Goal: Task Accomplishment & Management: Manage account settings

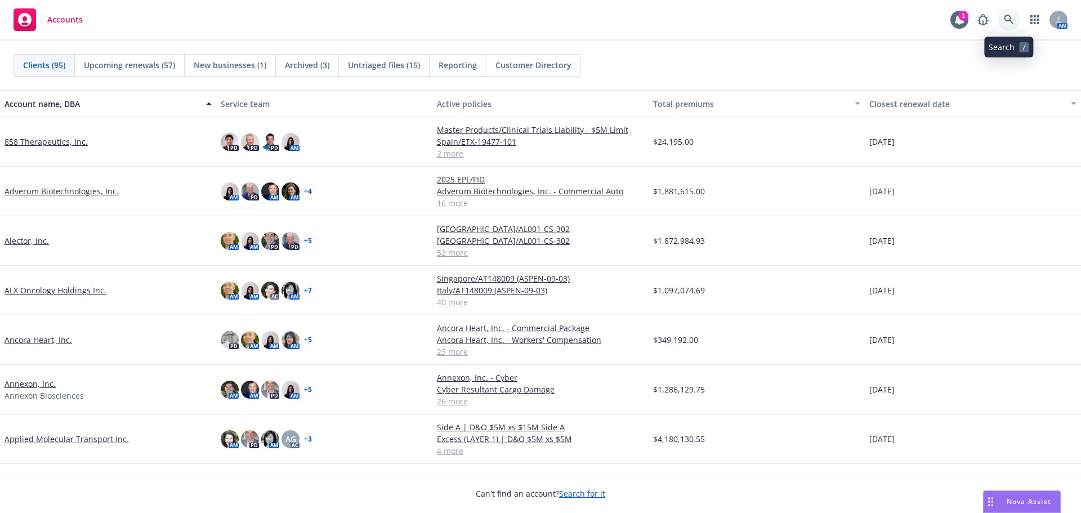
click at [1006, 23] on icon at bounding box center [1008, 20] width 10 height 10
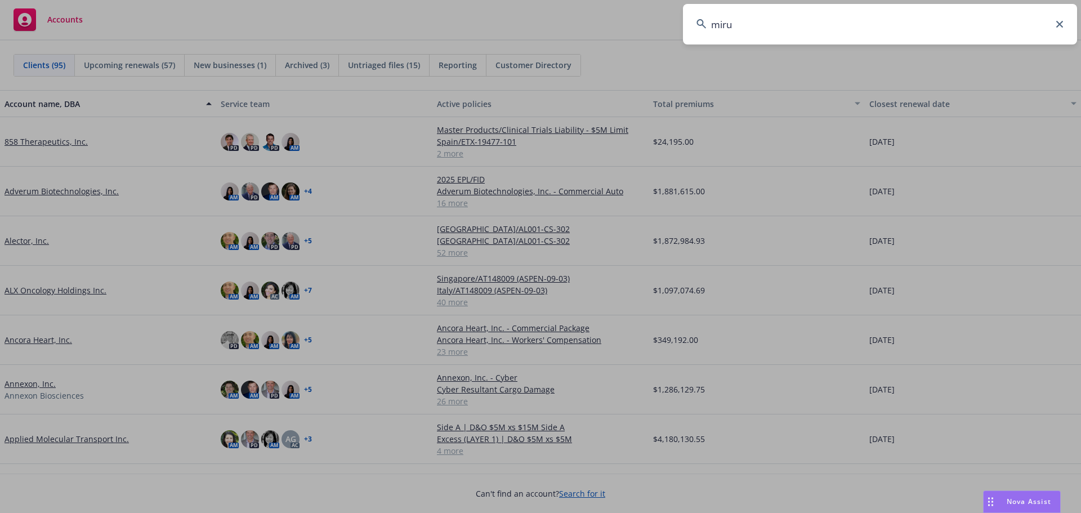
type input "mirum"
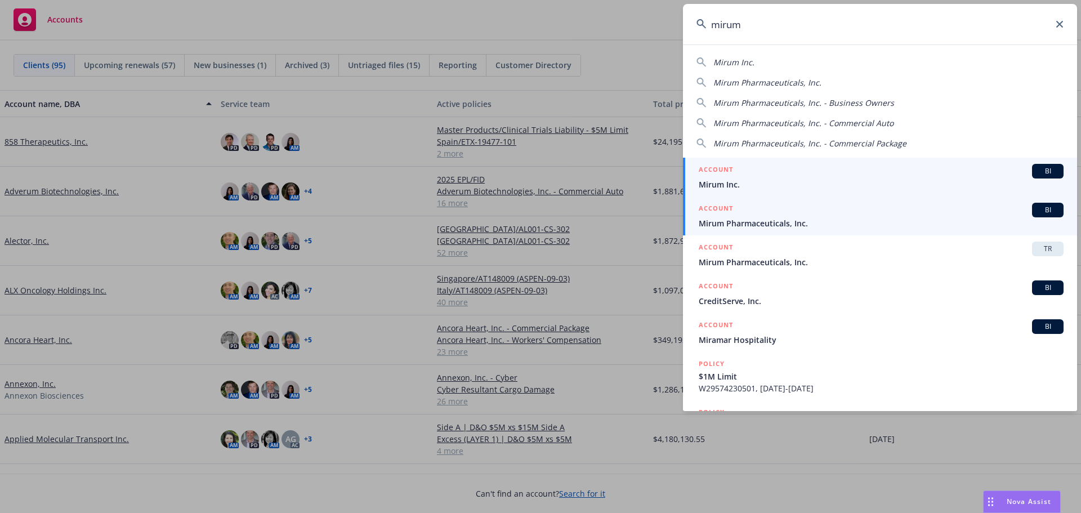
click at [840, 219] on span "Mirum Pharmaceuticals, Inc." at bounding box center [880, 223] width 365 height 12
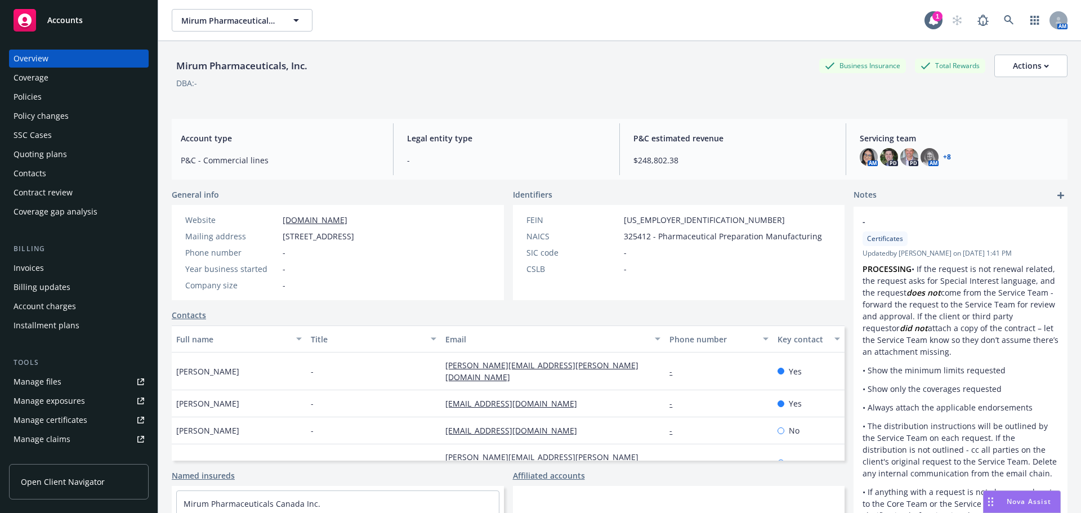
click at [51, 153] on div "Quoting plans" at bounding box center [40, 154] width 53 height 18
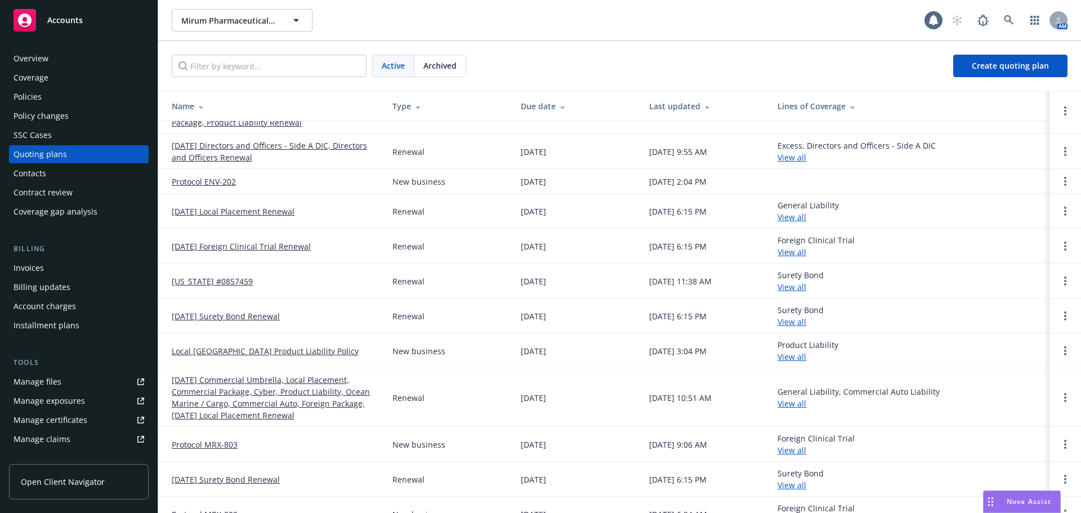
scroll to position [122, 0]
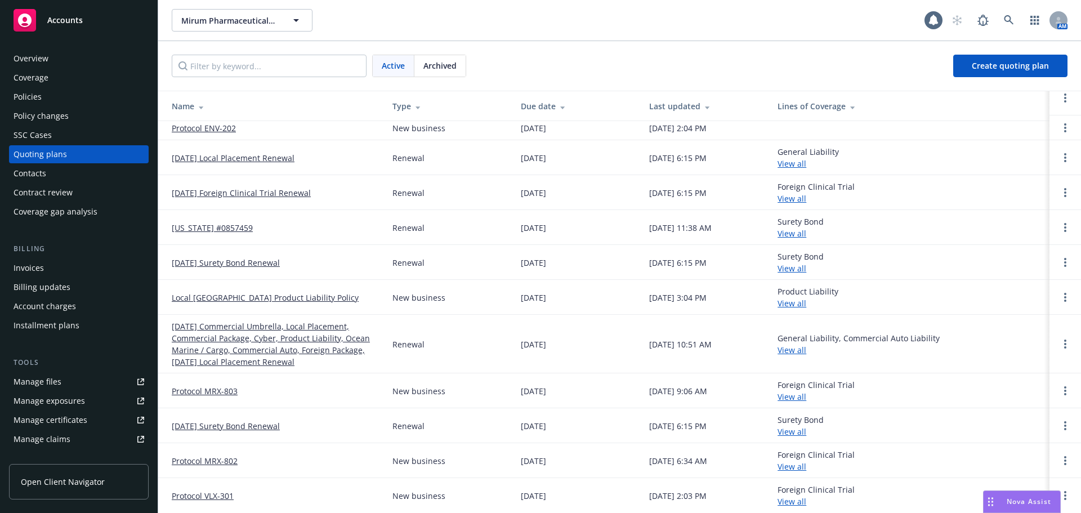
click at [204, 388] on link "Protocol MRX-803" at bounding box center [205, 391] width 66 height 12
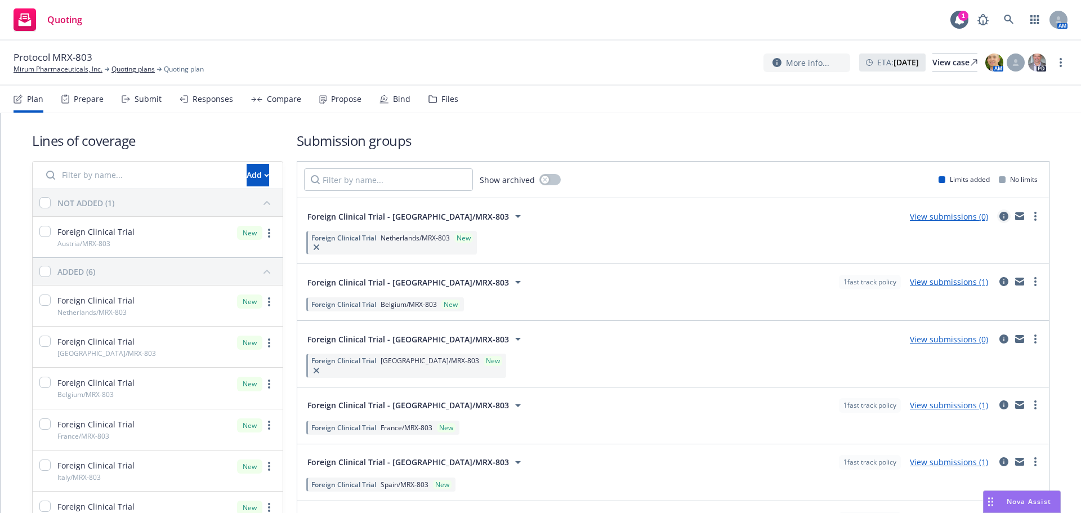
click at [999, 217] on icon "circleInformation" at bounding box center [1003, 216] width 9 height 9
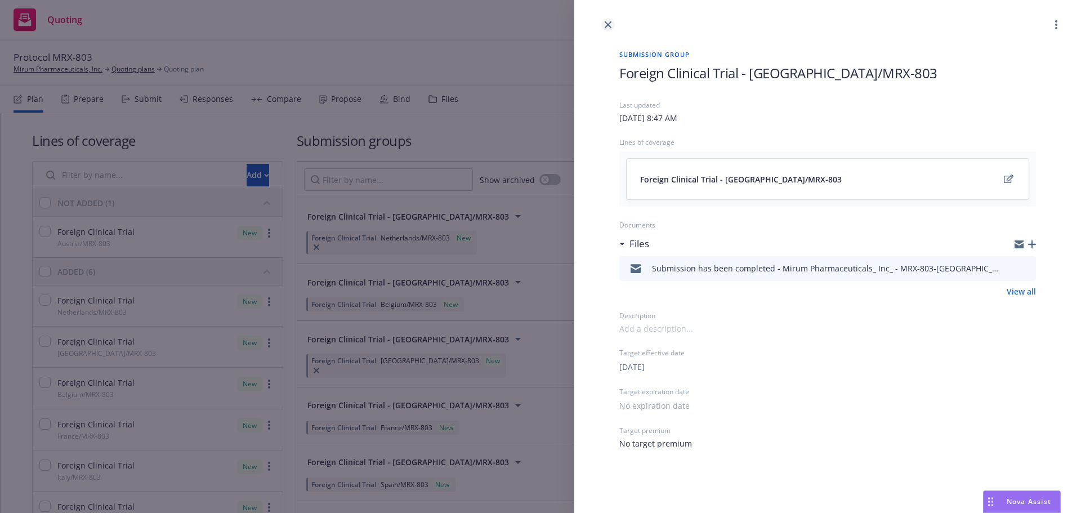
click at [607, 26] on icon "close" at bounding box center [607, 24] width 7 height 7
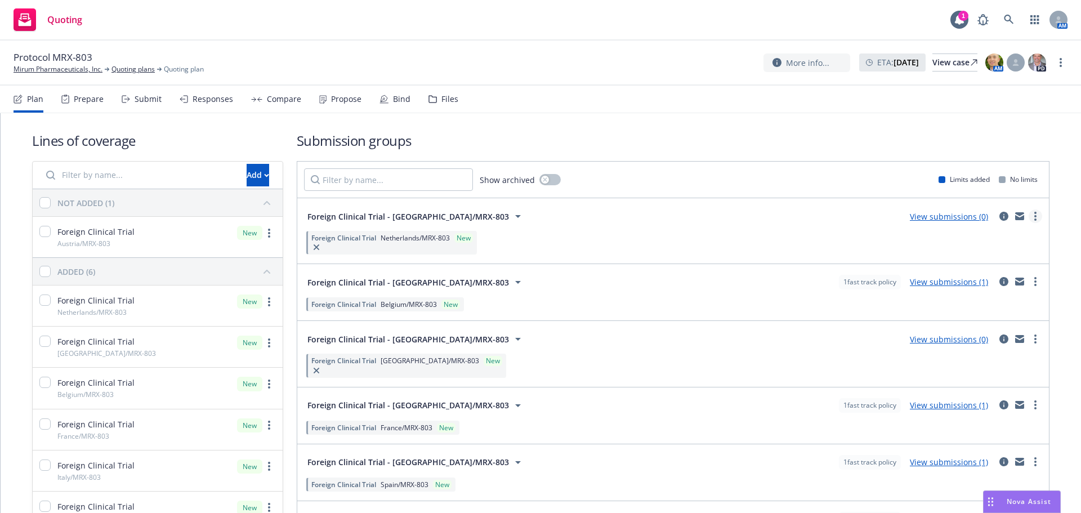
click at [1028, 221] on link "more" at bounding box center [1035, 216] width 14 height 14
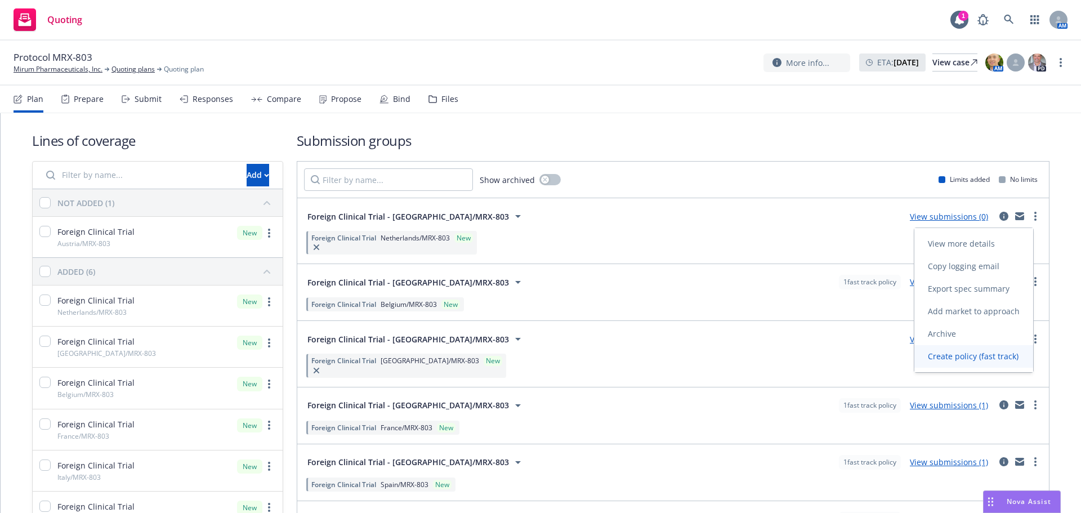
click at [984, 351] on span "Create policy (fast track)" at bounding box center [973, 356] width 118 height 11
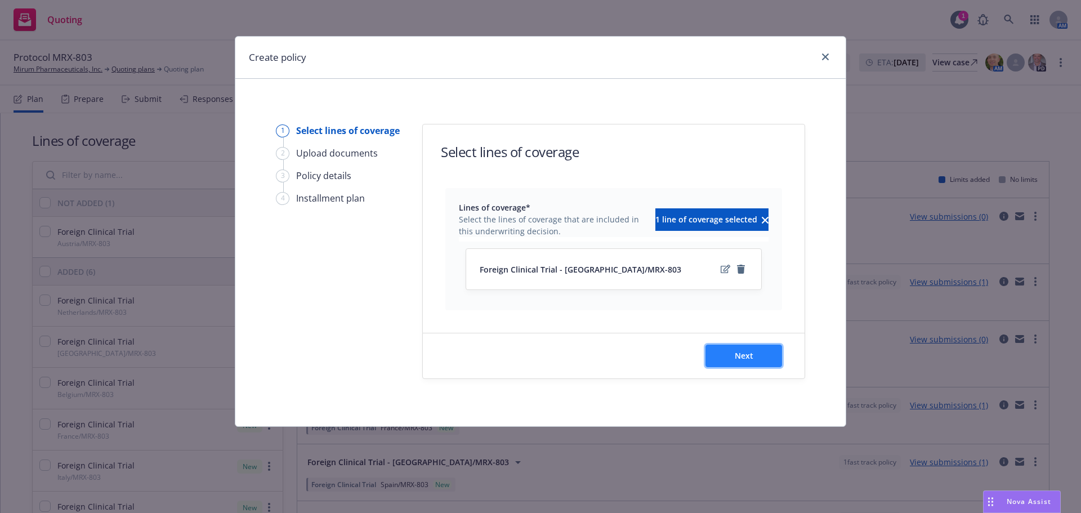
click at [739, 355] on span "Next" at bounding box center [743, 355] width 19 height 11
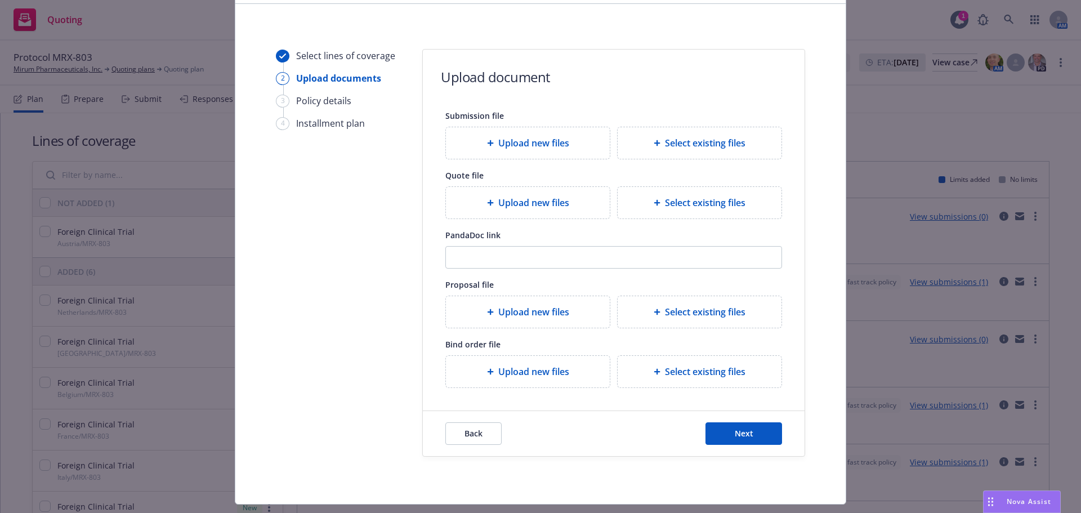
scroll to position [102, 0]
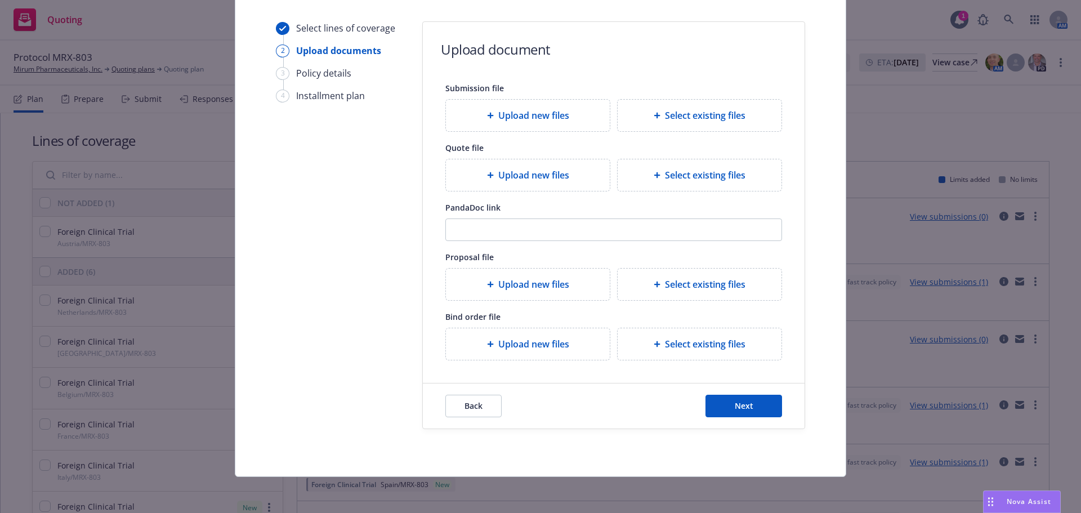
click at [724, 391] on div "Back Next" at bounding box center [614, 405] width 382 height 45
click at [728, 408] on button "Next" at bounding box center [743, 406] width 77 height 23
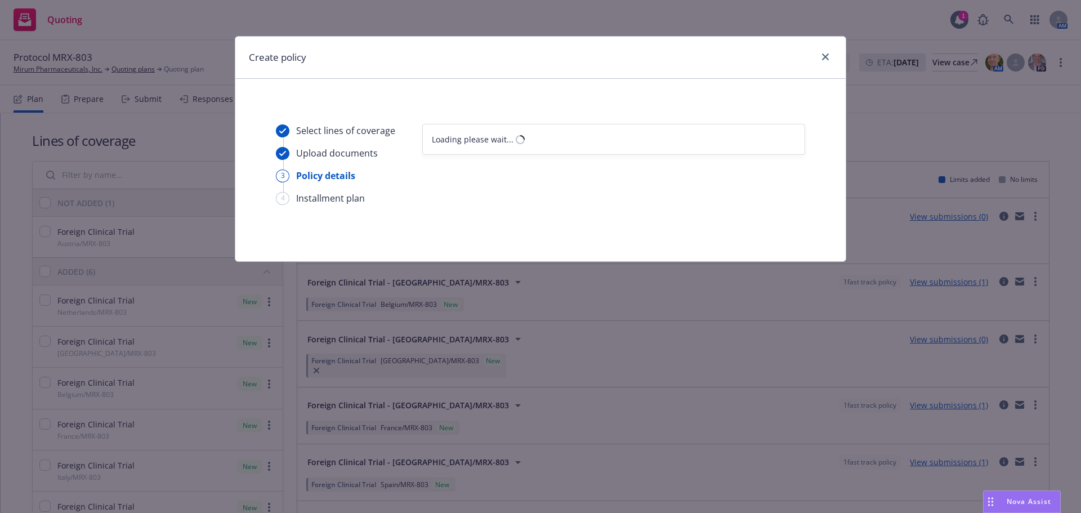
select select "12"
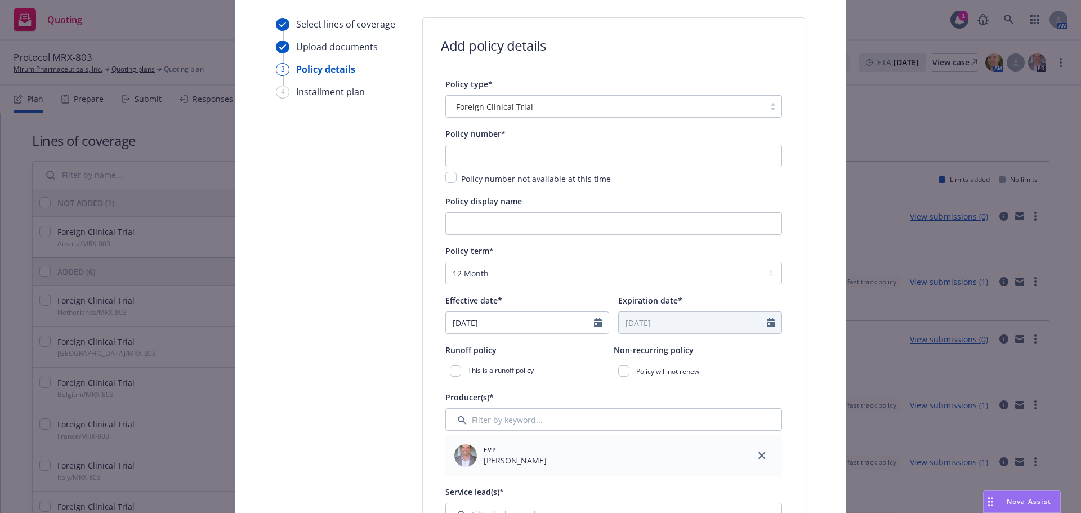
scroll to position [113, 0]
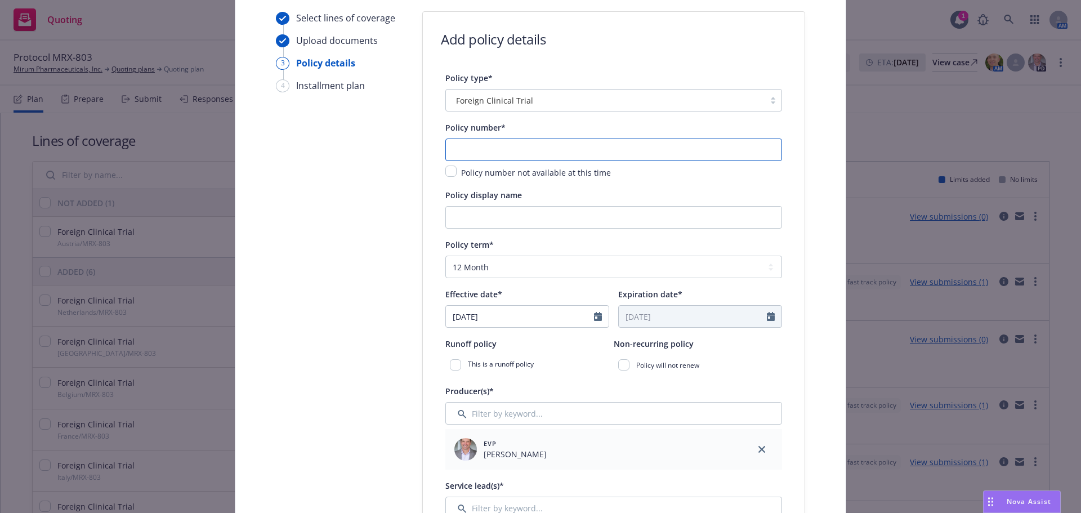
click at [488, 148] on input "text" at bounding box center [613, 149] width 337 height 23
type input "MCICET25123"
click at [559, 226] on input "Policy display name" at bounding box center [613, 217] width 337 height 23
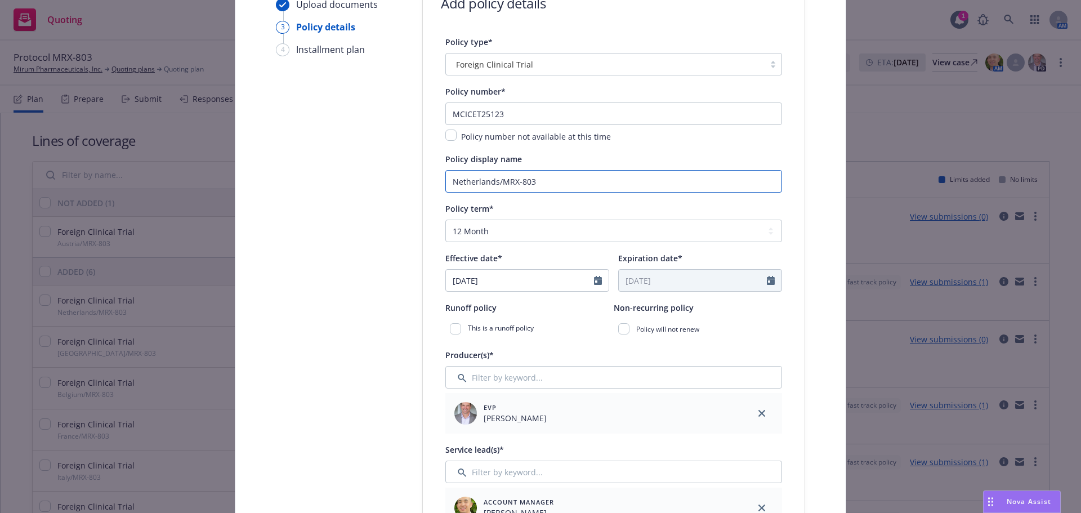
scroll to position [169, 0]
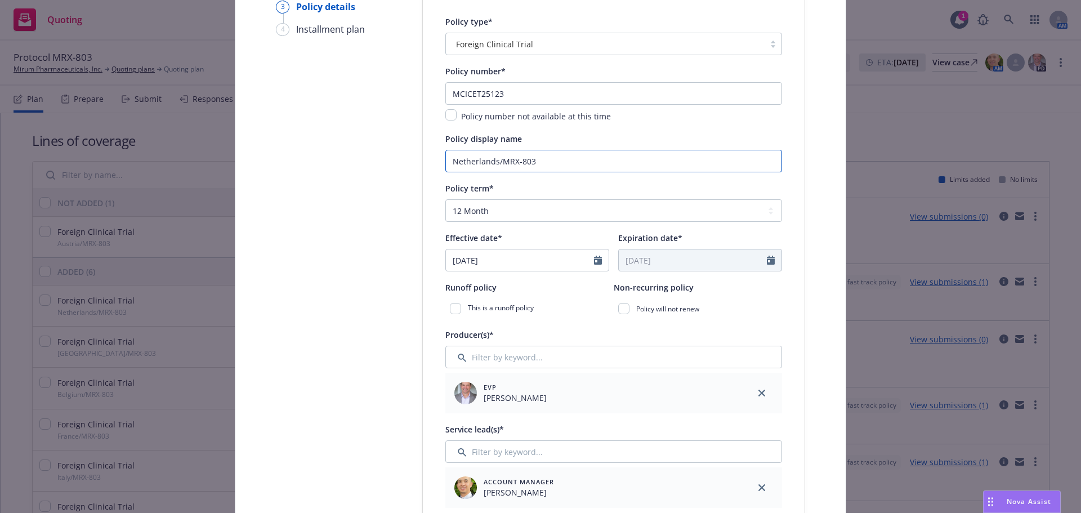
type input "Netherlands/MRX-803"
click at [508, 210] on select "Select policy term 12 Month 6 Month 4 Month 3 Month 2 Month 1 Month 36 Month (3…" at bounding box center [613, 210] width 337 height 23
select select "other"
click at [445, 199] on select "Select policy term 12 Month 6 Month 4 Month 3 Month 2 Month 1 Month 36 Month (3…" at bounding box center [613, 210] width 337 height 23
click at [505, 250] on input "04/14/2025" at bounding box center [520, 259] width 148 height 21
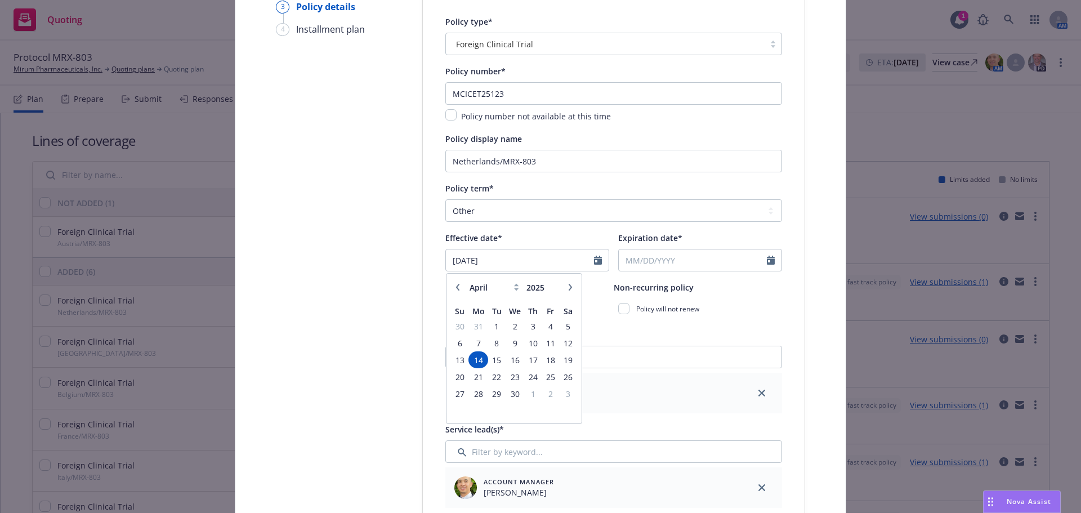
click at [568, 285] on icon "button" at bounding box center [570, 287] width 7 height 7
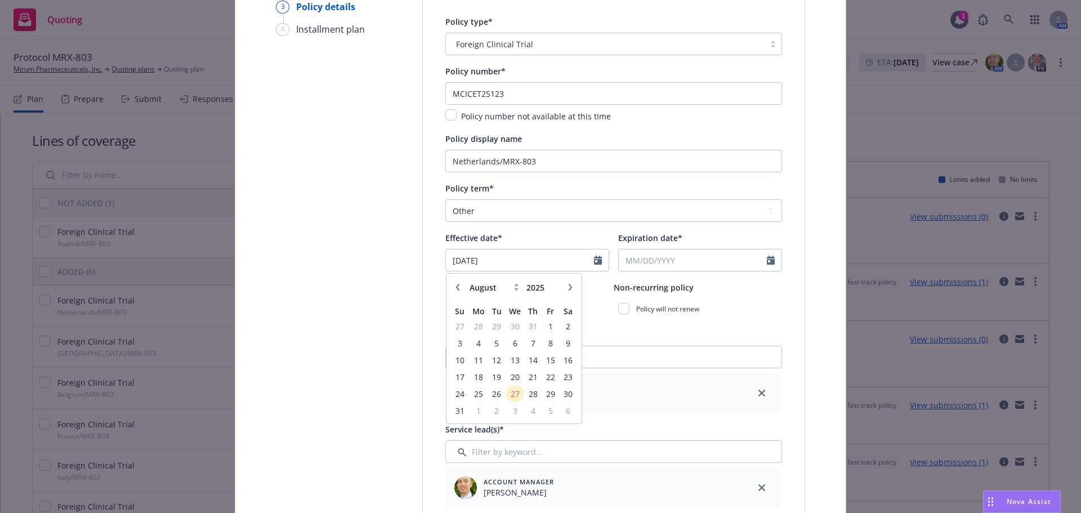
select select "9"
click at [469, 325] on span "1" at bounding box center [477, 326] width 17 height 14
type input "09/01/2025"
click at [644, 261] on input "Expiration date*" at bounding box center [693, 259] width 148 height 21
select select "8"
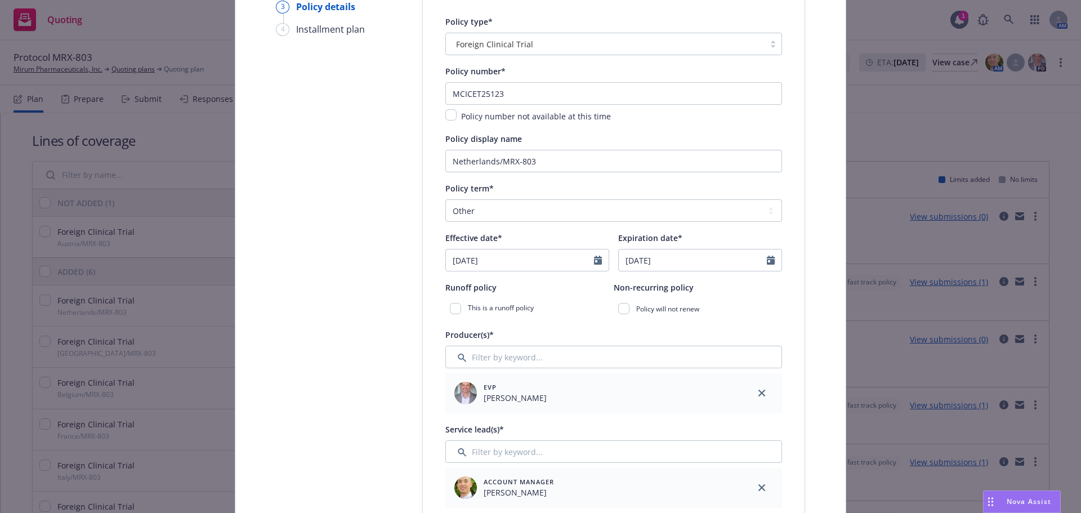
type input "09/01/2035"
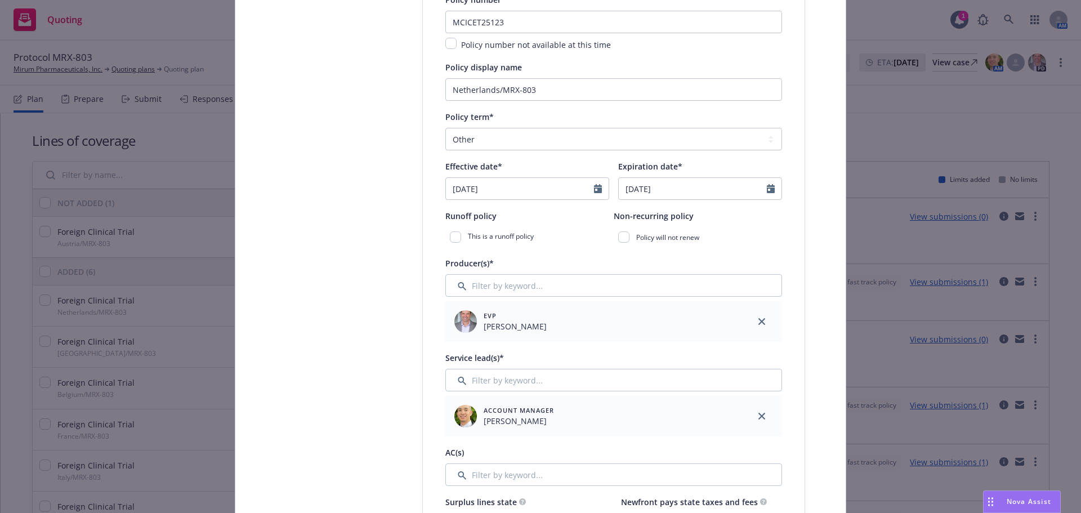
scroll to position [338, 0]
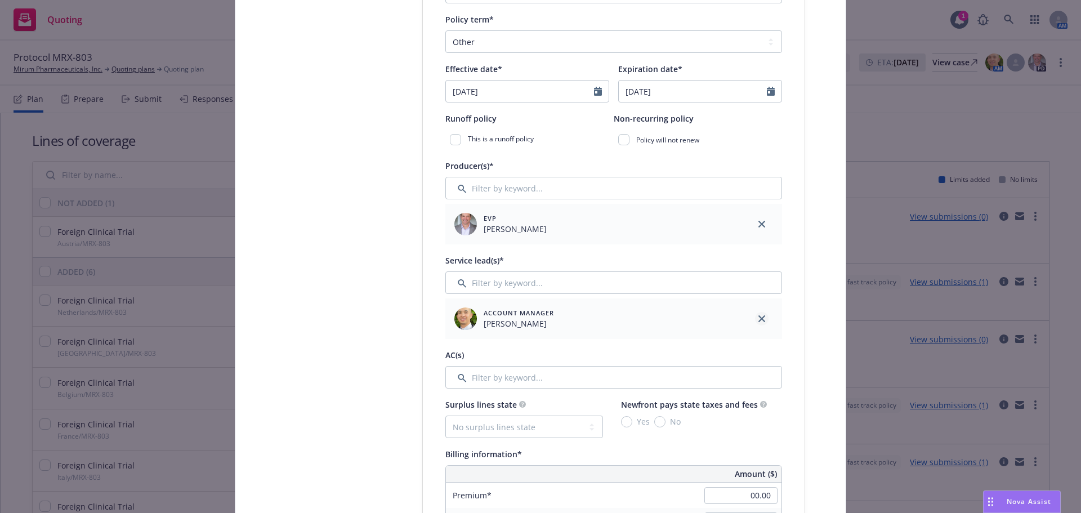
click at [758, 319] on icon "close" at bounding box center [761, 318] width 7 height 7
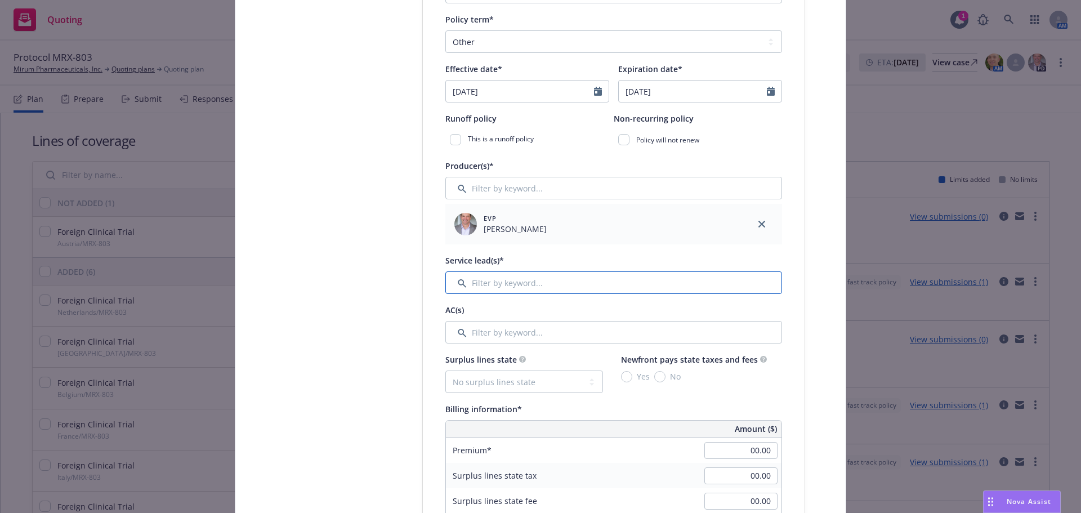
click at [534, 287] on input "Filter by keyword..." at bounding box center [613, 282] width 337 height 23
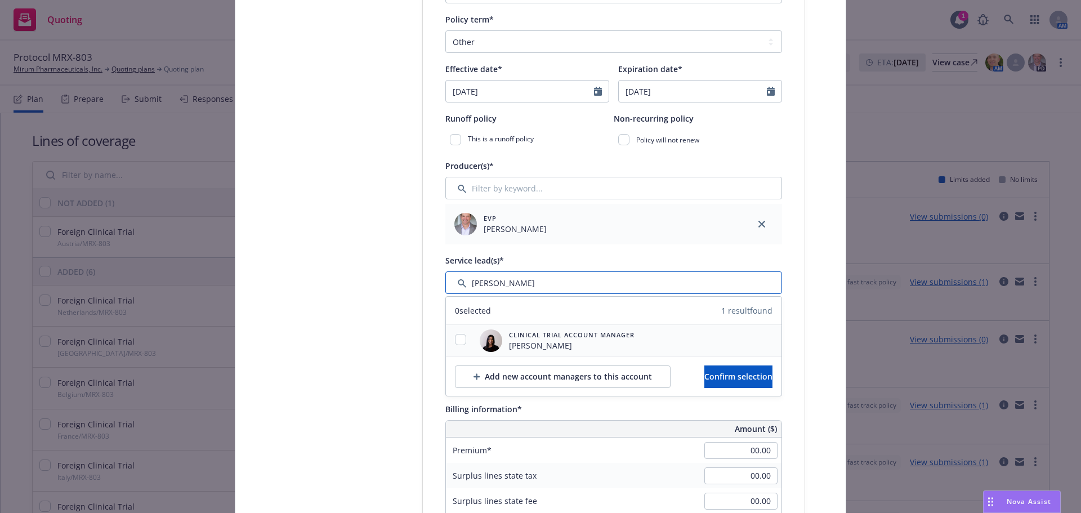
type input "ravee"
click at [456, 336] on input "checkbox" at bounding box center [460, 339] width 11 height 11
checkbox input "true"
click at [711, 386] on button "Confirm selection" at bounding box center [738, 376] width 68 height 23
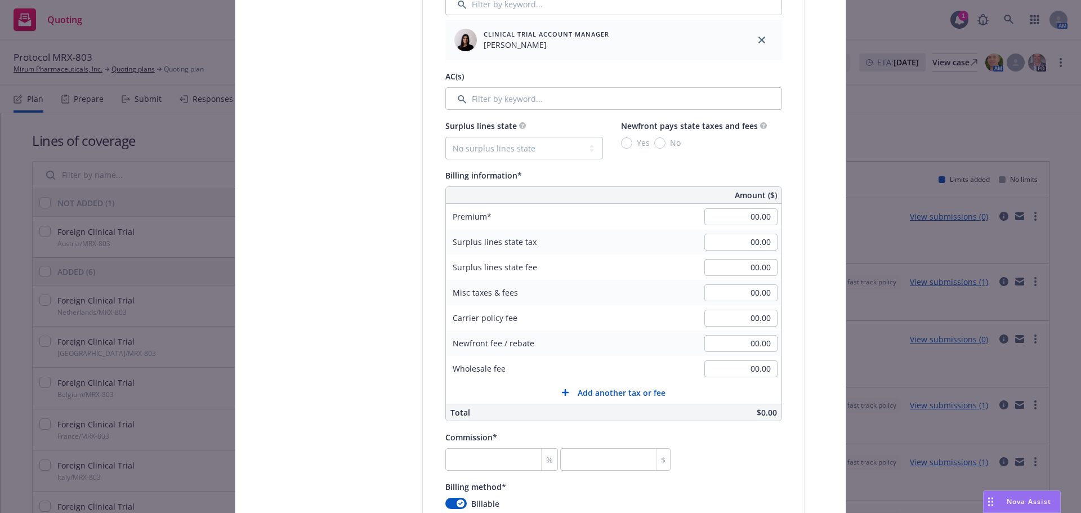
scroll to position [619, 0]
click at [761, 208] on input "00.00" at bounding box center [740, 213] width 73 height 17
type input "6,500.00"
click at [745, 365] on input "00.00" at bounding box center [740, 365] width 73 height 17
type input "1,000.00"
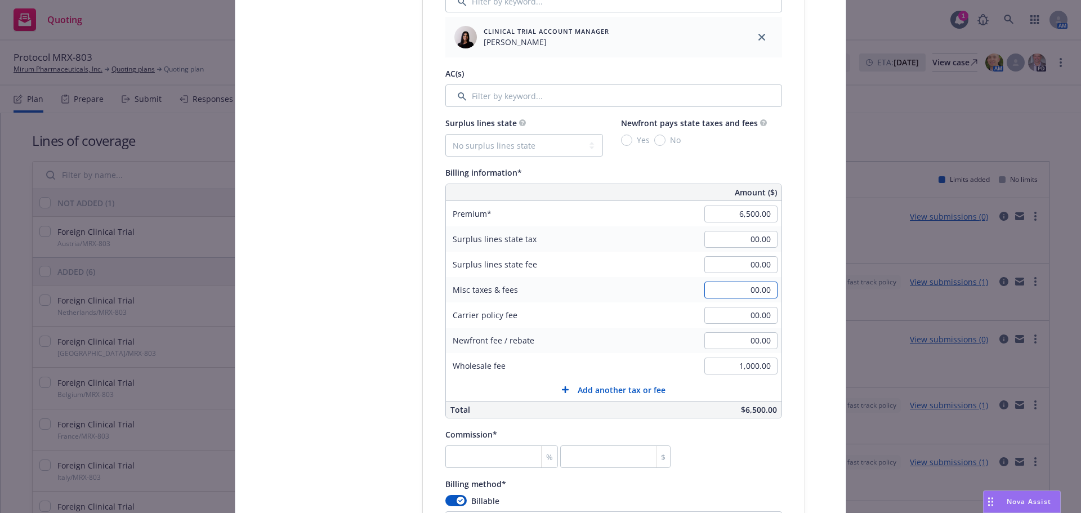
click at [747, 286] on input "00.00" at bounding box center [740, 289] width 73 height 17
type input "1,365.00"
click at [482, 457] on input "number" at bounding box center [501, 456] width 113 height 23
type input "2"
type input "130"
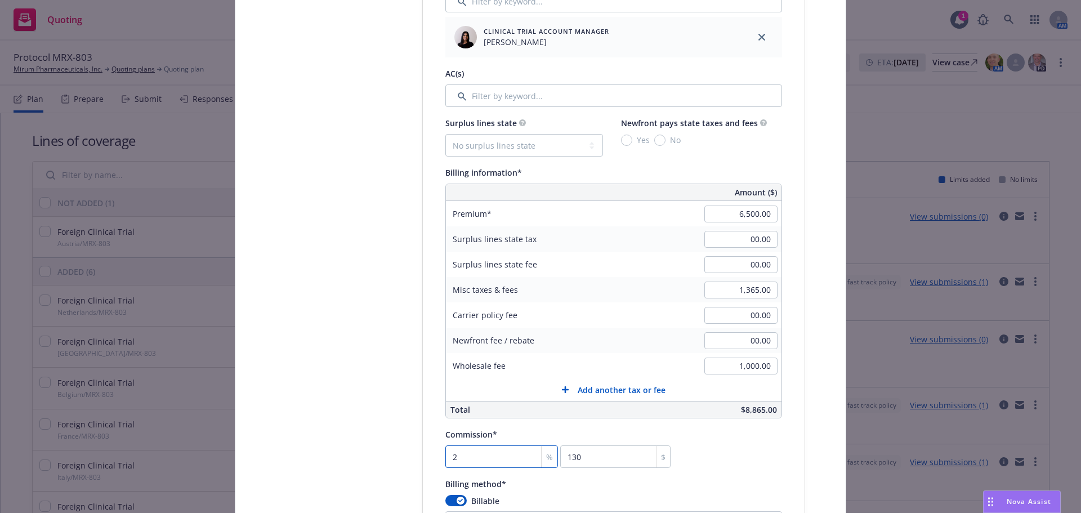
type input "27"
type input "1755"
type input "27.5"
type input "1787.5"
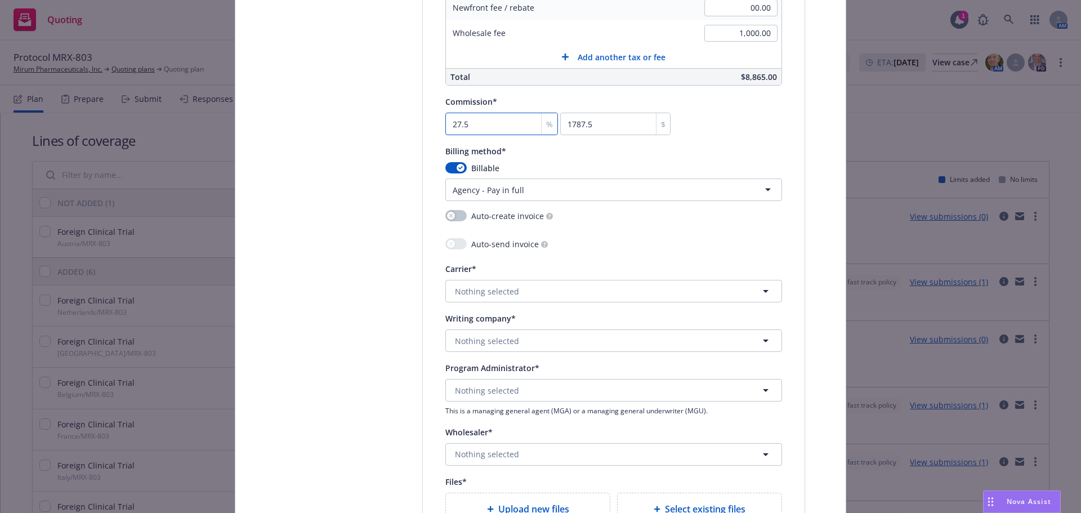
scroll to position [957, 0]
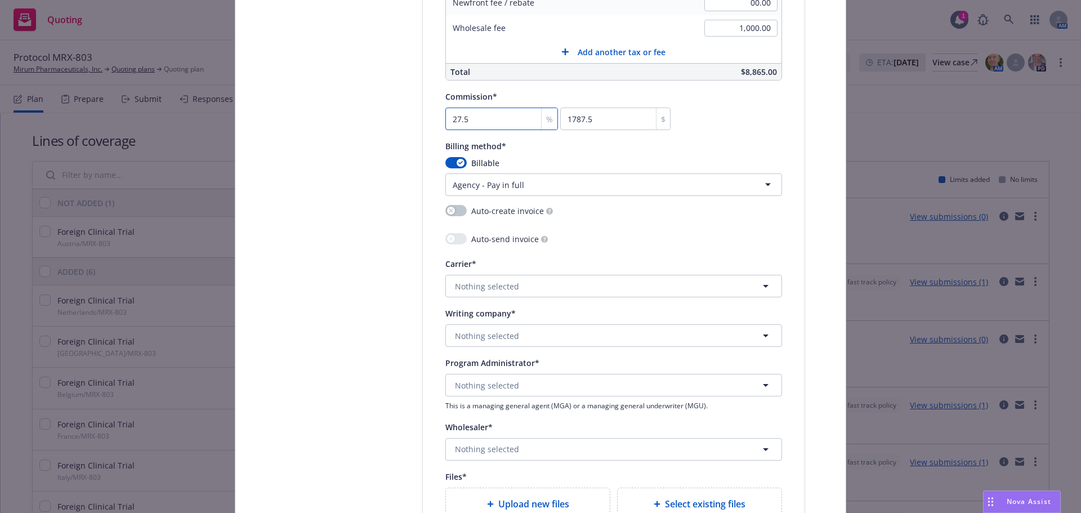
type input "27.5"
click at [522, 285] on button "Nothing selected" at bounding box center [613, 286] width 337 height 23
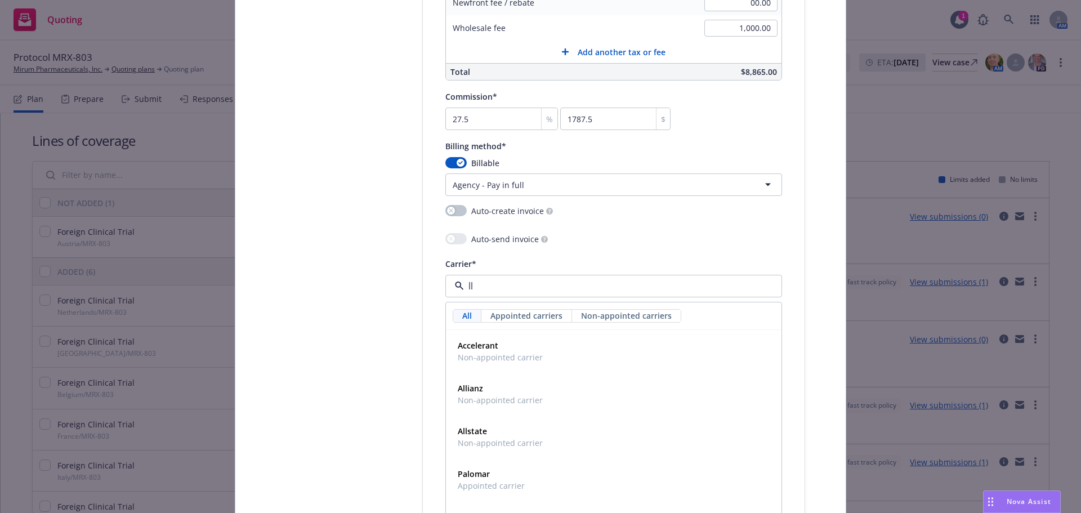
type input "llo"
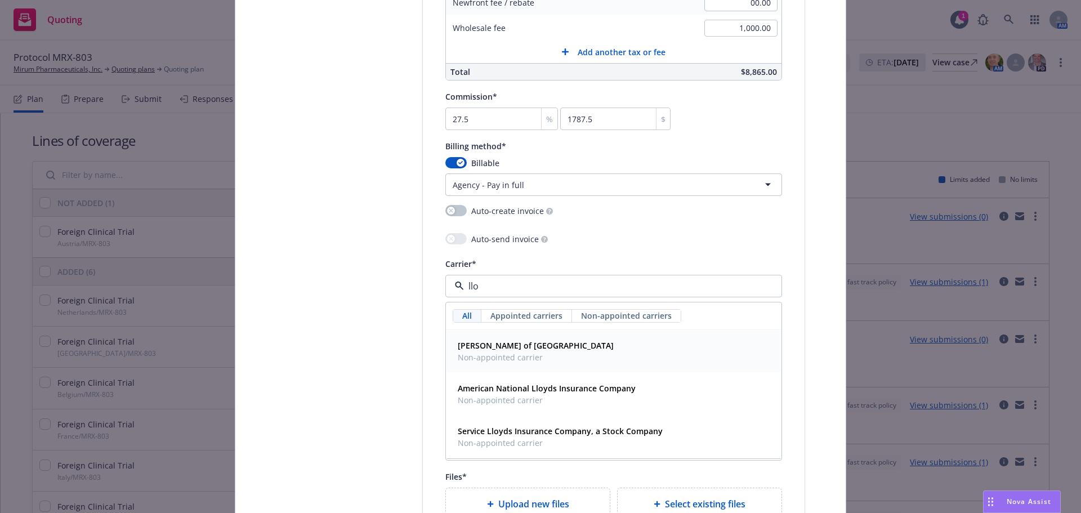
click at [543, 361] on div "Lloyd's of London Non-appointed carrier" at bounding box center [613, 351] width 321 height 28
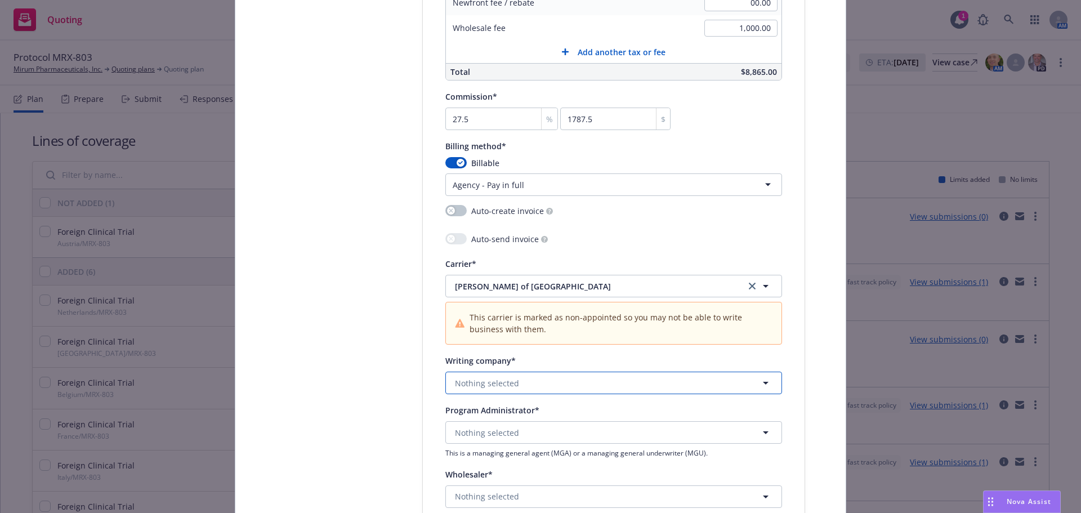
click at [513, 392] on button "Nothing selected" at bounding box center [613, 382] width 337 height 23
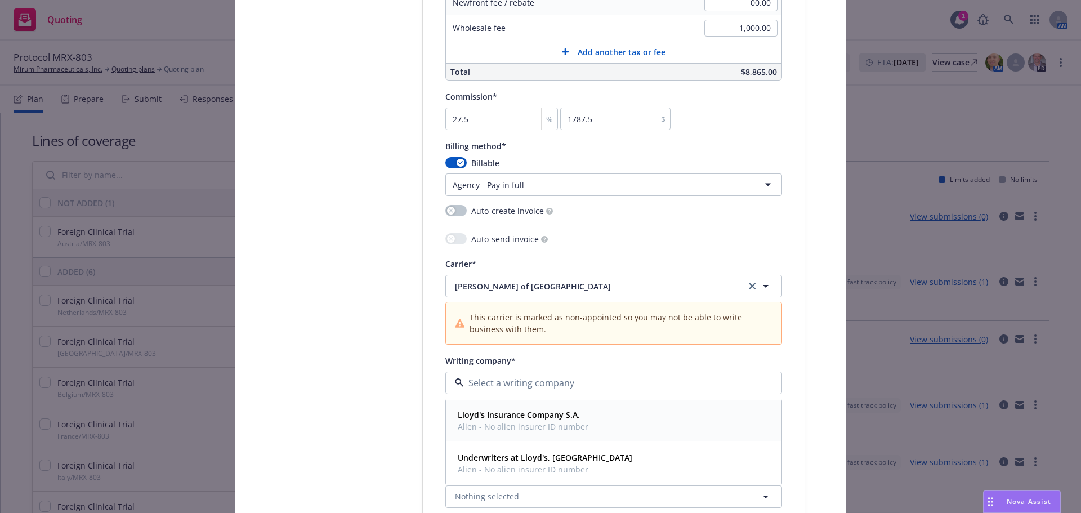
click at [519, 418] on strong "Lloyd's Insurance Company S.A." at bounding box center [519, 414] width 122 height 11
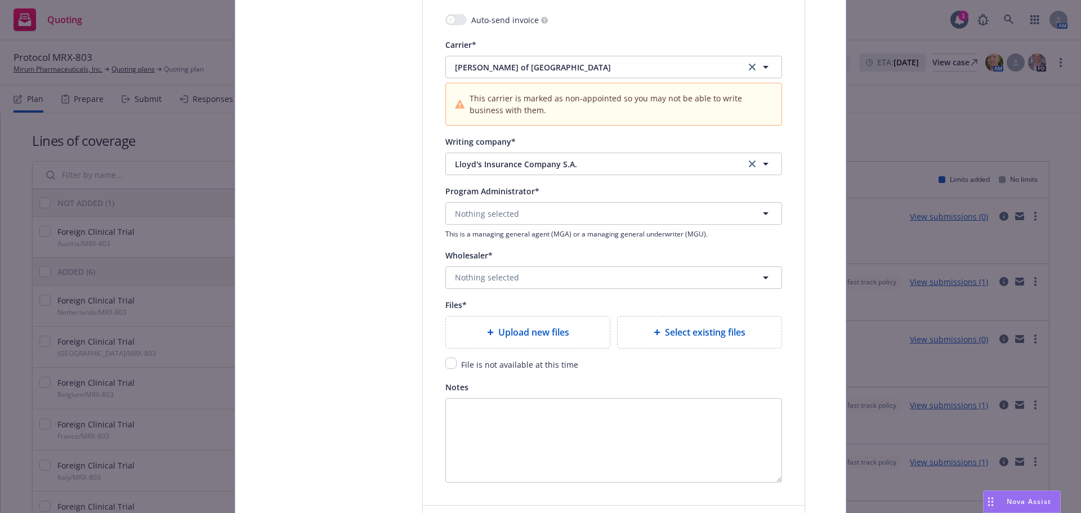
scroll to position [1182, 0]
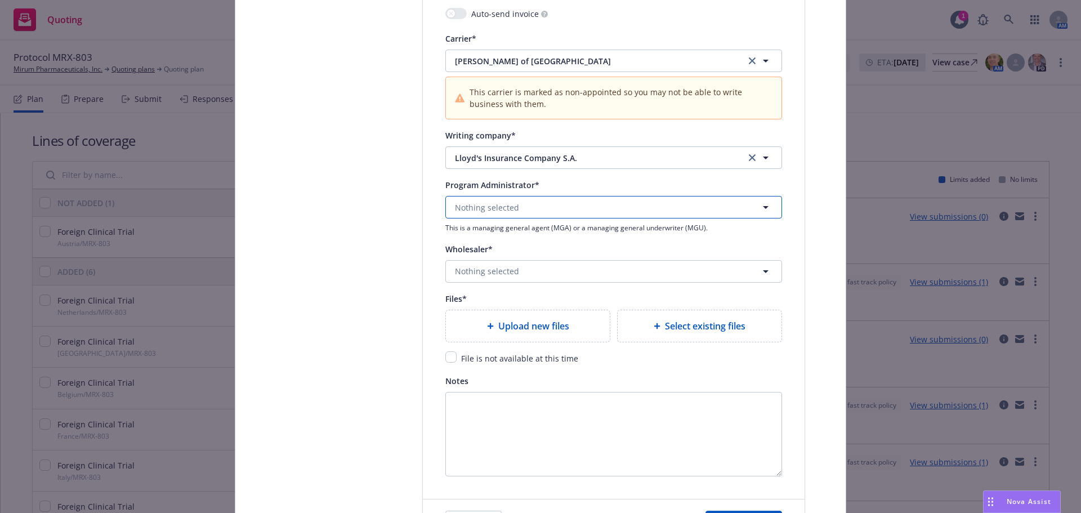
click at [526, 214] on button "Nothing selected" at bounding box center [613, 207] width 337 height 23
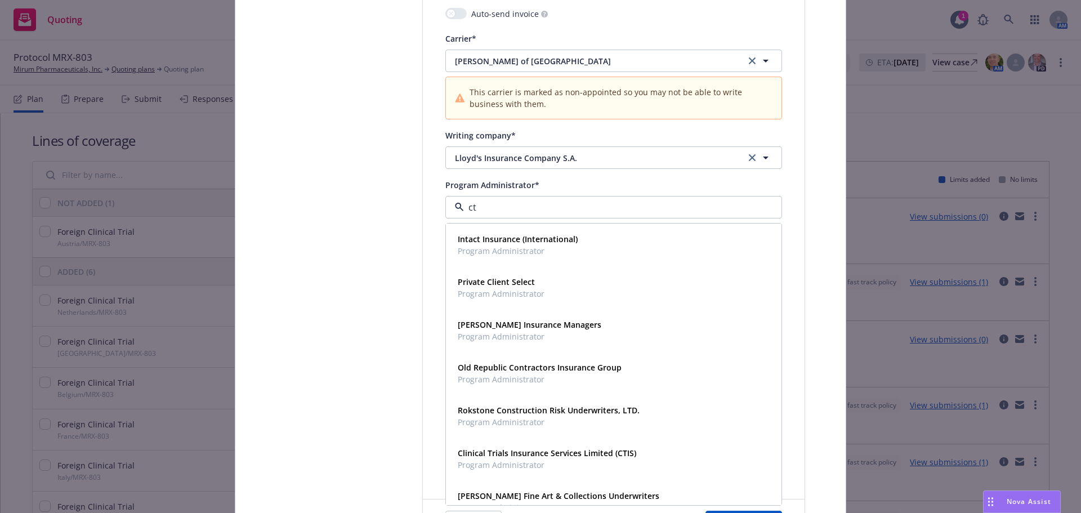
type input "cti"
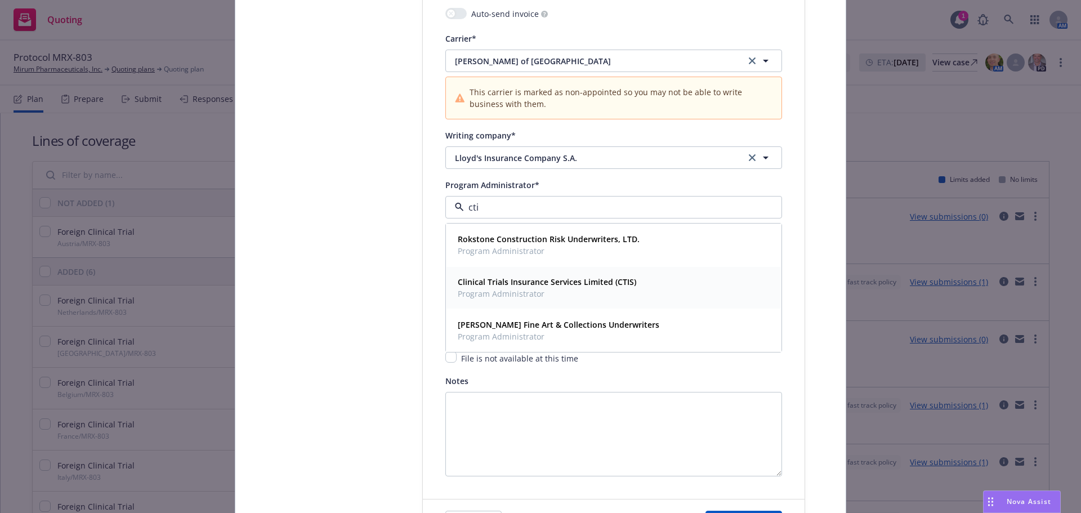
click at [559, 291] on span "Program Administrator" at bounding box center [547, 294] width 178 height 12
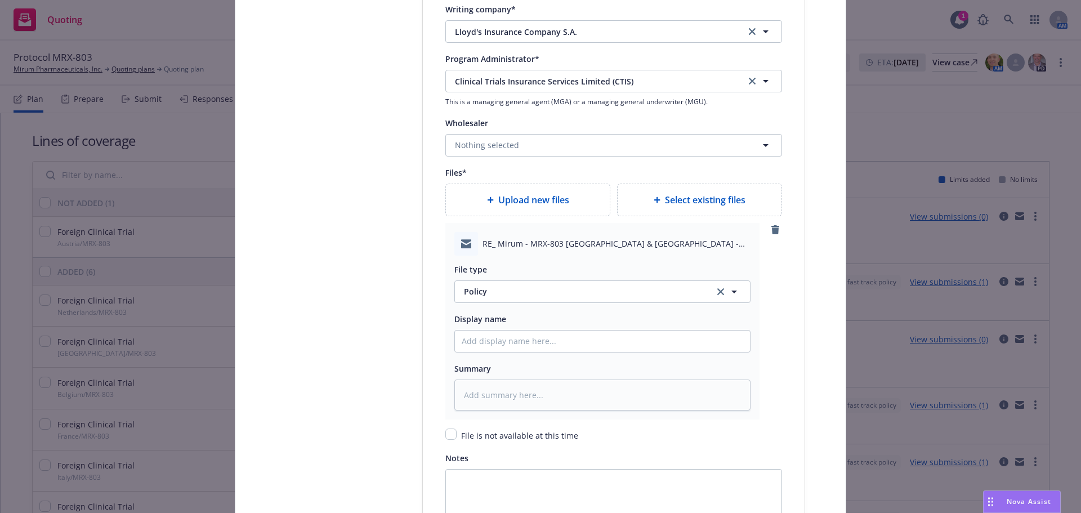
scroll to position [1463, 0]
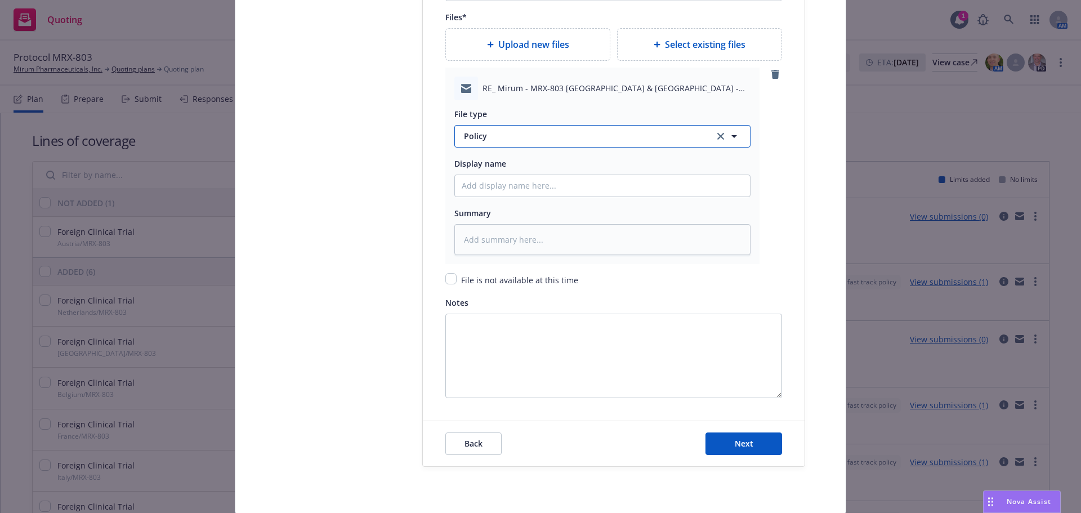
click at [514, 136] on span "Policy" at bounding box center [582, 136] width 237 height 12
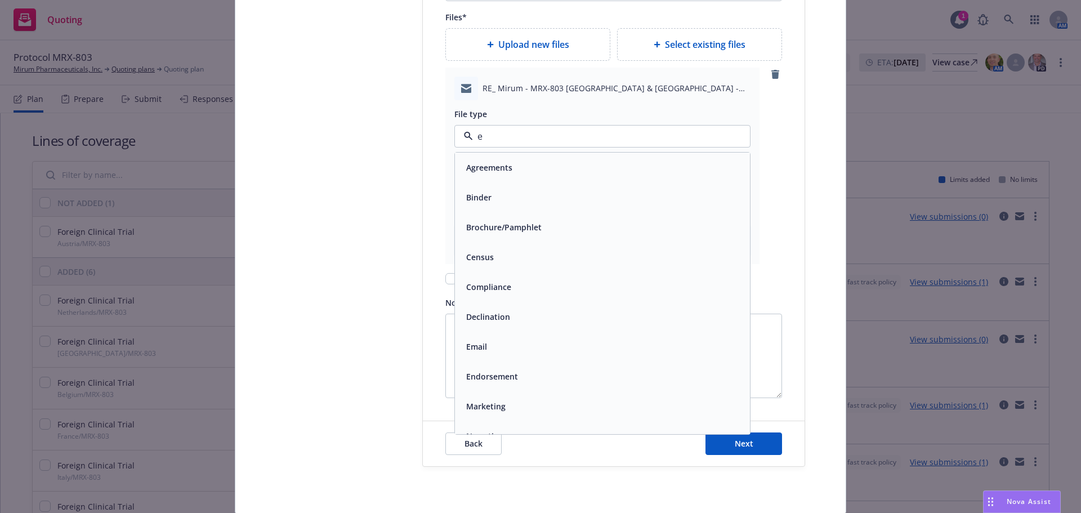
type input "em"
click at [607, 196] on div "Email" at bounding box center [601, 197] width 281 height 16
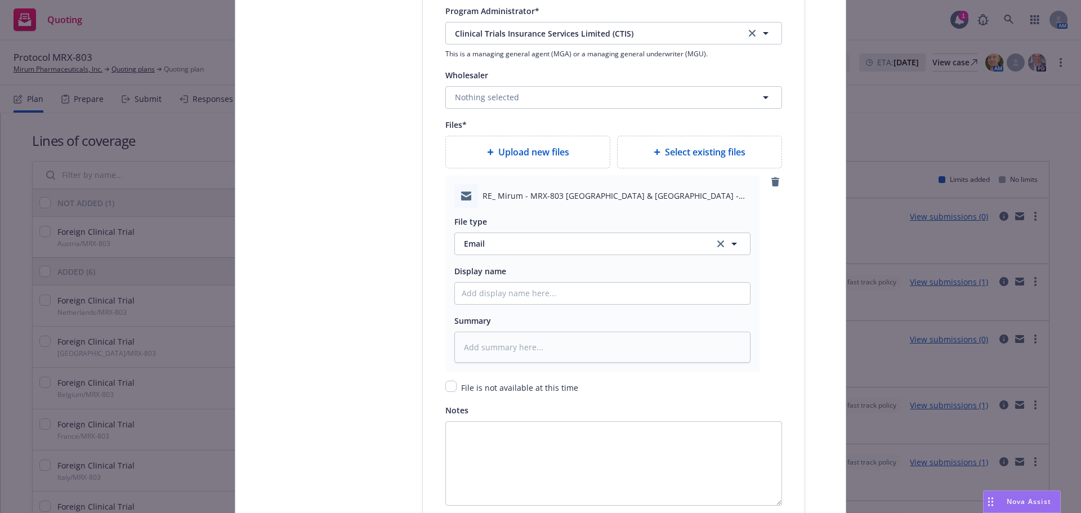
scroll to position [1351, 0]
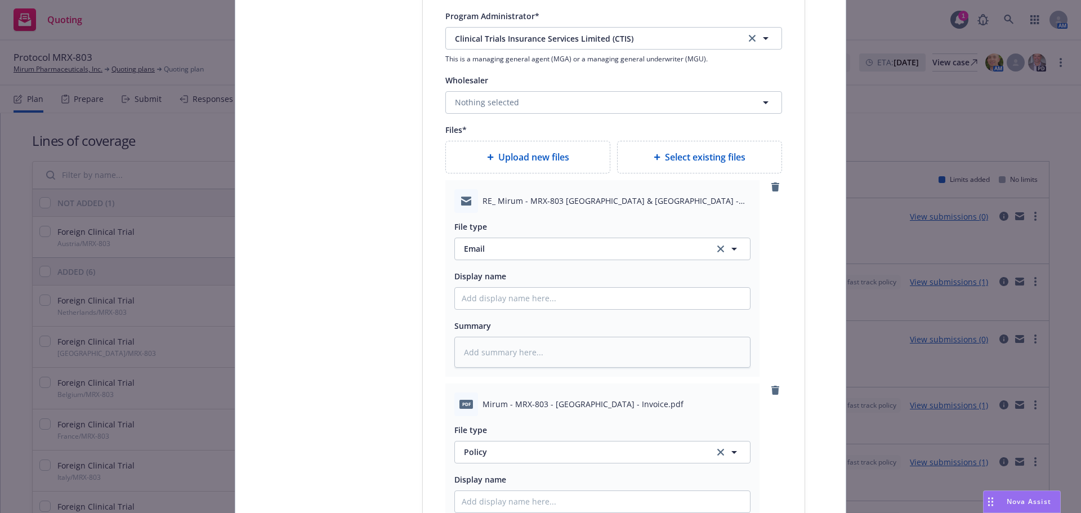
type textarea "x"
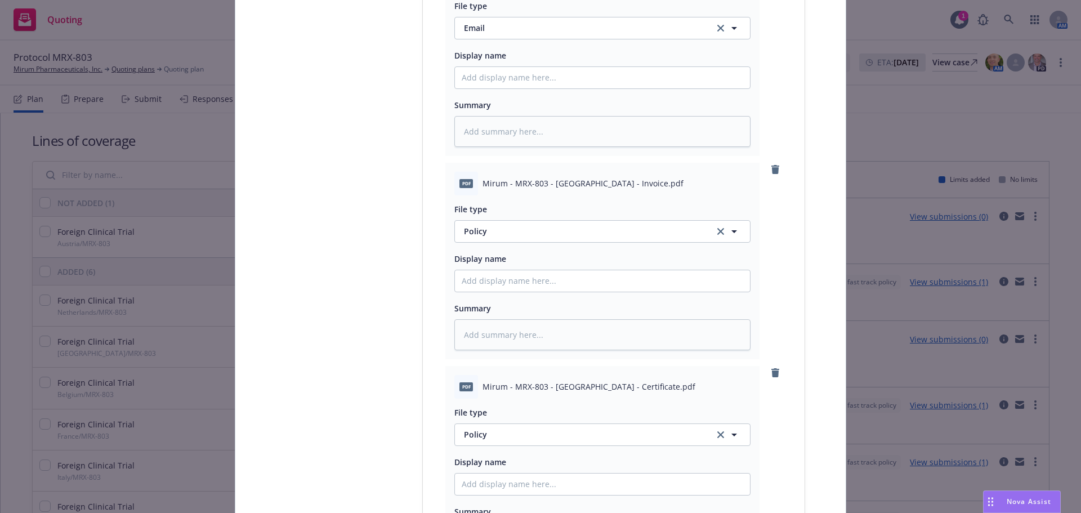
scroll to position [1632, 0]
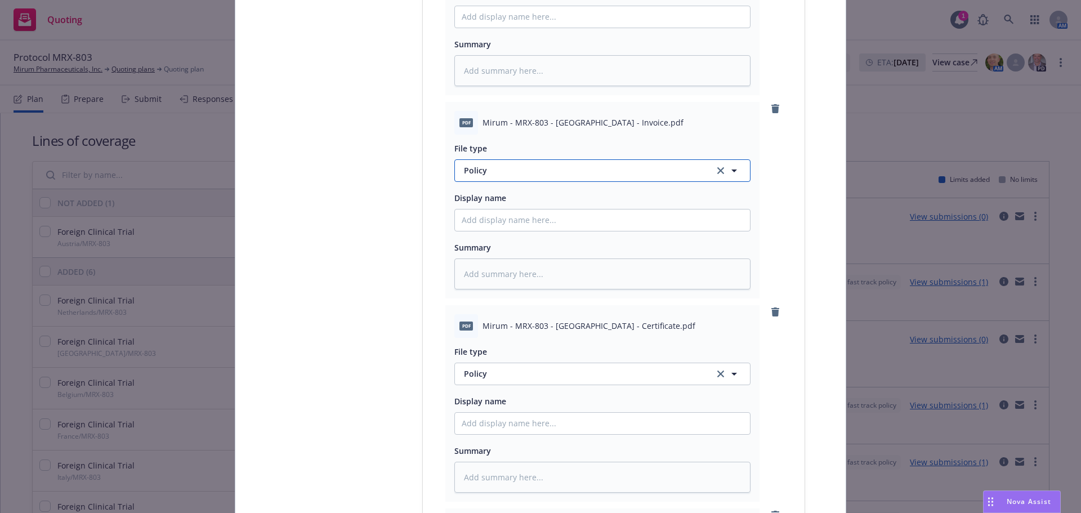
click at [540, 176] on span "Policy" at bounding box center [582, 170] width 237 height 12
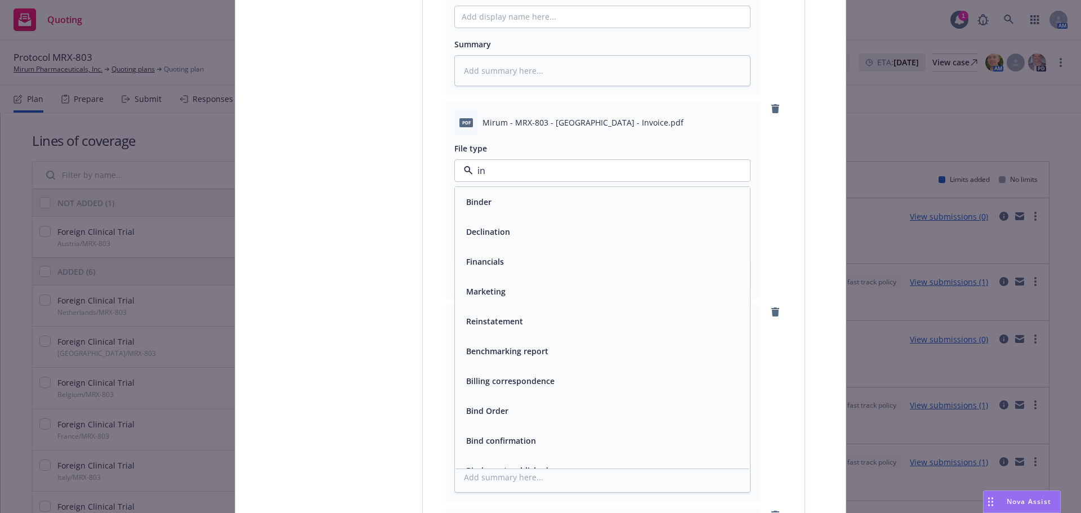
type input "inv"
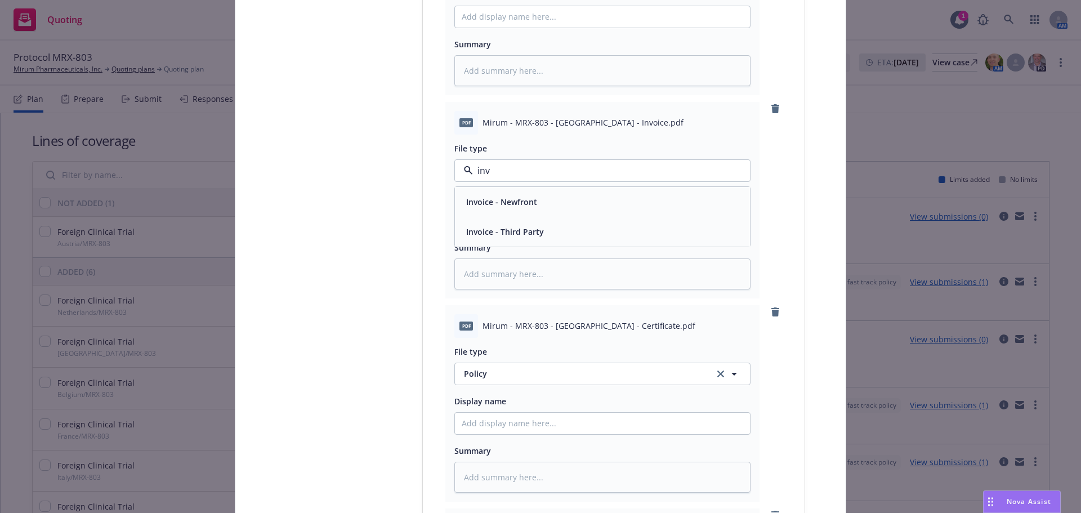
click at [548, 226] on div "Invoice - Third Party" at bounding box center [601, 231] width 281 height 16
type textarea "x"
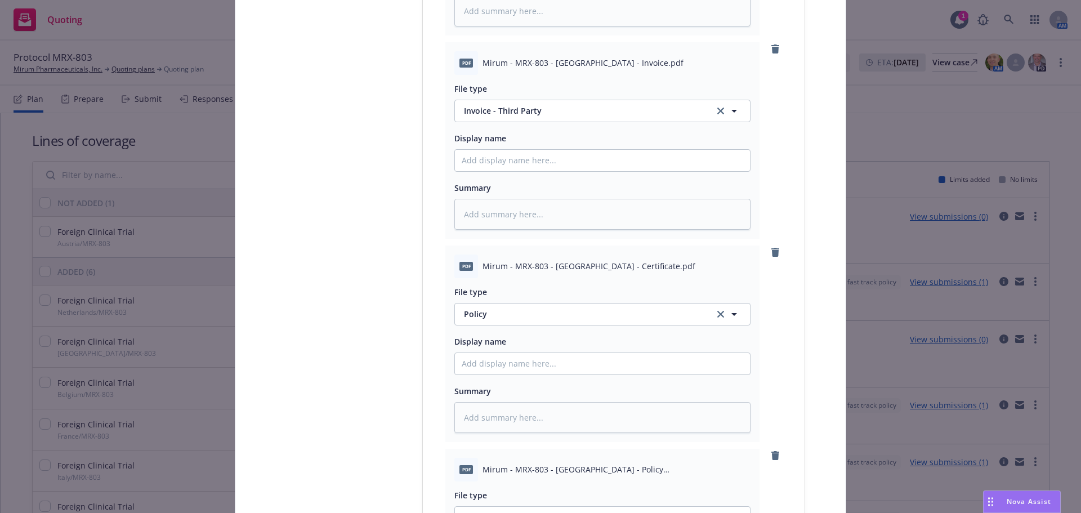
scroll to position [1745, 0]
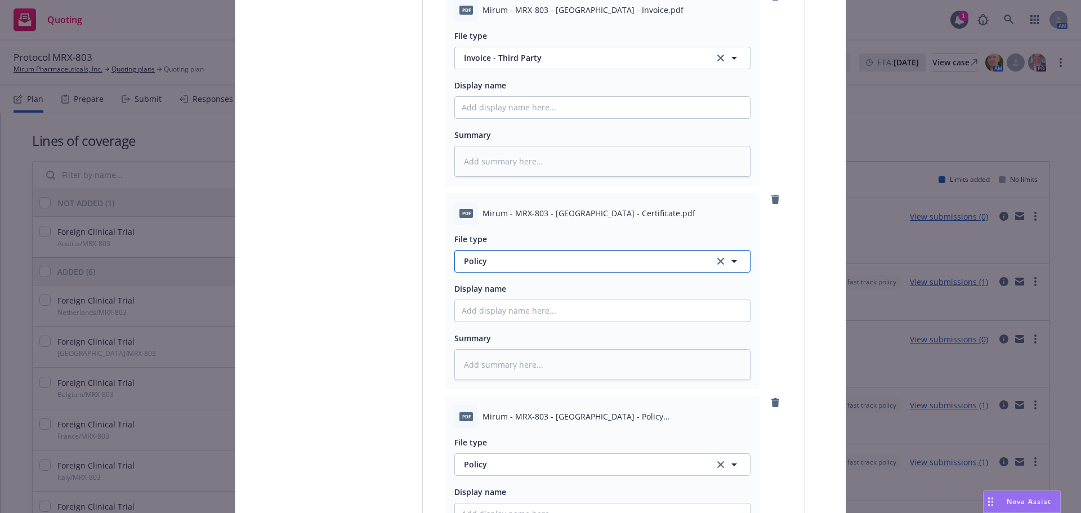
click at [551, 261] on span "Policy" at bounding box center [582, 261] width 237 height 12
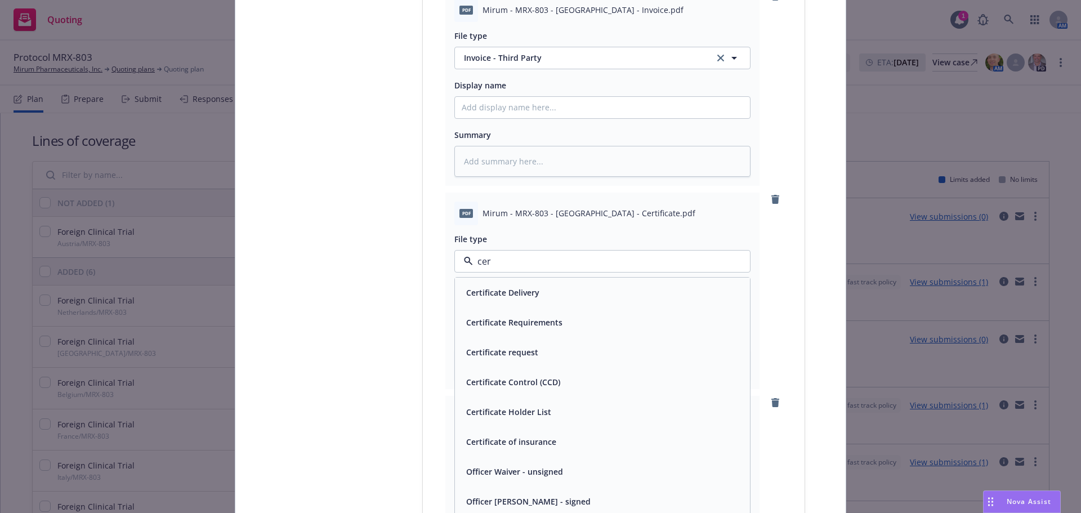
type input "cert"
click at [571, 437] on div "Certificate of insurance" at bounding box center [601, 441] width 281 height 16
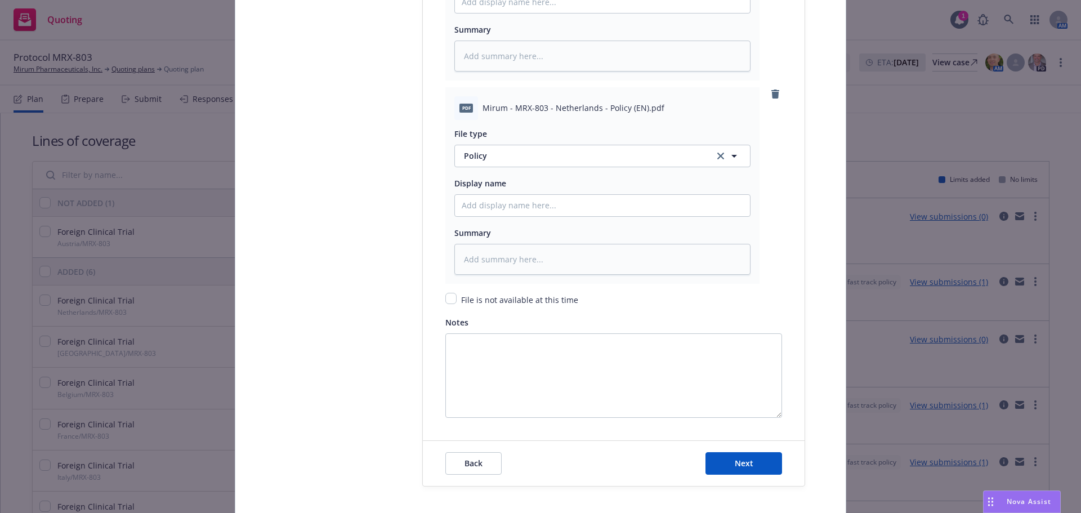
scroll to position [2314, 0]
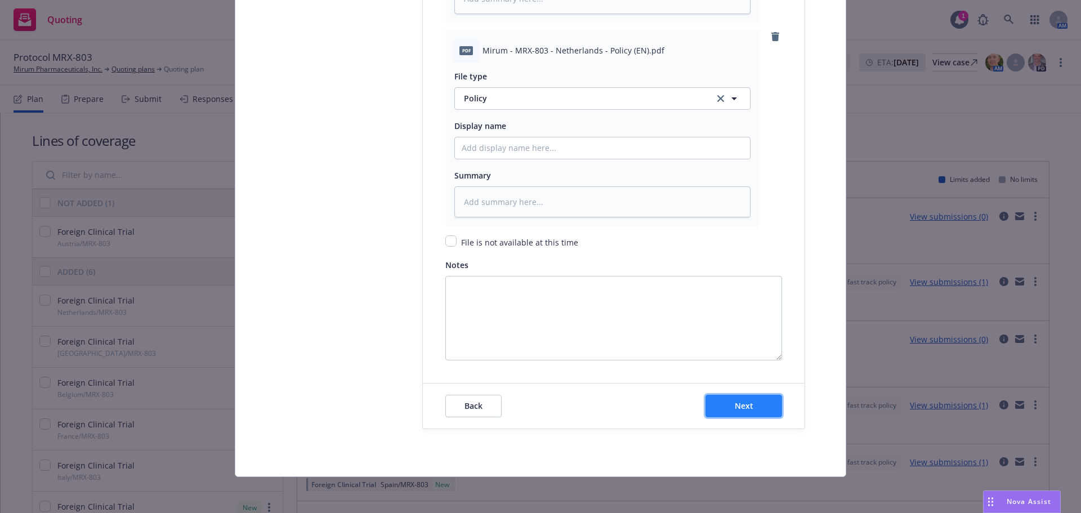
click at [750, 403] on button "Next" at bounding box center [743, 406] width 77 height 23
type textarea "x"
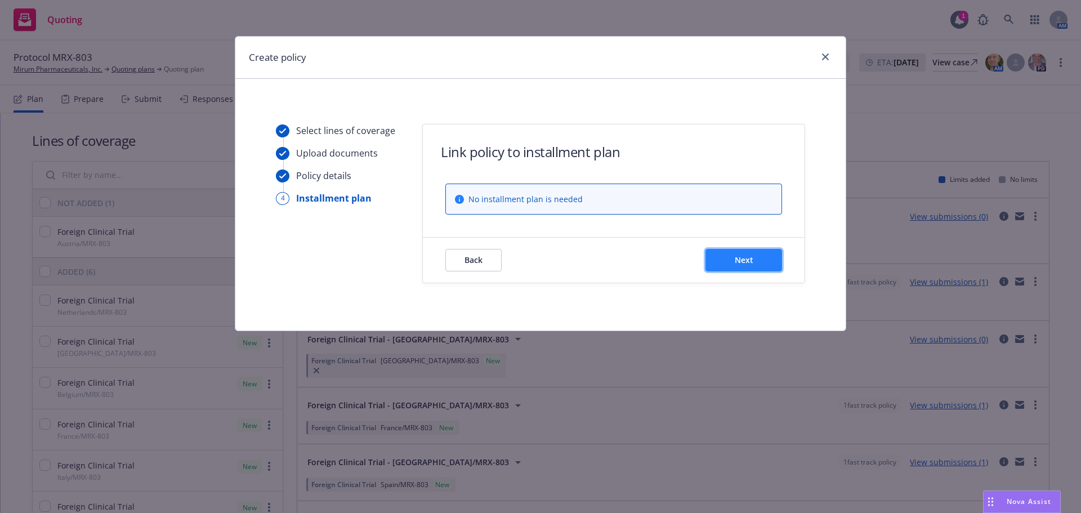
click at [751, 258] on span "Next" at bounding box center [743, 259] width 19 height 11
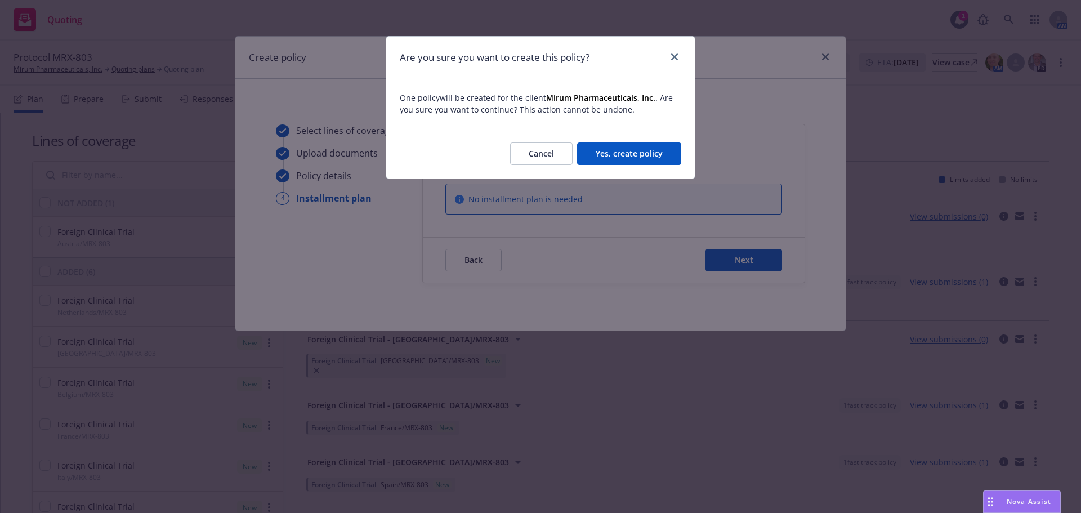
click at [626, 156] on button "Yes, create policy" at bounding box center [629, 153] width 104 height 23
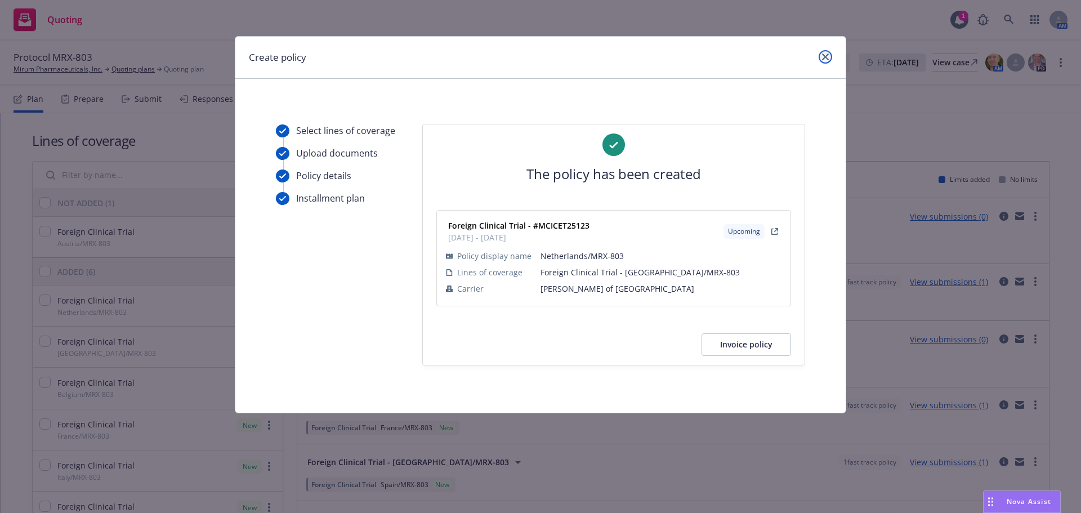
click at [828, 59] on link "close" at bounding box center [825, 57] width 14 height 14
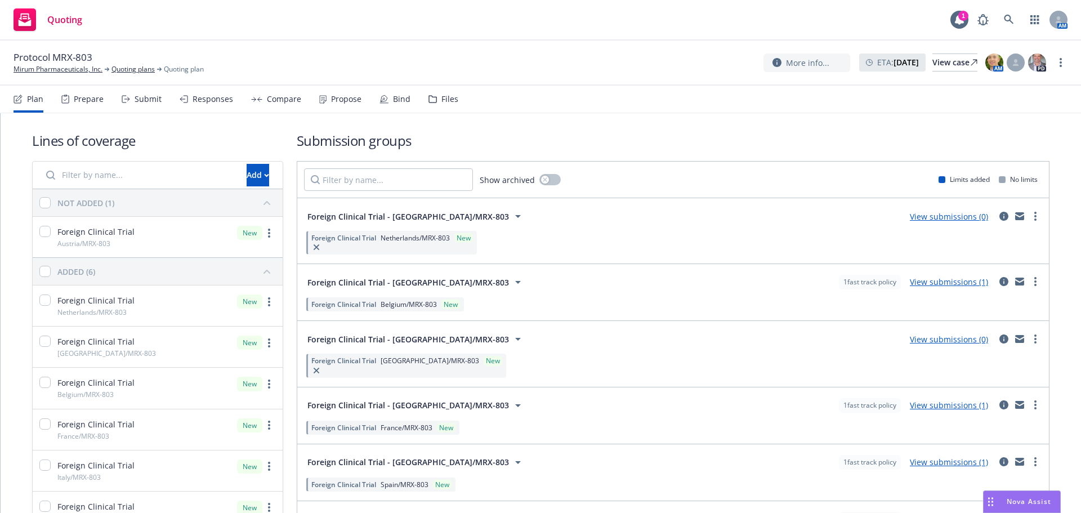
scroll to position [56, 0]
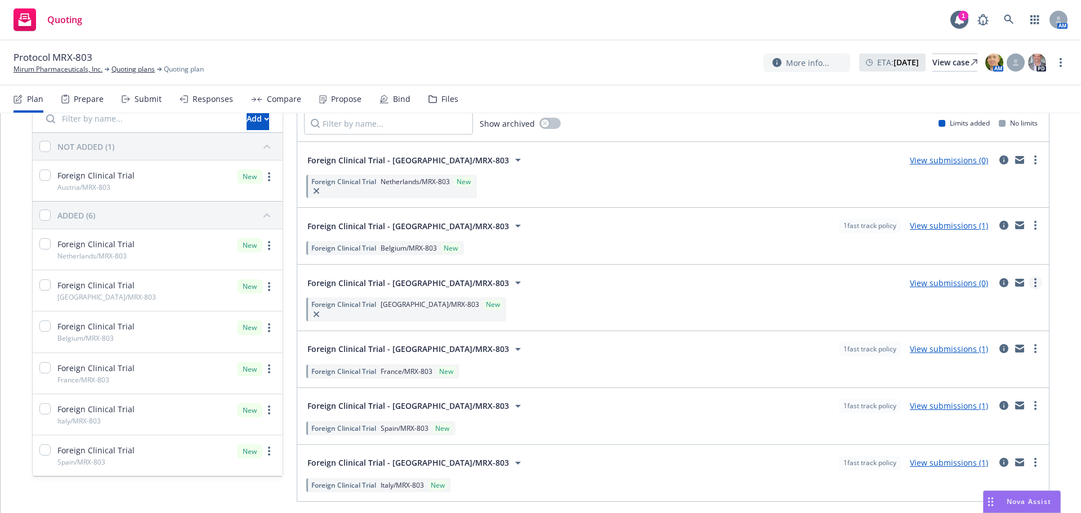
click at [1034, 283] on icon "more" at bounding box center [1035, 282] width 2 height 9
click at [981, 429] on link "Create policy (fast track)" at bounding box center [973, 422] width 119 height 23
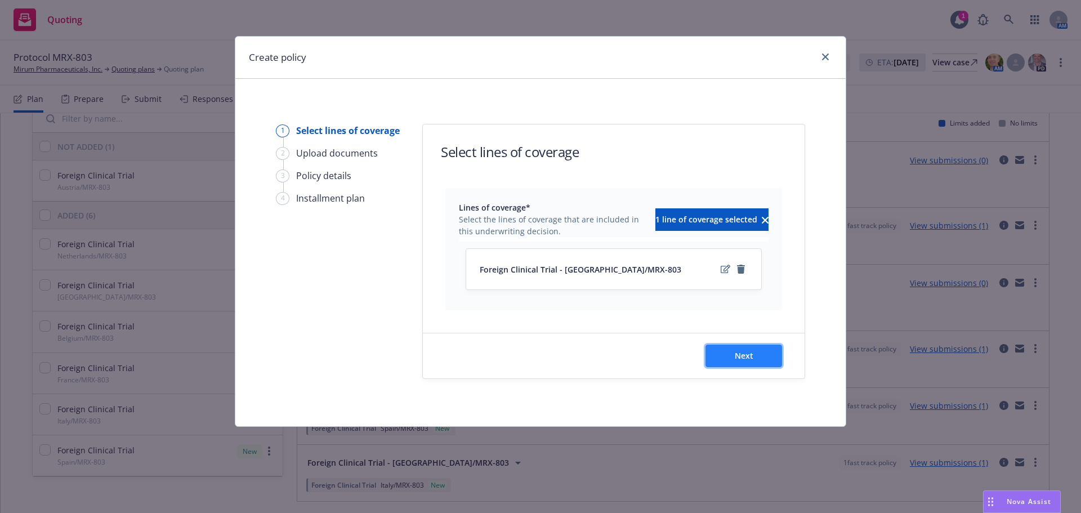
click at [736, 365] on button "Next" at bounding box center [743, 355] width 77 height 23
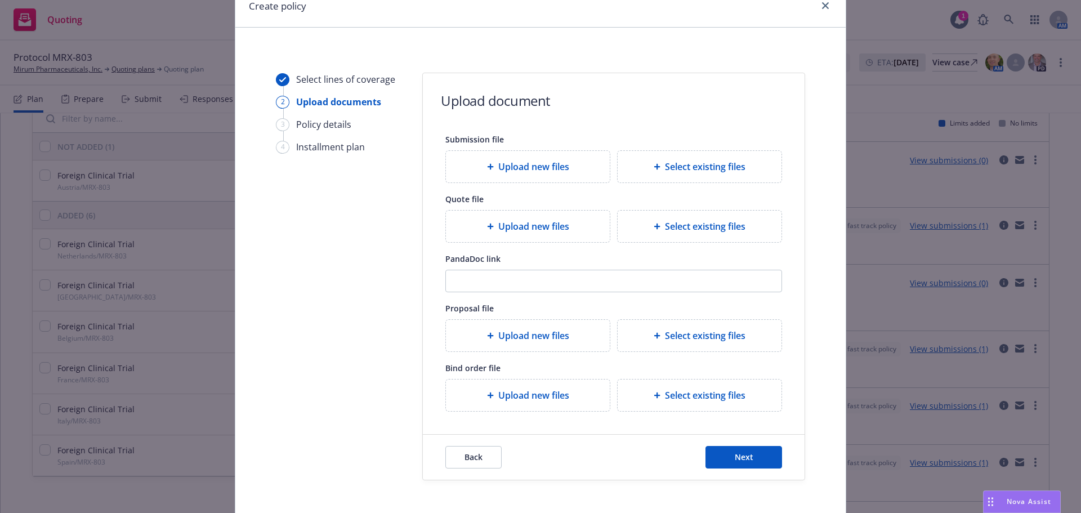
scroll to position [102, 0]
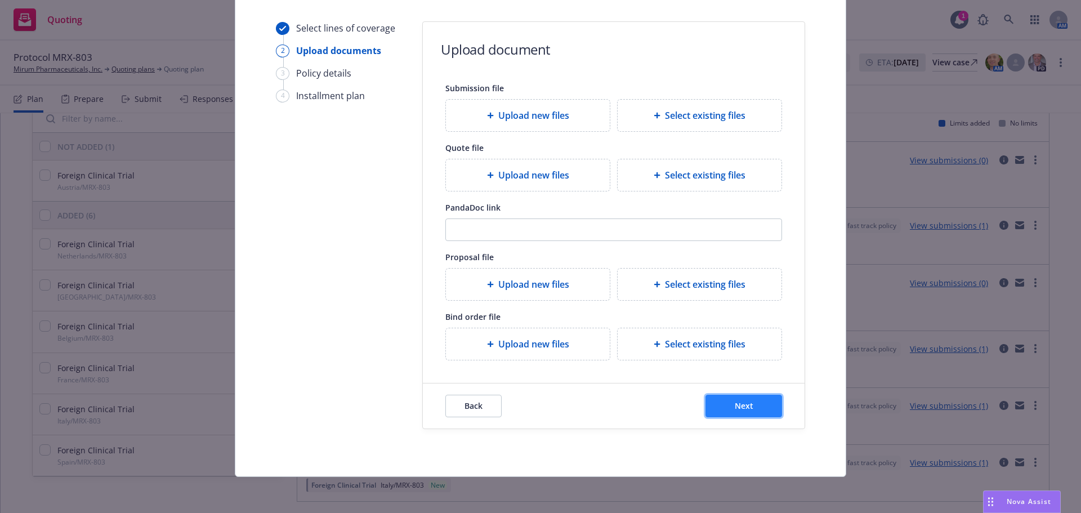
drag, startPoint x: 737, startPoint y: 397, endPoint x: 729, endPoint y: 409, distance: 14.5
click at [729, 409] on button "Next" at bounding box center [743, 406] width 77 height 23
select select "12"
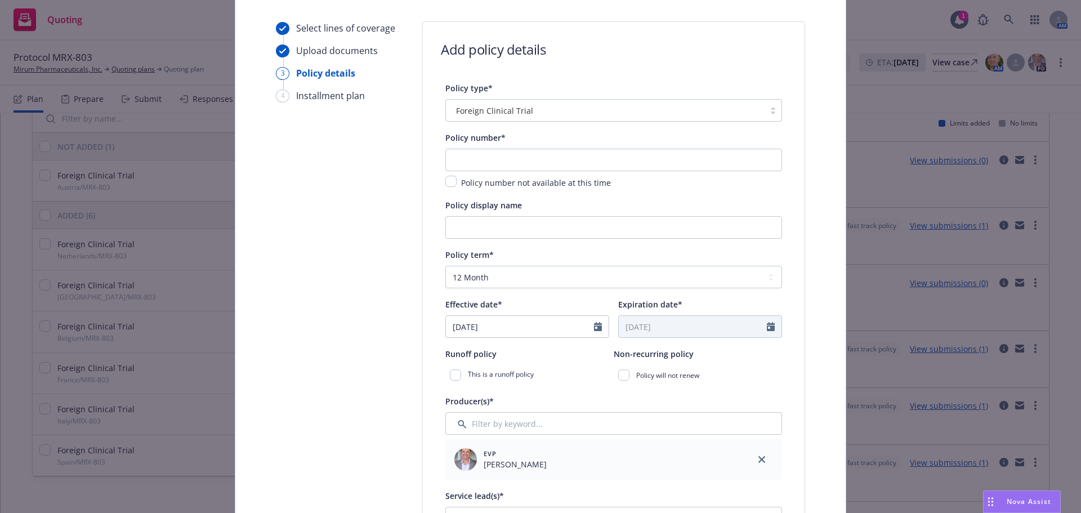
click at [728, 410] on div "Producer(s)* EVP Eric Long" at bounding box center [613, 437] width 337 height 86
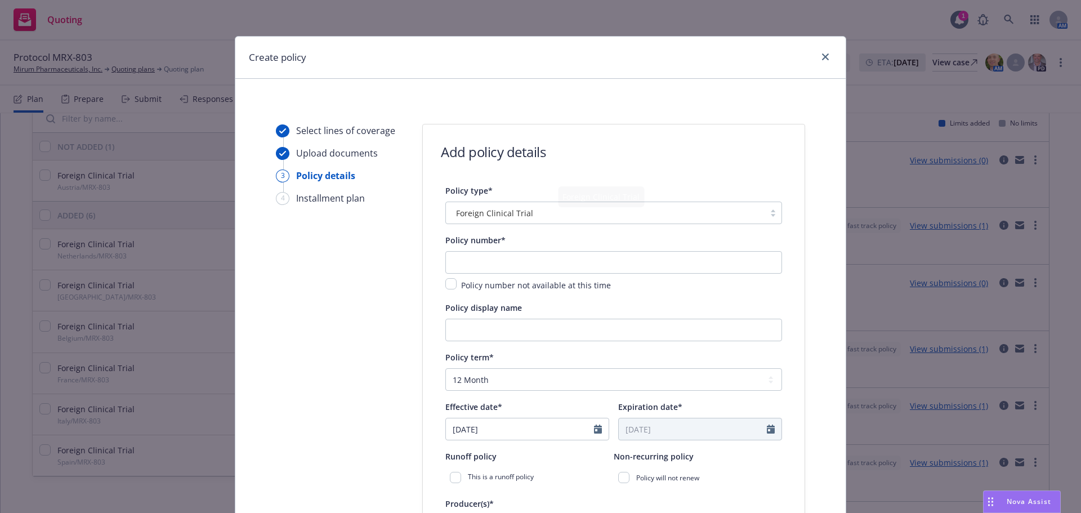
click at [546, 274] on div "Policy number not available at this time" at bounding box center [613, 271] width 337 height 41
click at [548, 270] on input "text" at bounding box center [613, 262] width 337 height 23
type input "G"
type input "MCICET25122"
click at [500, 330] on input "Policy display name" at bounding box center [613, 330] width 337 height 23
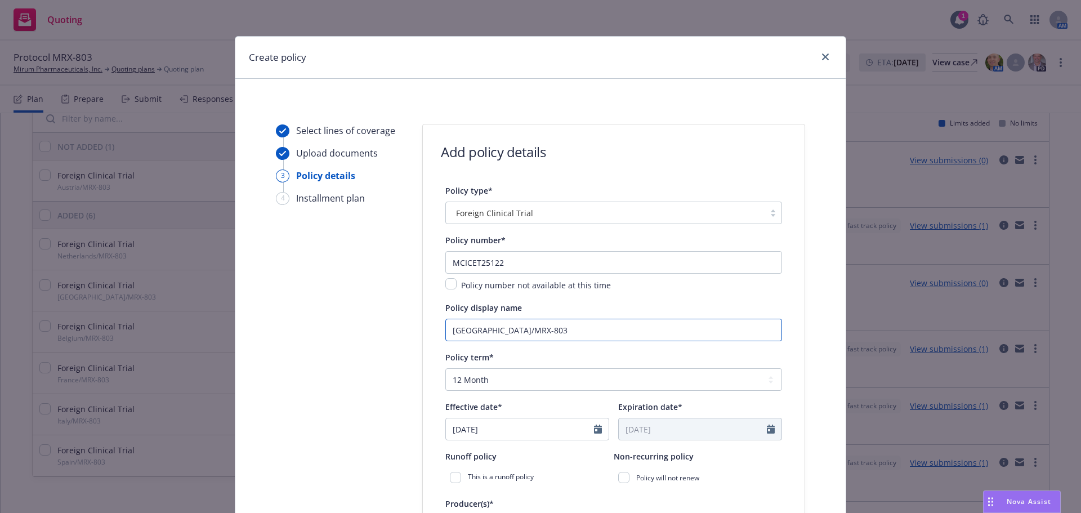
scroll to position [169, 0]
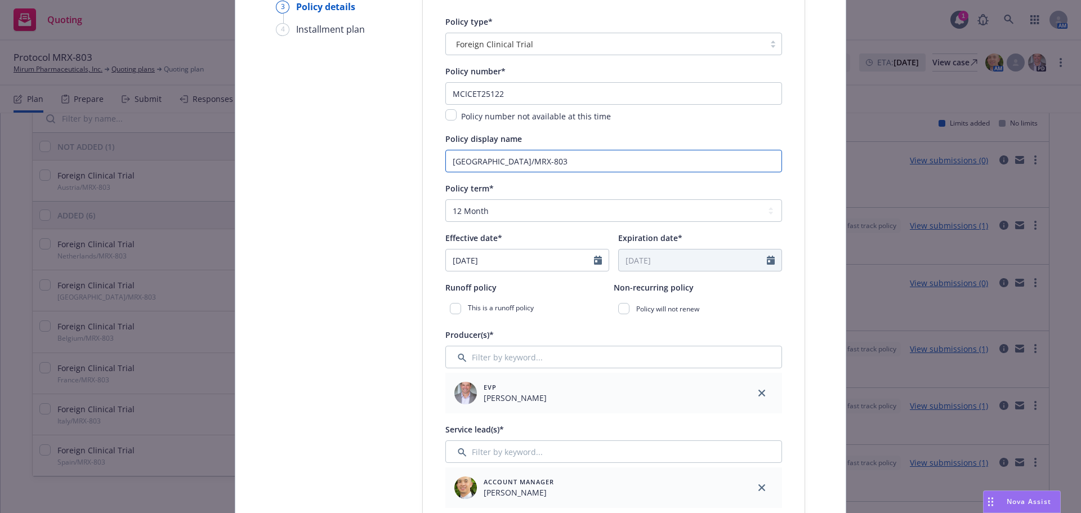
type input "Germany/MRX-803"
click at [514, 210] on select "Select policy term 12 Month 6 Month 4 Month 3 Month 2 Month 1 Month 36 Month (3…" at bounding box center [613, 210] width 337 height 23
select select "other"
click at [445, 199] on select "Select policy term 12 Month 6 Month 4 Month 3 Month 2 Month 1 Month 36 Month (3…" at bounding box center [613, 210] width 337 height 23
click at [553, 263] on input "04/14/2025" at bounding box center [520, 259] width 148 height 21
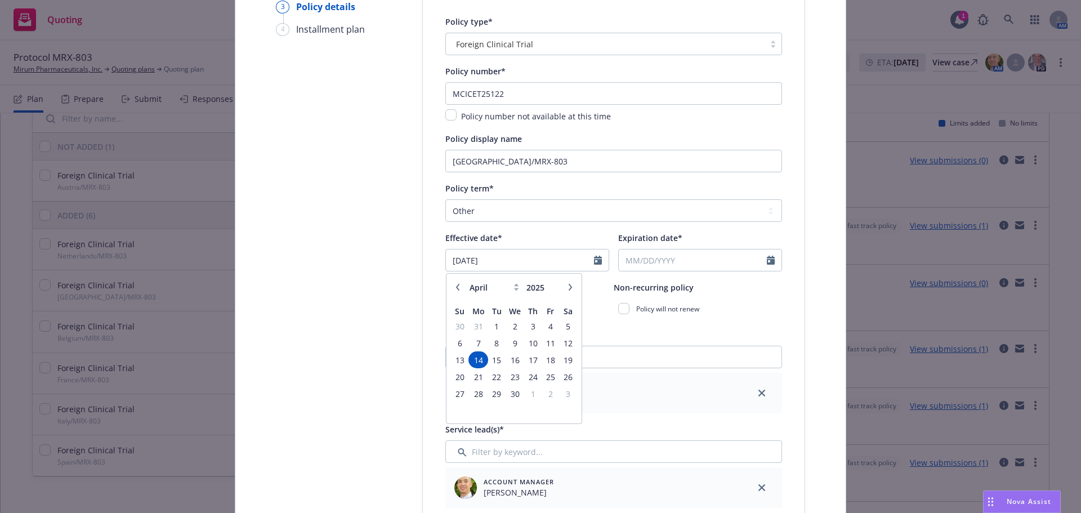
click at [567, 286] on icon "button" at bounding box center [570, 287] width 7 height 7
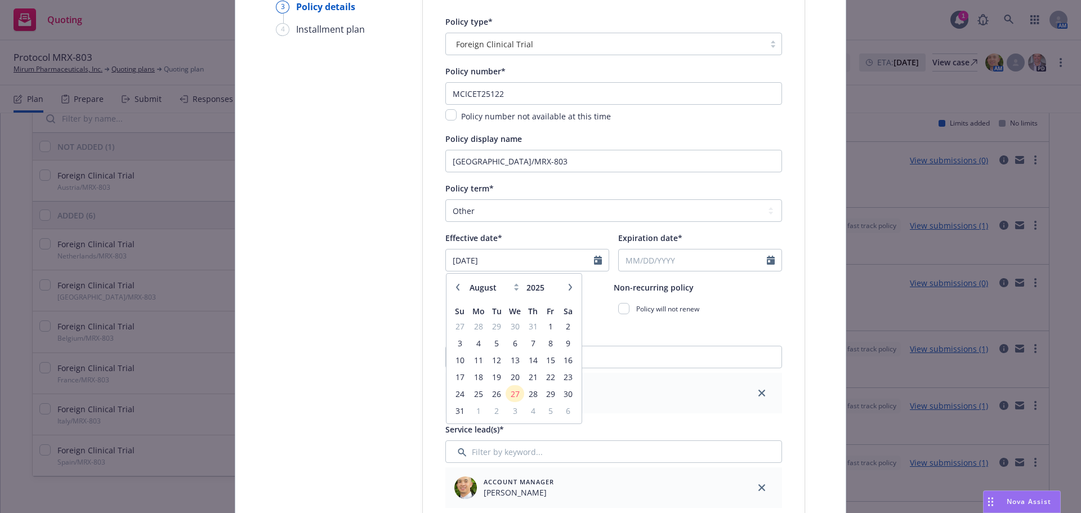
select select "9"
click at [476, 325] on span "1" at bounding box center [477, 326] width 17 height 14
type input "[DATE]"
click at [666, 257] on input "Expiration date*" at bounding box center [693, 259] width 148 height 21
select select "8"
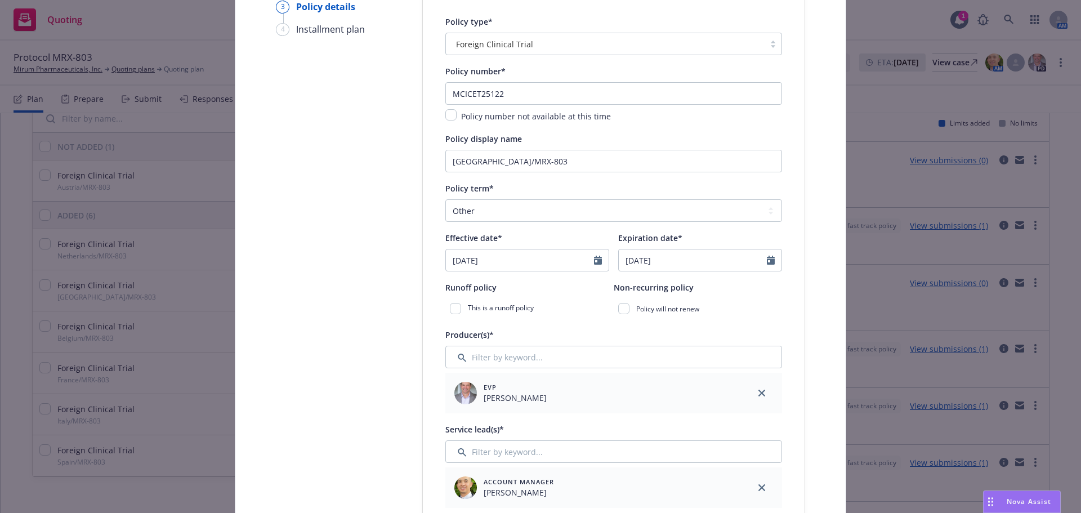
type input "09/01/2035"
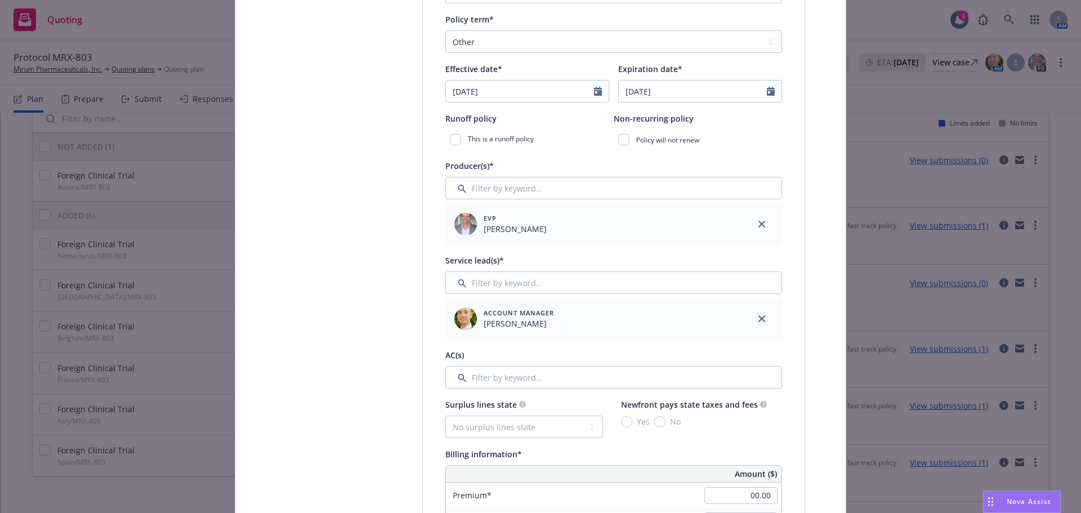
click at [761, 316] on link "close" at bounding box center [762, 319] width 14 height 14
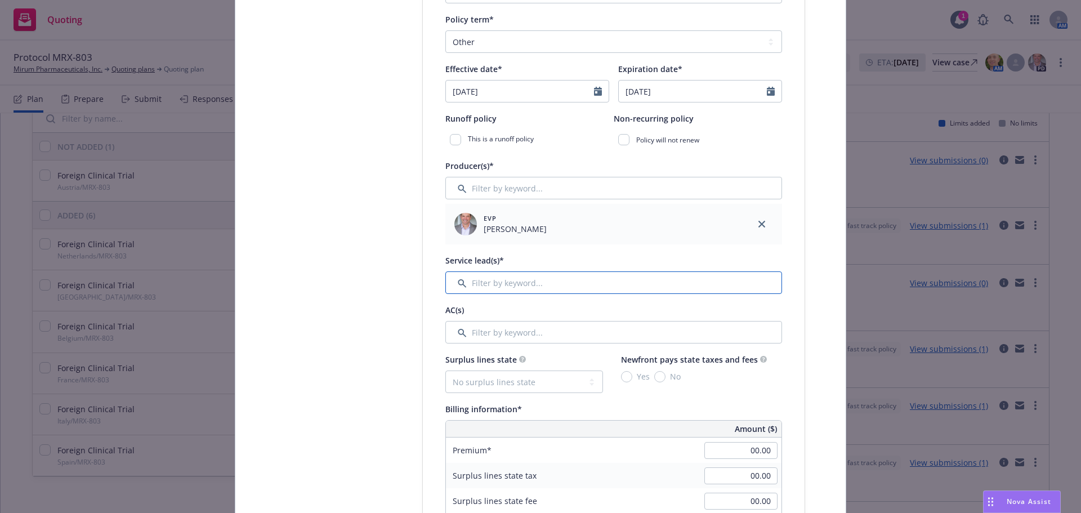
click at [567, 288] on input "Filter by keyword..." at bounding box center [613, 282] width 337 height 23
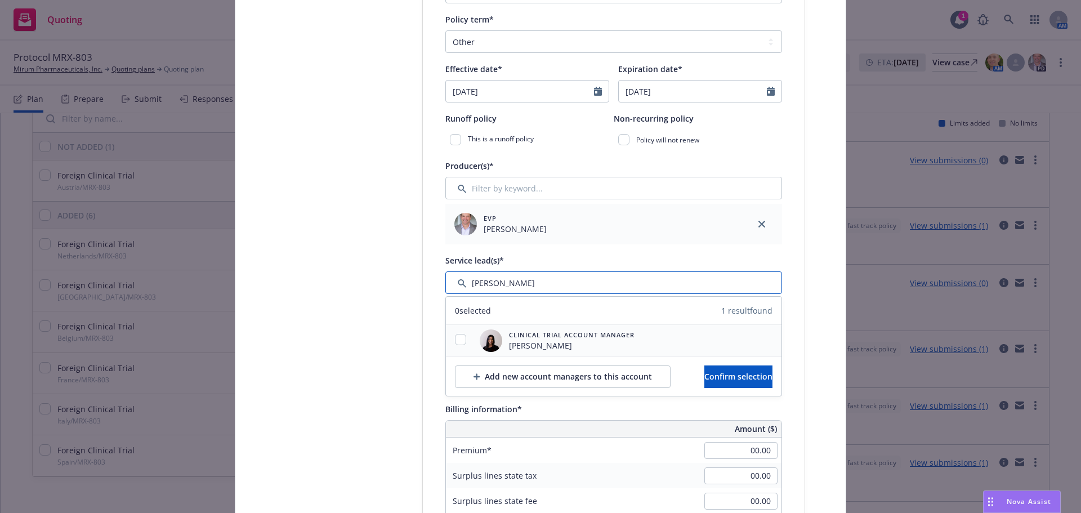
type input "ravee"
click at [457, 340] on input "checkbox" at bounding box center [460, 339] width 11 height 11
checkbox input "true"
click at [736, 364] on div "Add new account managers to this account Confirm selection" at bounding box center [613, 375] width 335 height 39
click at [738, 372] on span "Confirm selection" at bounding box center [738, 376] width 68 height 11
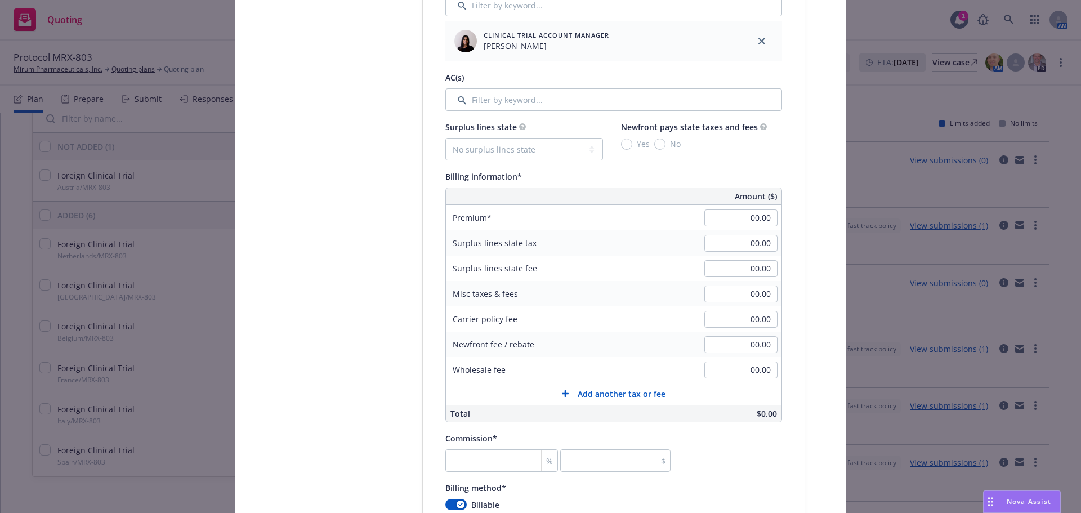
scroll to position [619, 0]
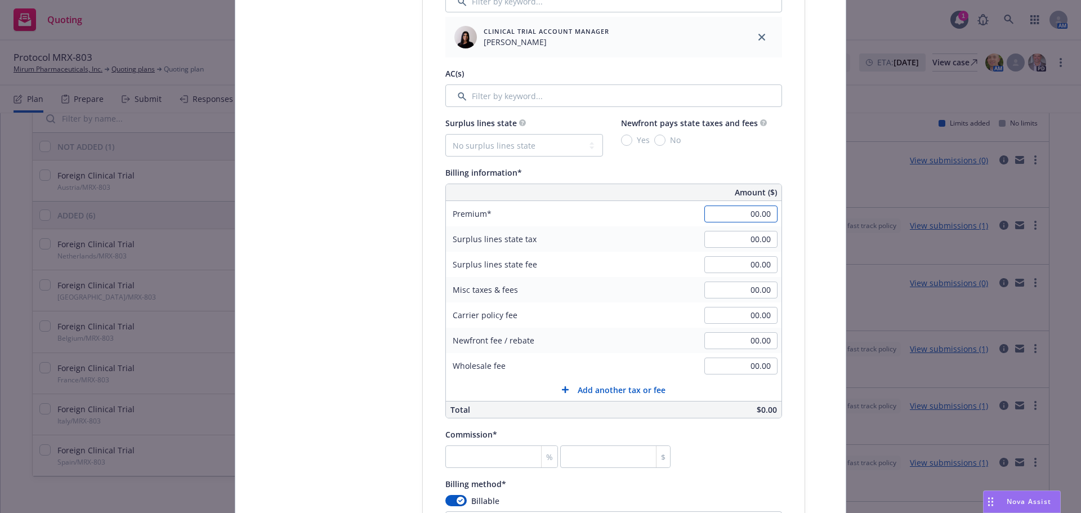
click at [758, 218] on input "00.00" at bounding box center [740, 213] width 73 height 17
type input "7,500.00"
click at [751, 288] on input "00.00" at bounding box center [740, 289] width 73 height 17
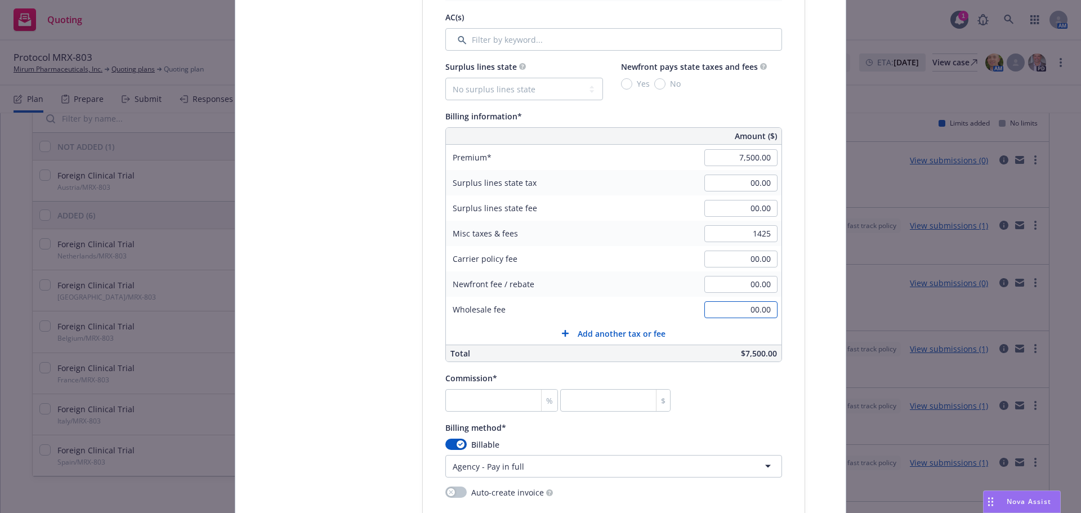
type input "1,425.00"
click at [740, 311] on input "00.00" at bounding box center [740, 309] width 73 height 17
type input "1,000.00"
click at [491, 404] on input "number" at bounding box center [501, 400] width 113 height 23
type input "2"
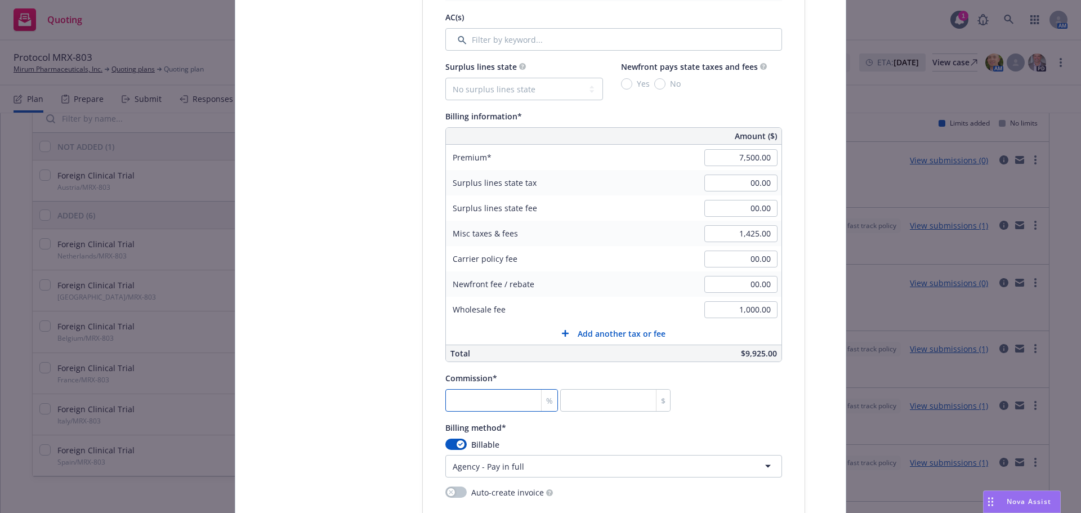
type input "150"
type input "27"
type input "2025"
type input "27.5"
type input "2062.5"
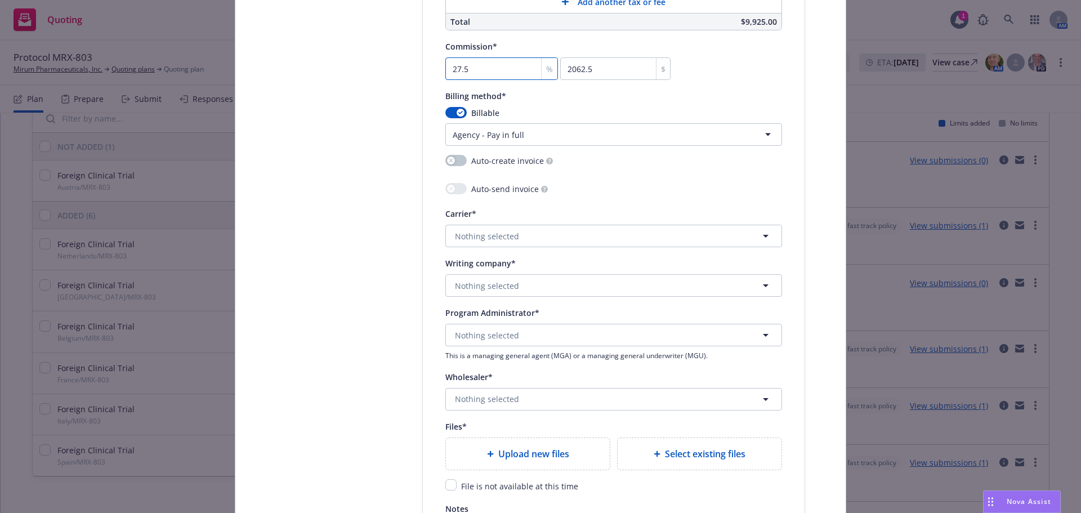
scroll to position [1013, 0]
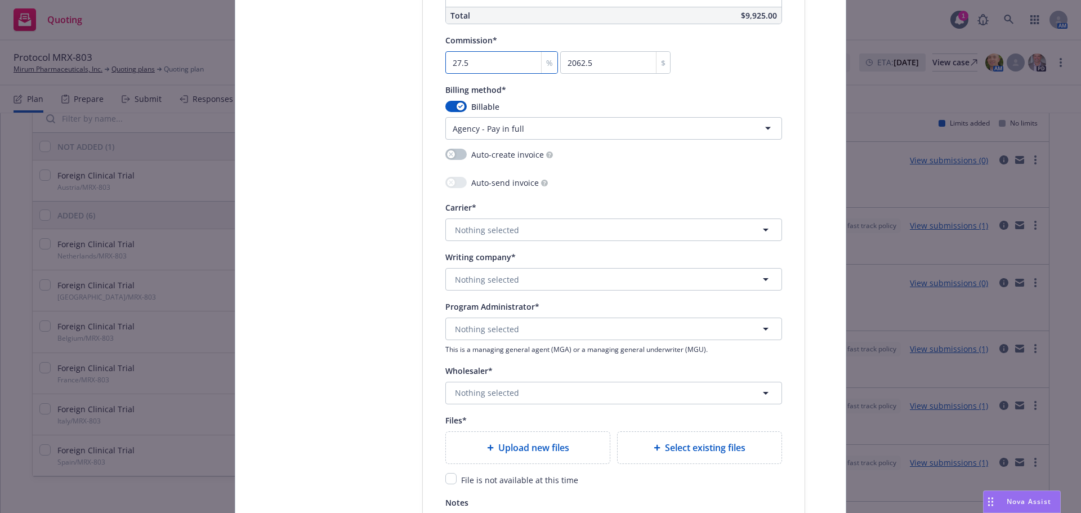
type input "27.5"
click at [507, 219] on button "Nothing selected" at bounding box center [613, 229] width 337 height 23
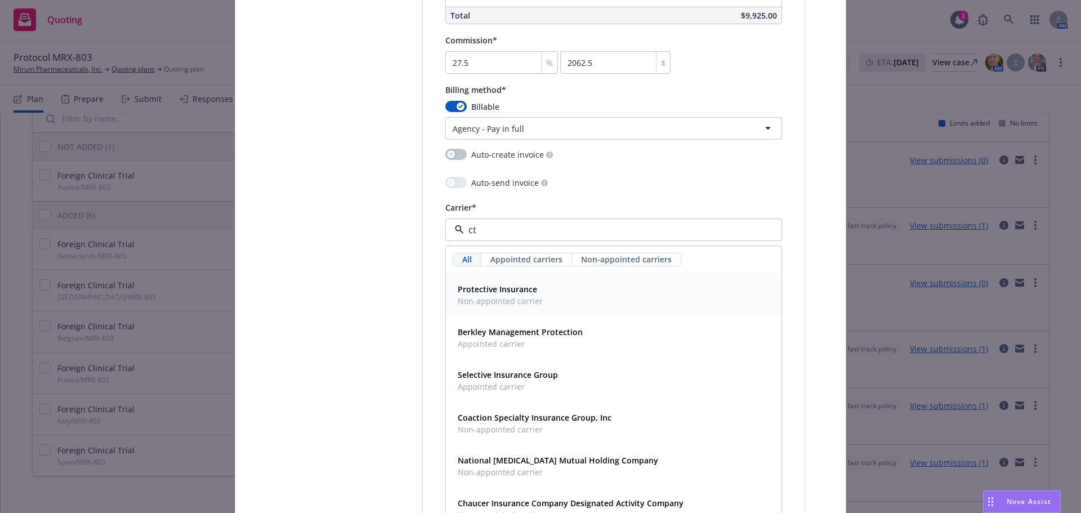
type input "c"
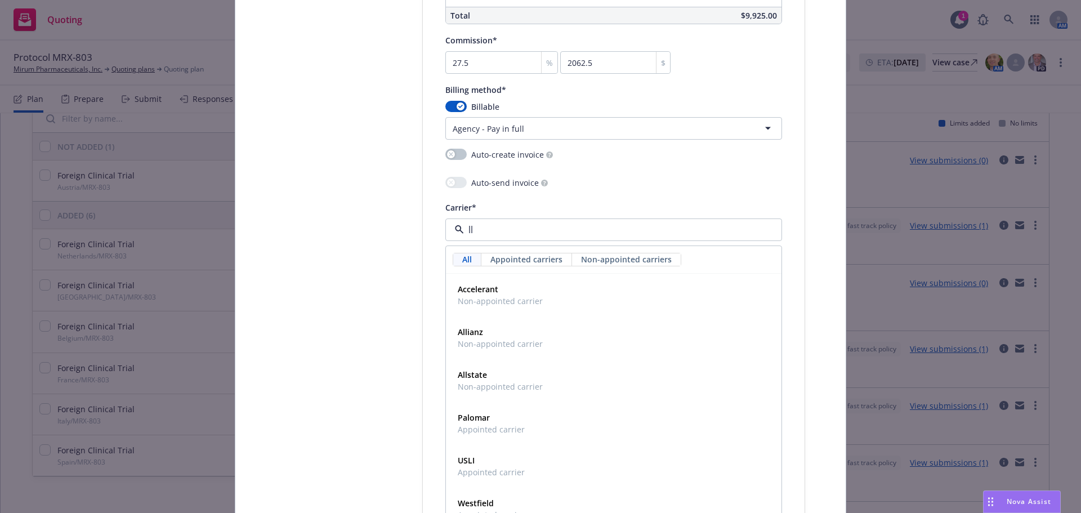
type input "llo"
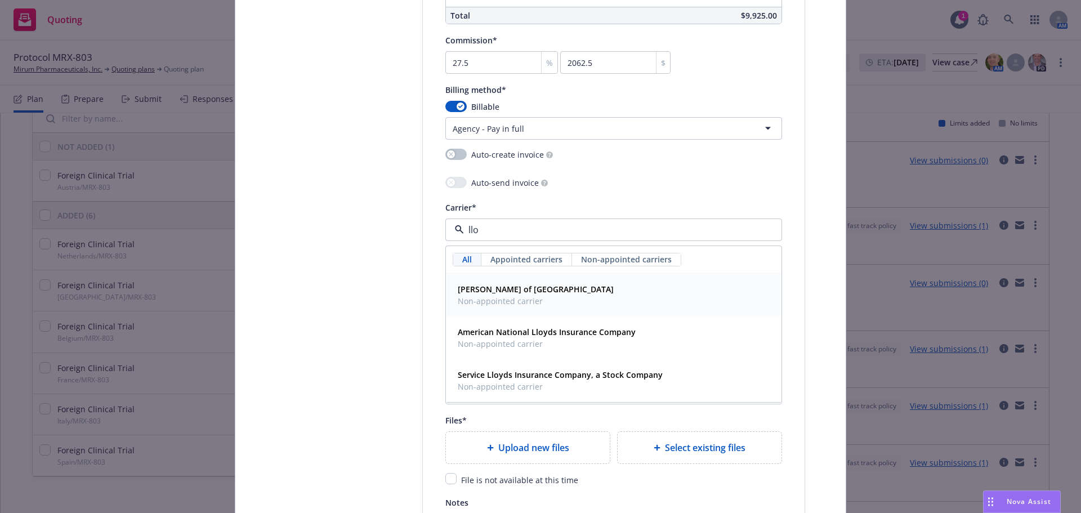
click at [561, 298] on div "Lloyd's of London Non-appointed carrier" at bounding box center [613, 295] width 321 height 28
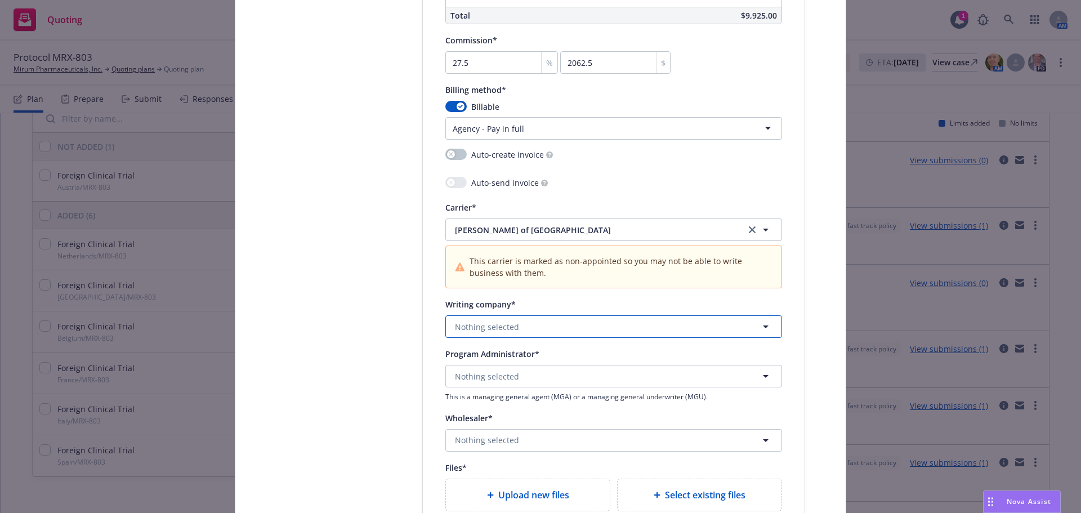
click at [513, 321] on button "Nothing selected" at bounding box center [613, 326] width 337 height 23
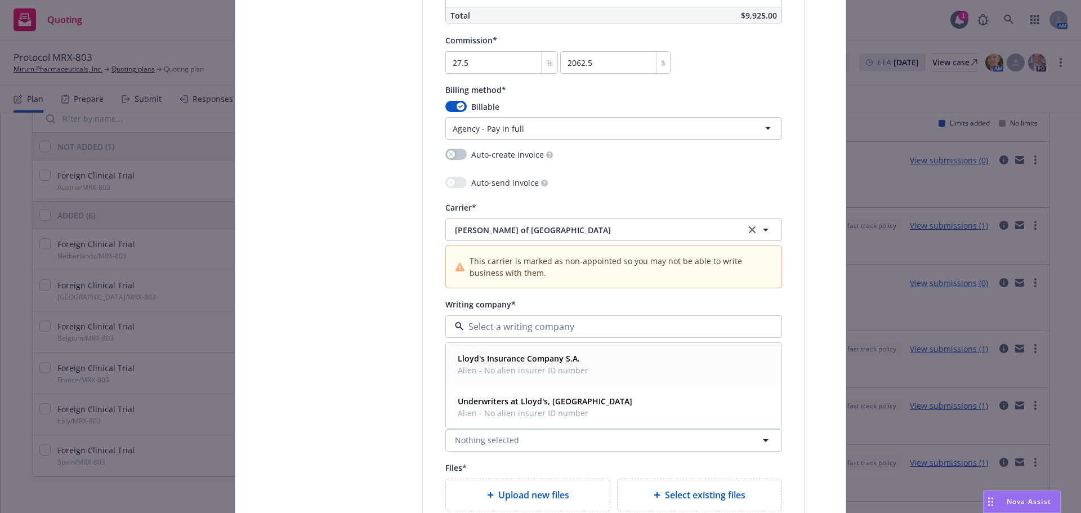
click at [518, 369] on span "Alien - No alien insurer ID number" at bounding box center [523, 370] width 131 height 12
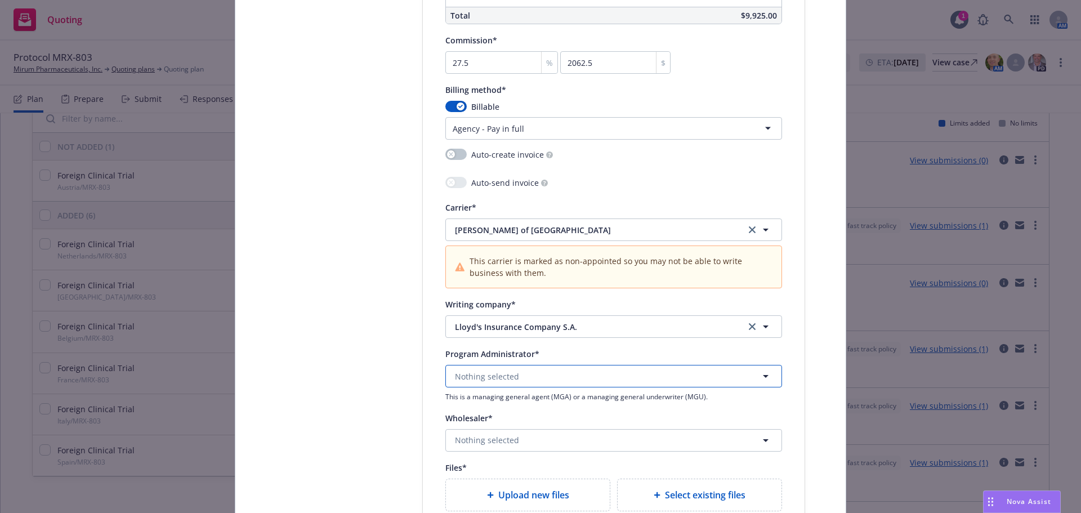
click at [513, 371] on button "Nothing selected" at bounding box center [613, 376] width 337 height 23
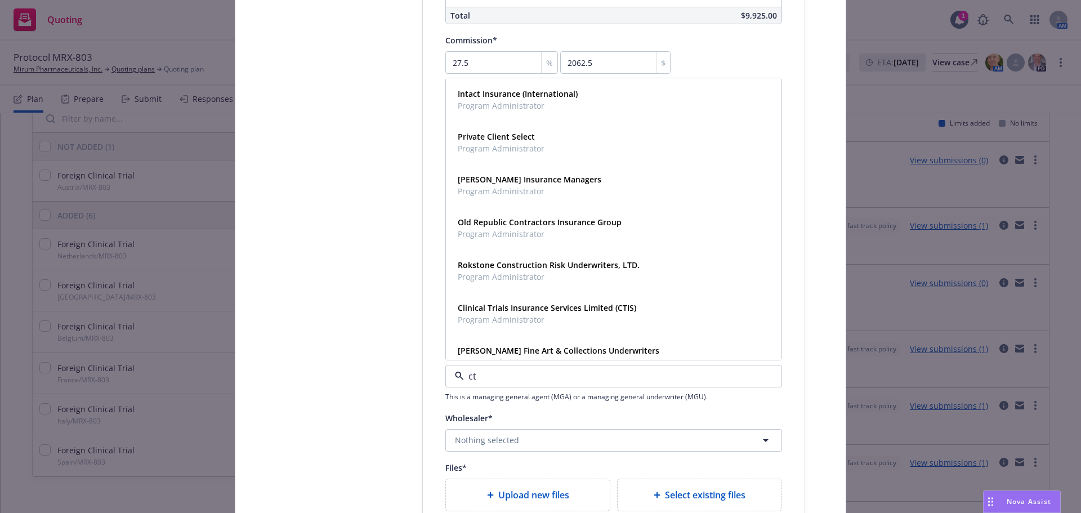
type input "cti"
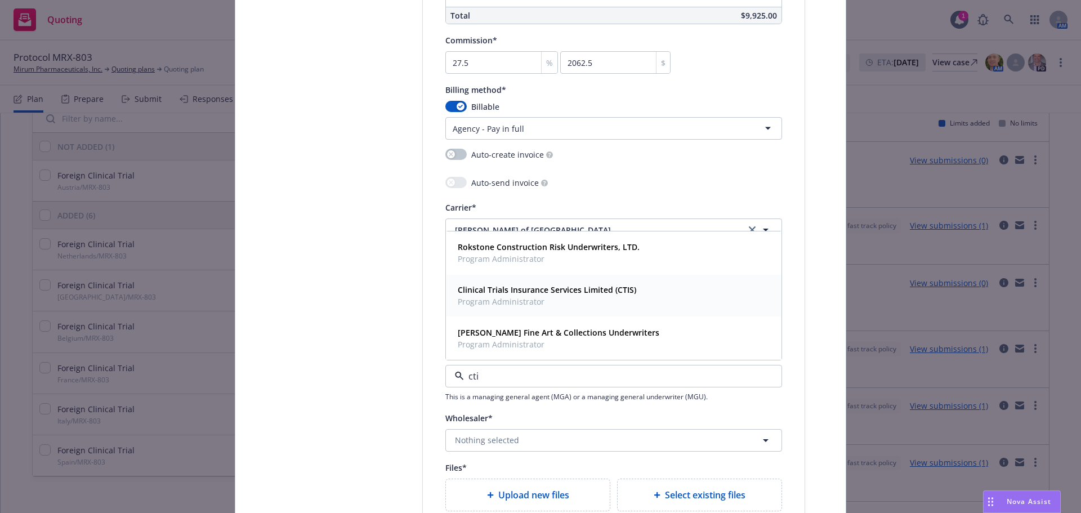
click at [540, 293] on strong "Clinical Trials Insurance Services Limited (CTIS)" at bounding box center [547, 289] width 178 height 11
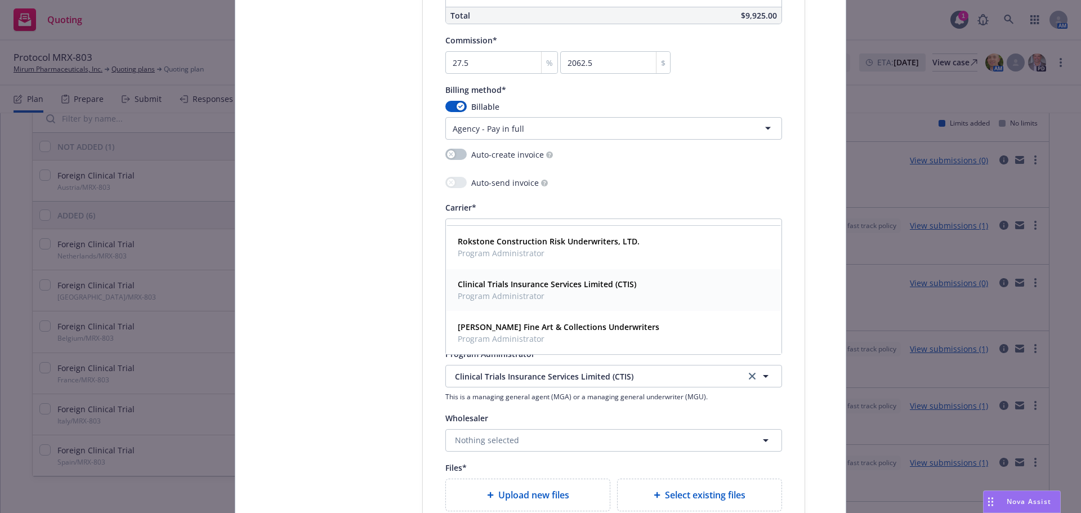
scroll to position [1238, 0]
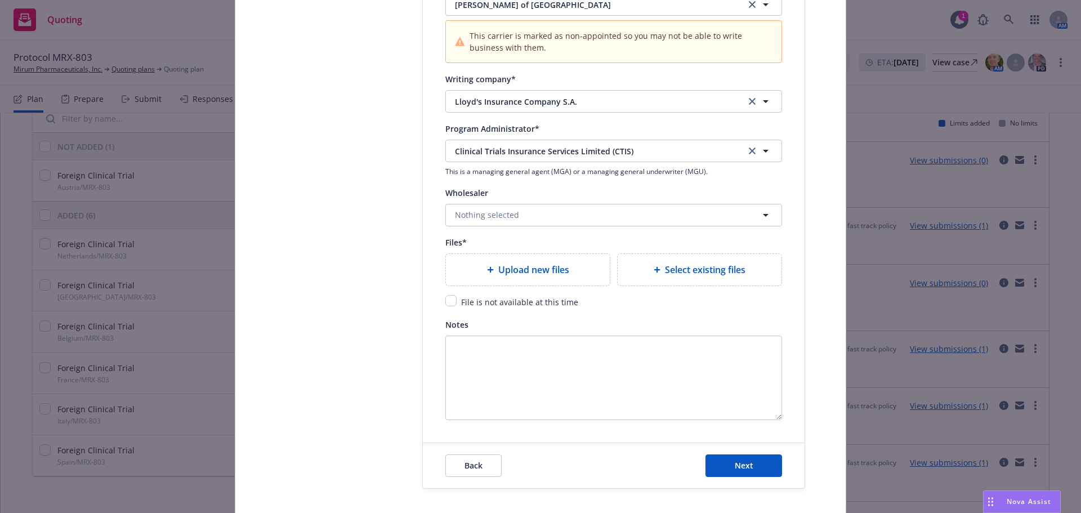
type textarea "x"
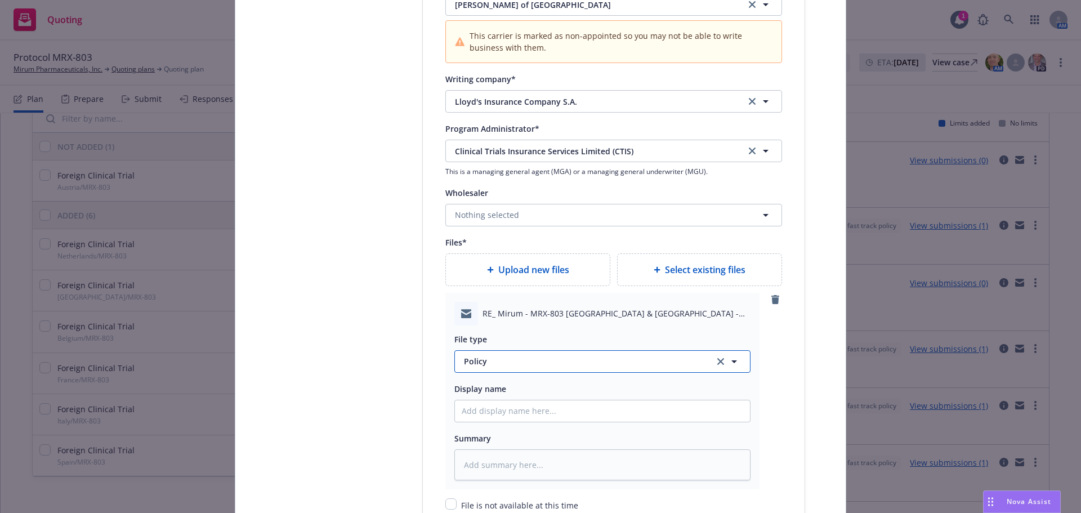
click at [511, 359] on span "Policy" at bounding box center [582, 361] width 237 height 12
type input "em"
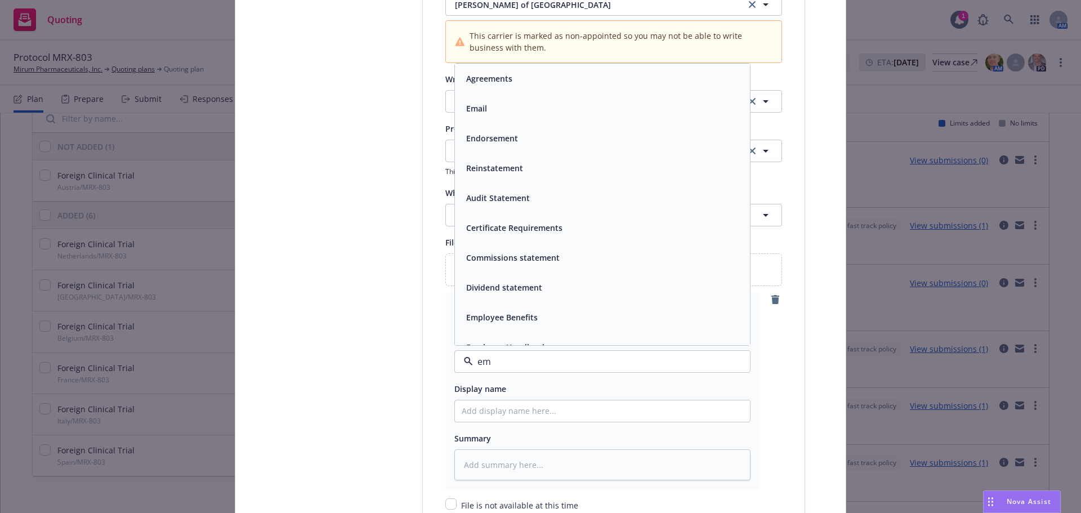
click at [514, 108] on div "Email" at bounding box center [601, 108] width 281 height 16
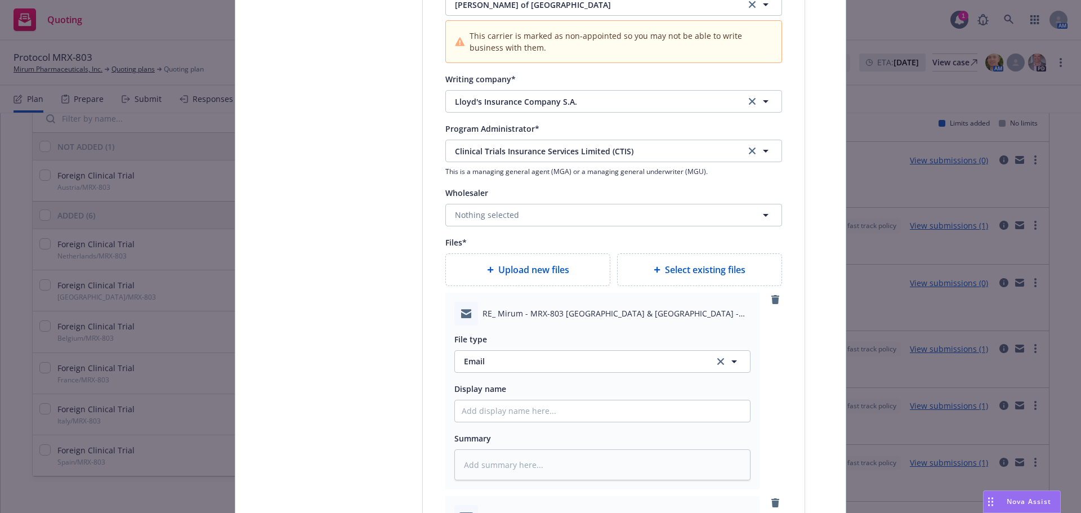
type textarea "x"
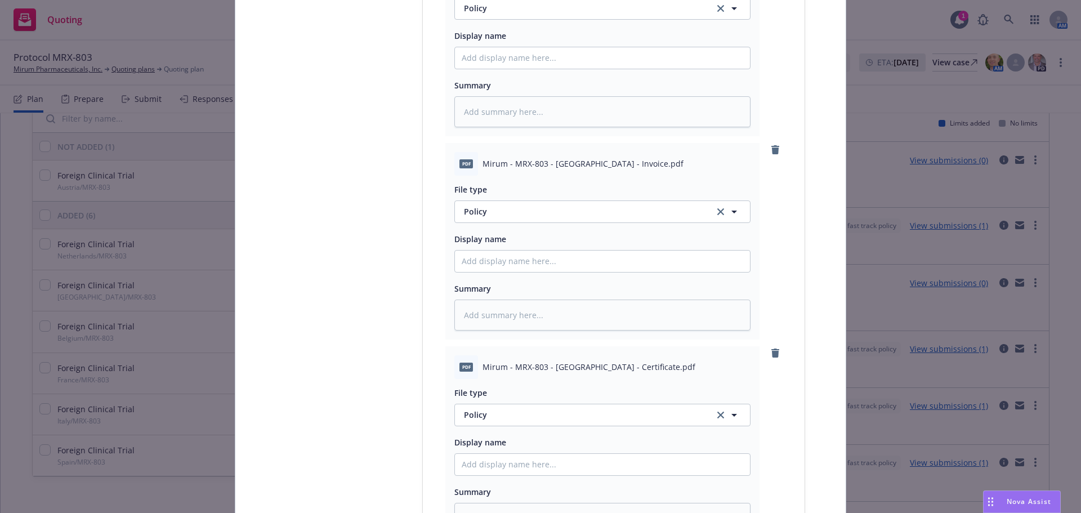
scroll to position [1801, 0]
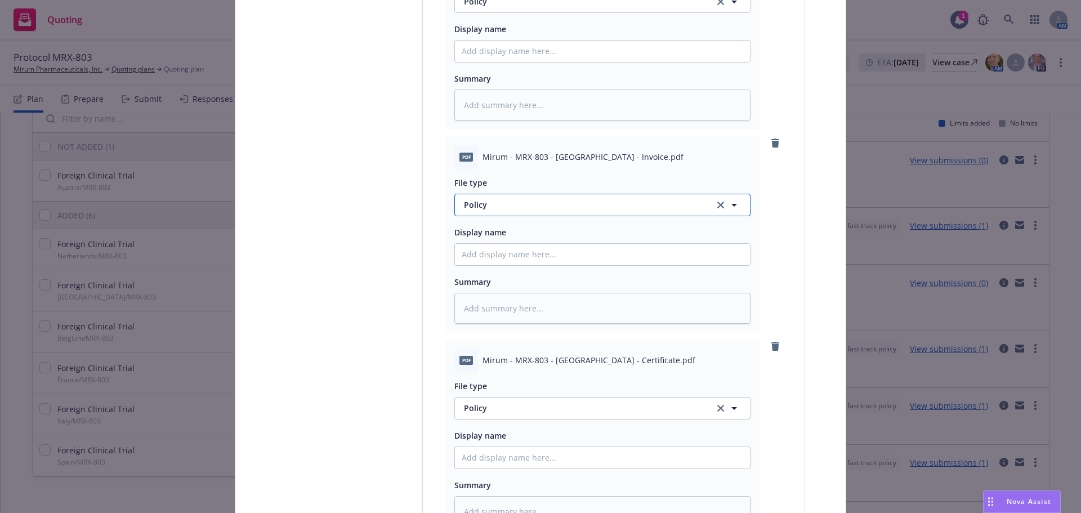
click at [534, 204] on span "Policy" at bounding box center [582, 205] width 237 height 12
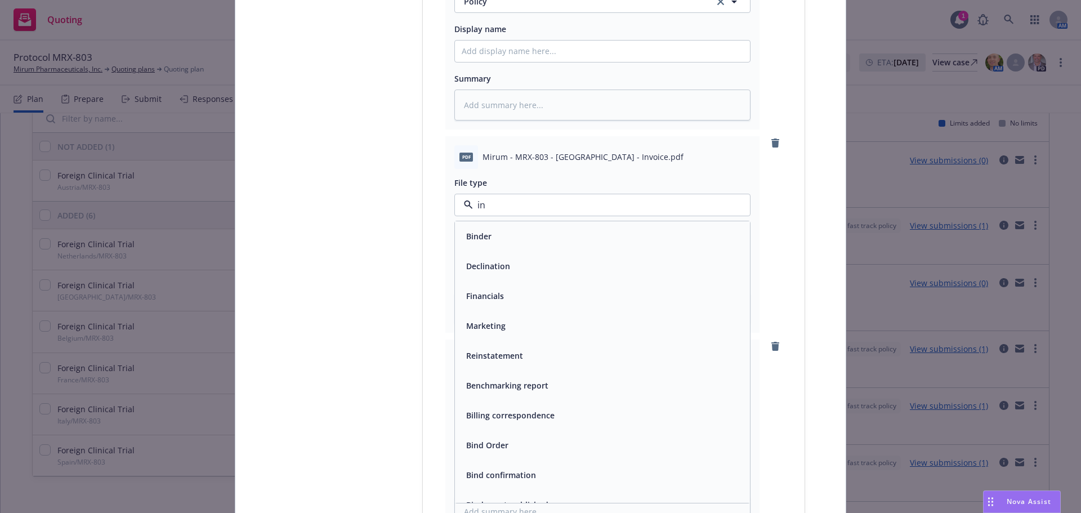
type input "inv"
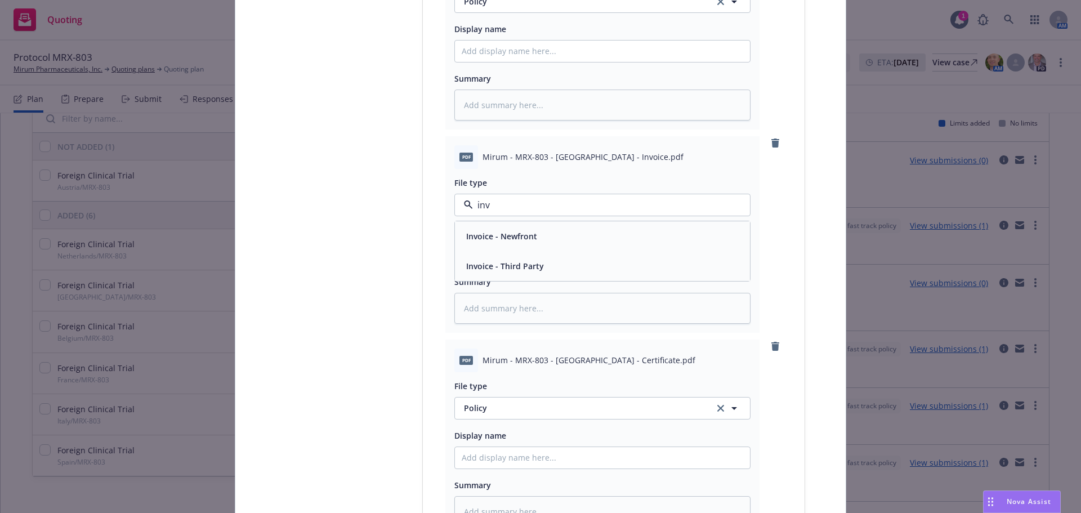
click at [568, 270] on div "Invoice - Third Party" at bounding box center [601, 266] width 281 height 16
type textarea "x"
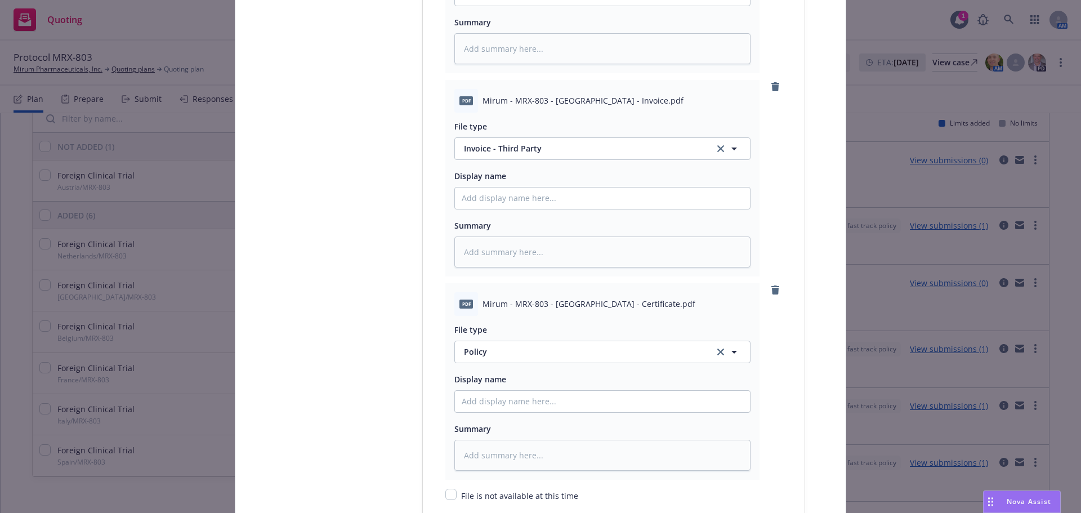
scroll to position [1970, 0]
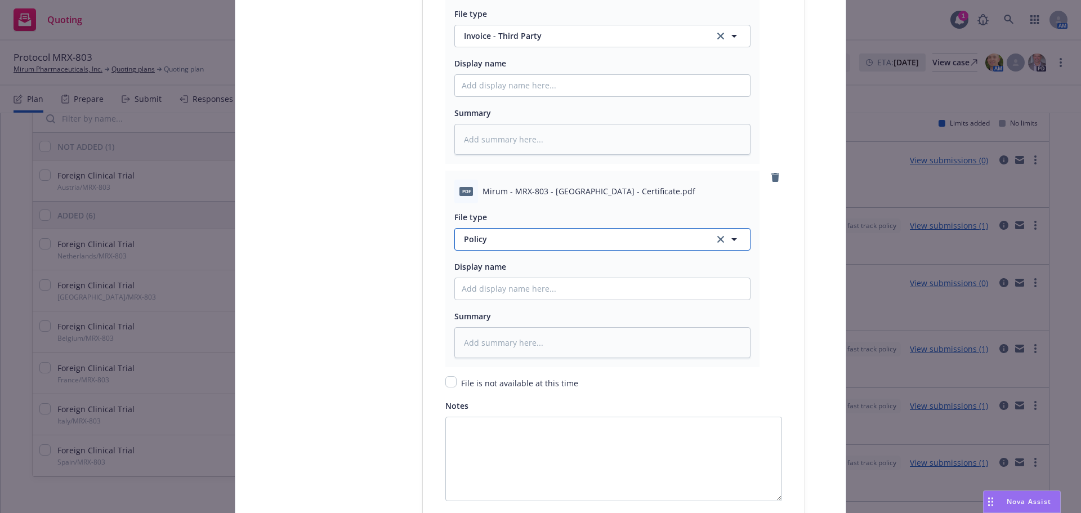
click at [496, 235] on span "Policy" at bounding box center [582, 239] width 237 height 12
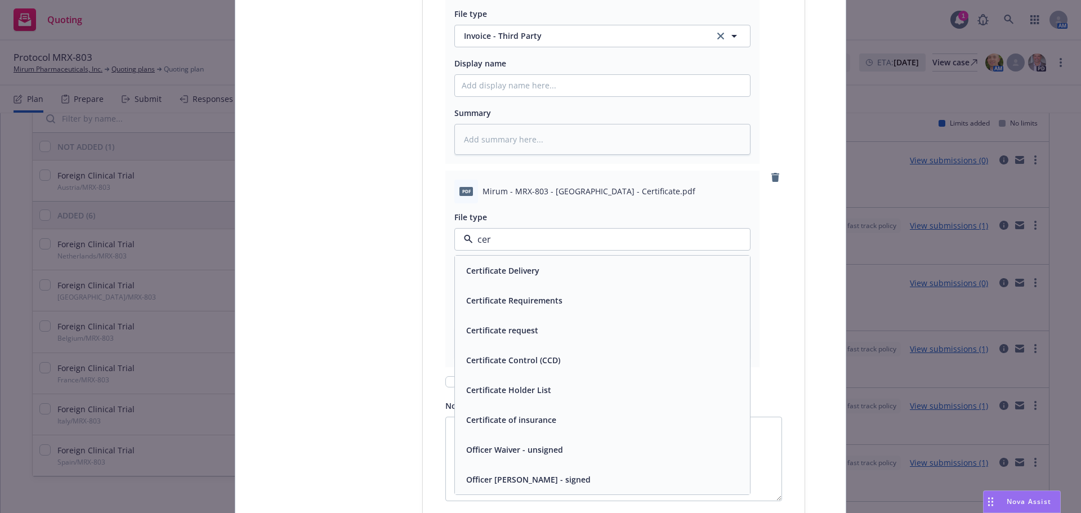
type input "cert"
click at [611, 419] on div "Certificate of insurance" at bounding box center [601, 419] width 281 height 16
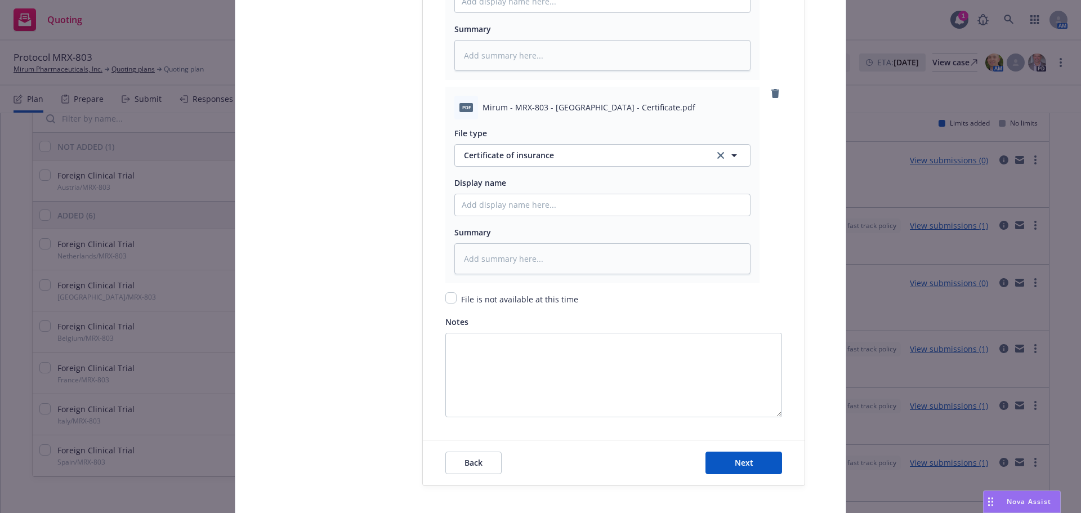
scroll to position [2110, 0]
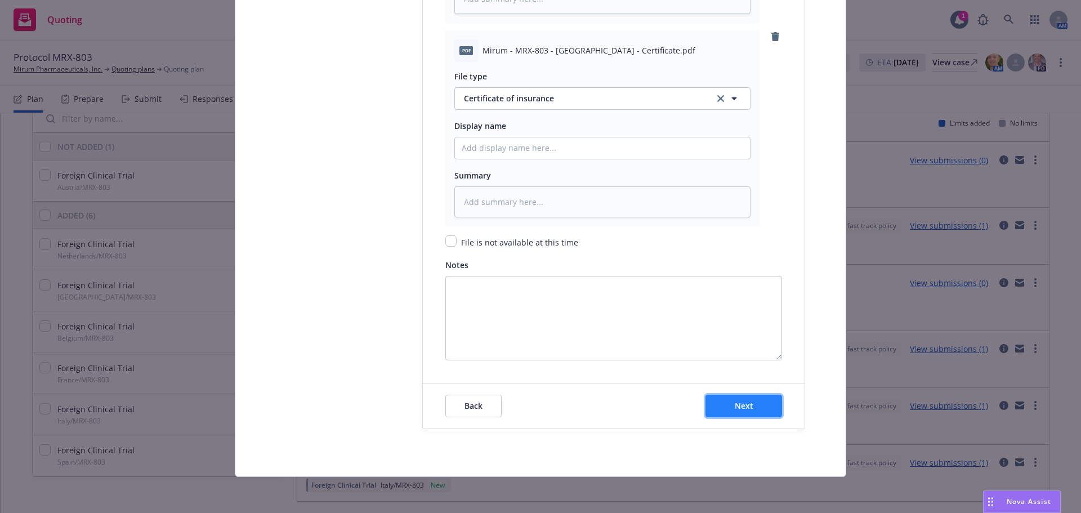
click at [746, 402] on span "Next" at bounding box center [743, 405] width 19 height 11
type textarea "x"
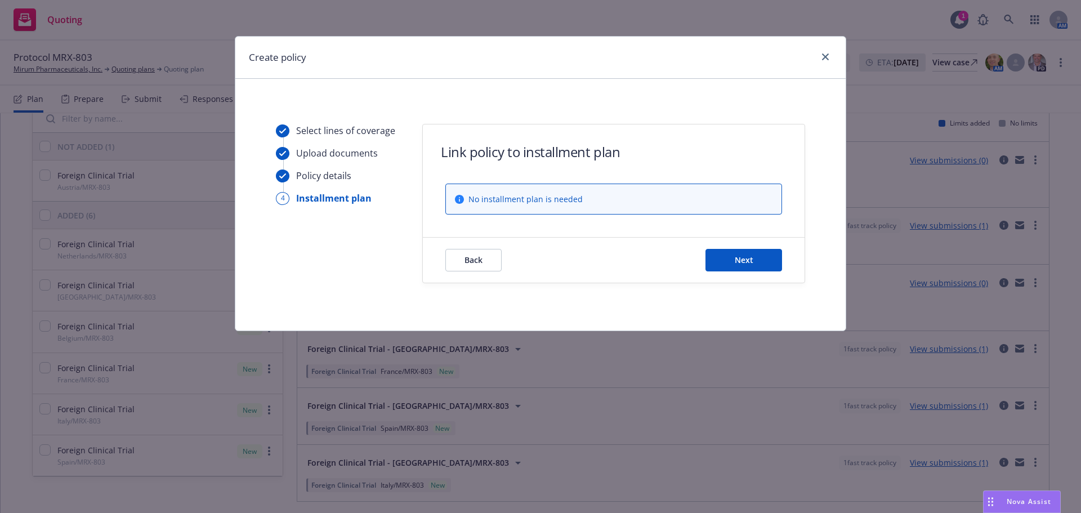
scroll to position [0, 0]
click at [749, 258] on span "Next" at bounding box center [743, 259] width 19 height 11
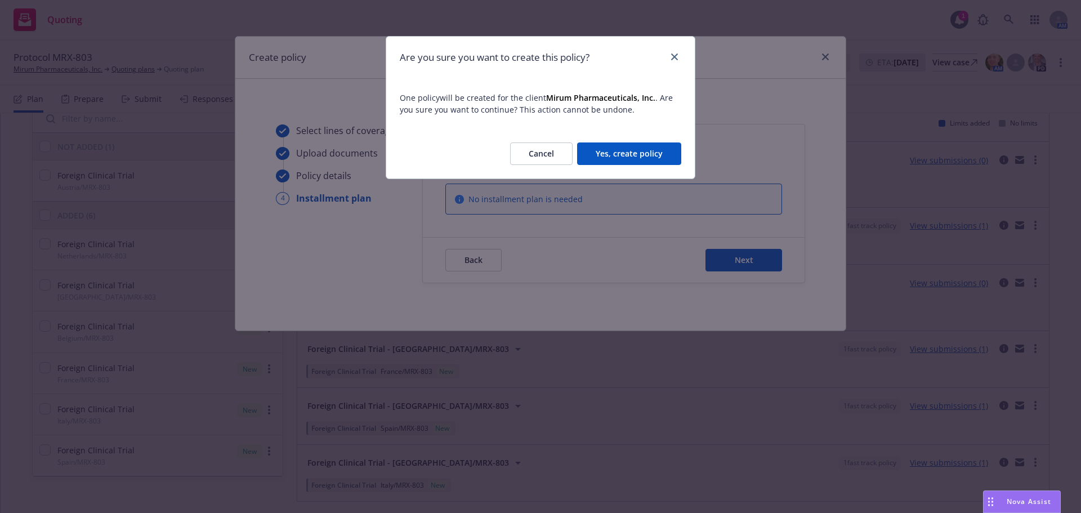
click at [666, 159] on button "Yes, create policy" at bounding box center [629, 153] width 104 height 23
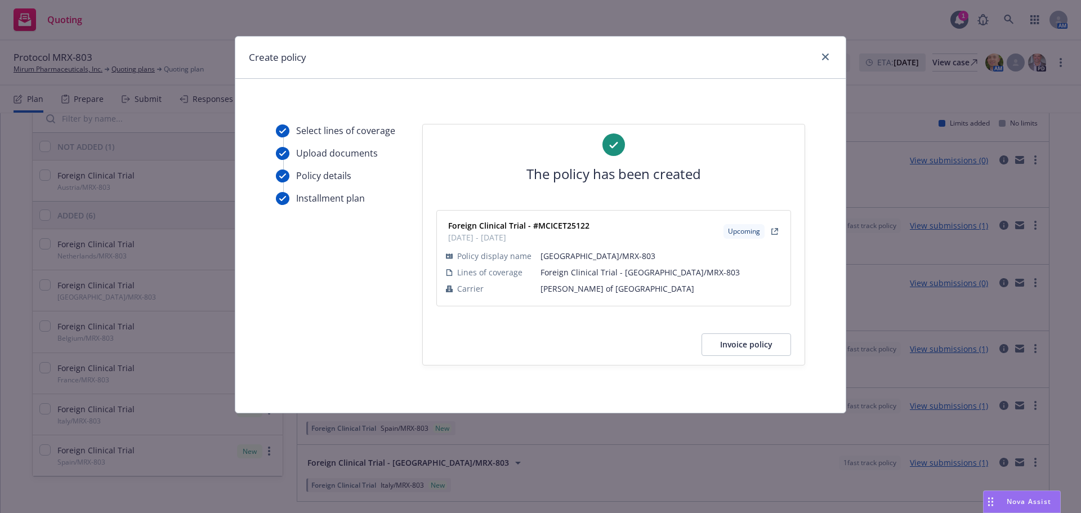
click at [761, 349] on button "Invoice policy" at bounding box center [745, 344] width 89 height 23
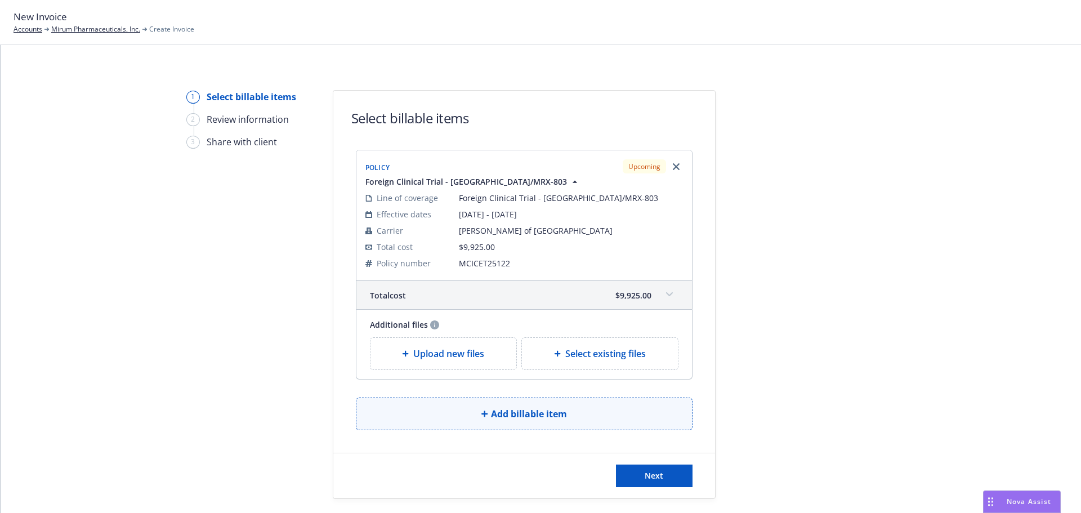
click at [526, 413] on span "Add billable item" at bounding box center [529, 414] width 76 height 14
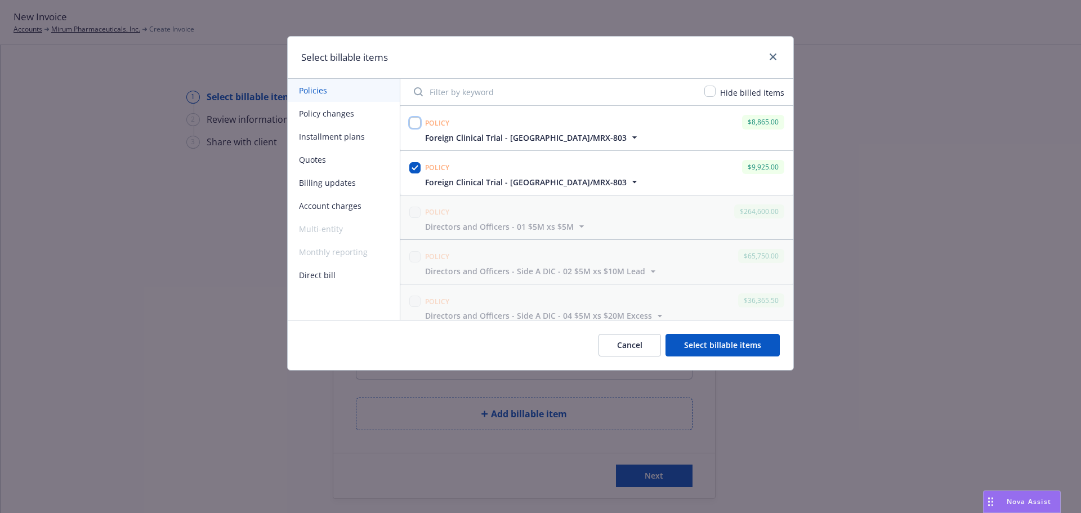
click at [420, 121] on input "checkbox" at bounding box center [414, 122] width 11 height 11
checkbox input "true"
click at [593, 135] on span "Foreign Clinical Trial - [GEOGRAPHIC_DATA]/MRX-803" at bounding box center [532, 138] width 215 height 12
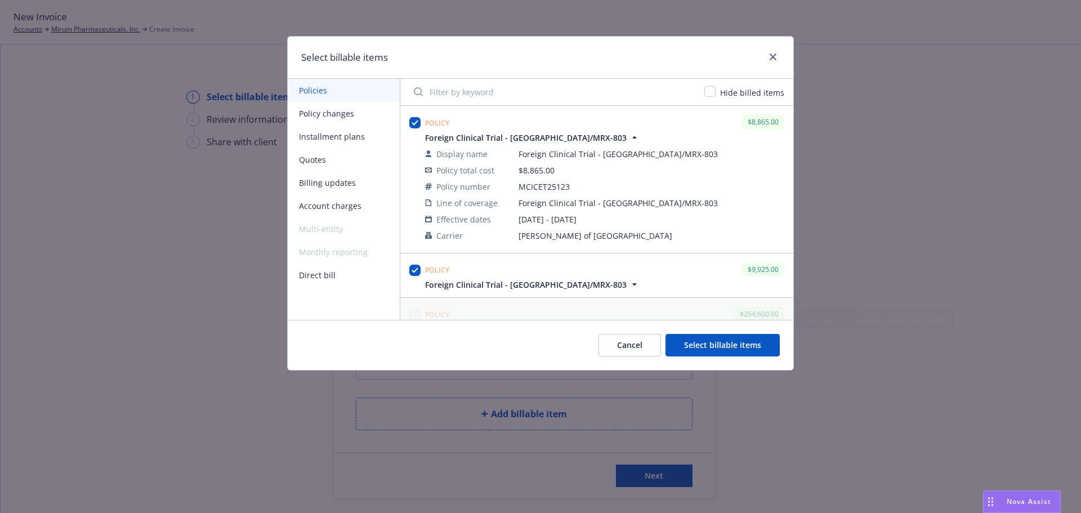
click at [734, 350] on button "Select billable items" at bounding box center [722, 345] width 114 height 23
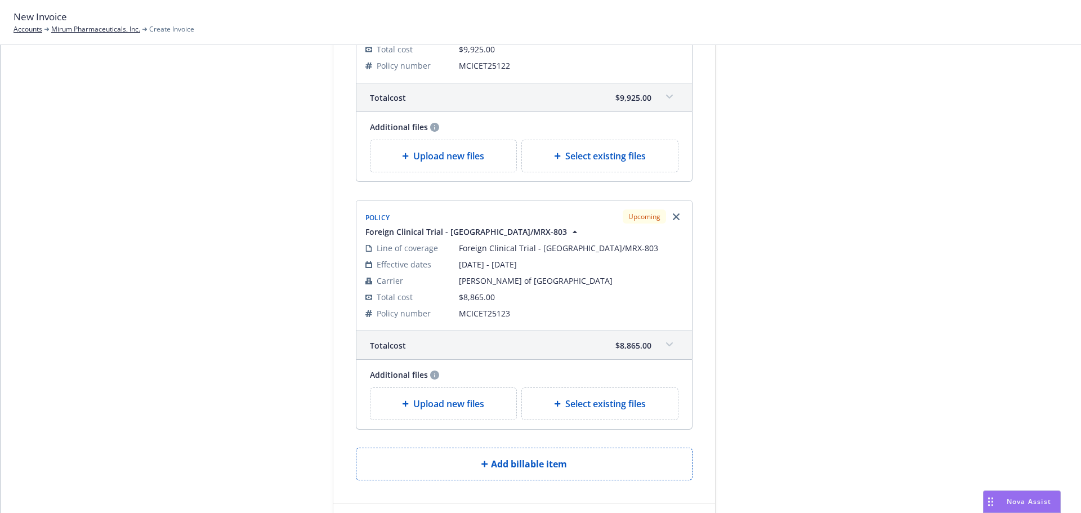
scroll to position [222, 0]
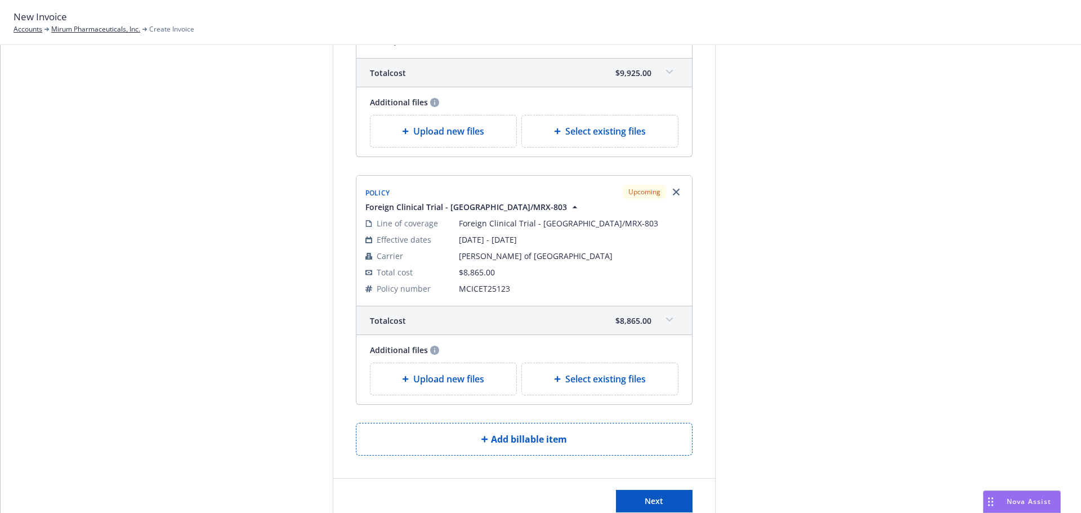
click at [641, 325] on span "$8,865.00" at bounding box center [633, 321] width 36 height 12
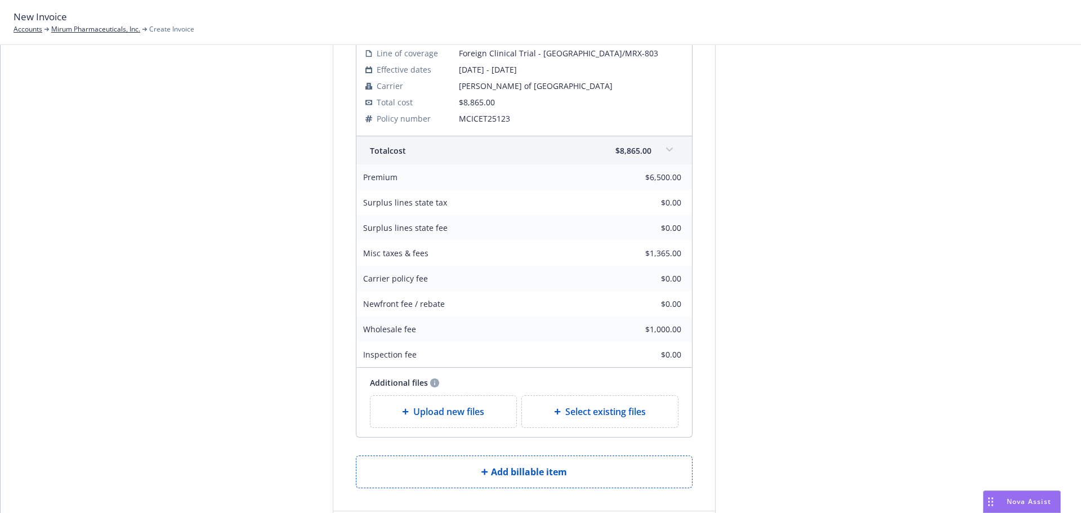
scroll to position [481, 0]
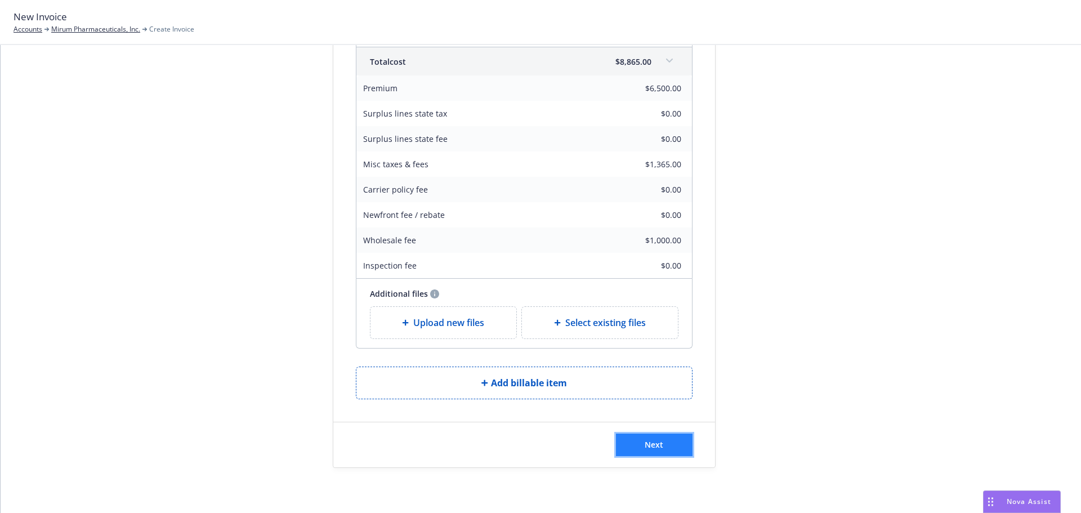
click at [655, 446] on span "Next" at bounding box center [653, 444] width 19 height 11
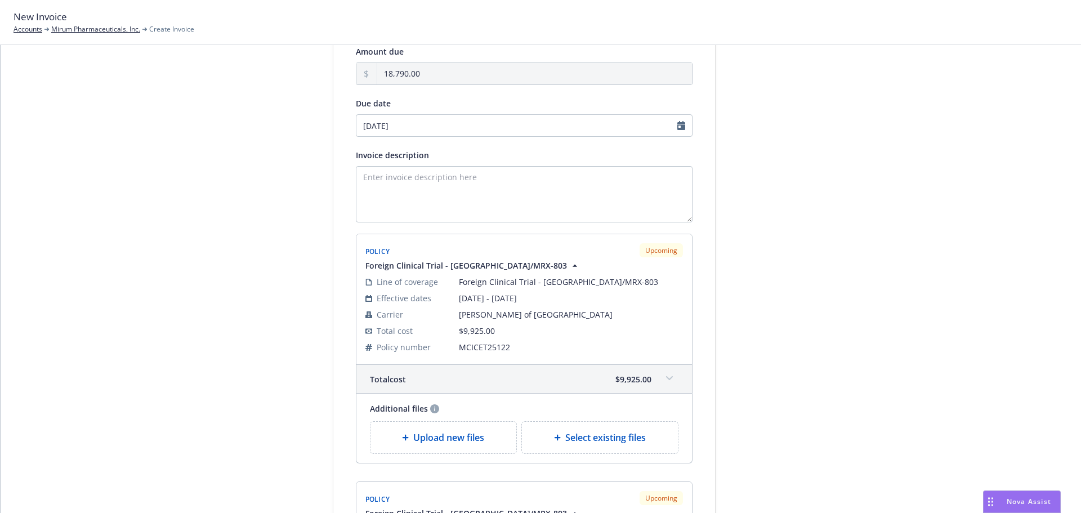
scroll to position [23, 0]
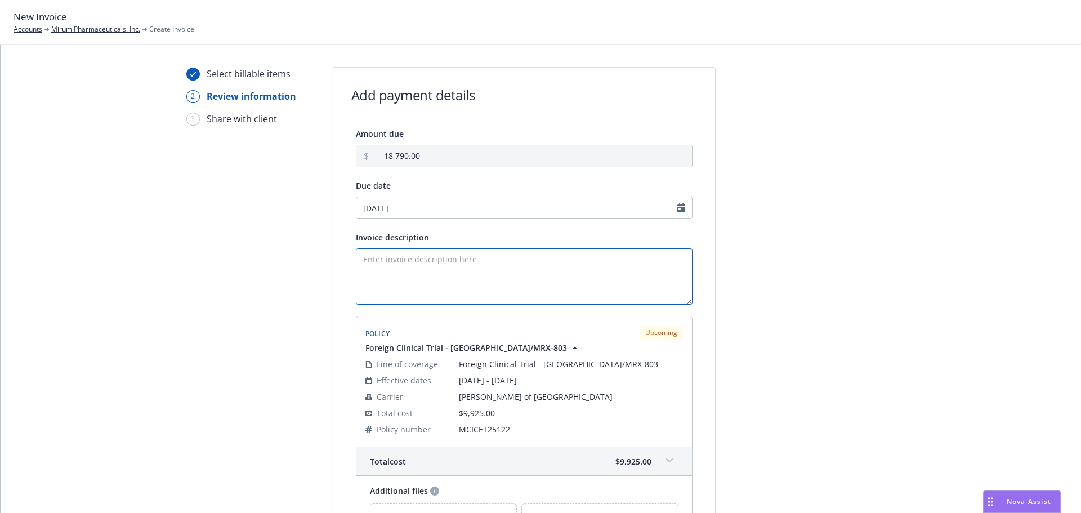
click at [399, 262] on textarea "Invoice description" at bounding box center [524, 276] width 337 height 56
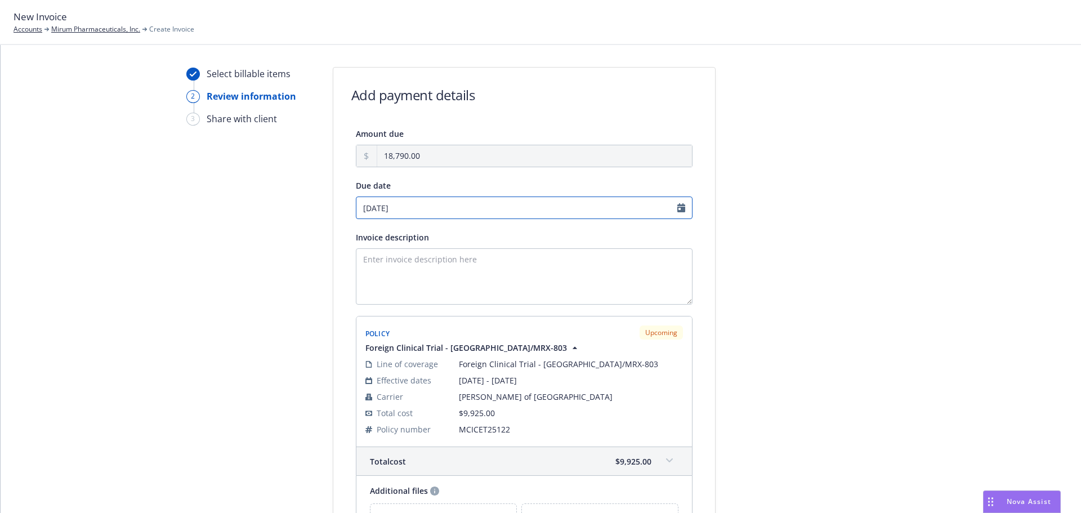
click at [426, 204] on input "09/01/2025" at bounding box center [524, 207] width 337 height 23
select select "September"
select select "2025"
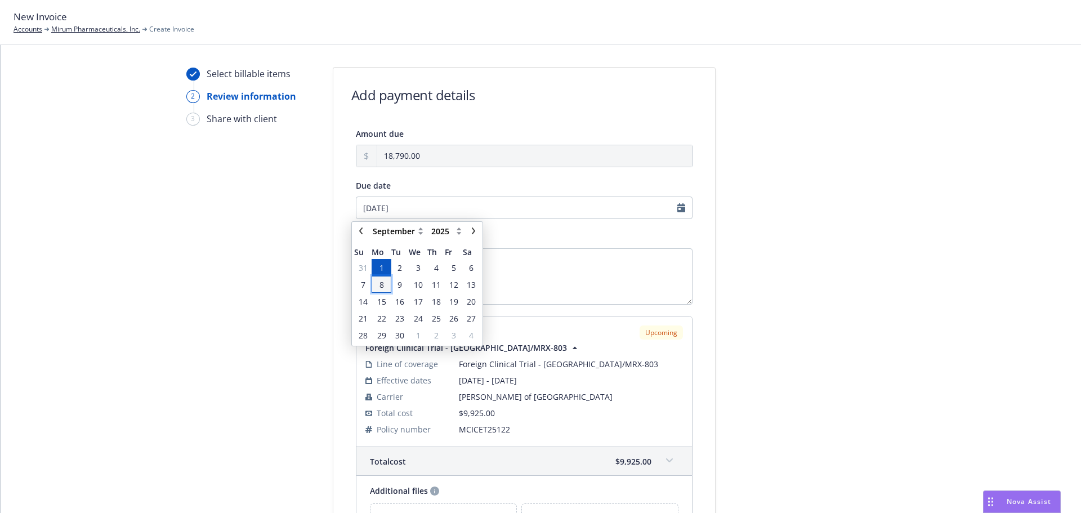
click at [380, 290] on span "8" at bounding box center [381, 285] width 5 height 12
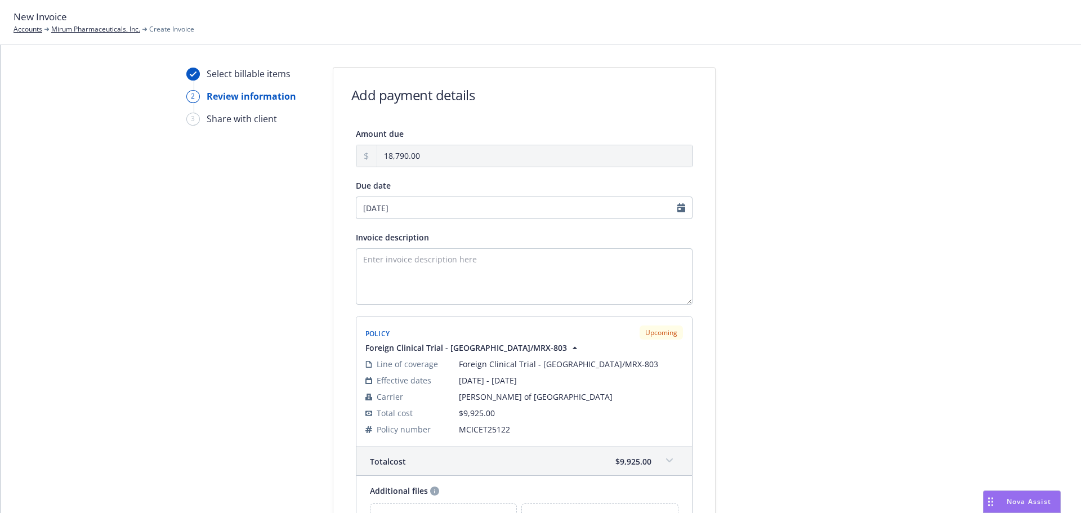
type input "09/08/2025"
click at [392, 288] on textarea "Invoice description" at bounding box center [524, 276] width 337 height 56
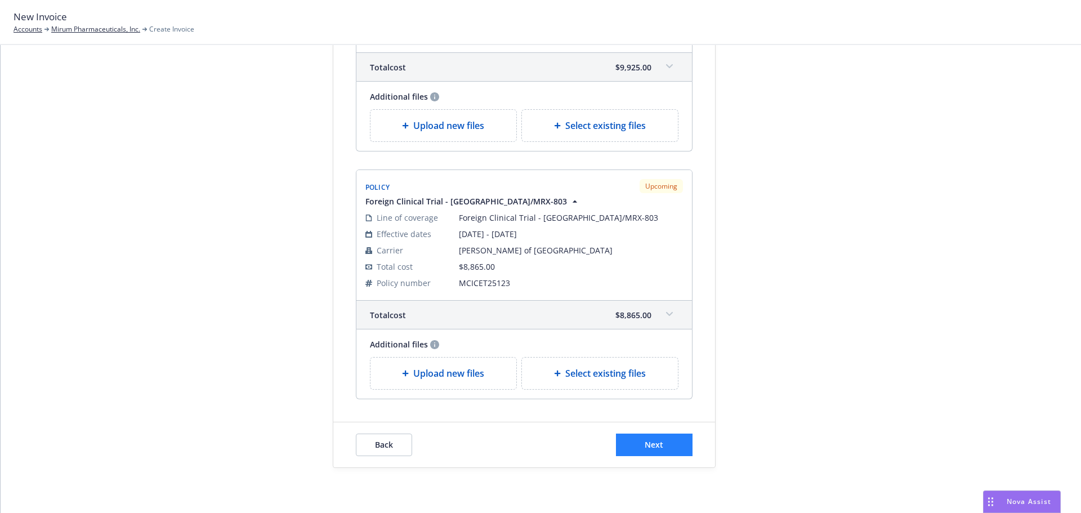
type textarea "Protocol MRX-803 Germany & Netherlands Paymet due upon receipt. Thank you."
click at [660, 446] on button "Next" at bounding box center [654, 444] width 77 height 23
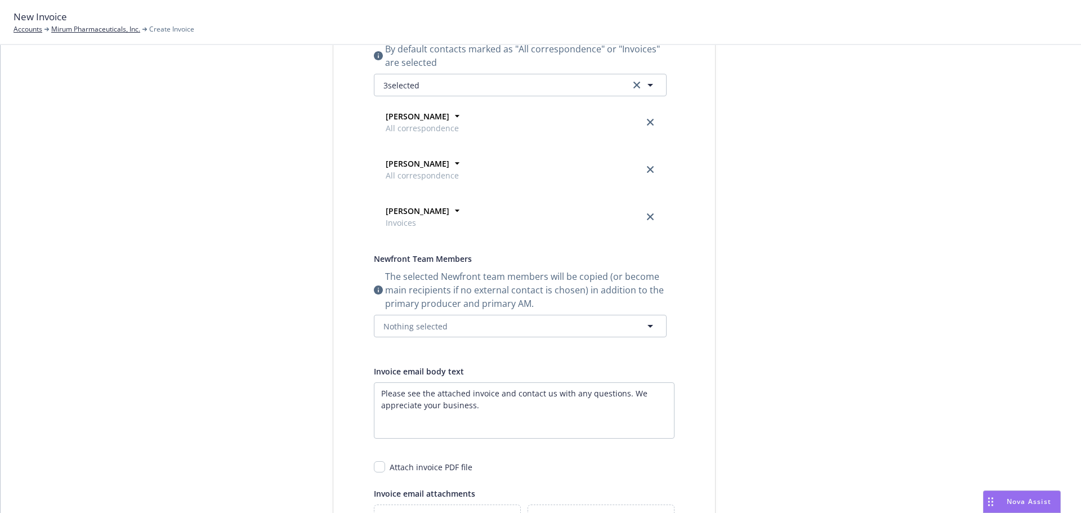
scroll to position [69, 0]
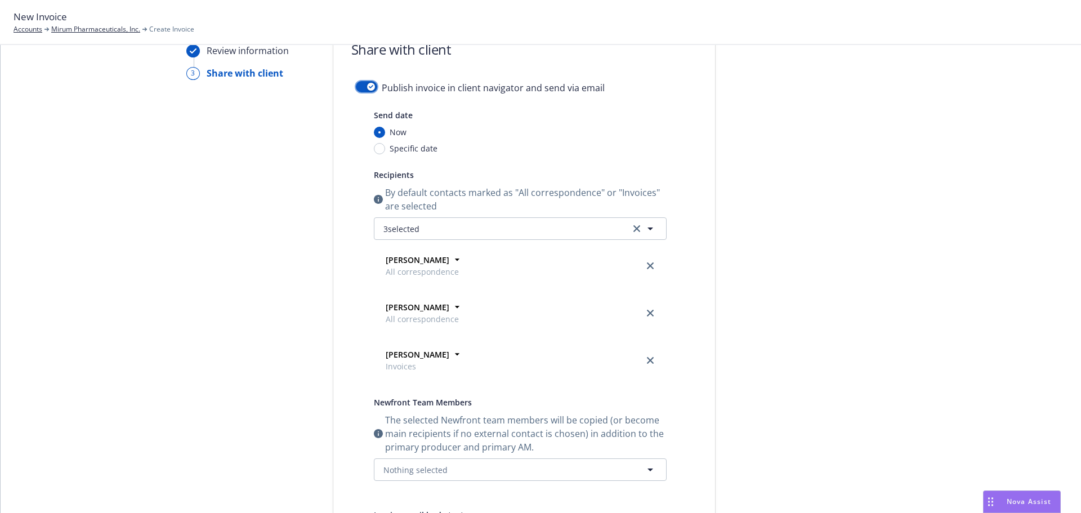
click at [361, 84] on button "button" at bounding box center [366, 86] width 21 height 11
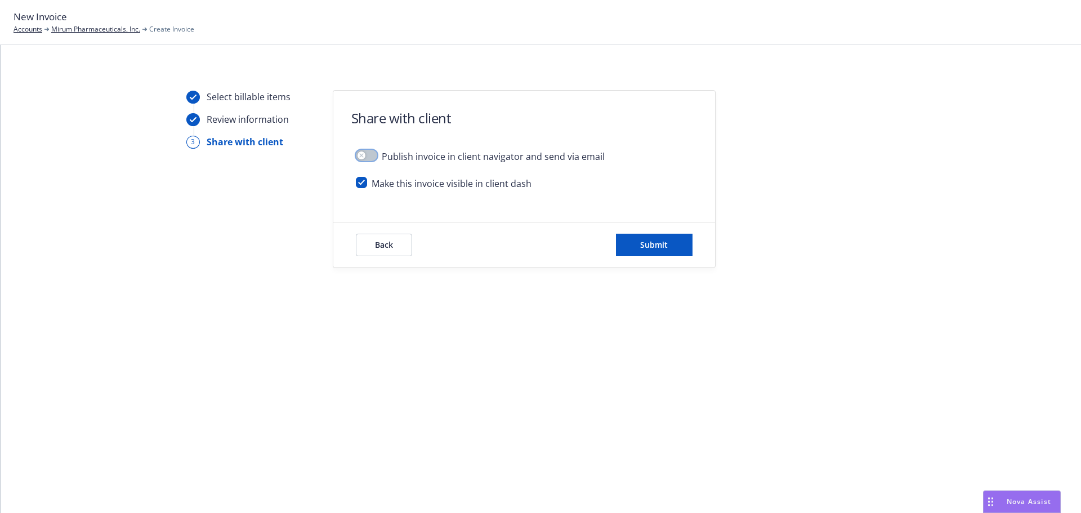
scroll to position [0, 0]
click at [661, 249] on span "Submit" at bounding box center [654, 244] width 28 height 11
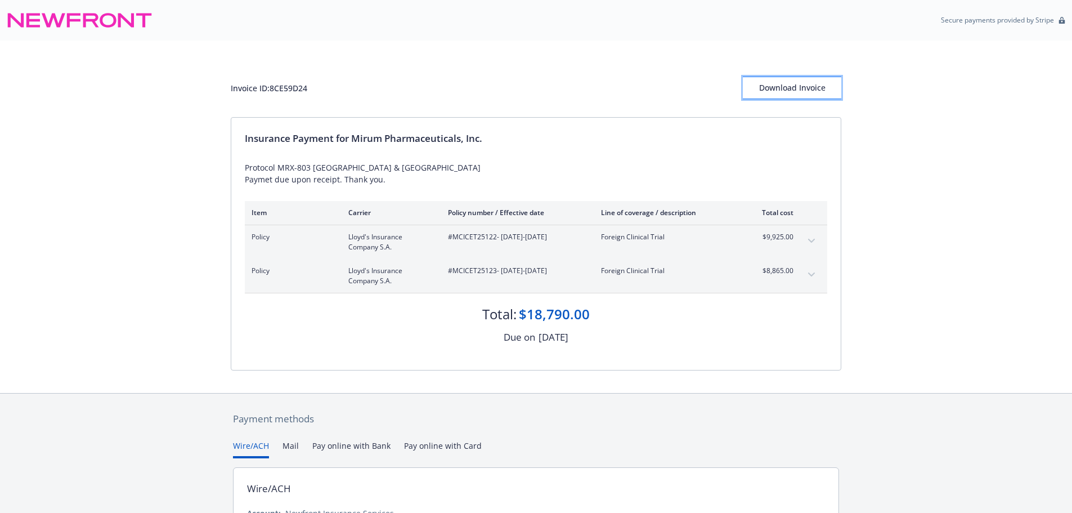
click at [785, 91] on div "Download Invoice" at bounding box center [792, 87] width 98 height 21
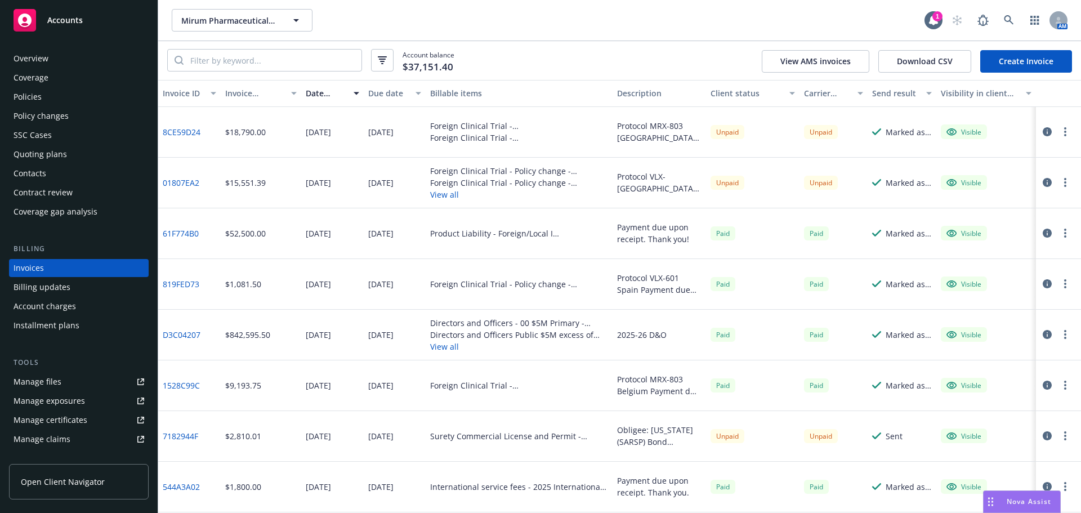
click at [62, 56] on div "Overview" at bounding box center [79, 59] width 131 height 18
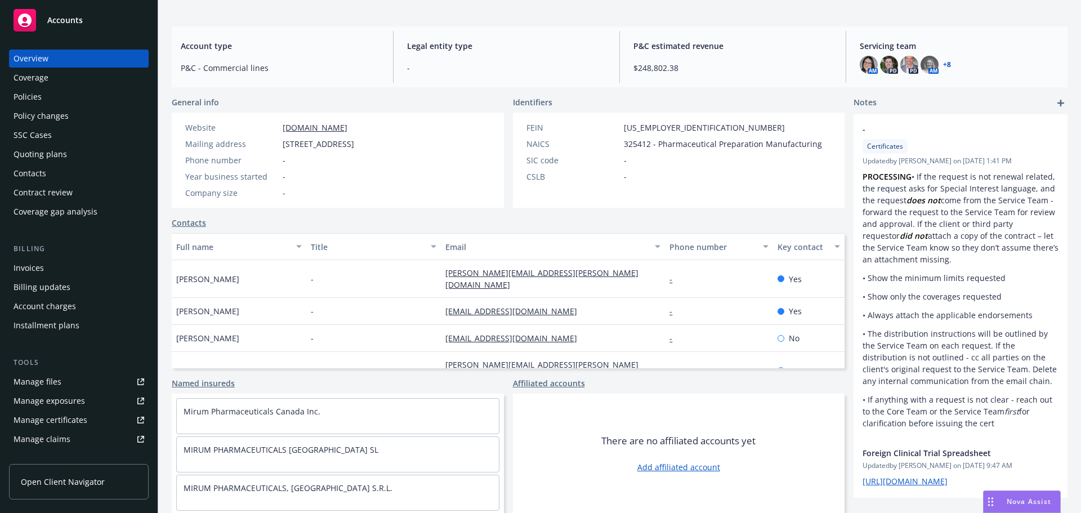
click at [43, 95] on div "Policies" at bounding box center [79, 97] width 131 height 18
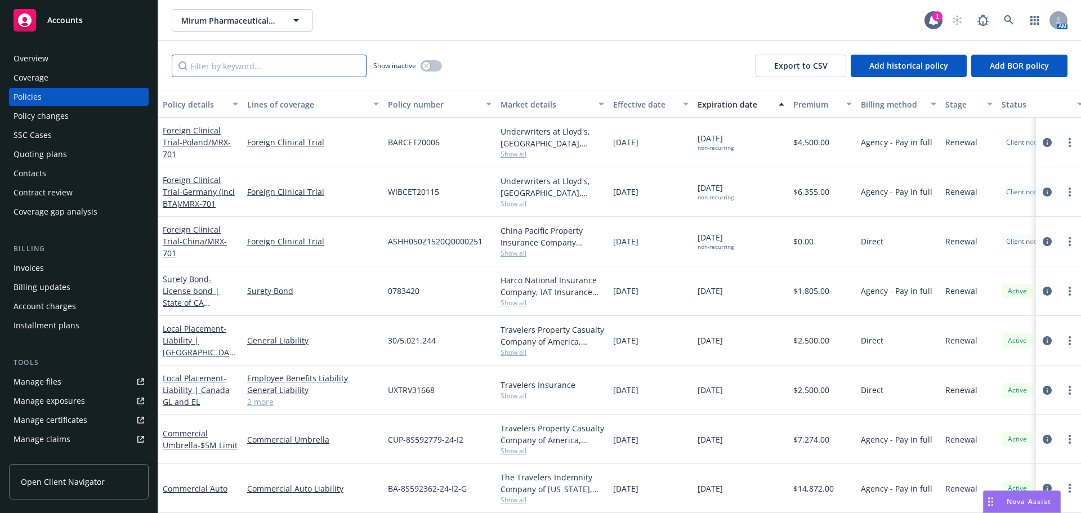
click at [242, 66] on input "Filter by keyword..." at bounding box center [269, 66] width 195 height 23
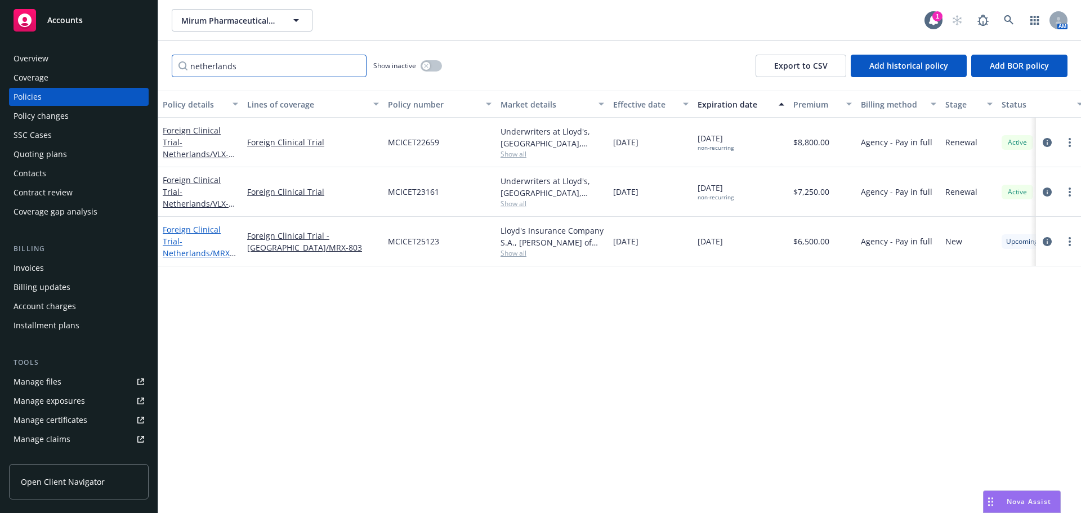
type input "netherlands"
click at [222, 243] on span "- Netherlands/MRX-803" at bounding box center [199, 253] width 73 height 34
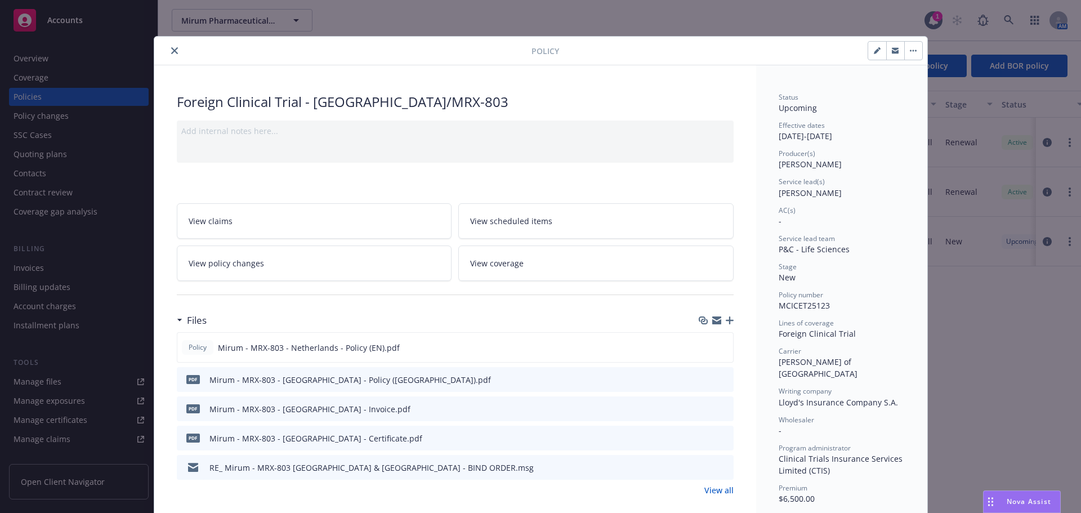
click at [727, 319] on icon "button" at bounding box center [729, 320] width 8 height 8
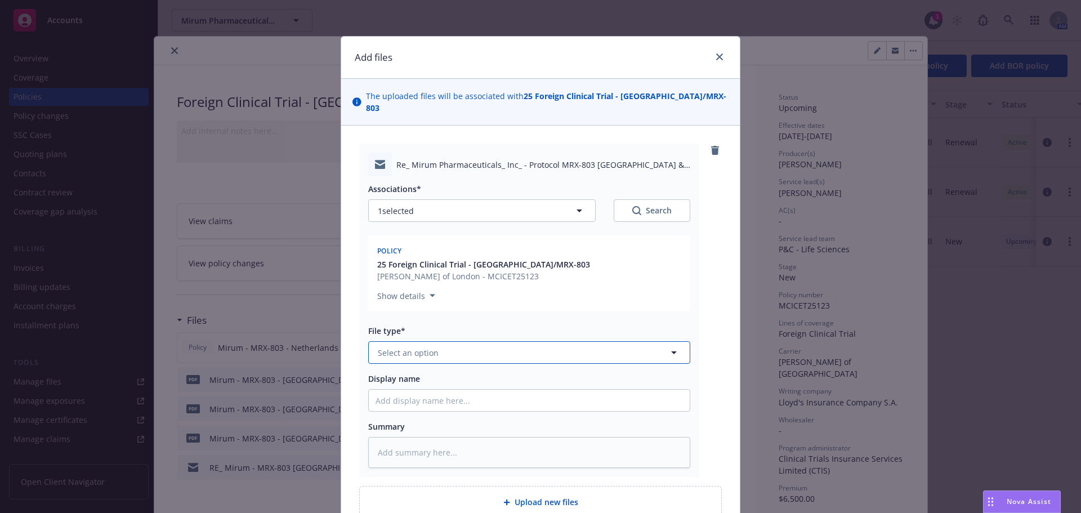
click at [416, 347] on span "Select an option" at bounding box center [408, 353] width 61 height 12
type input "em"
click at [442, 405] on div "Email" at bounding box center [528, 413] width 307 height 16
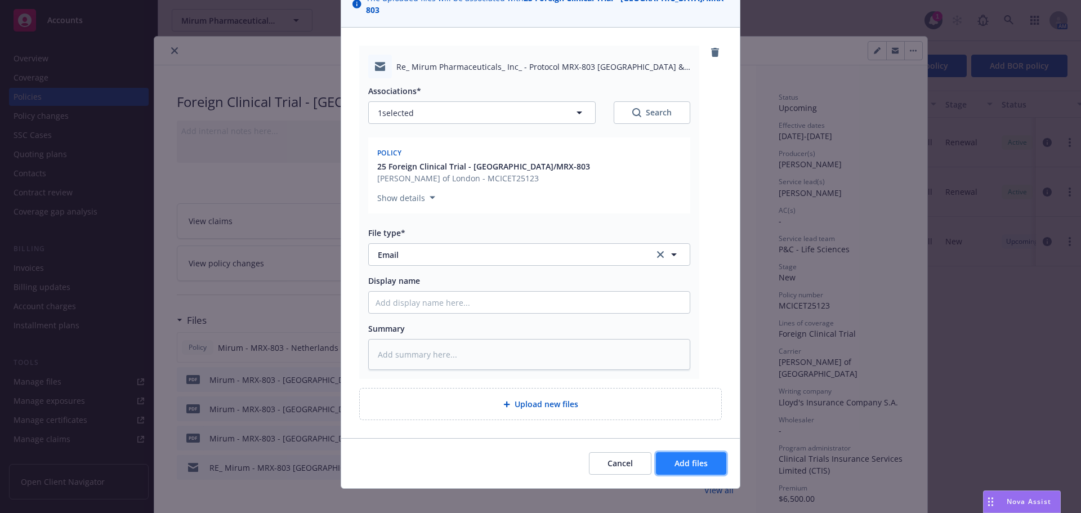
click at [692, 458] on span "Add files" at bounding box center [690, 463] width 33 height 11
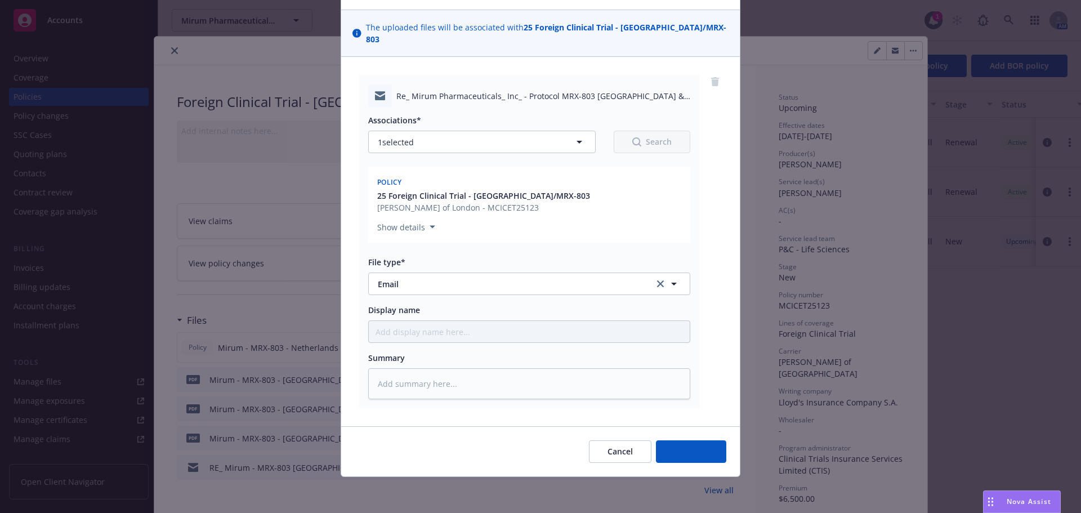
scroll to position [57, 0]
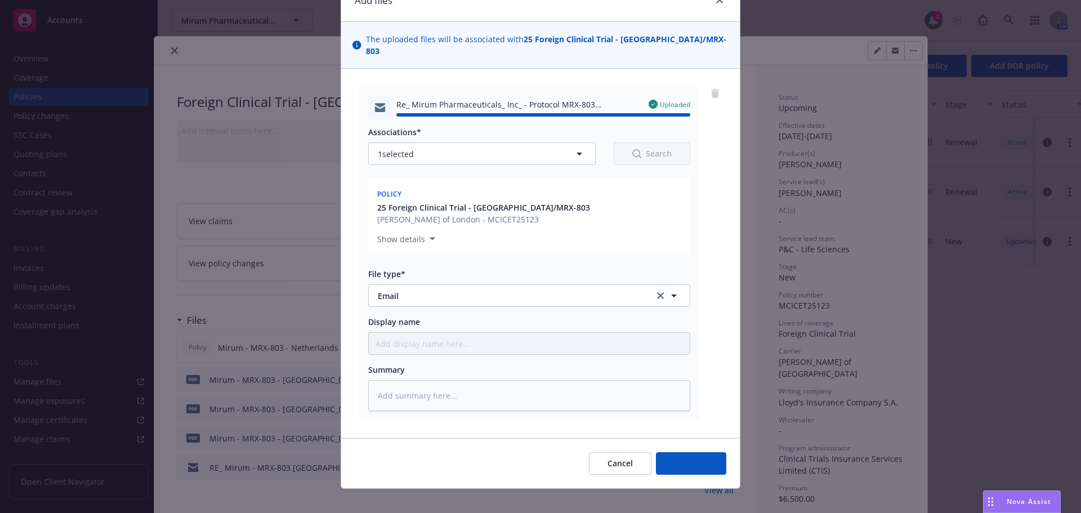
type textarea "x"
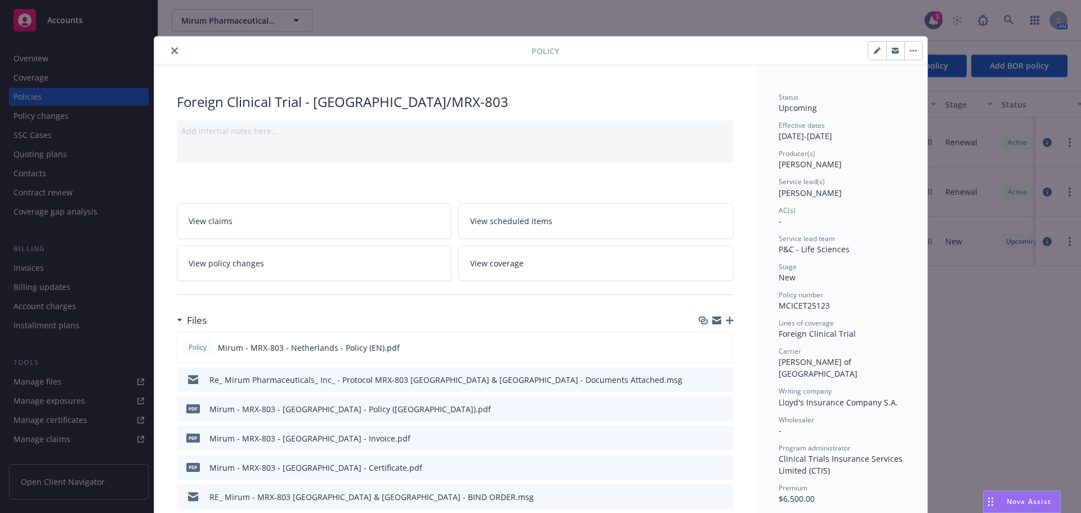
click at [168, 51] on button "close" at bounding box center [175, 51] width 14 height 14
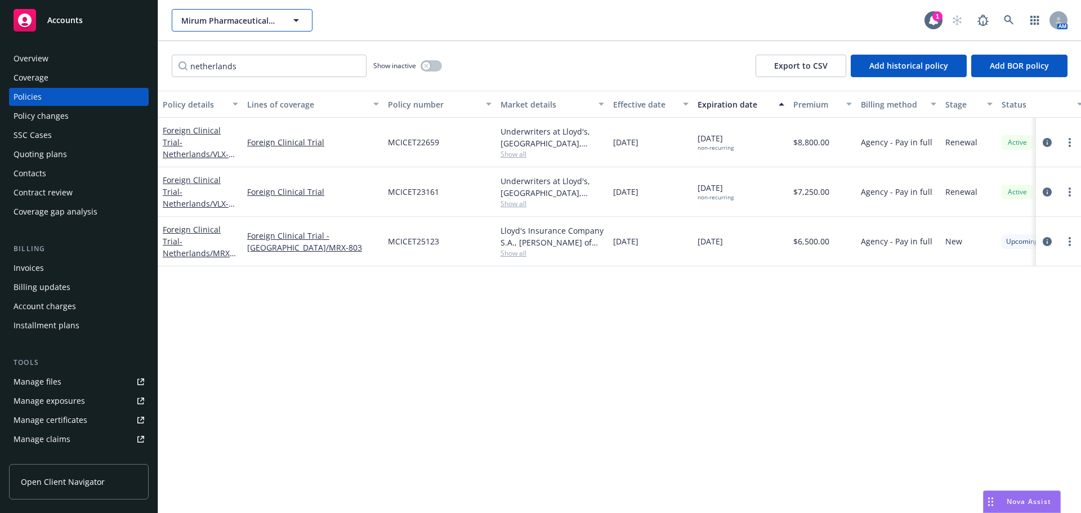
click at [245, 20] on span "Mirum Pharmaceuticals, Inc." at bounding box center [229, 21] width 97 height 12
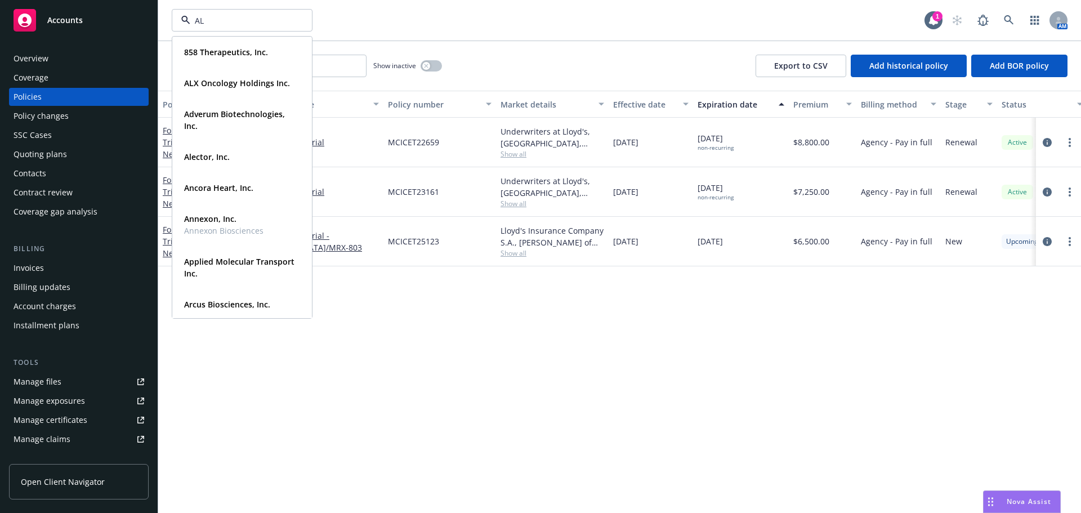
type input "ALX"
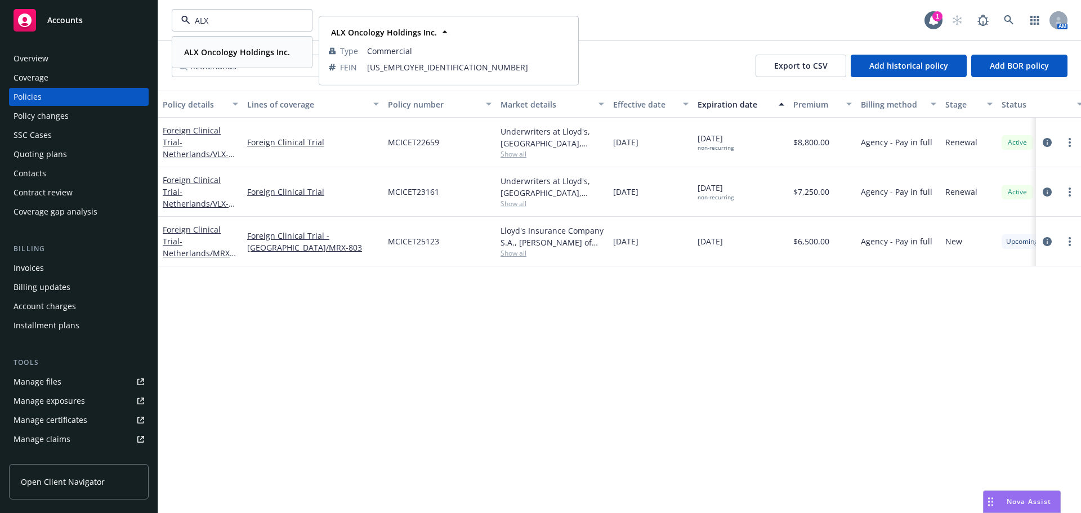
click at [244, 59] on div "ALX Oncology Holdings Inc." at bounding box center [236, 52] width 113 height 16
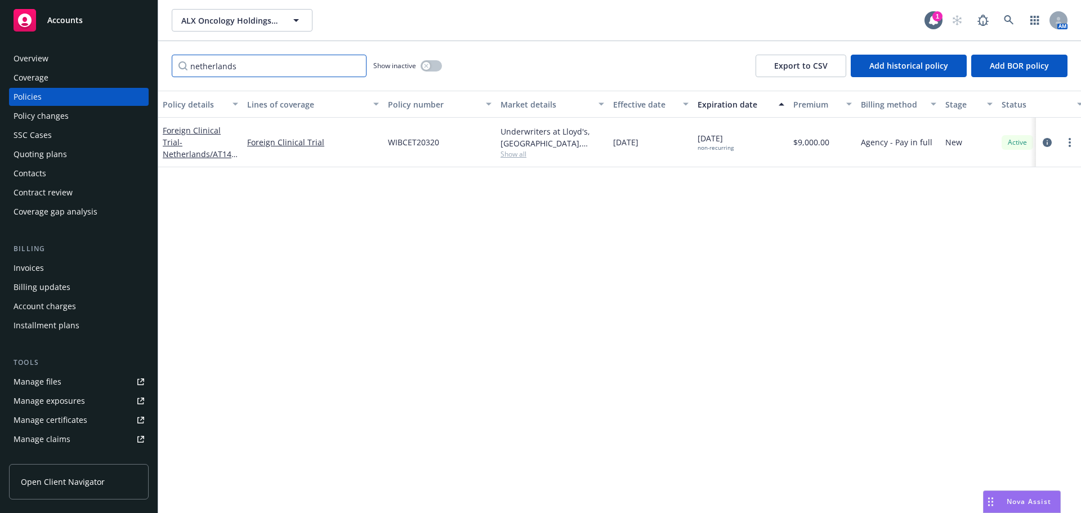
click at [356, 65] on input "netherlands" at bounding box center [269, 66] width 195 height 23
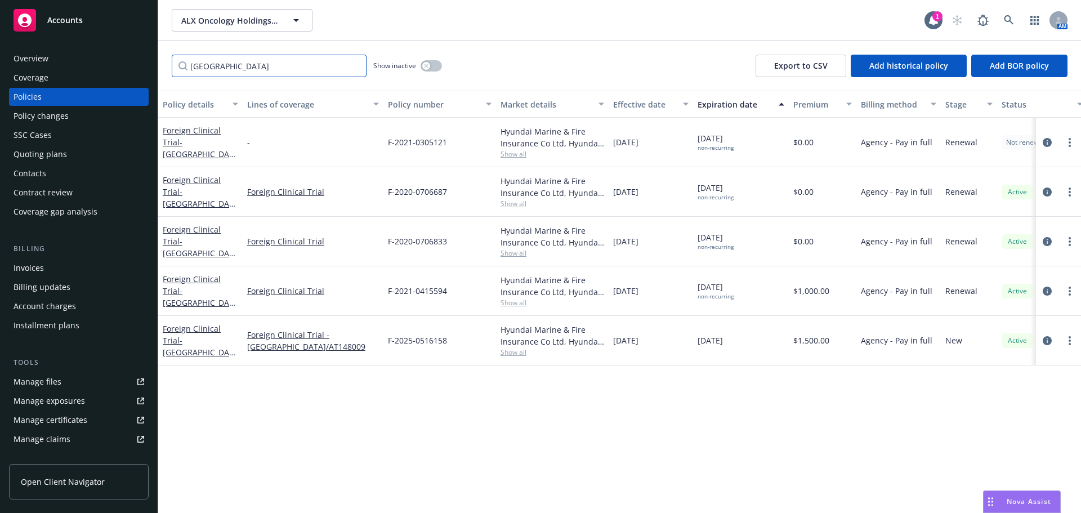
type input "south korea"
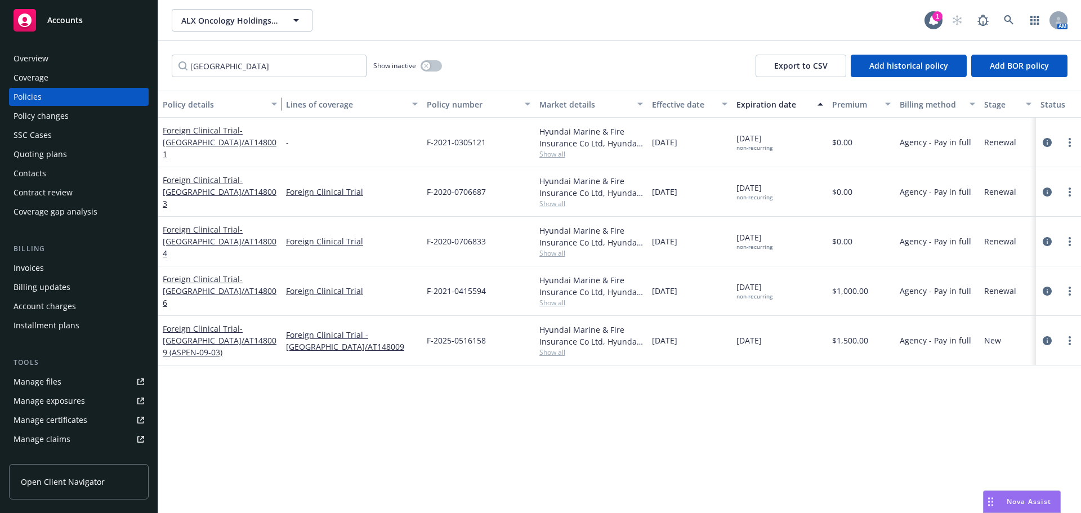
drag, startPoint x: 238, startPoint y: 101, endPoint x: 277, endPoint y: 102, distance: 38.8
click at [277, 102] on div "button" at bounding box center [276, 104] width 6 height 26
click at [219, 335] on span "- South Korea/AT148009 (ASPEN-09-03)" at bounding box center [220, 340] width 114 height 34
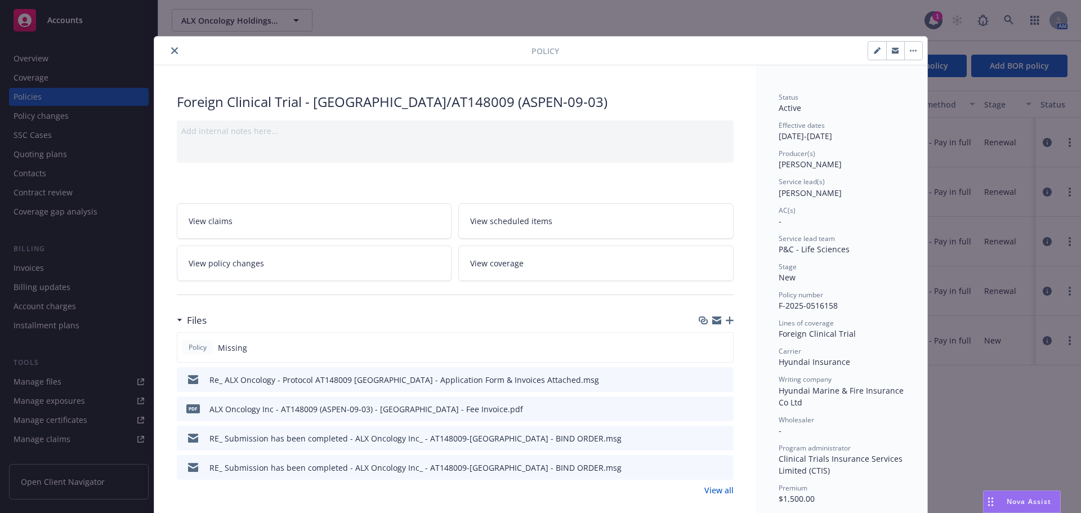
click at [725, 321] on icon "button" at bounding box center [729, 320] width 8 height 8
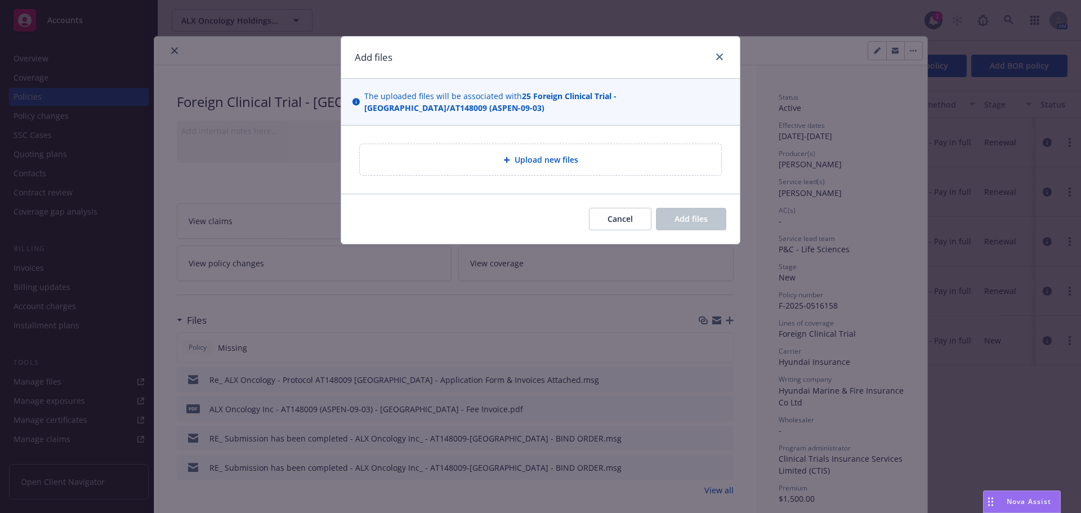
type textarea "x"
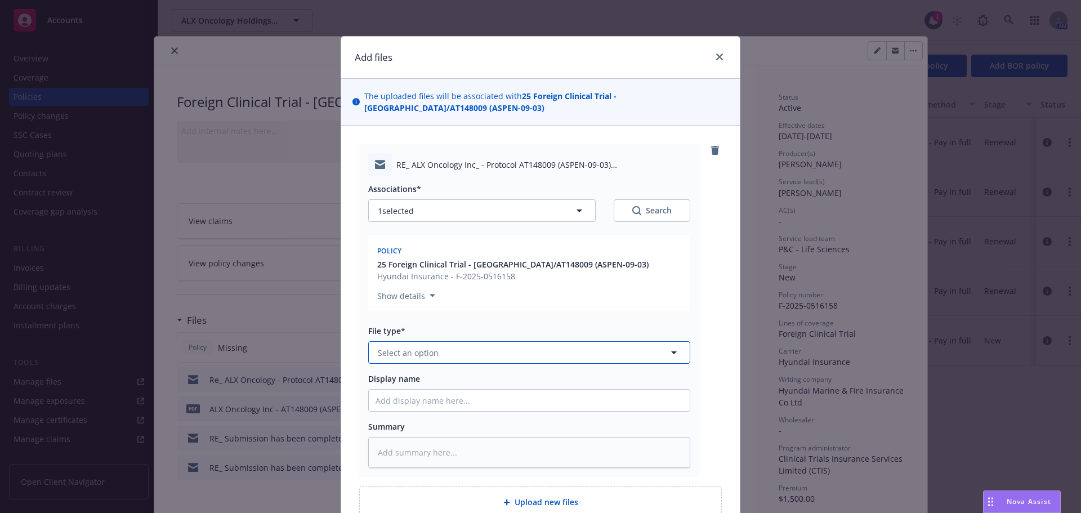
click at [466, 349] on button "Select an option" at bounding box center [529, 352] width 322 height 23
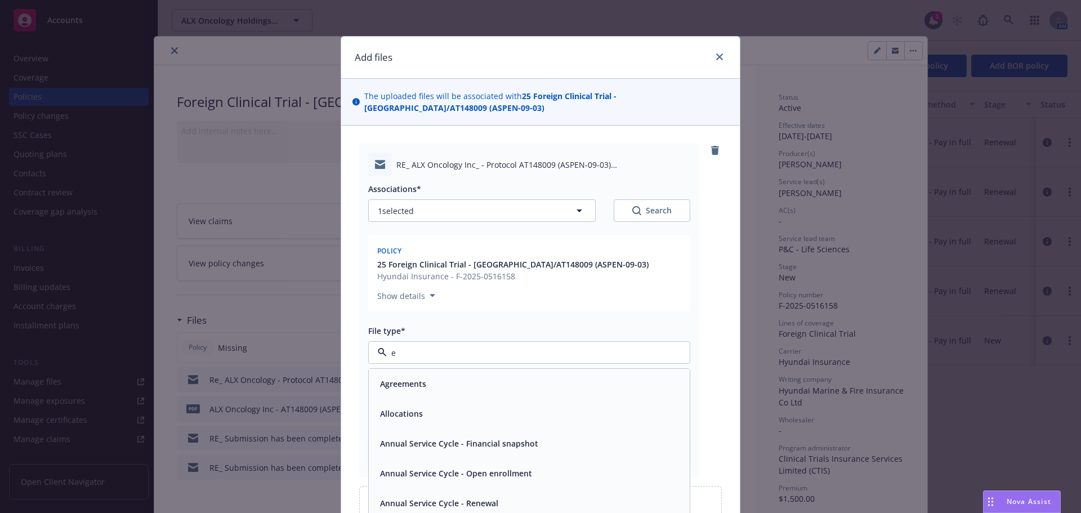
type input "em"
click at [394, 410] on span "Email" at bounding box center [390, 413] width 21 height 12
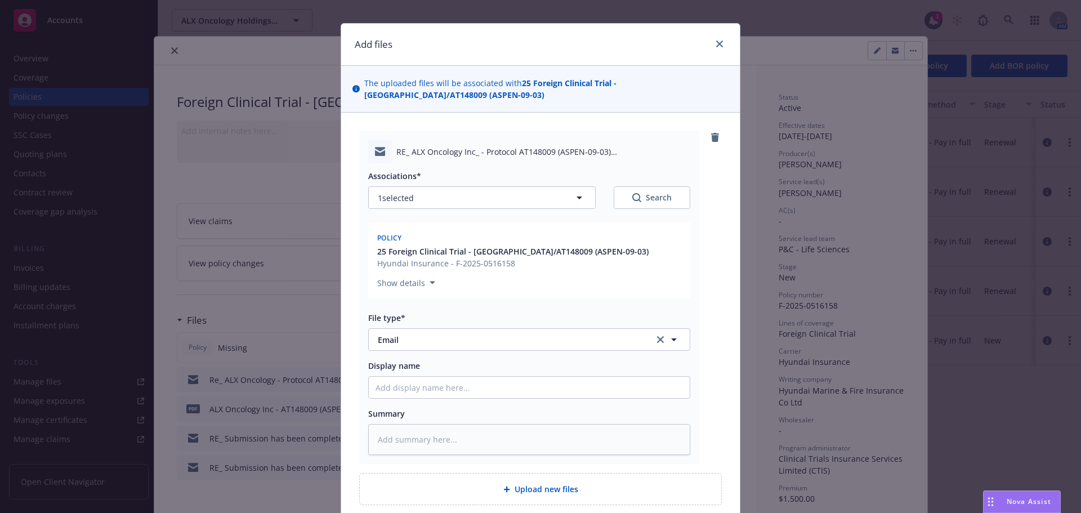
scroll to position [56, 0]
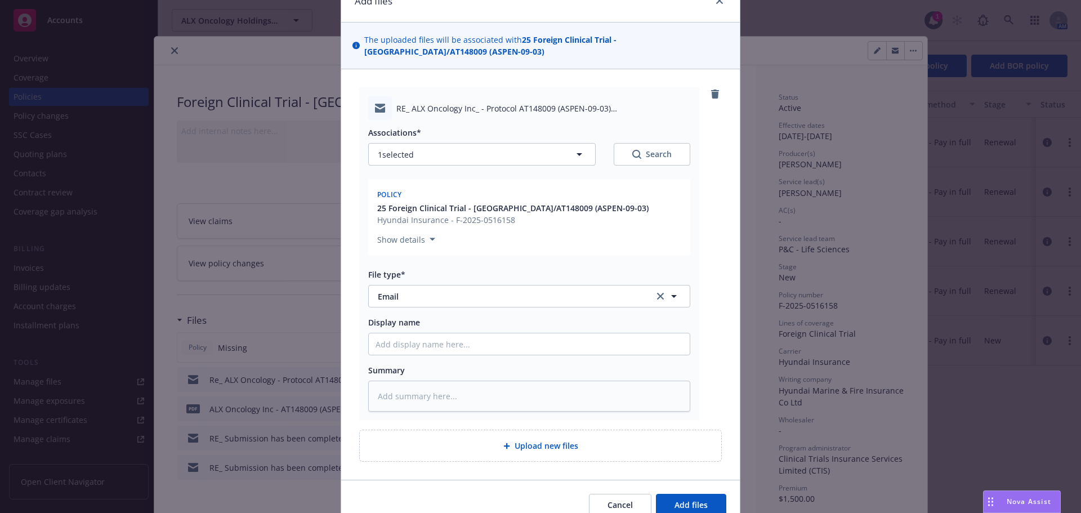
type textarea "x"
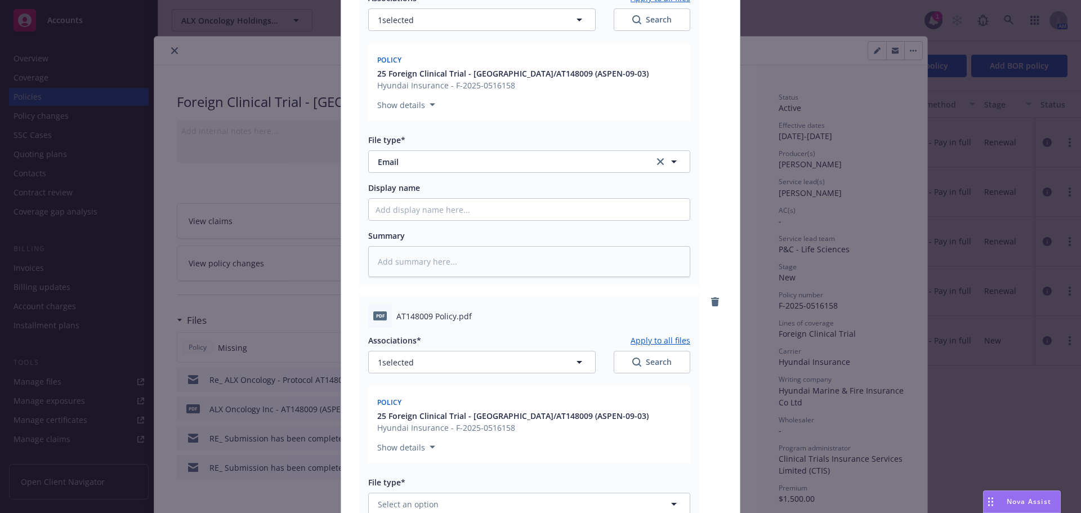
scroll to position [394, 0]
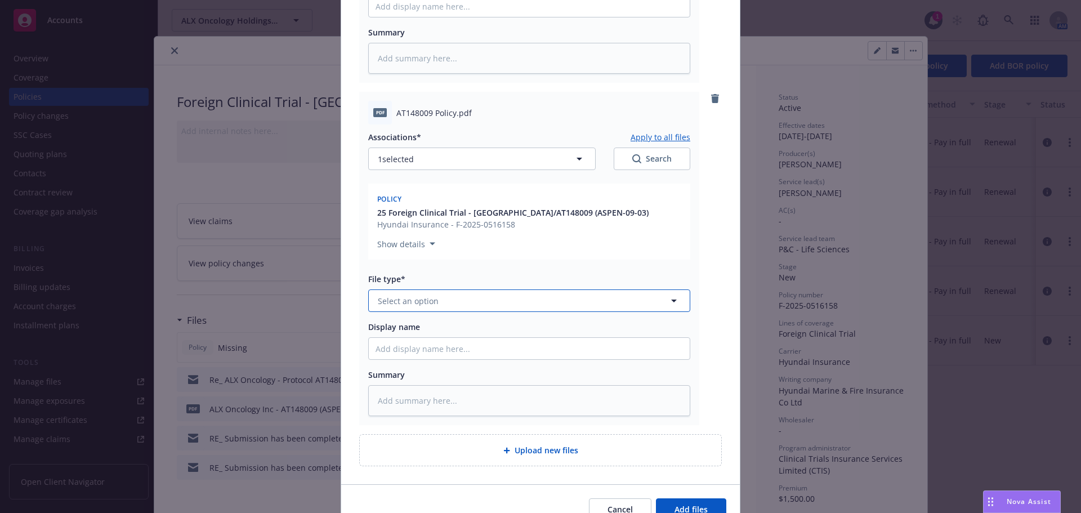
click at [467, 300] on button "Select an option" at bounding box center [529, 300] width 322 height 23
type input "pol"
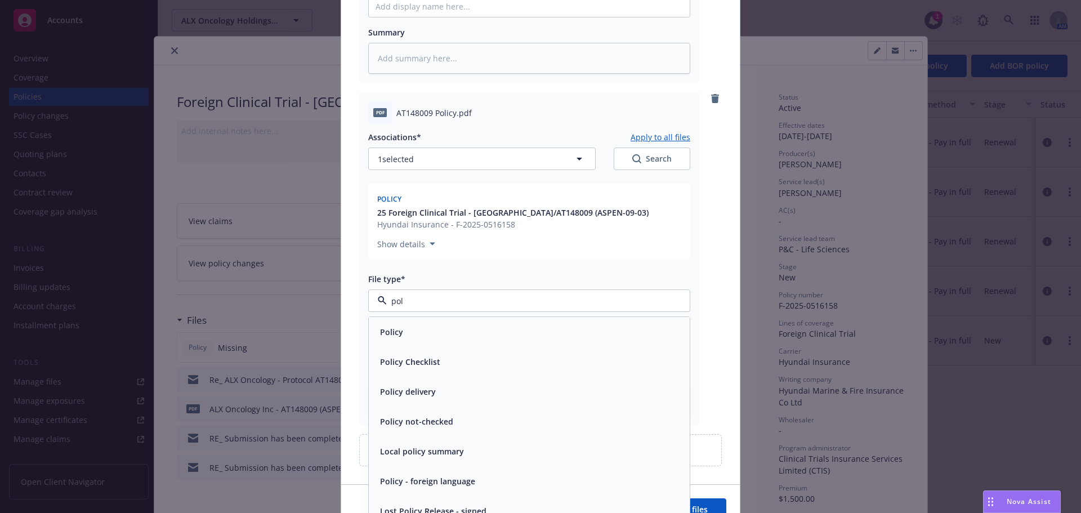
click at [451, 333] on div "Policy" at bounding box center [528, 332] width 307 height 16
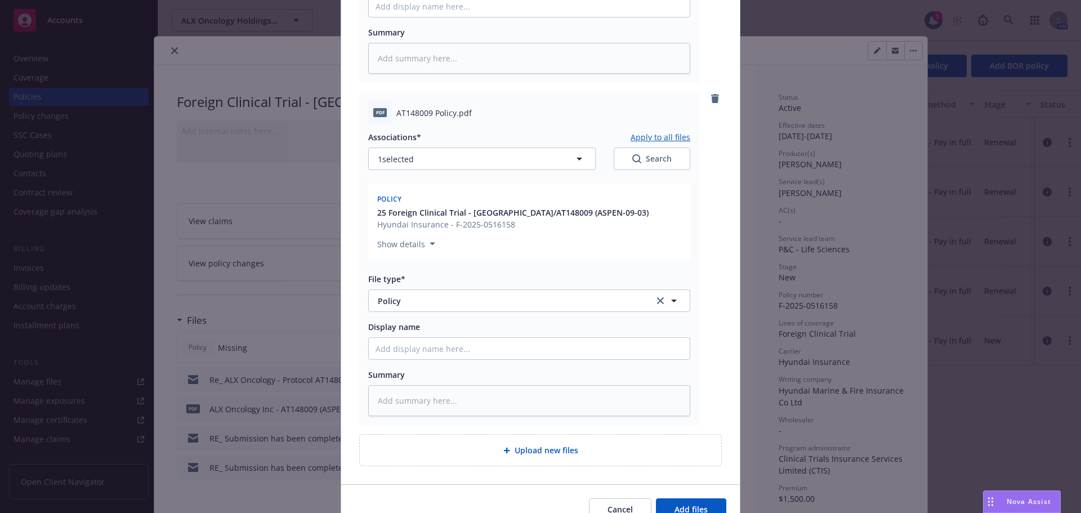
type textarea "x"
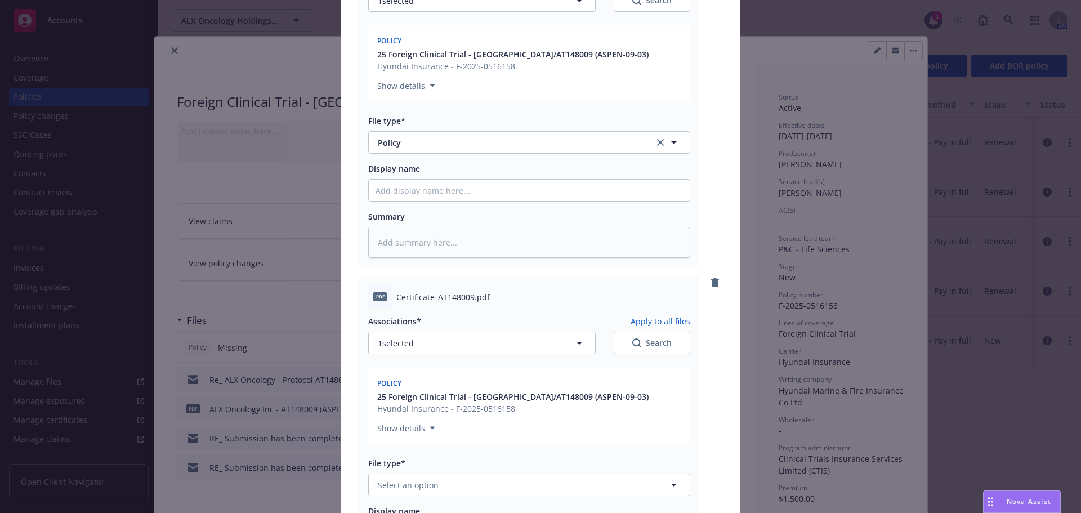
scroll to position [732, 0]
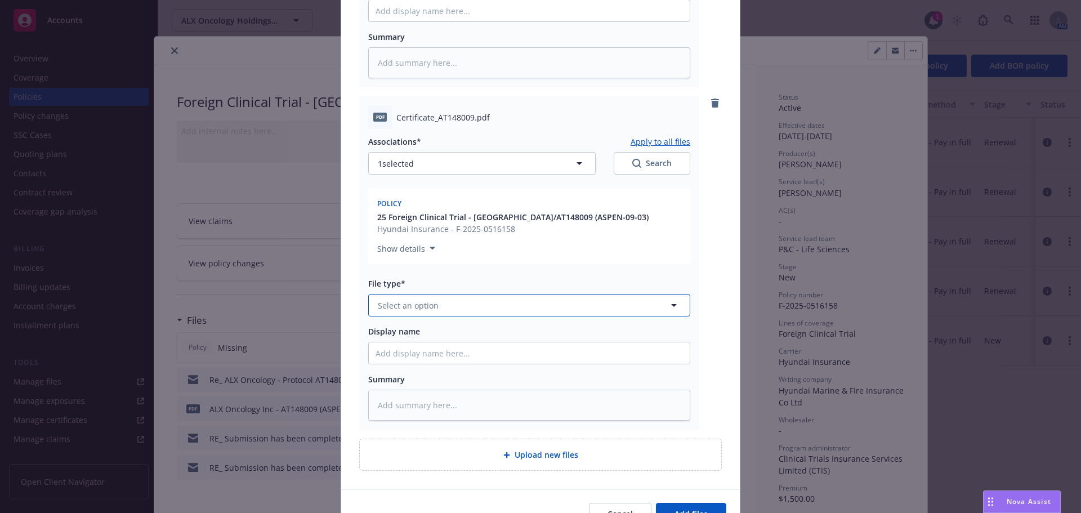
click at [449, 307] on button "Select an option" at bounding box center [529, 305] width 322 height 23
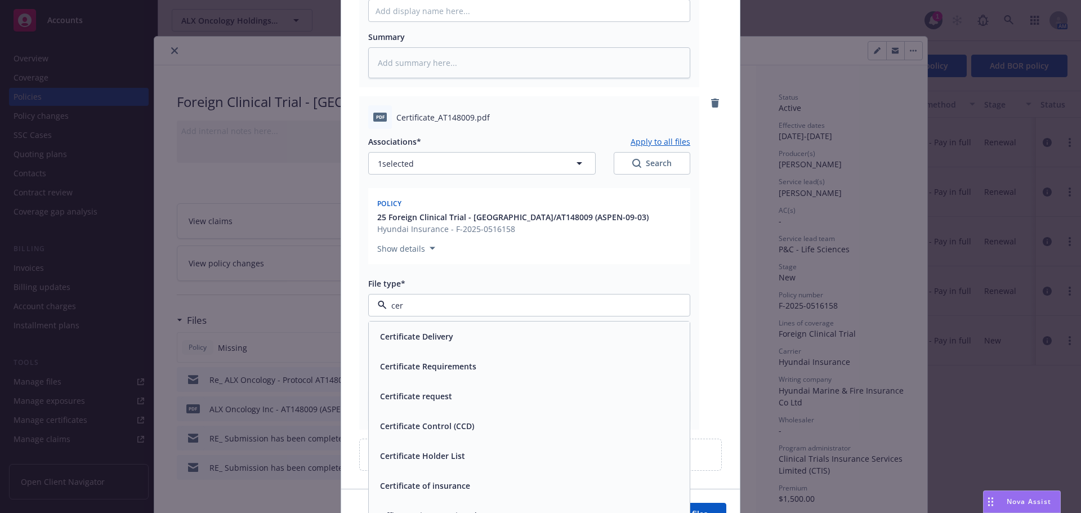
type input "cert"
click at [526, 483] on div "Certificate of insurance" at bounding box center [528, 485] width 307 height 16
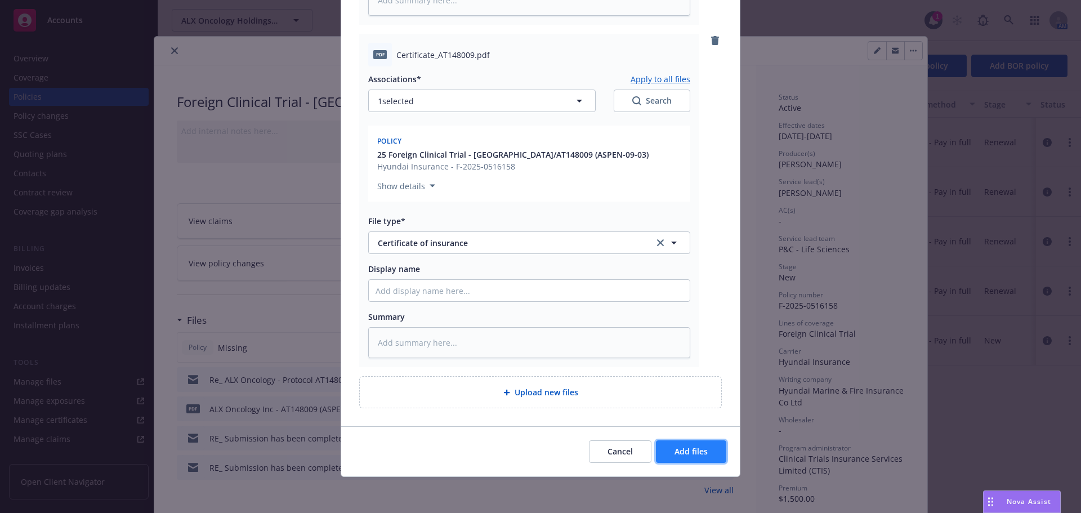
click at [698, 449] on span "Add files" at bounding box center [690, 451] width 33 height 11
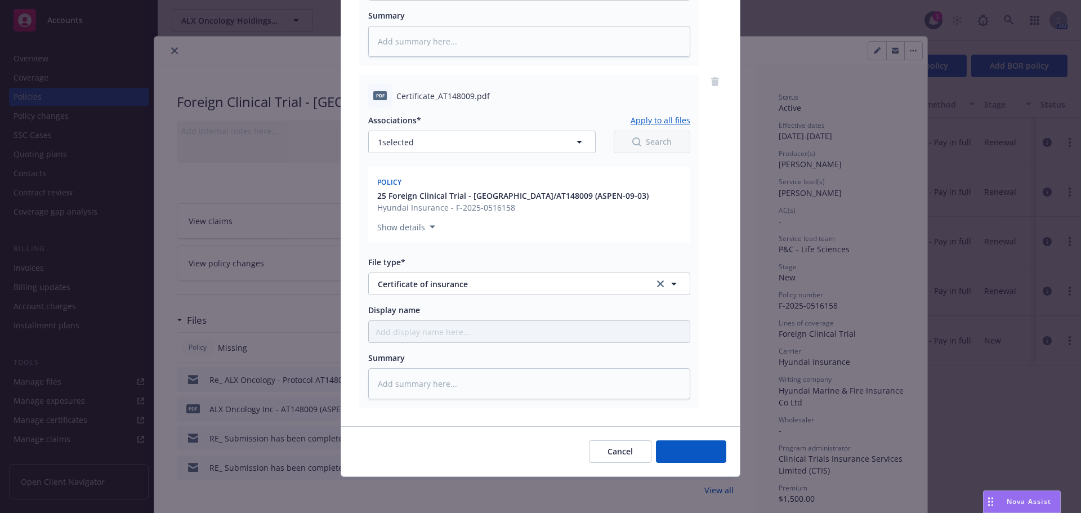
scroll to position [753, 0]
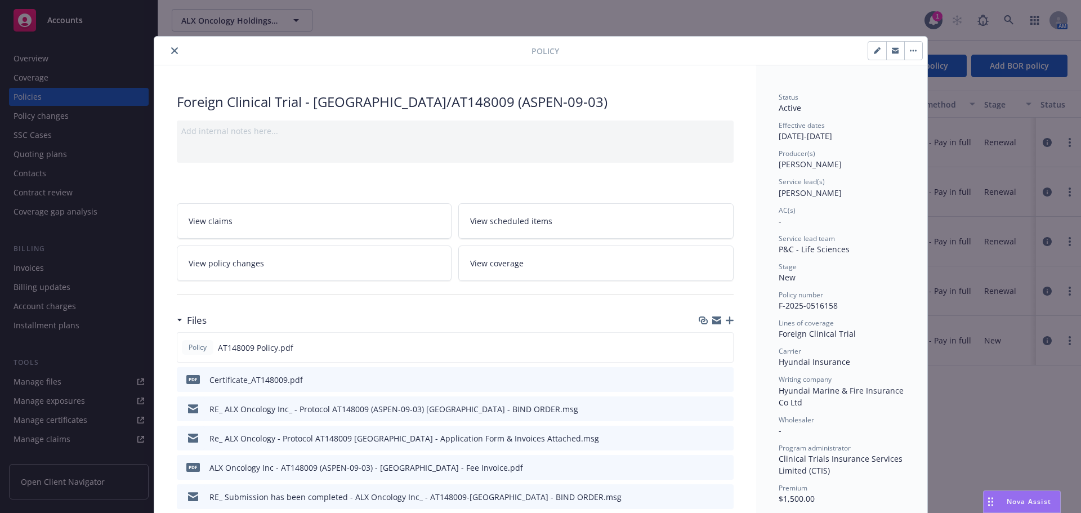
click at [725, 320] on icon "button" at bounding box center [729, 320] width 8 height 8
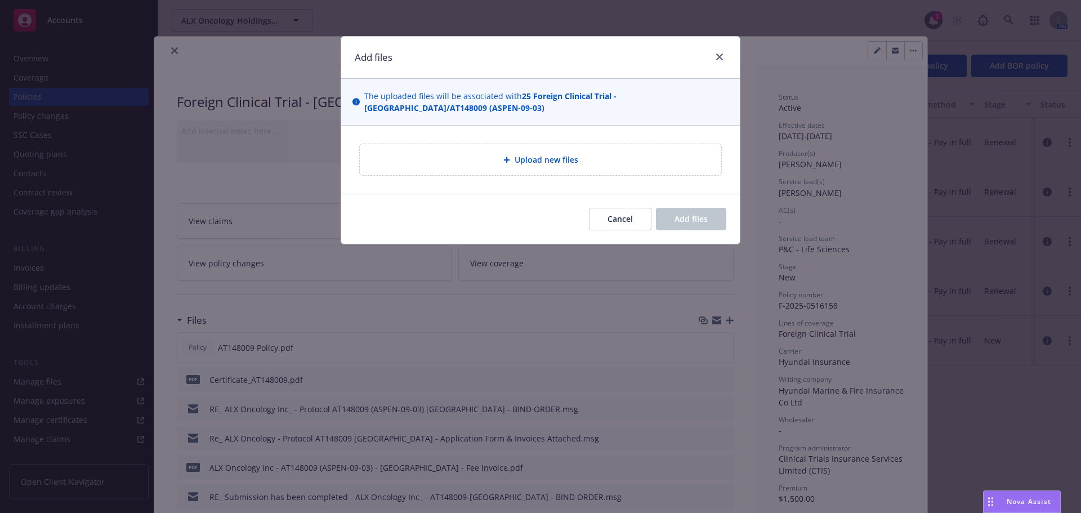
type textarea "x"
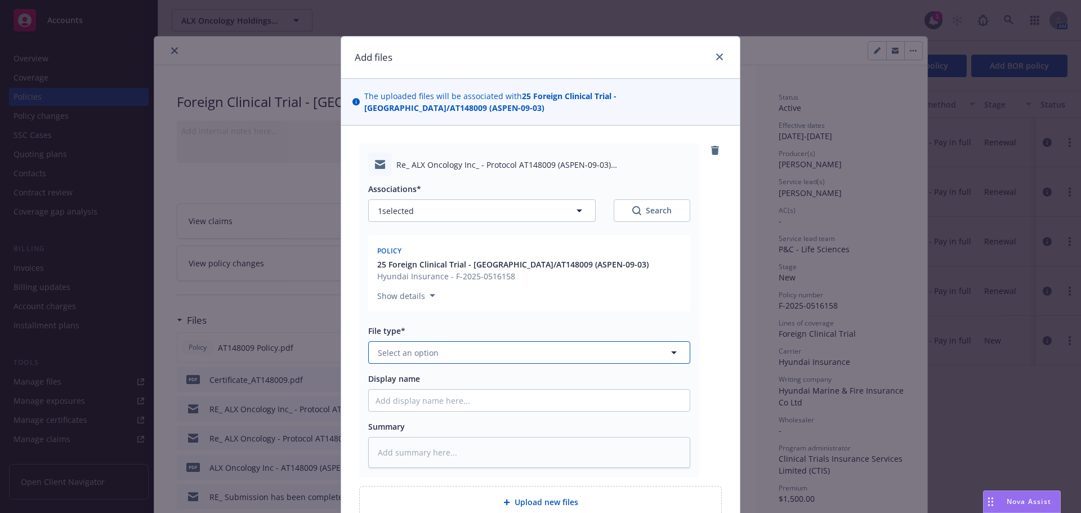
click at [460, 352] on button "Select an option" at bounding box center [529, 352] width 322 height 23
type input "em"
click at [406, 412] on div "Email" at bounding box center [528, 413] width 307 height 16
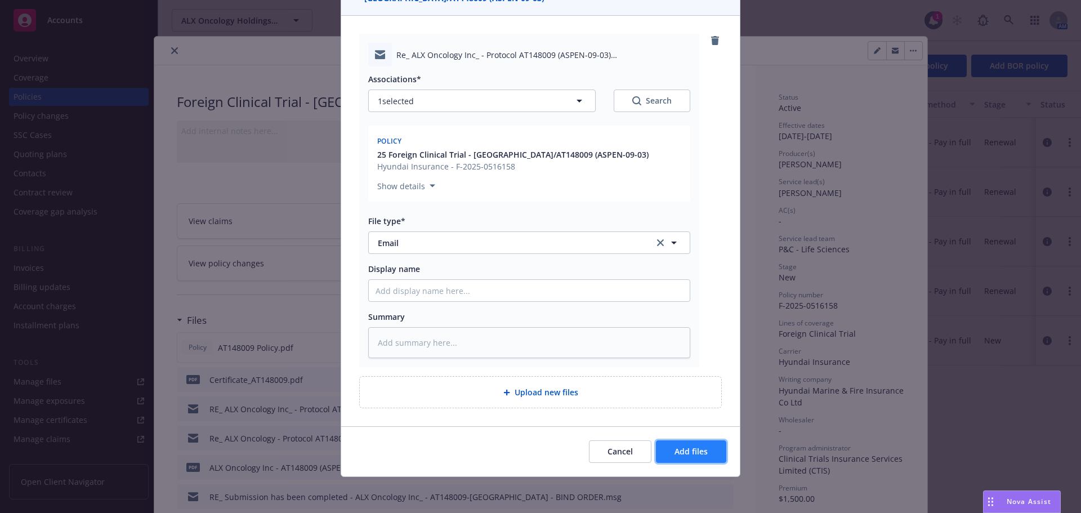
click at [692, 460] on button "Add files" at bounding box center [691, 451] width 70 height 23
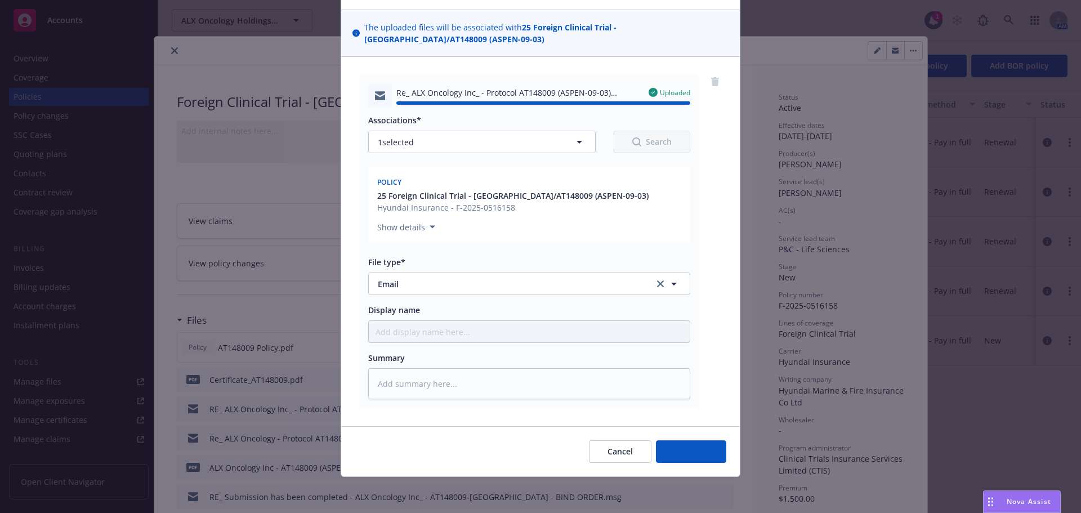
type textarea "x"
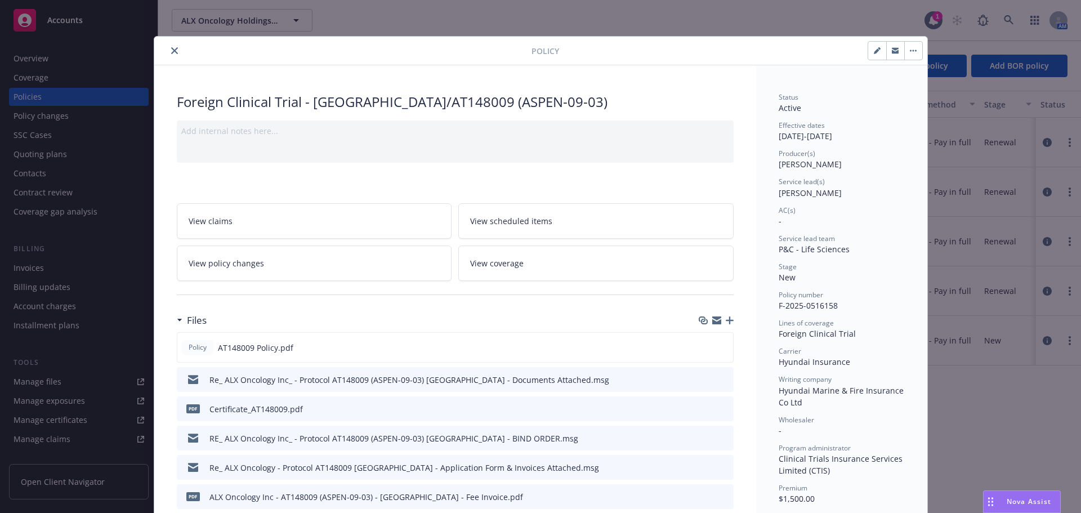
click at [171, 53] on icon "close" at bounding box center [174, 50] width 7 height 7
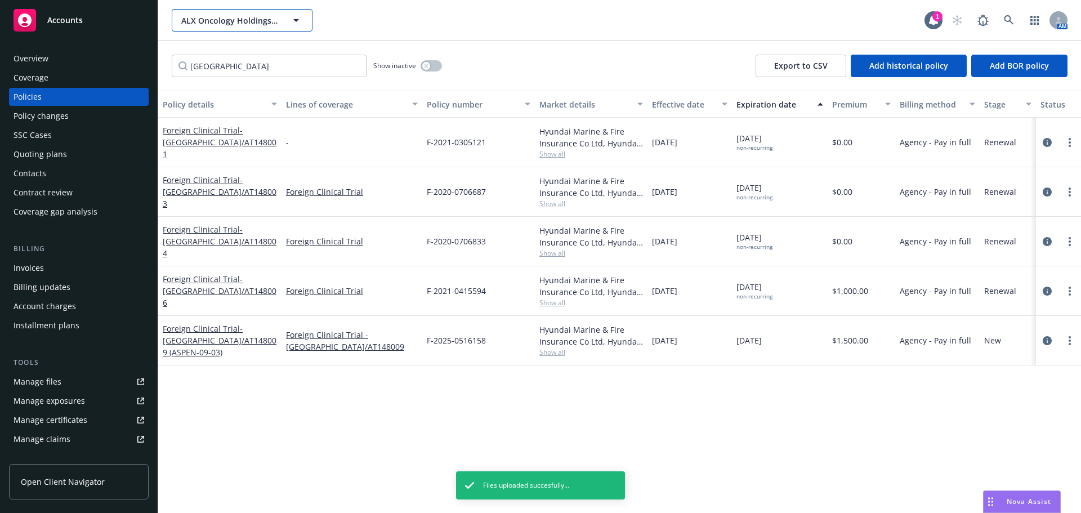
click at [217, 27] on button "ALX Oncology Holdings Inc." at bounding box center [242, 20] width 141 height 23
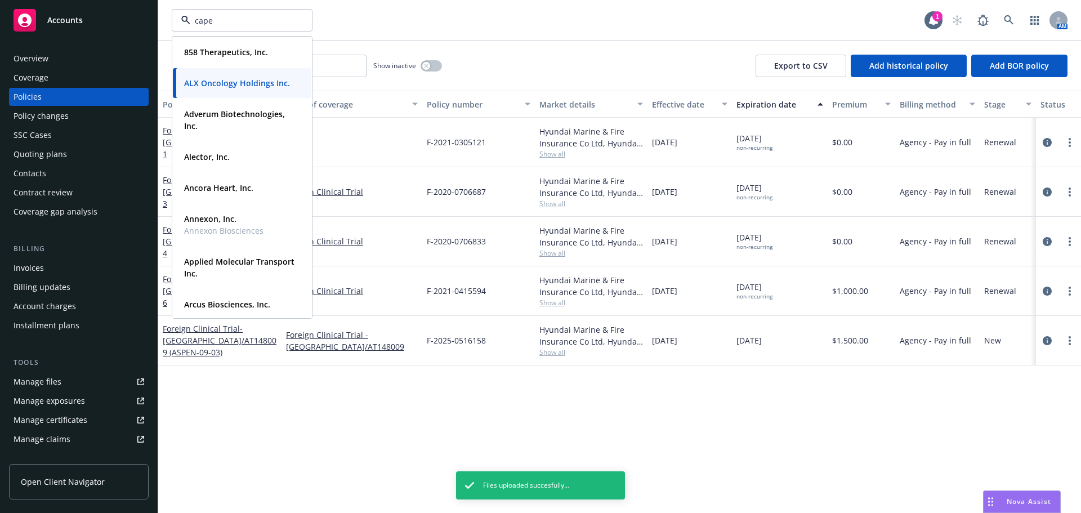
type input "caper"
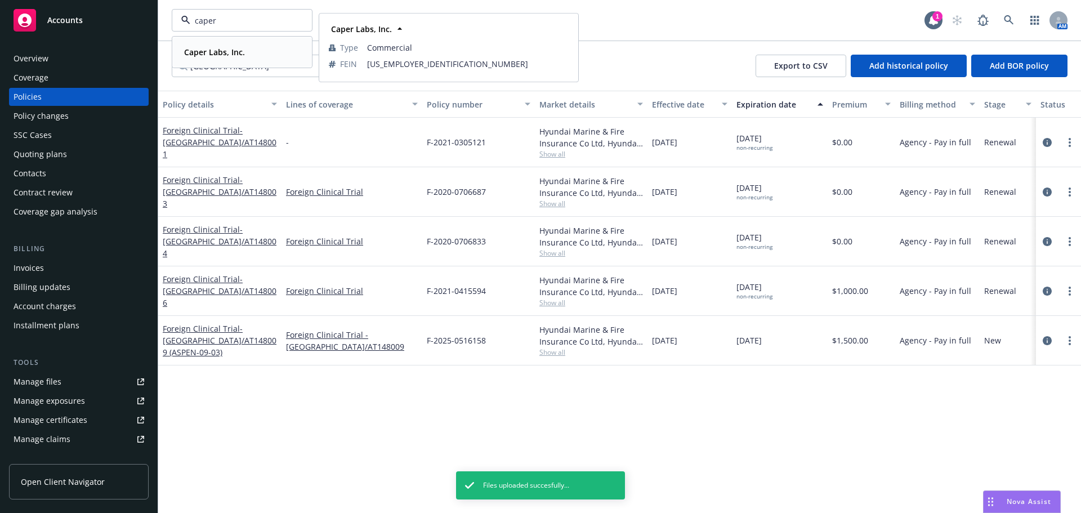
click at [218, 44] on div "Caper Labs, Inc." at bounding box center [214, 52] width 68 height 16
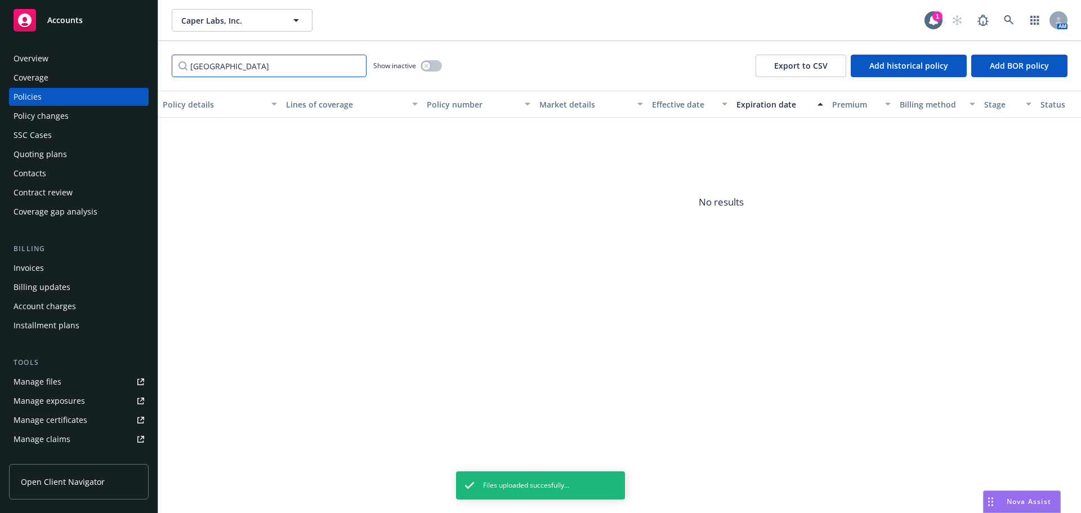
click at [353, 64] on input "south korea" at bounding box center [269, 66] width 195 height 23
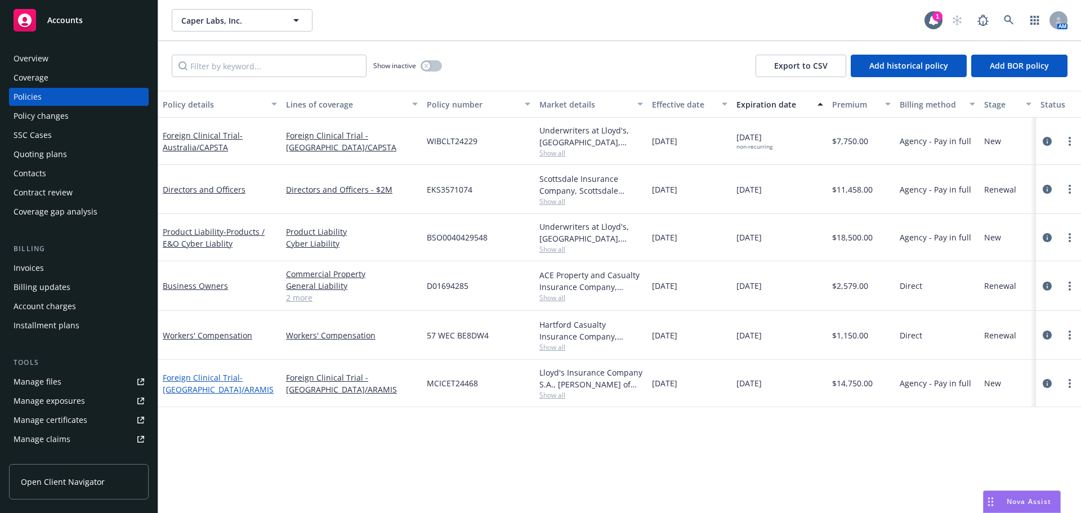
click at [207, 393] on span "- Italy/ARAMIS" at bounding box center [218, 383] width 111 height 23
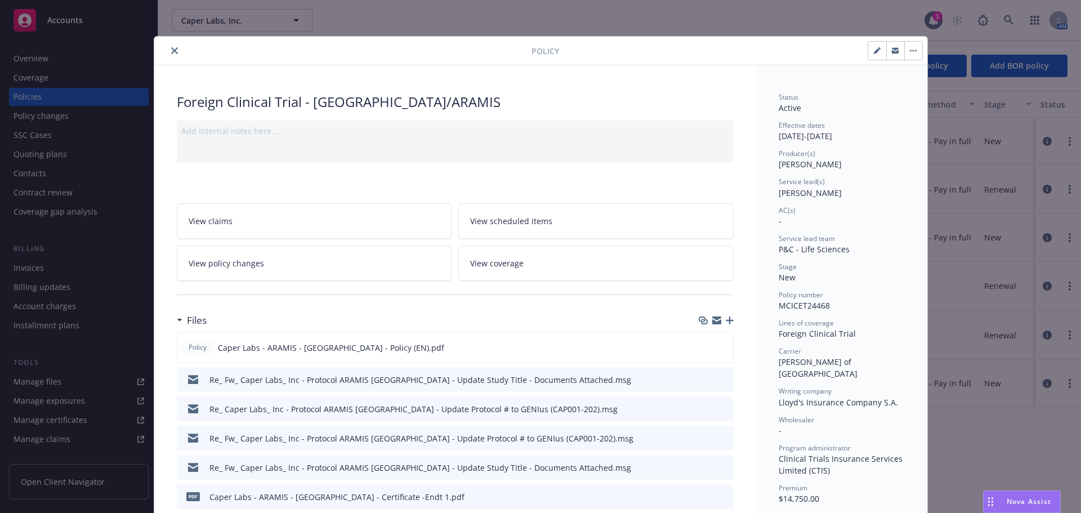
click at [873, 53] on icon "button" at bounding box center [876, 51] width 6 height 6
select select "NEW"
select select "other"
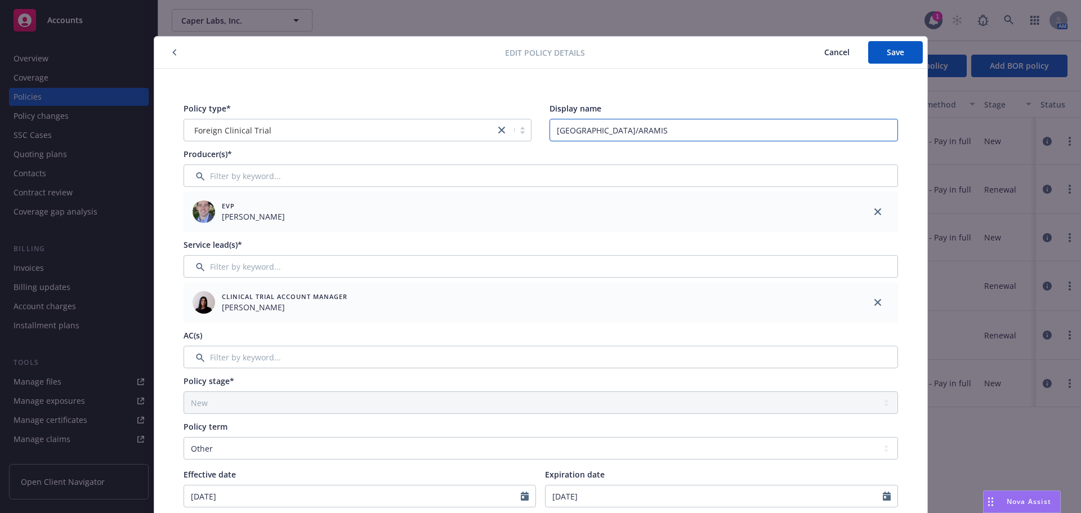
drag, startPoint x: 614, startPoint y: 133, endPoint x: 572, endPoint y: 134, distance: 42.2
click at [572, 134] on input "Italy/ARAMIS" at bounding box center [723, 130] width 348 height 23
type input "Italy/CAP001-202"
click at [886, 52] on span "Save" at bounding box center [894, 52] width 17 height 11
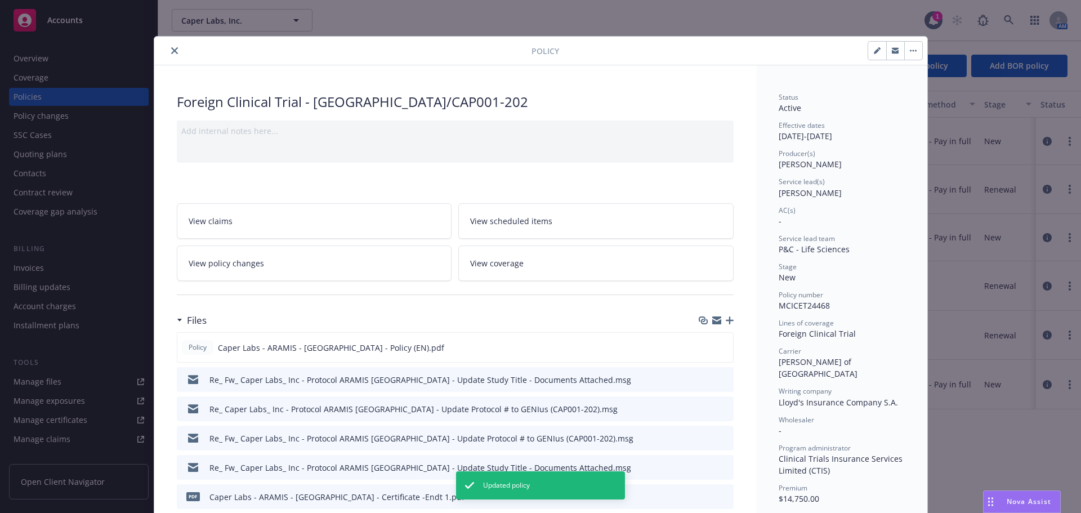
click at [725, 321] on icon "button" at bounding box center [729, 320] width 8 height 8
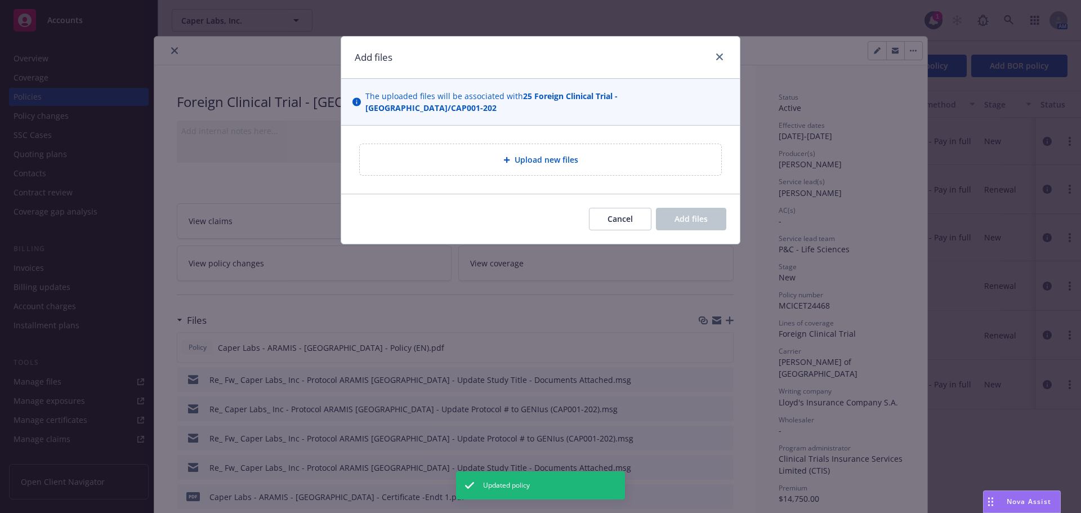
type textarea "x"
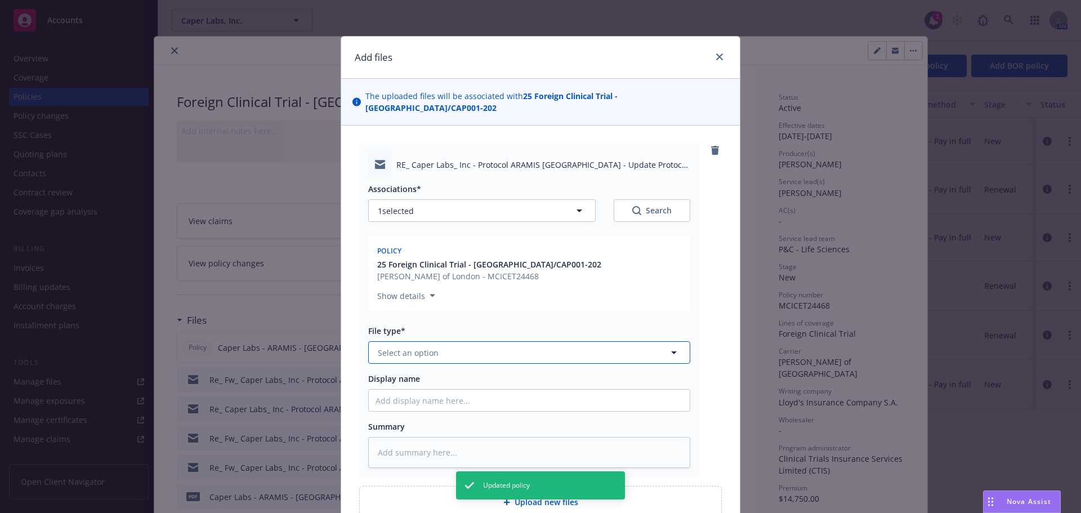
click at [452, 341] on button "Select an option" at bounding box center [529, 352] width 322 height 23
type input "em"
click at [423, 405] on div "Email" at bounding box center [528, 413] width 307 height 16
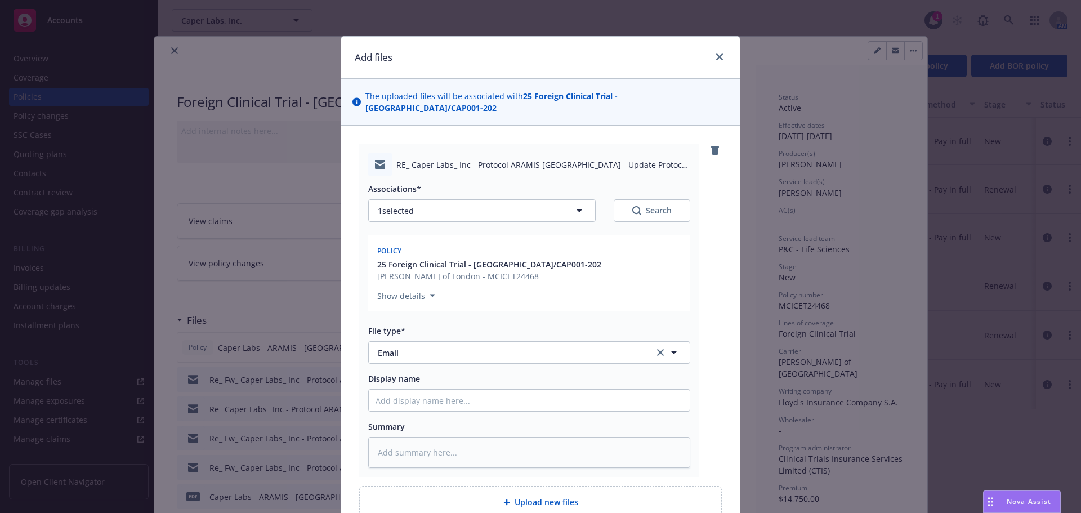
type textarea "x"
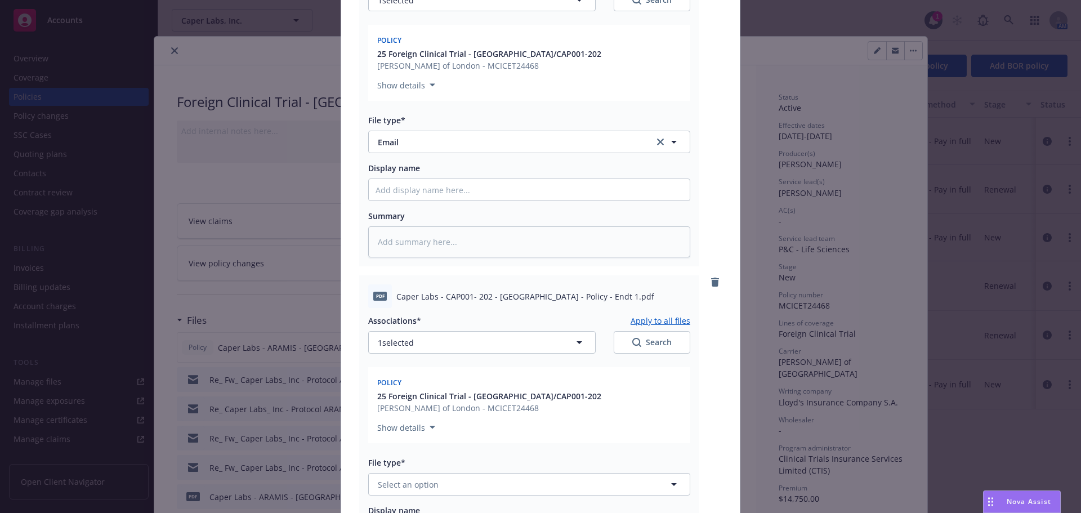
scroll to position [394, 0]
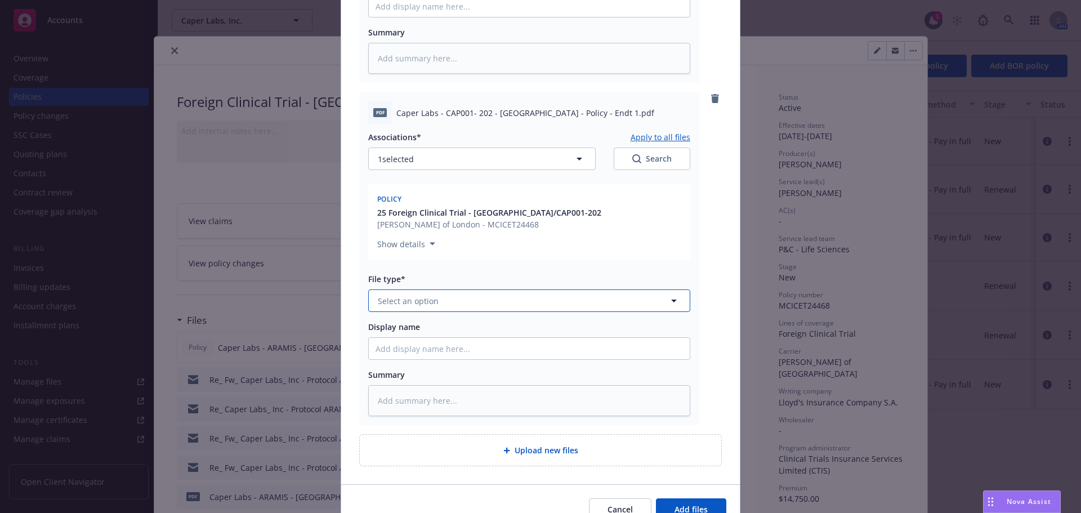
click at [441, 295] on button "Select an option" at bounding box center [529, 300] width 322 height 23
type input "end"
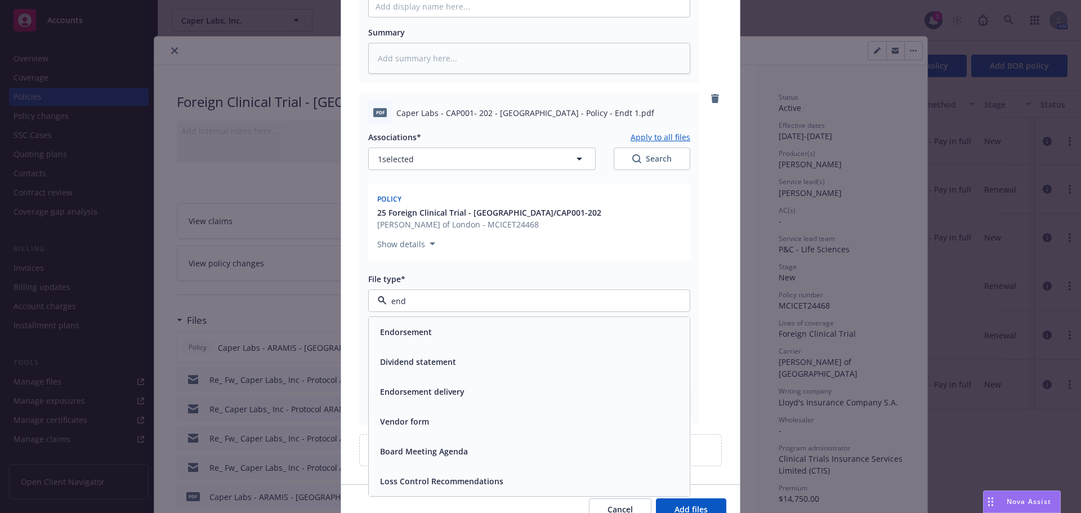
click at [472, 324] on div "Endorsement" at bounding box center [528, 332] width 307 height 16
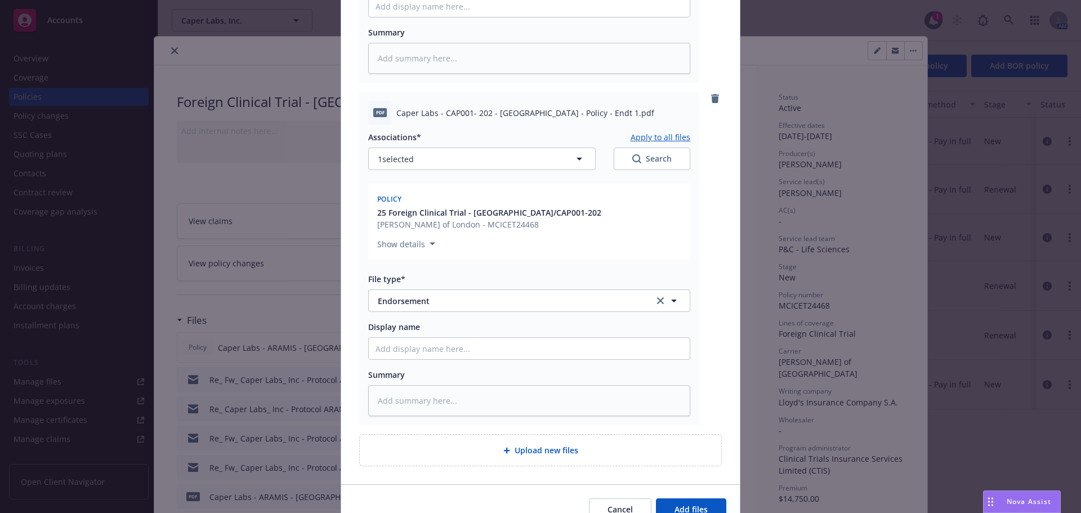
type textarea "x"
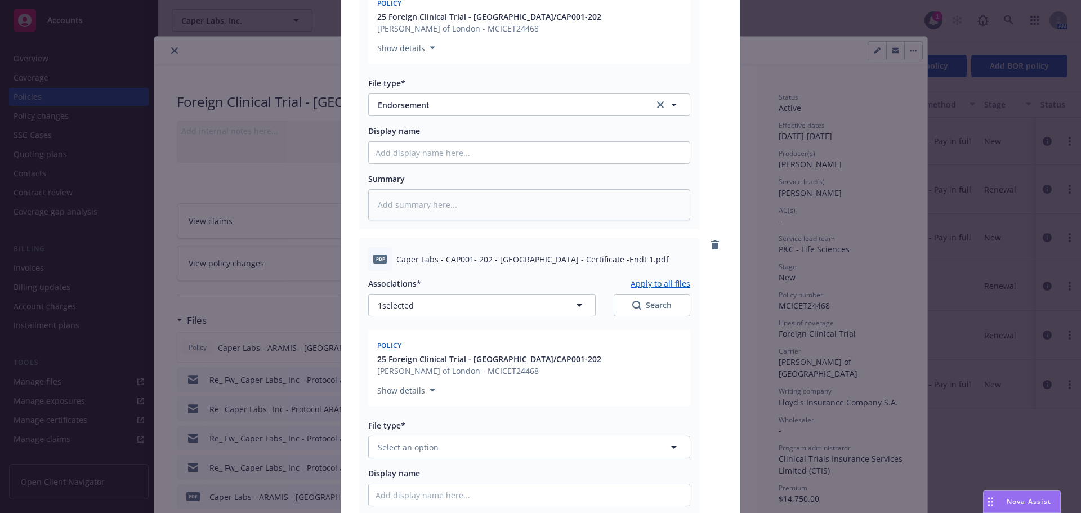
scroll to position [782, 0]
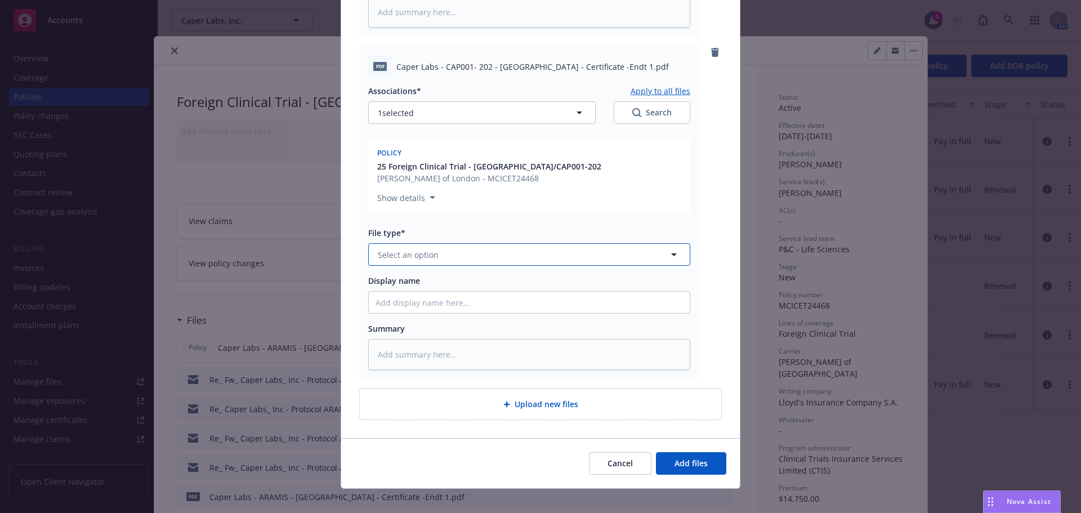
click at [414, 249] on span "Select an option" at bounding box center [408, 255] width 61 height 12
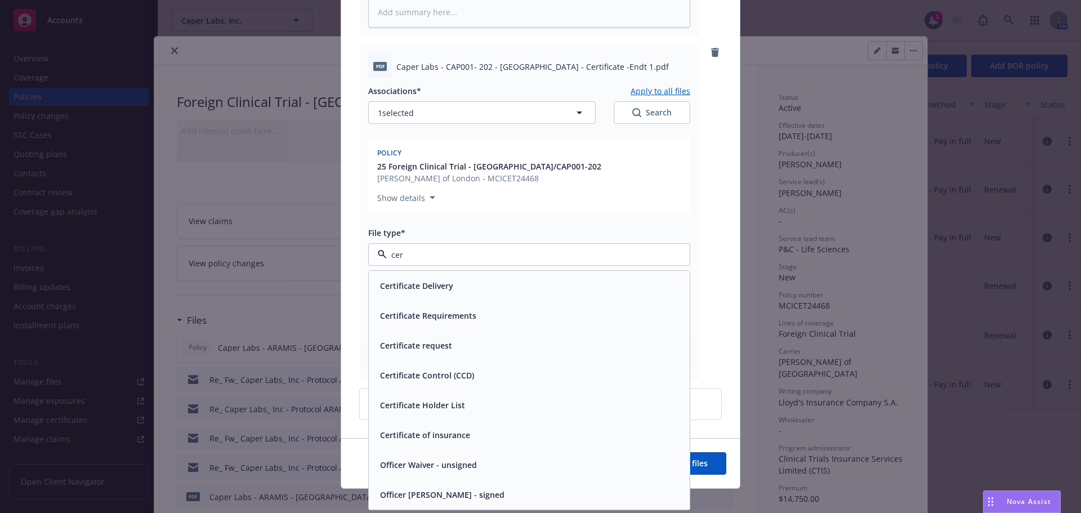
type input "cert"
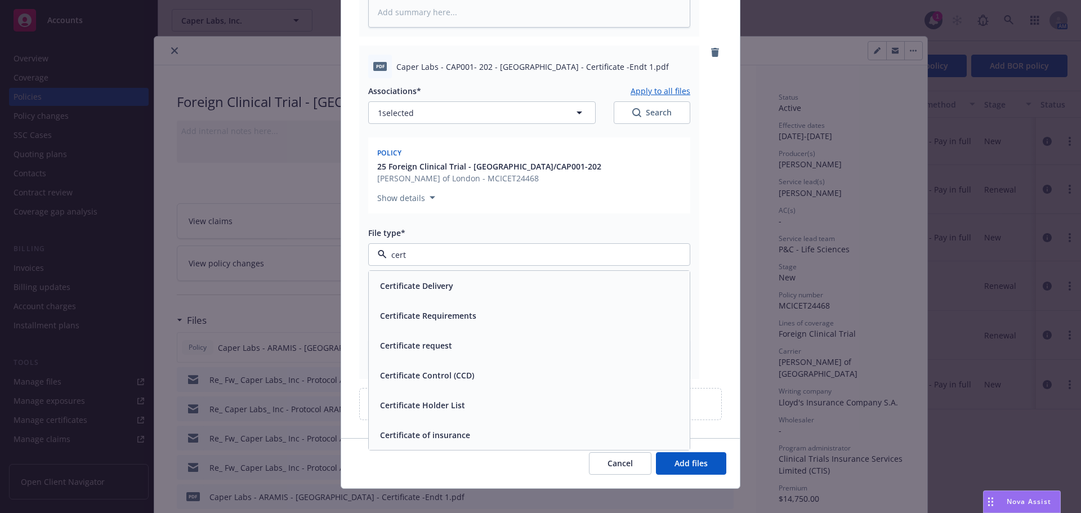
click at [469, 427] on div "Certificate of insurance" at bounding box center [528, 435] width 307 height 16
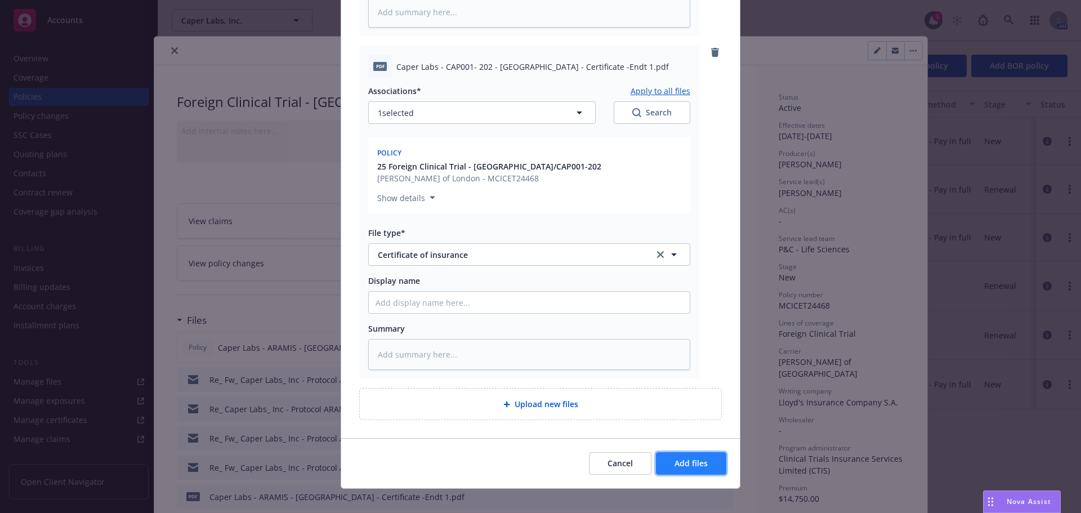
click at [703, 452] on button "Add files" at bounding box center [691, 463] width 70 height 23
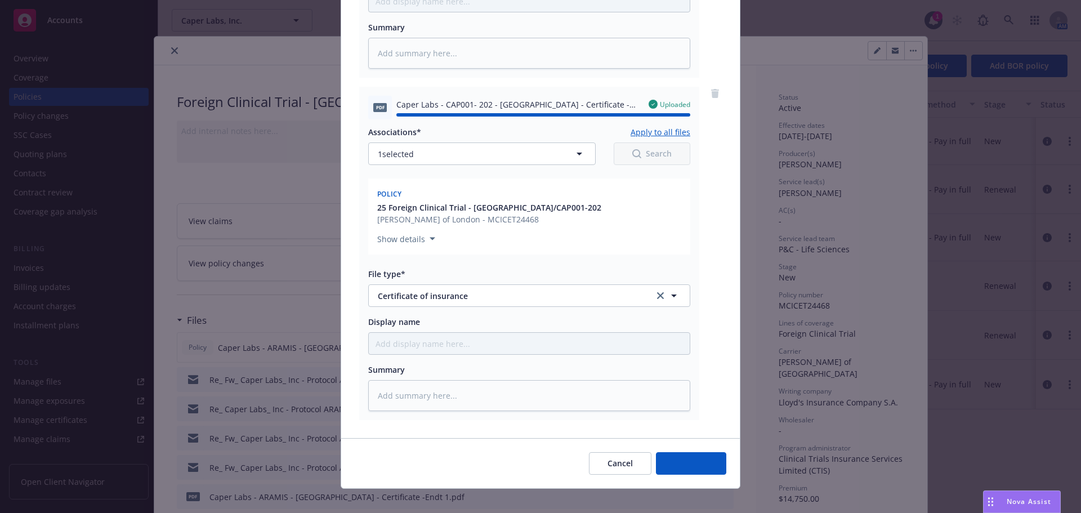
type textarea "x"
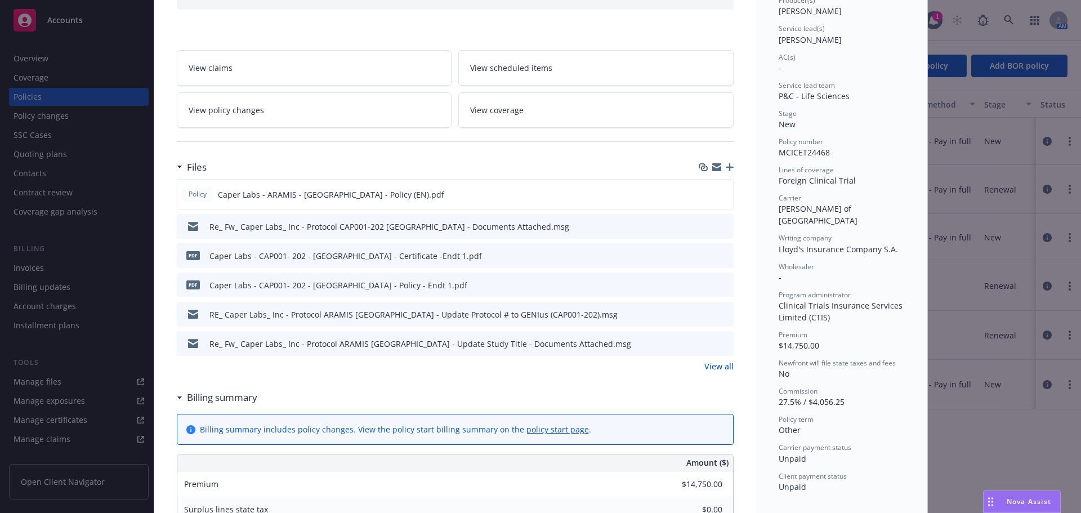
scroll to position [0, 0]
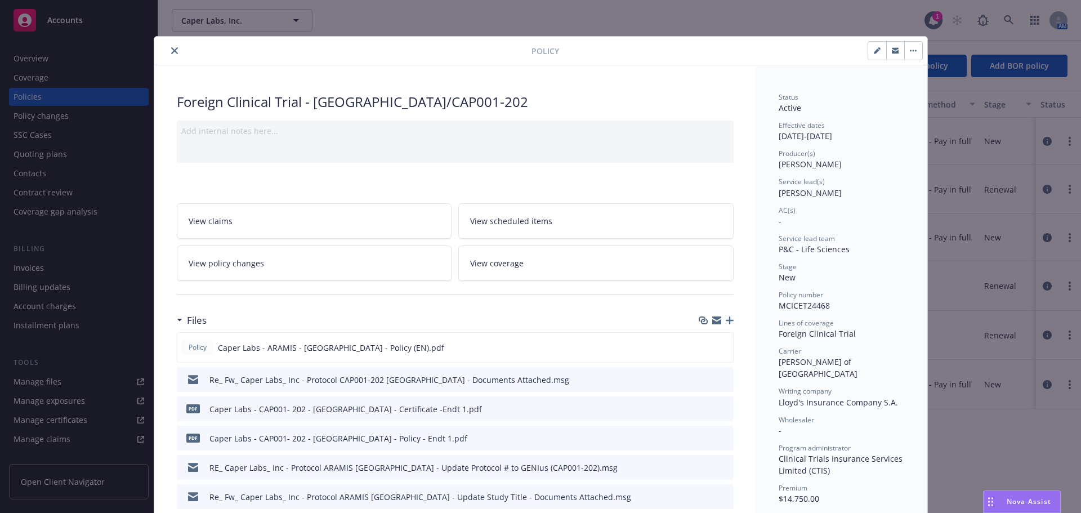
click at [171, 49] on icon "close" at bounding box center [174, 50] width 7 height 7
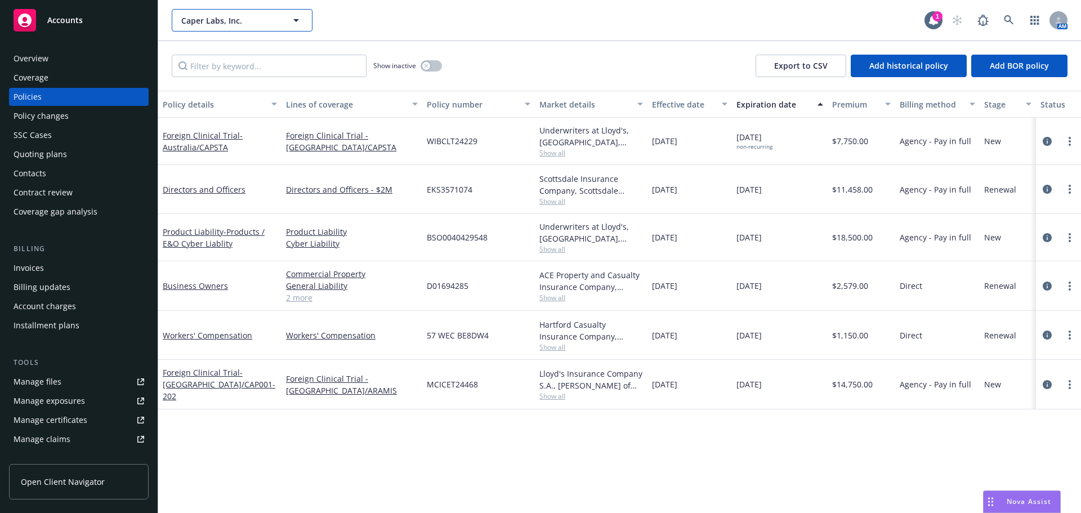
click at [236, 18] on span "Caper Labs, Inc." at bounding box center [229, 21] width 97 height 12
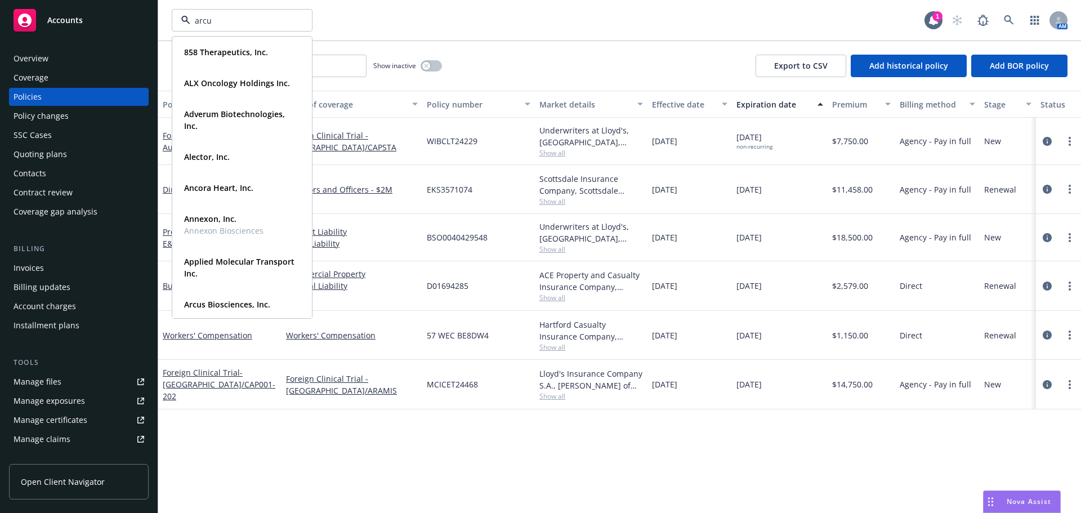
type input "arcus"
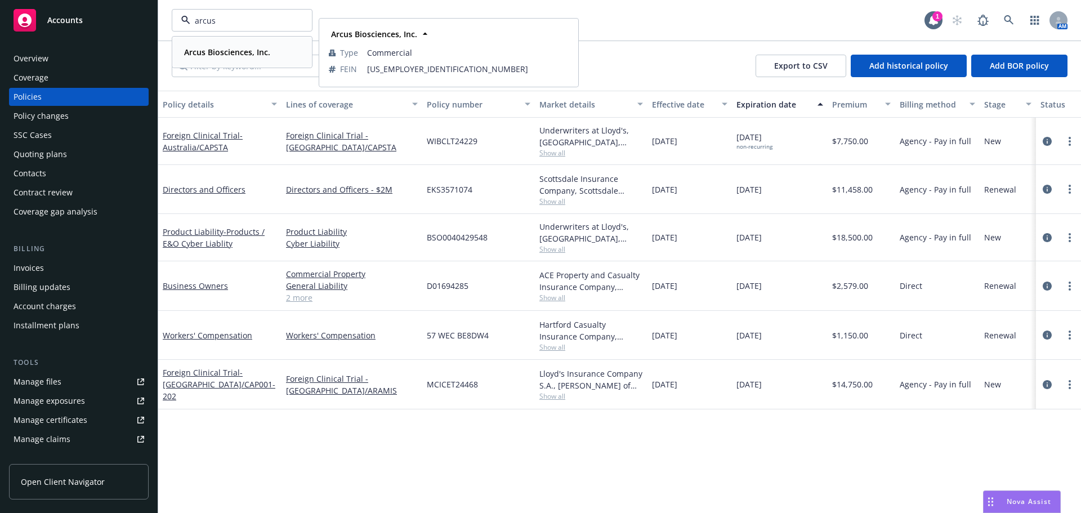
click at [236, 50] on strong "Arcus Biosciences, Inc." at bounding box center [227, 52] width 86 height 11
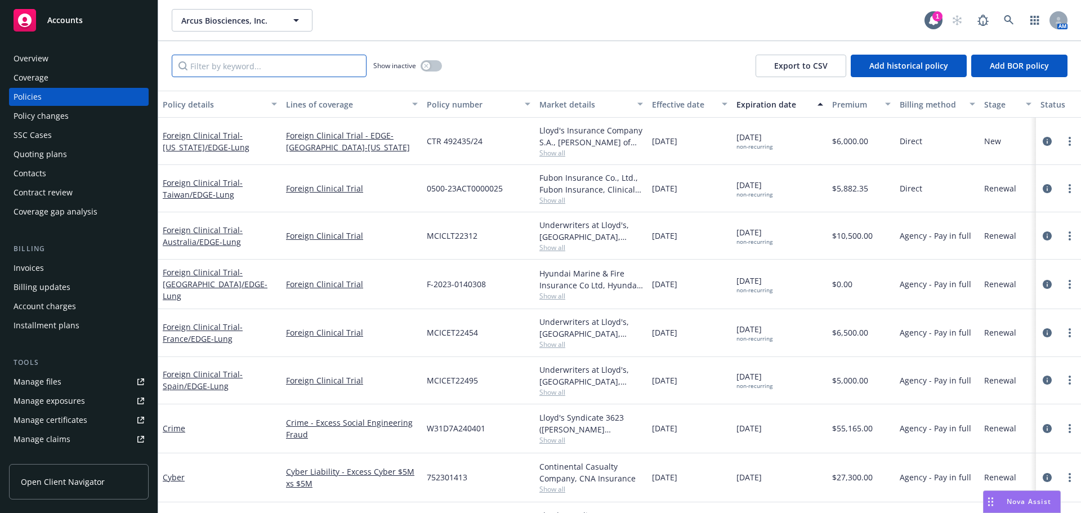
click at [256, 73] on input "Filter by keyword..." at bounding box center [269, 66] width 195 height 23
click at [74, 114] on div "Policy changes" at bounding box center [79, 116] width 131 height 18
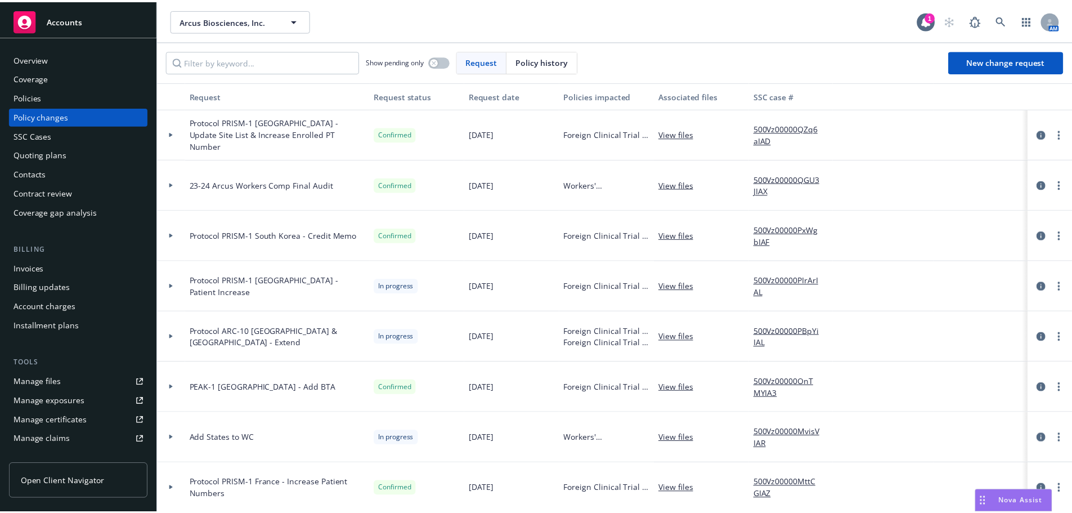
scroll to position [56, 0]
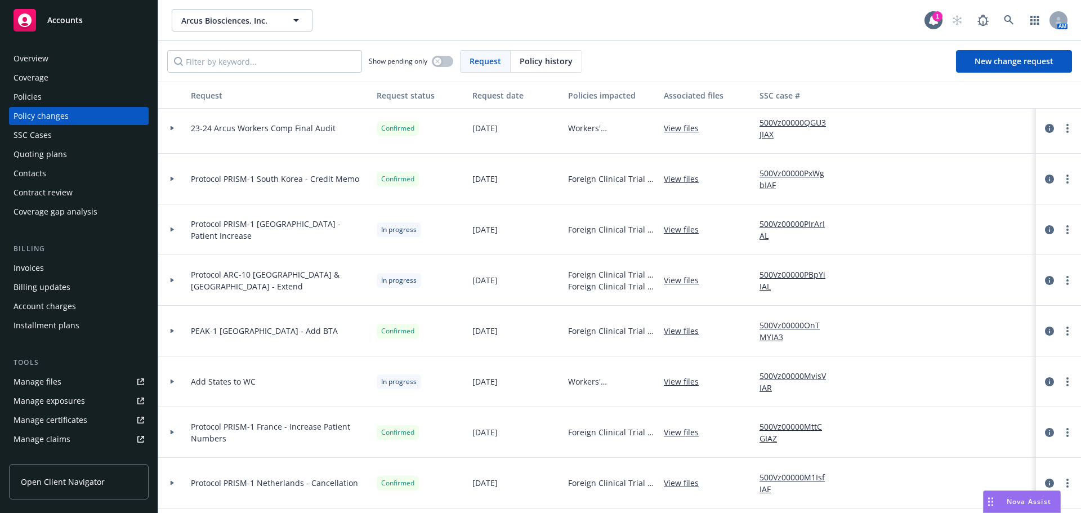
click at [171, 279] on icon at bounding box center [172, 280] width 3 height 5
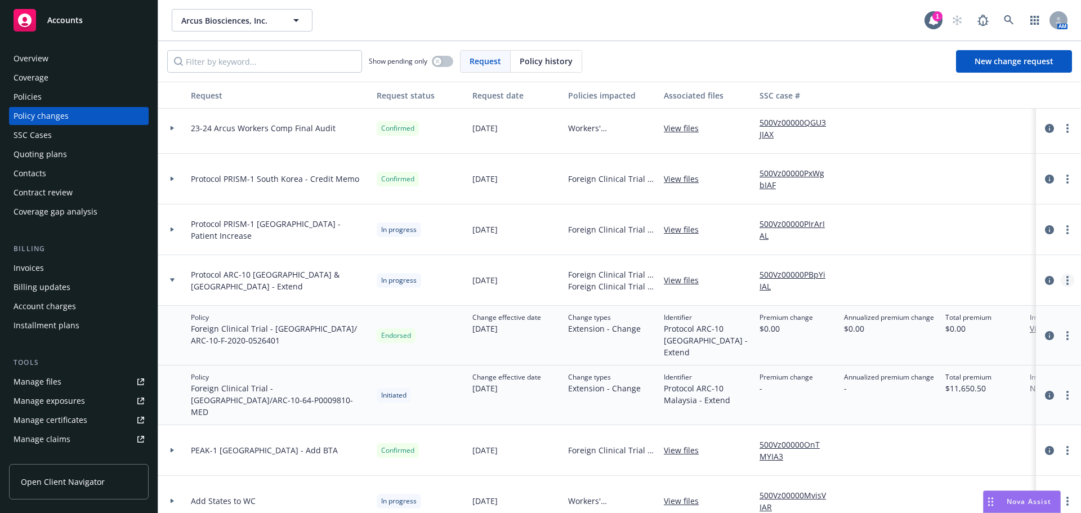
click at [1060, 279] on link "more" at bounding box center [1067, 281] width 14 height 14
click at [970, 370] on link "Resume workflow" at bounding box center [968, 371] width 193 height 23
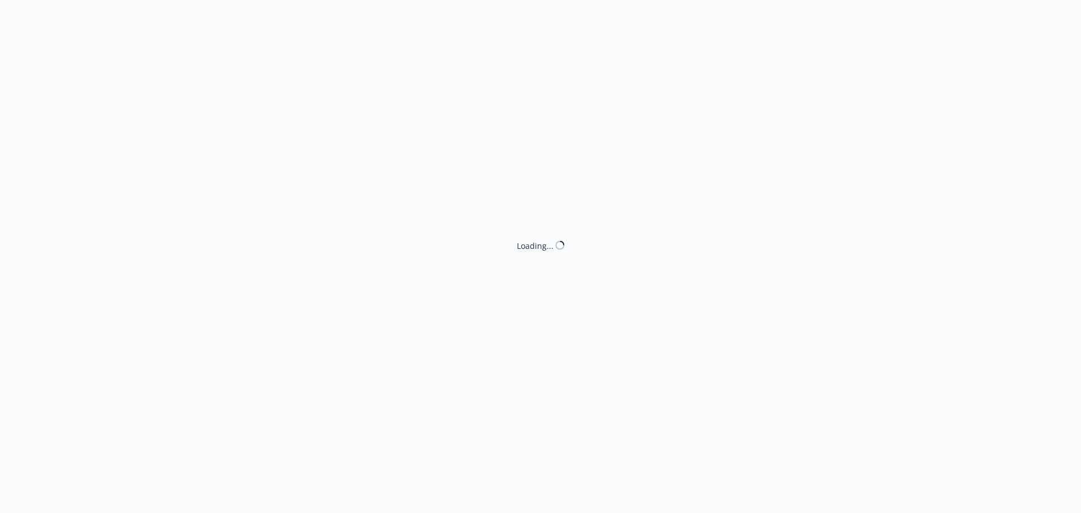
select select "ACCEPTED"
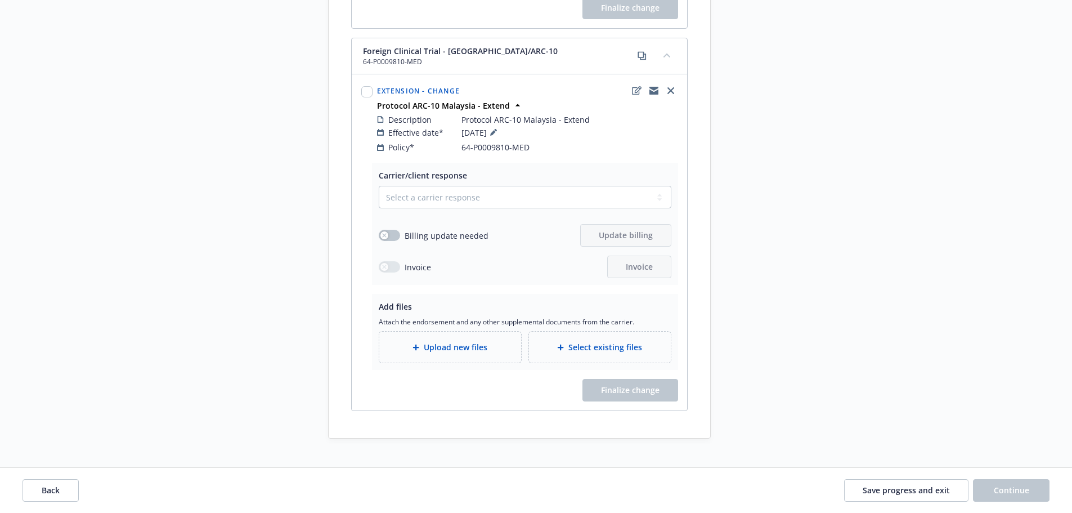
scroll to position [633, 0]
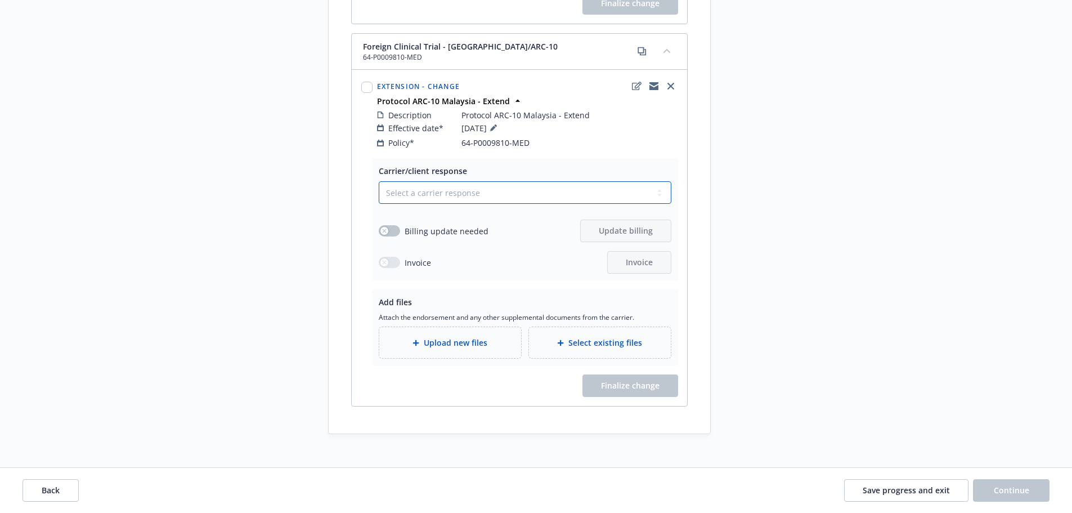
click at [501, 188] on select "Select a carrier response Accepted Accepted with revision No endorsement needed…" at bounding box center [525, 192] width 293 height 23
select select "ACCEPTED"
click at [379, 181] on select "Select a carrier response Accepted Accepted with revision No endorsement needed…" at bounding box center [525, 192] width 293 height 23
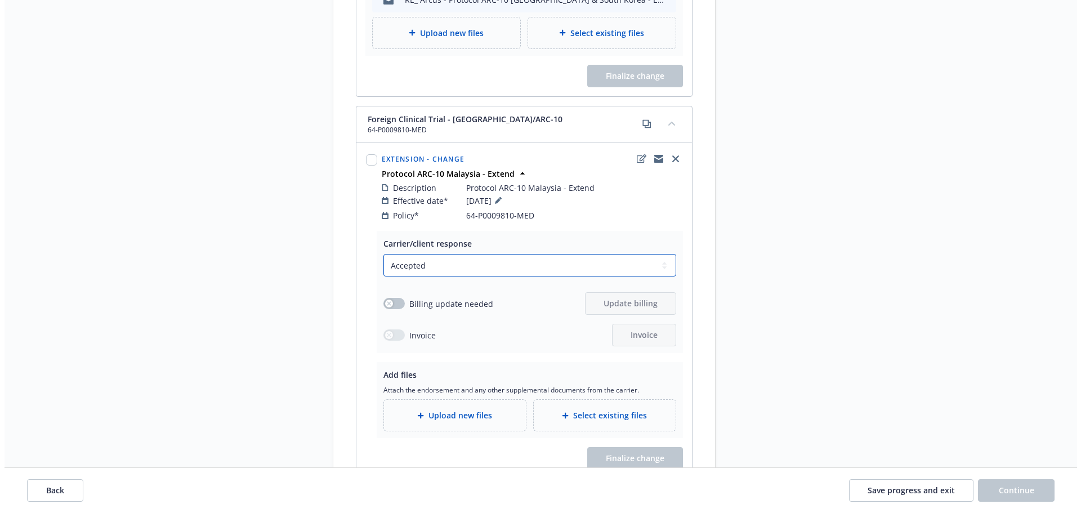
scroll to position [576, 0]
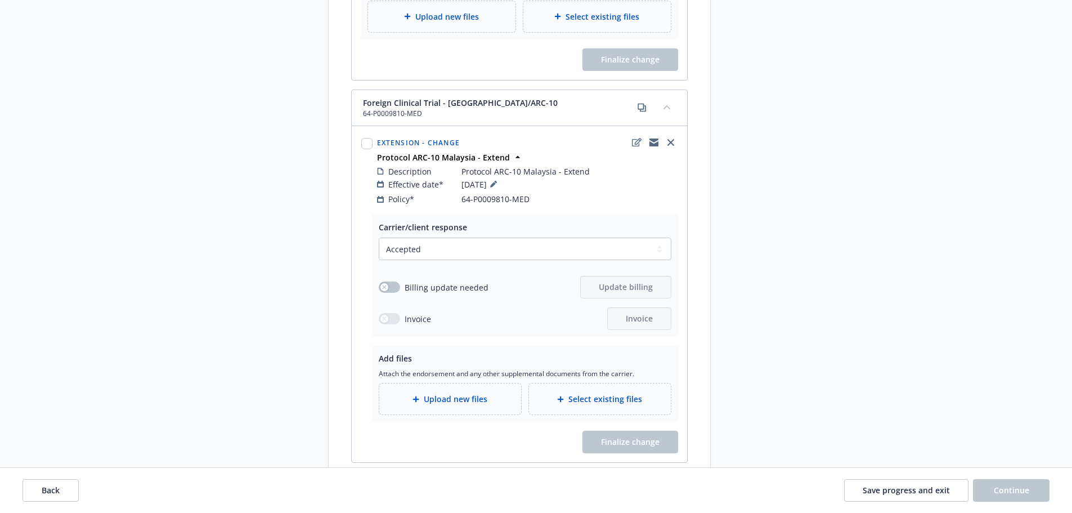
click at [462, 393] on span "Upload new files" at bounding box center [456, 399] width 64 height 12
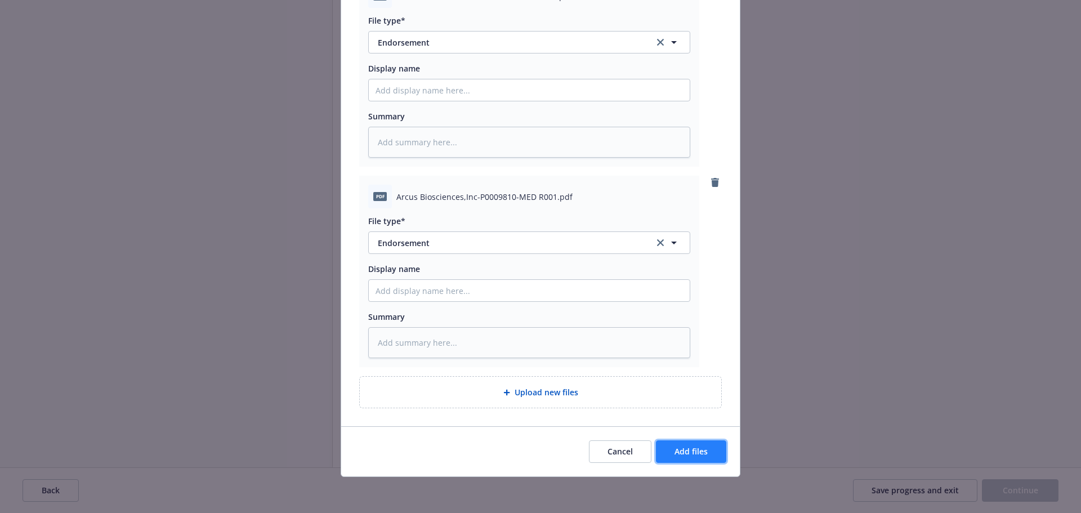
click at [682, 452] on span "Add files" at bounding box center [690, 451] width 33 height 11
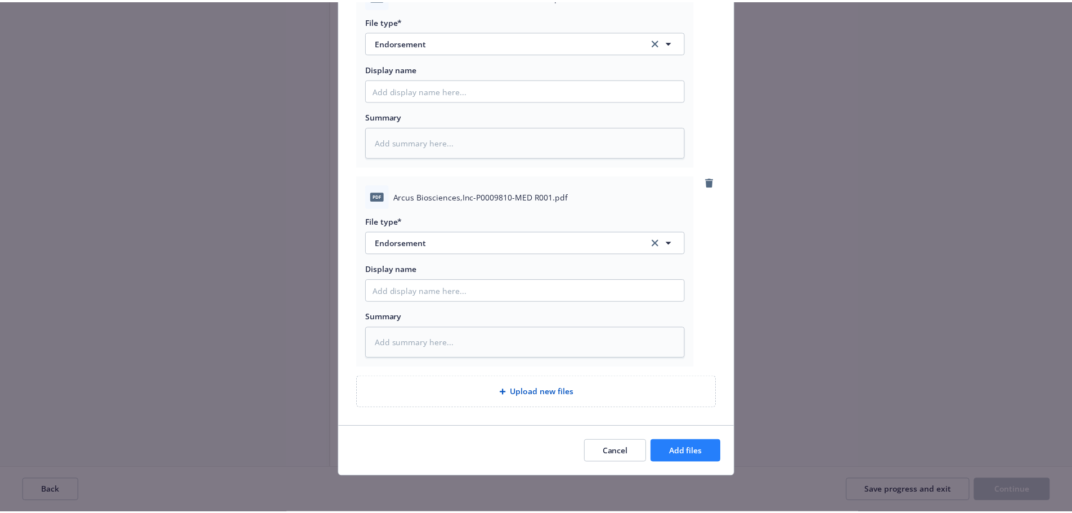
scroll to position [127, 0]
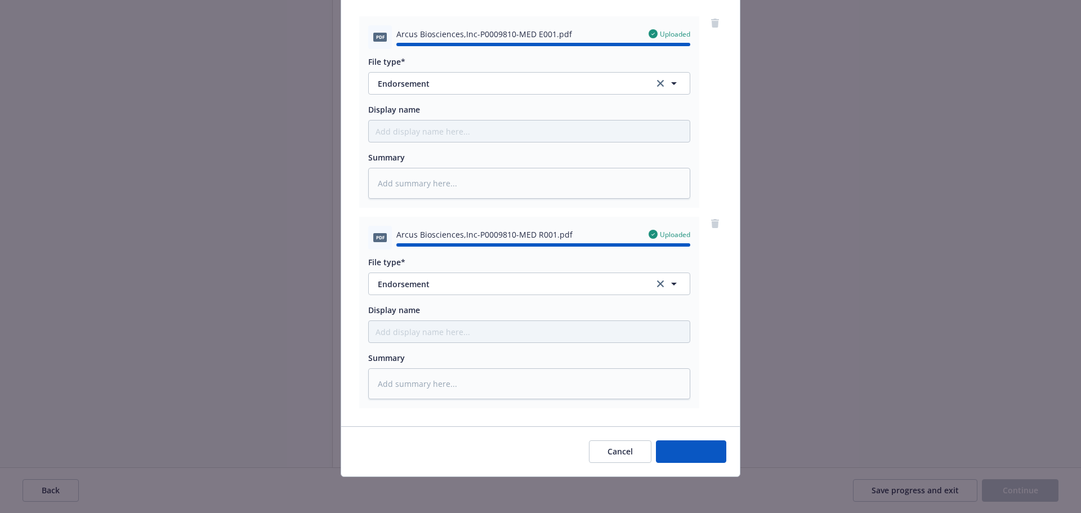
type textarea "x"
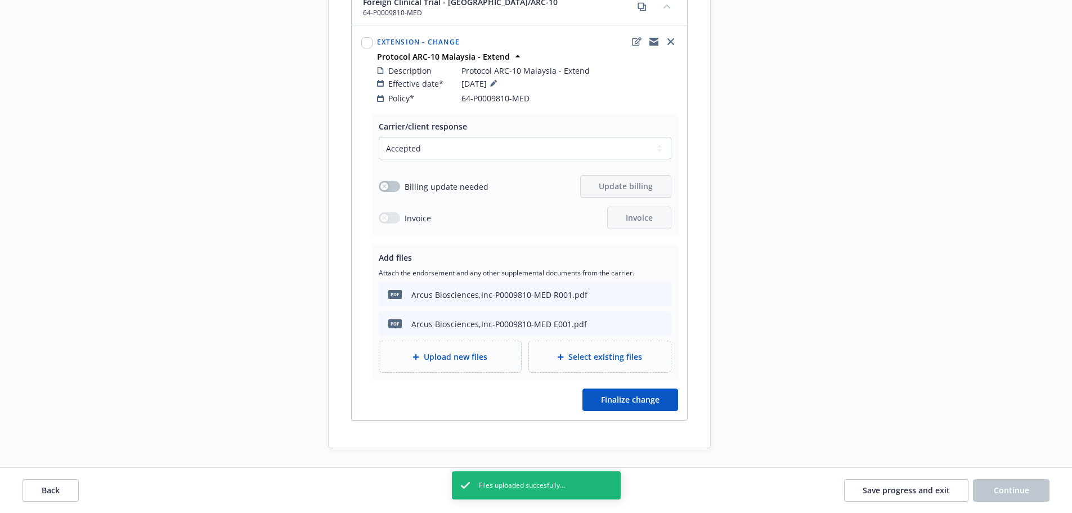
scroll to position [689, 0]
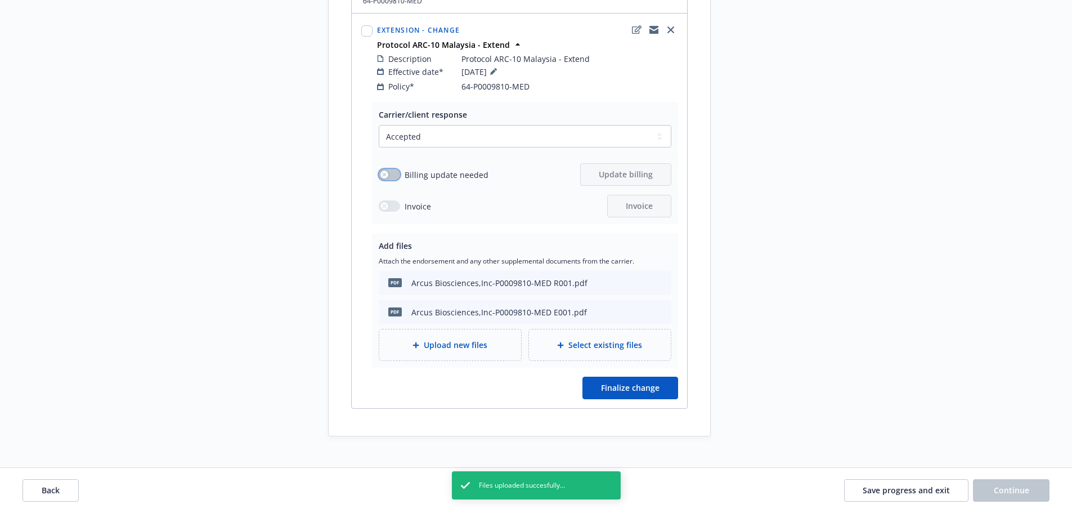
click at [388, 169] on button "button" at bounding box center [389, 174] width 21 height 11
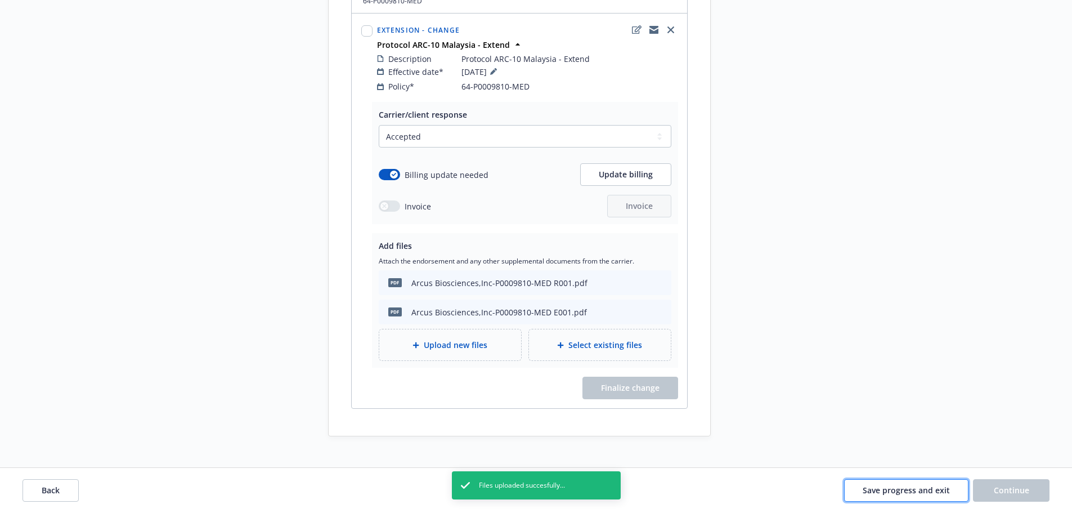
click at [912, 494] on span "Save progress and exit" at bounding box center [906, 490] width 87 height 11
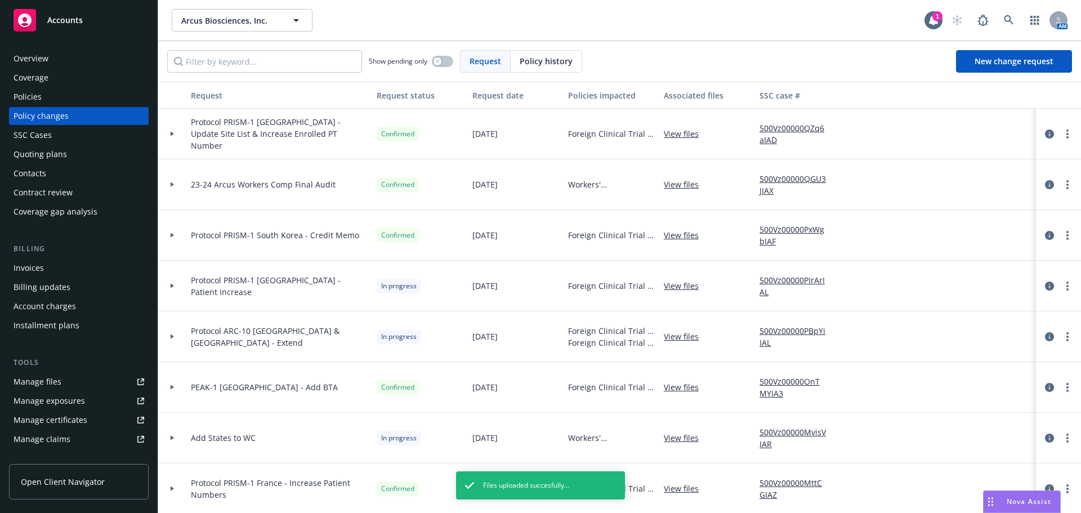
click at [173, 334] on icon at bounding box center [172, 336] width 5 height 4
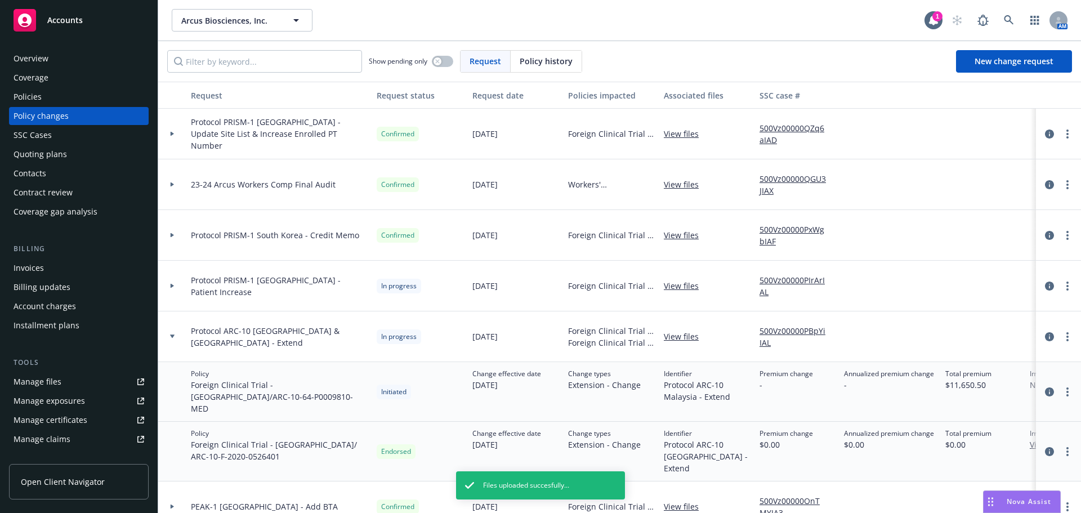
click at [173, 334] on icon at bounding box center [172, 336] width 5 height 4
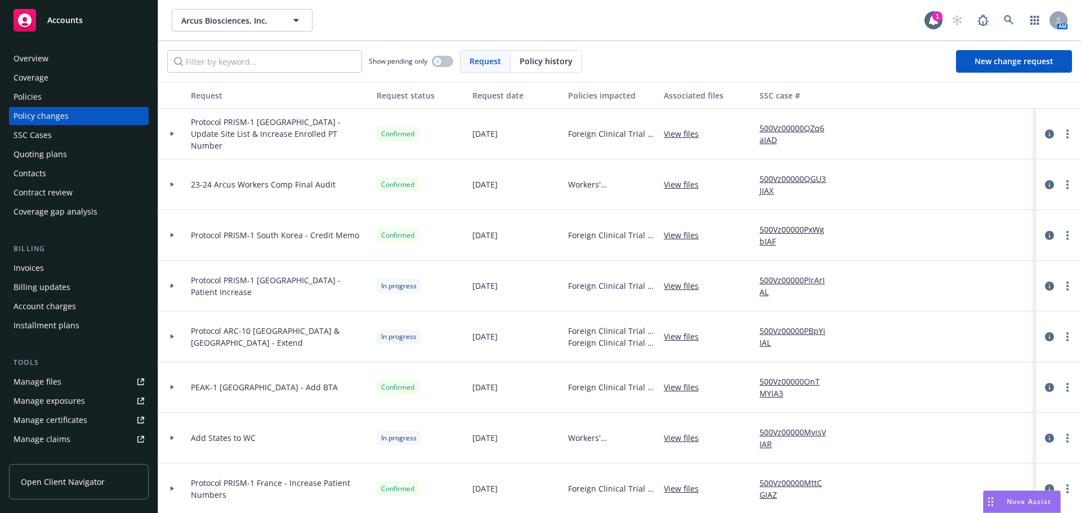
click at [52, 96] on div "Policies" at bounding box center [79, 97] width 131 height 18
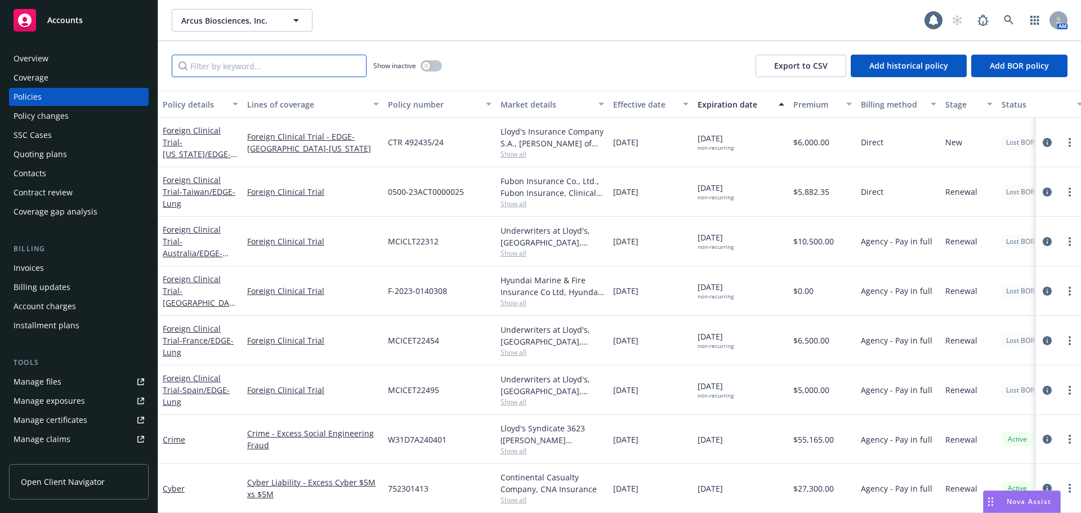
click at [276, 65] on input "Filter by keyword..." at bounding box center [269, 66] width 195 height 23
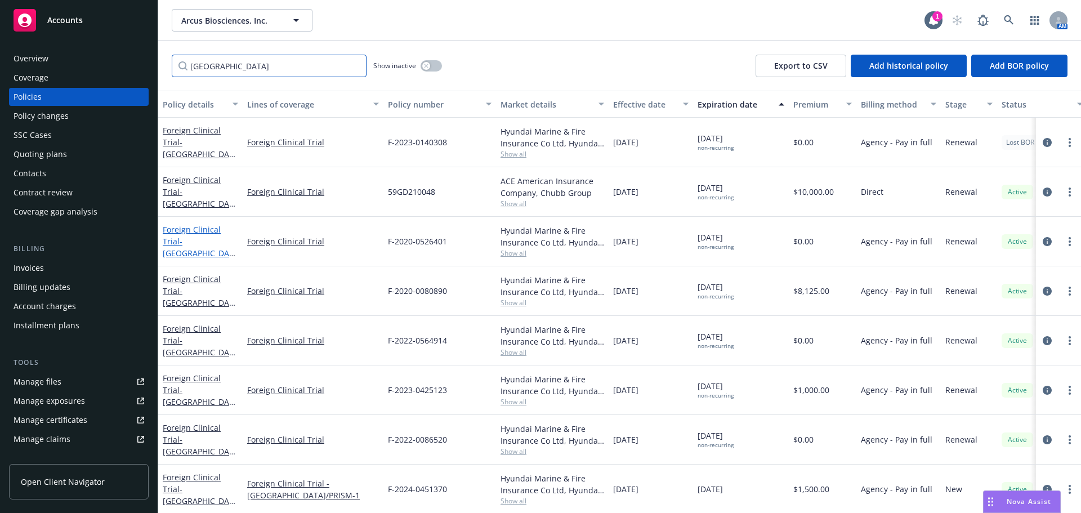
type input "south korea"
click at [210, 237] on span "- South Korea/ ARC-10" at bounding box center [199, 253] width 73 height 34
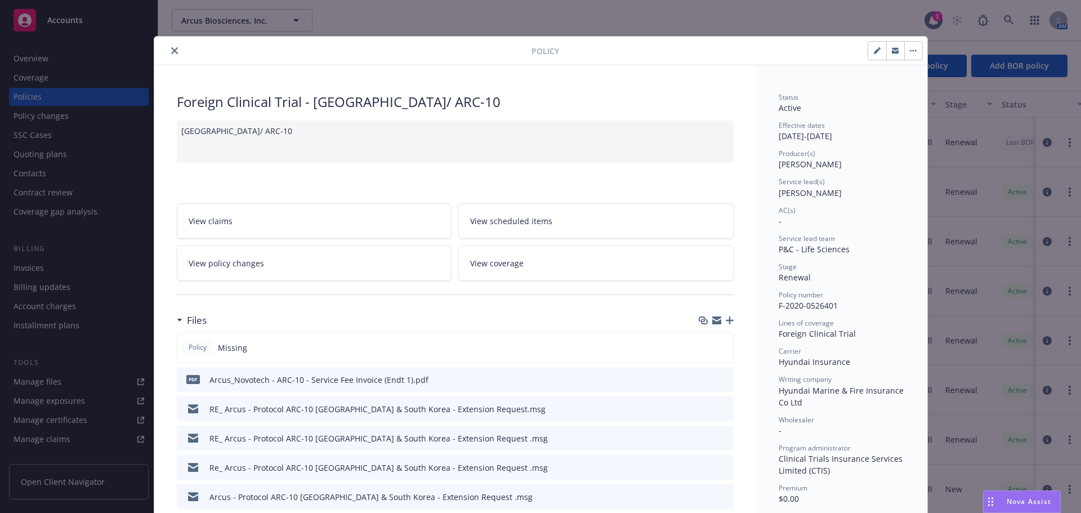
scroll to position [34, 0]
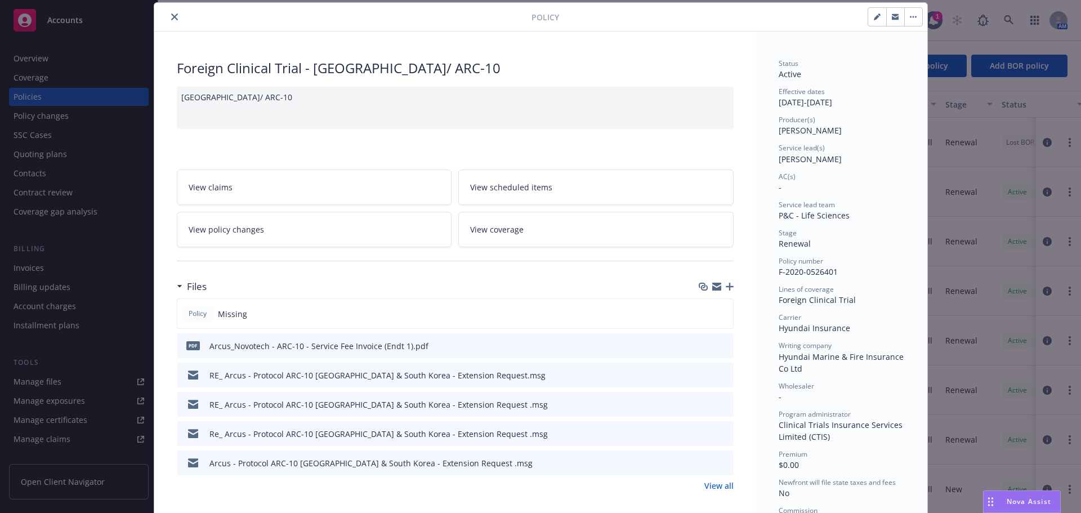
click at [873, 20] on button "button" at bounding box center [877, 17] width 18 height 18
select select "RENEWAL"
select select "other"
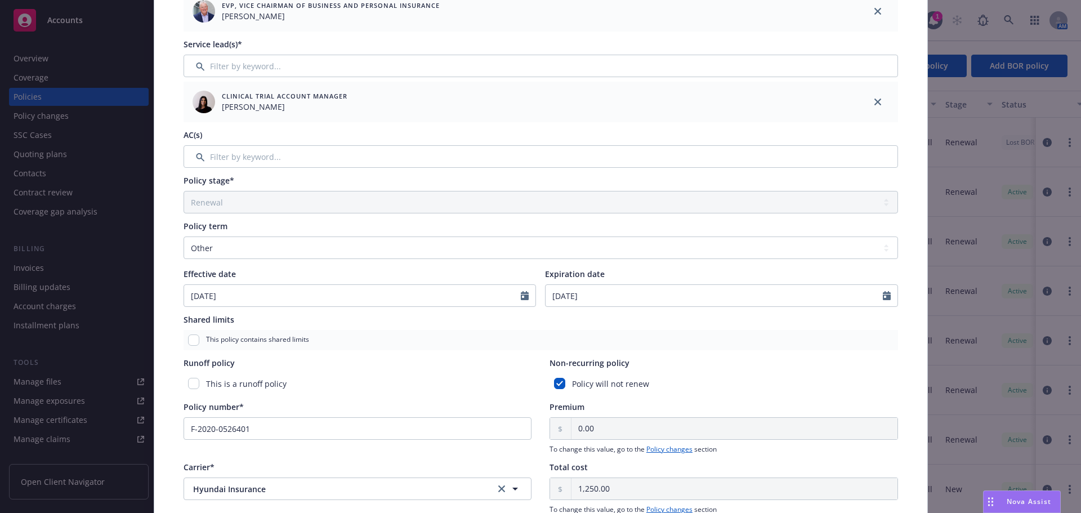
scroll to position [203, 0]
select select "10"
drag, startPoint x: 617, startPoint y: 288, endPoint x: 492, endPoint y: 288, distance: 124.4
click at [492, 288] on div "Effective date 11/01/2020 Expiration date 10/31/2025 January February March Apr…" at bounding box center [540, 285] width 714 height 39
type input "09/09/2026"
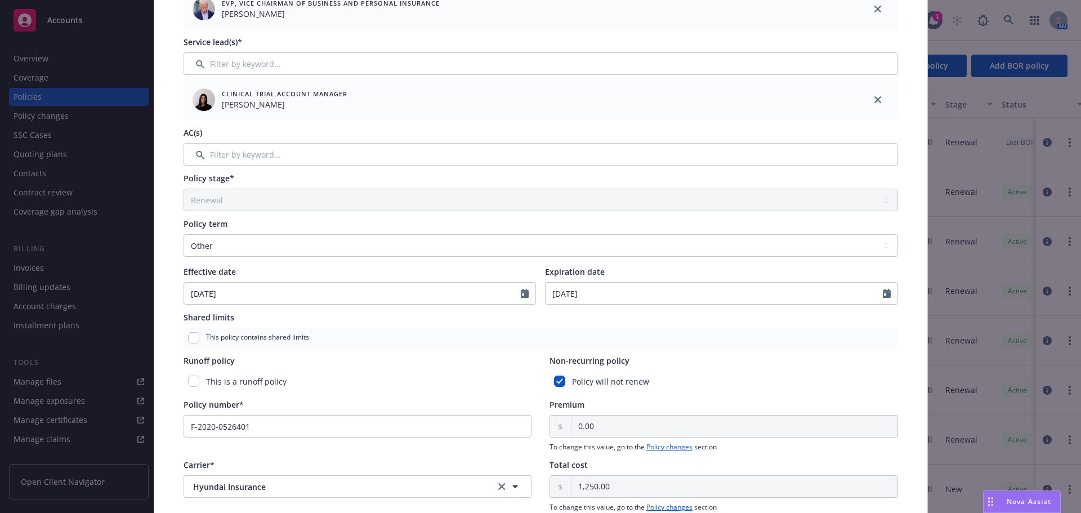
click at [863, 355] on div "Non-recurring policy" at bounding box center [723, 361] width 348 height 12
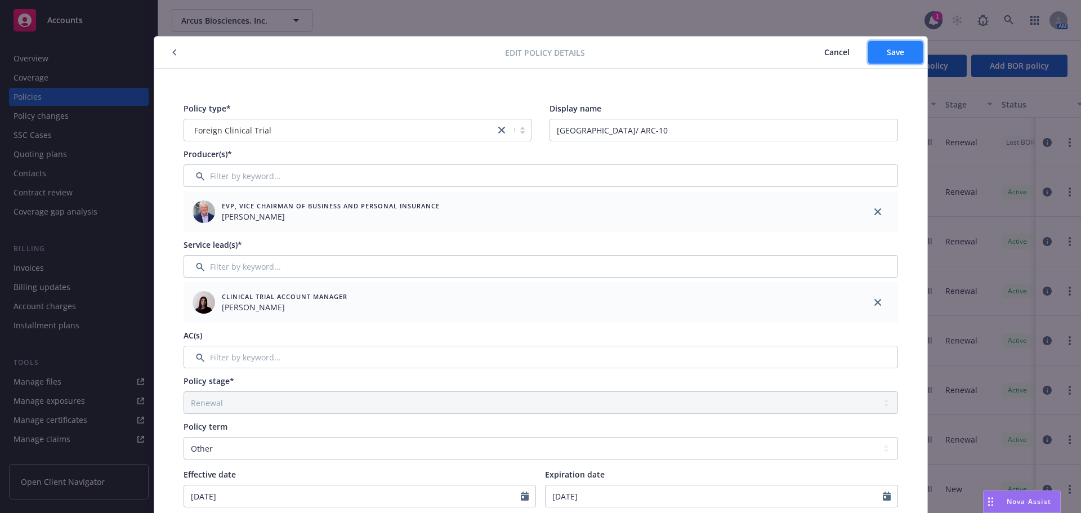
click at [893, 53] on span "Save" at bounding box center [894, 52] width 17 height 11
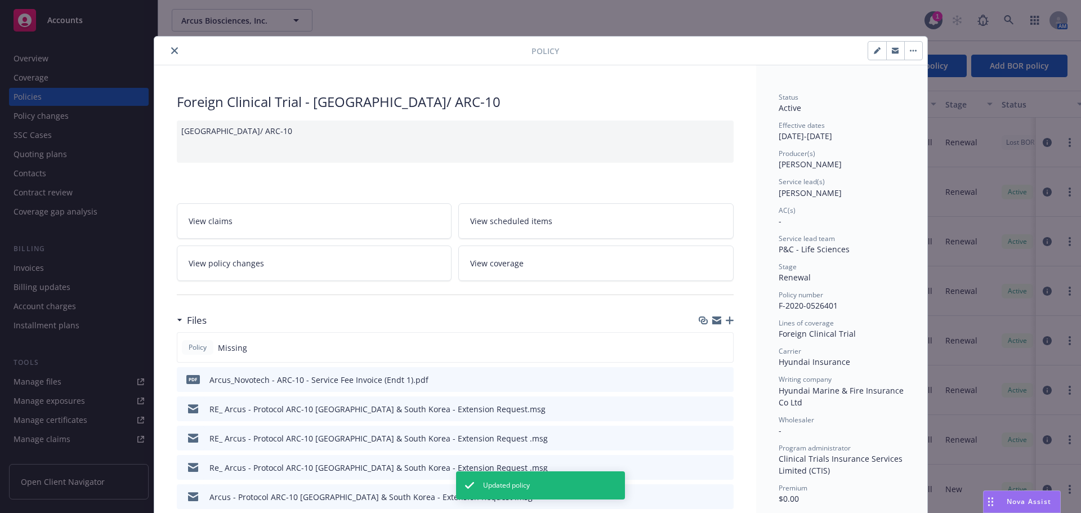
click at [725, 319] on icon "button" at bounding box center [729, 320] width 8 height 8
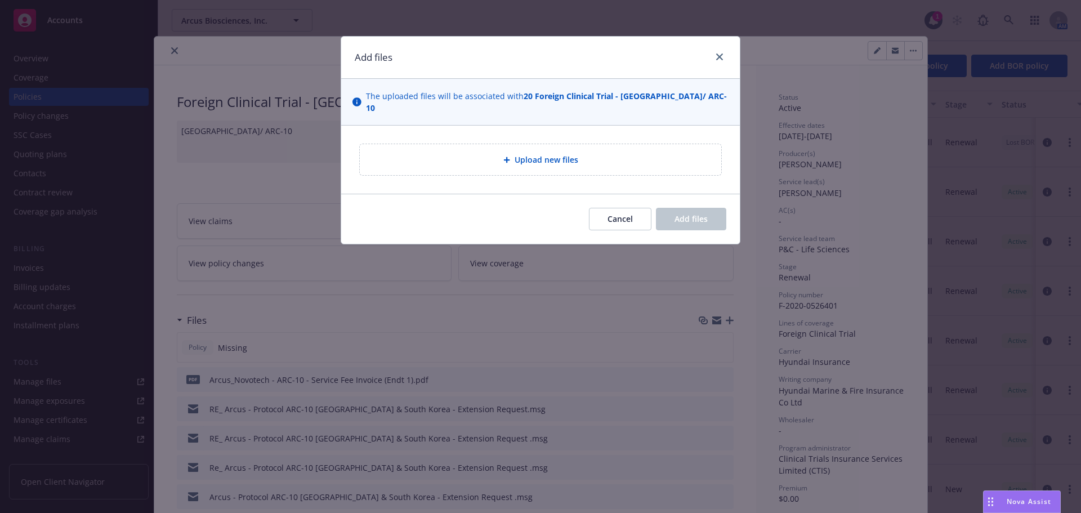
type textarea "x"
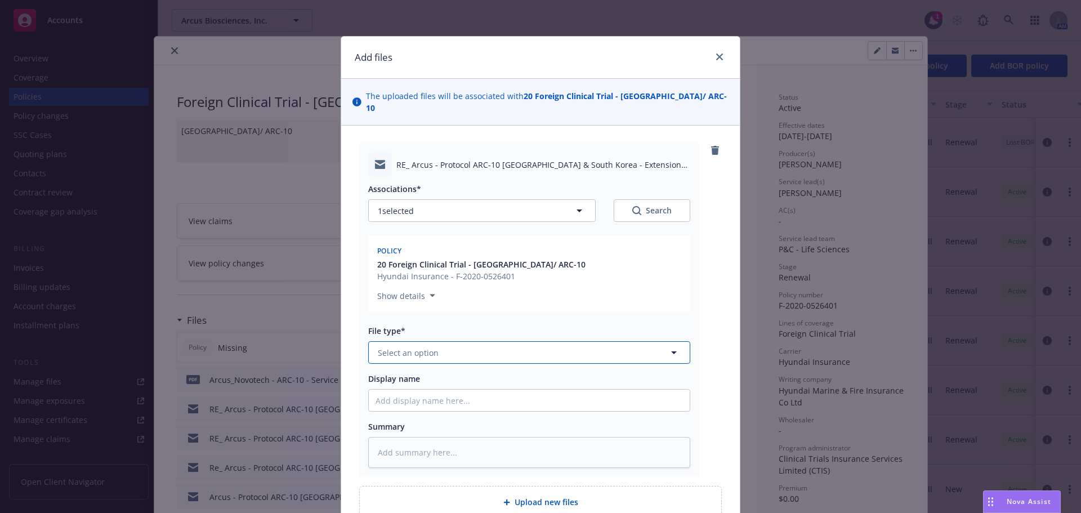
click at [425, 347] on span "Select an option" at bounding box center [408, 353] width 61 height 12
type input "em"
click at [440, 405] on div "Email" at bounding box center [528, 413] width 307 height 16
type textarea "x"
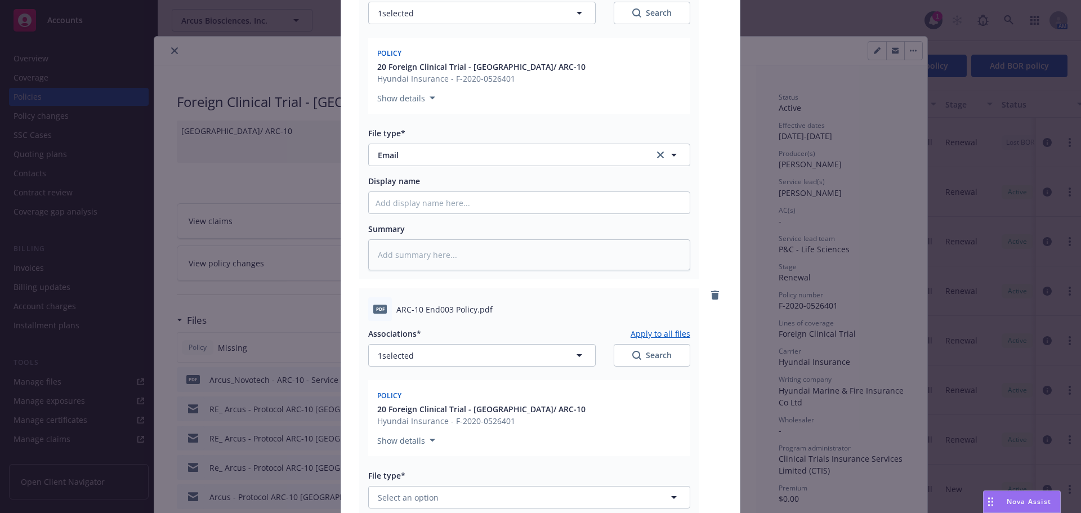
scroll to position [338, 0]
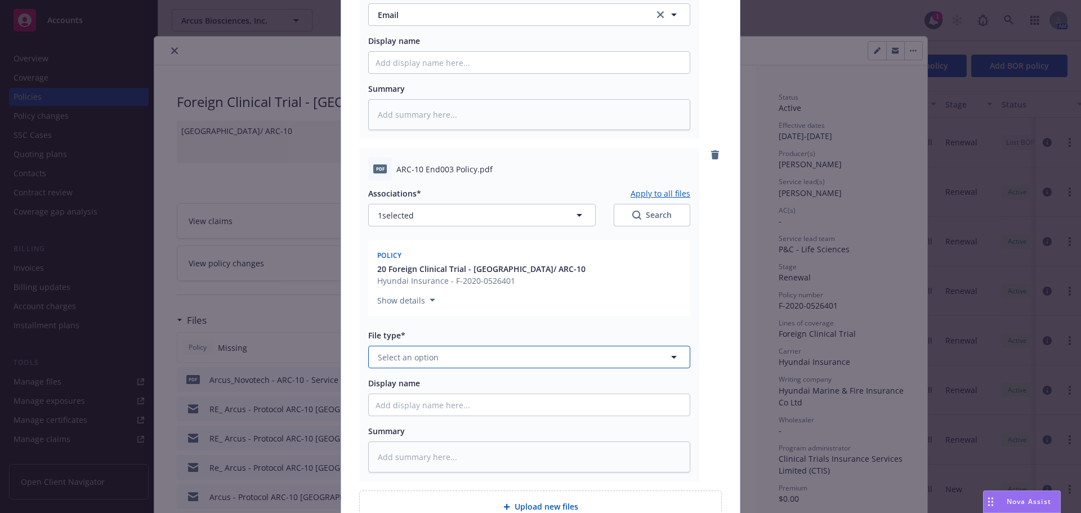
click at [438, 352] on button "Select an option" at bounding box center [529, 357] width 322 height 23
type input "end"
click at [465, 380] on div "Endorsement" at bounding box center [528, 388] width 307 height 16
type textarea "x"
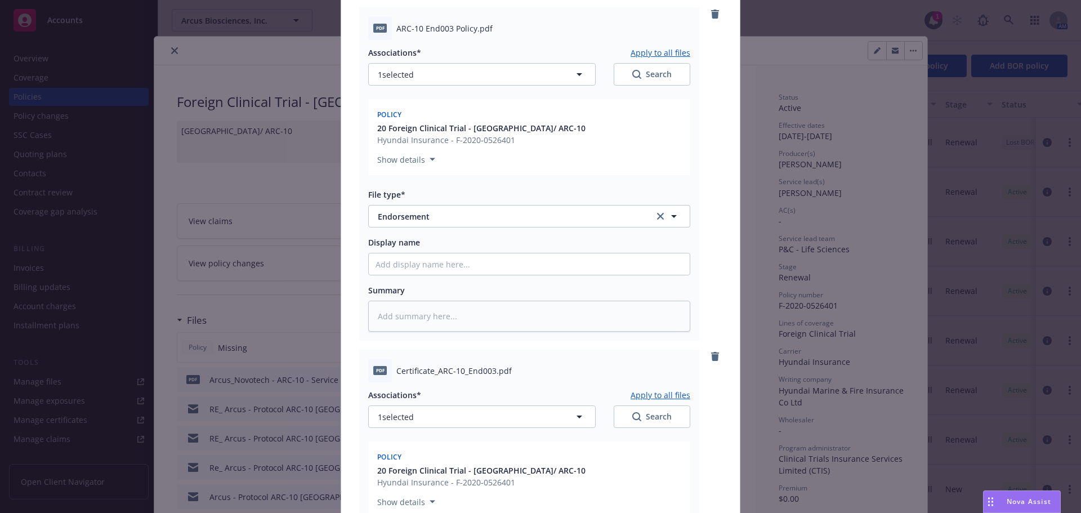
scroll to position [732, 0]
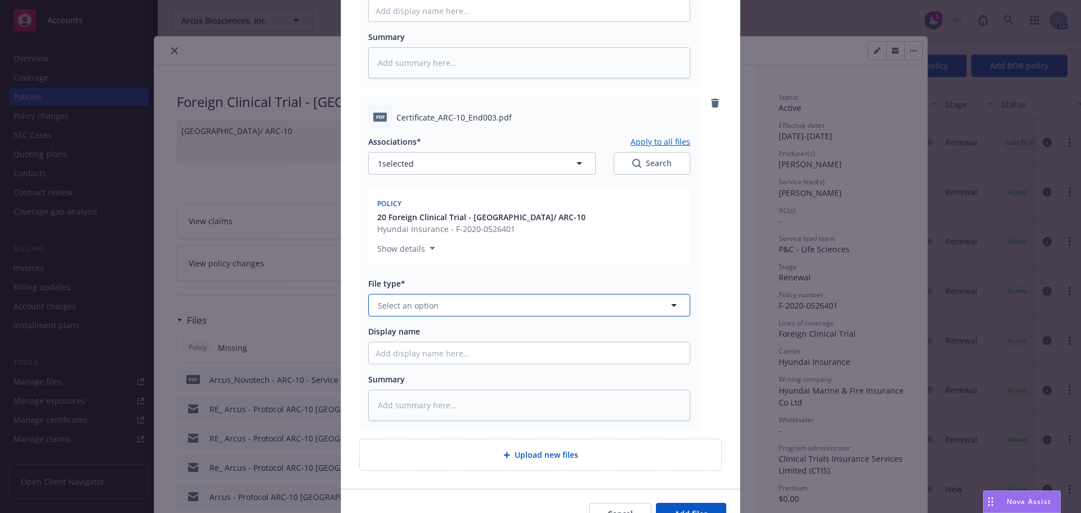
click at [429, 299] on span "Select an option" at bounding box center [408, 305] width 61 height 12
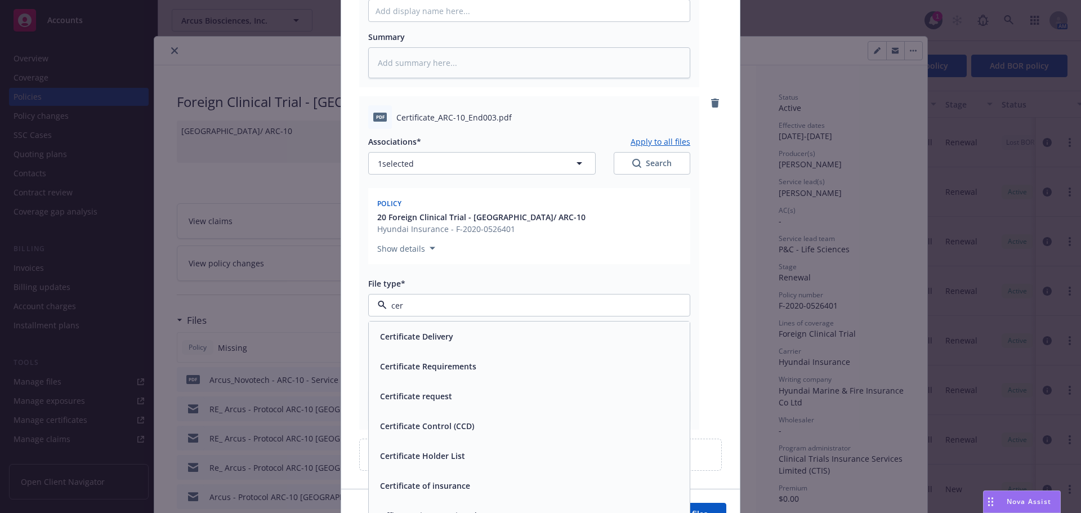
type input "cert"
click at [492, 478] on div "Certificate of insurance" at bounding box center [528, 485] width 307 height 16
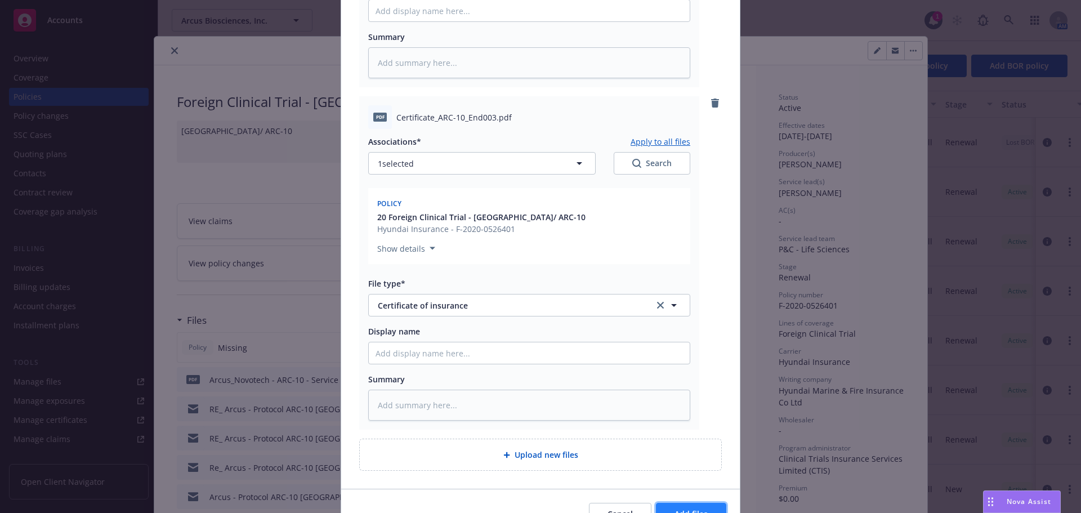
click at [714, 508] on button "Add files" at bounding box center [691, 514] width 70 height 23
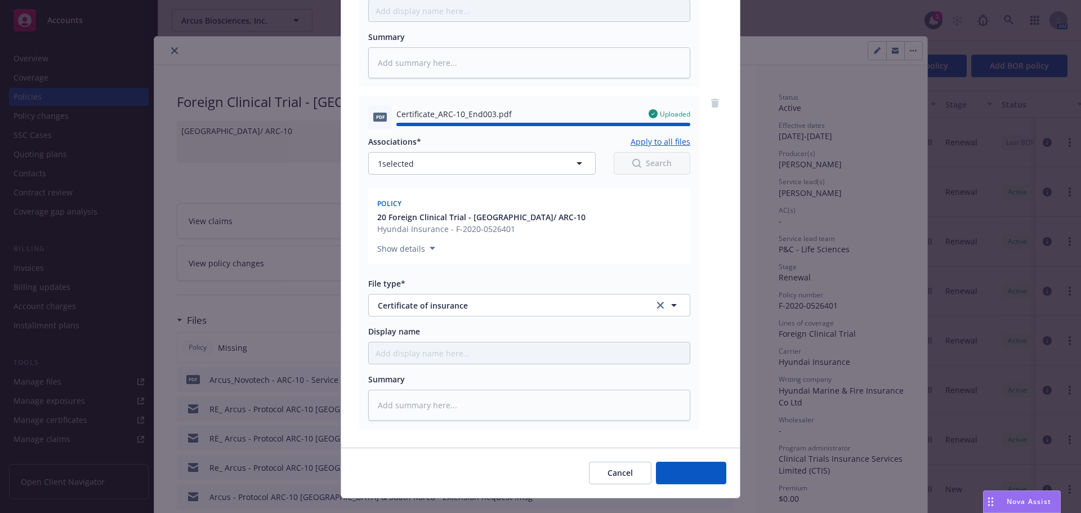
type textarea "x"
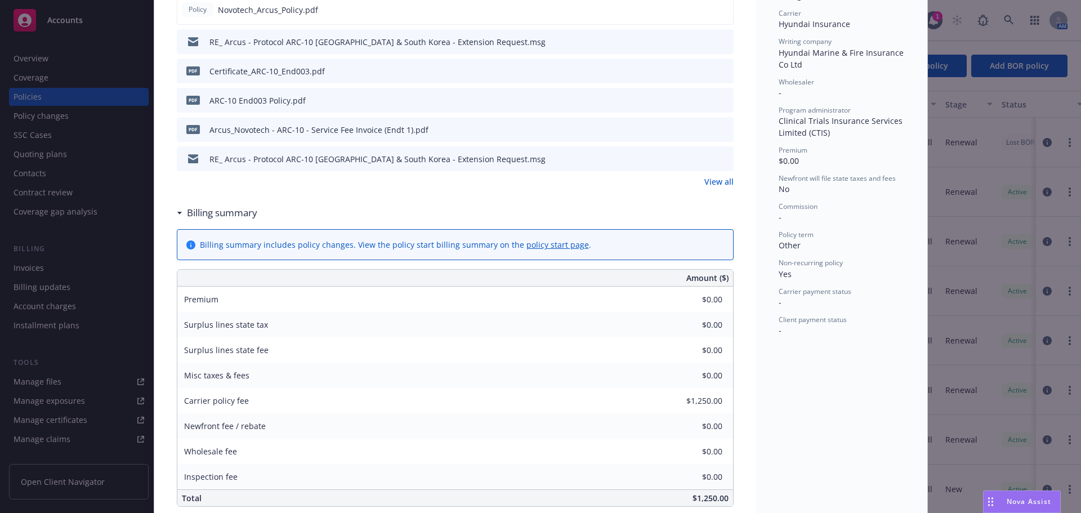
scroll to position [0, 0]
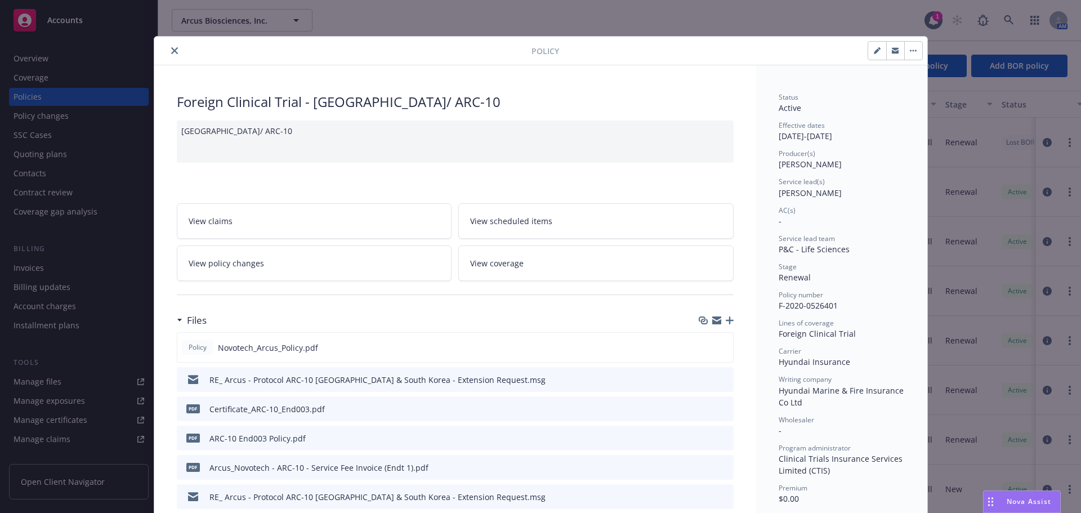
click at [171, 52] on icon "close" at bounding box center [174, 50] width 7 height 7
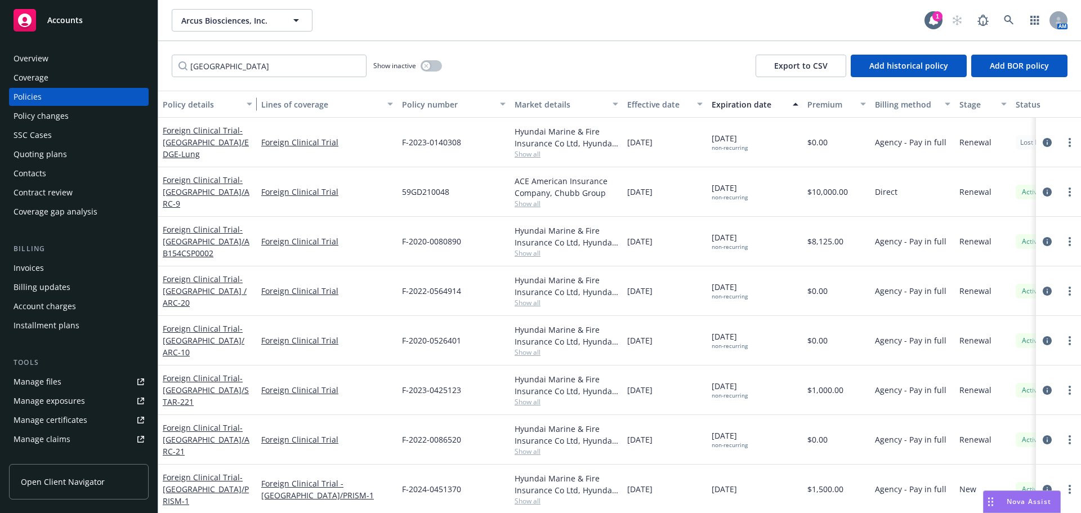
drag, startPoint x: 240, startPoint y: 101, endPoint x: 254, endPoint y: 102, distance: 14.1
click at [254, 102] on div "button" at bounding box center [251, 104] width 6 height 26
click at [263, 66] on input "south korea" at bounding box center [269, 66] width 195 height 23
drag, startPoint x: 263, startPoint y: 66, endPoint x: 192, endPoint y: 66, distance: 70.9
click at [192, 66] on input "south korea" at bounding box center [269, 66] width 195 height 23
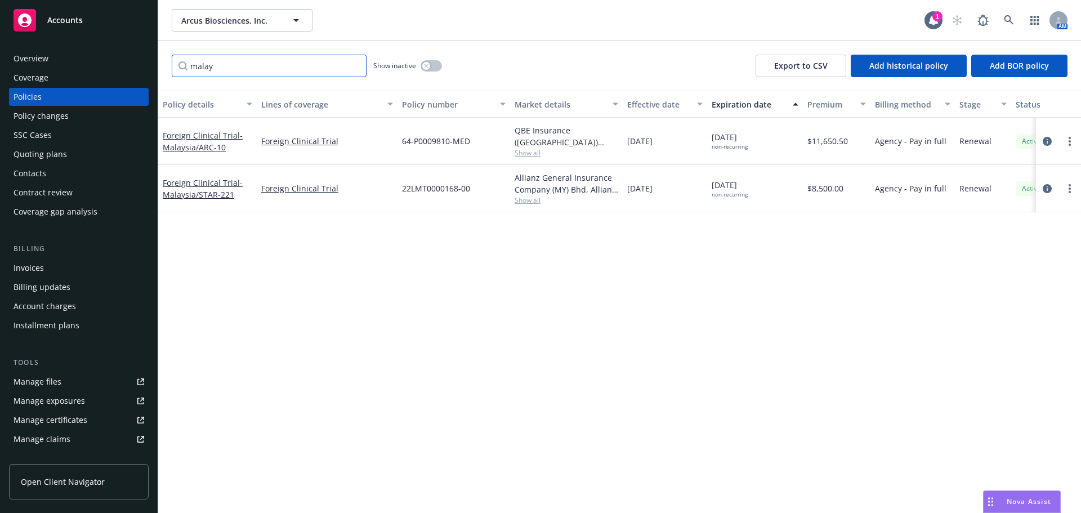
type input "malay"
click at [78, 56] on div "Overview" at bounding box center [79, 59] width 131 height 18
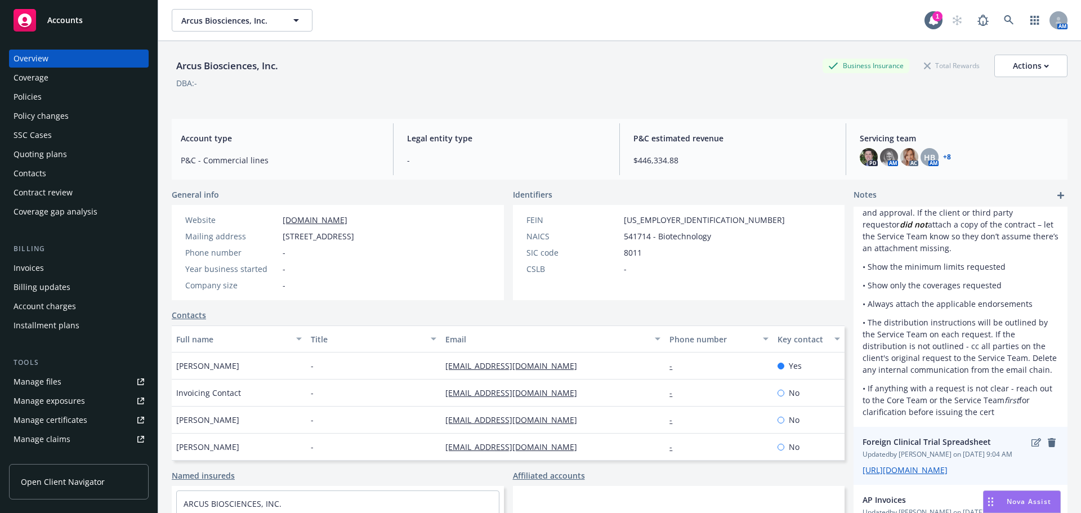
scroll to position [92, 0]
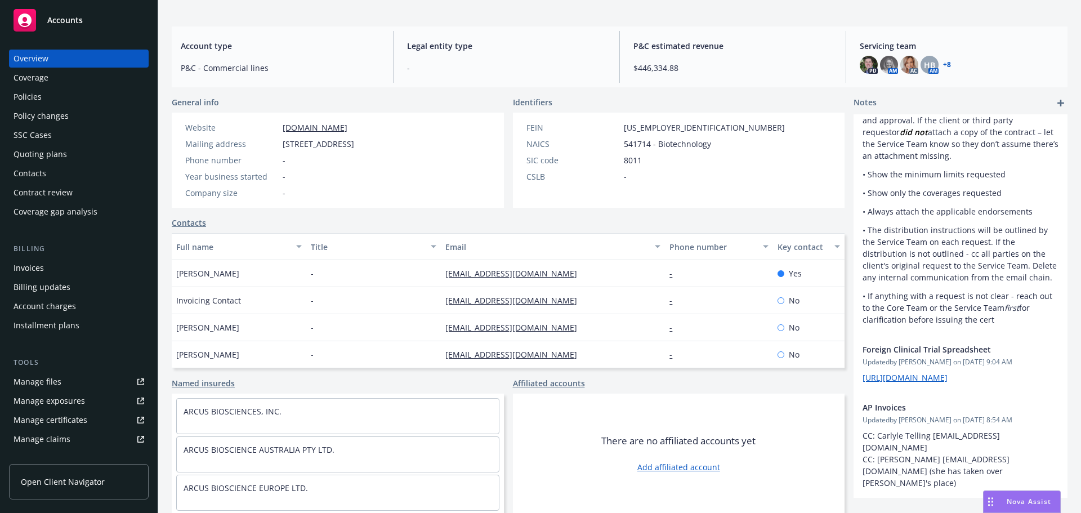
click at [52, 90] on div "Policies" at bounding box center [79, 97] width 131 height 18
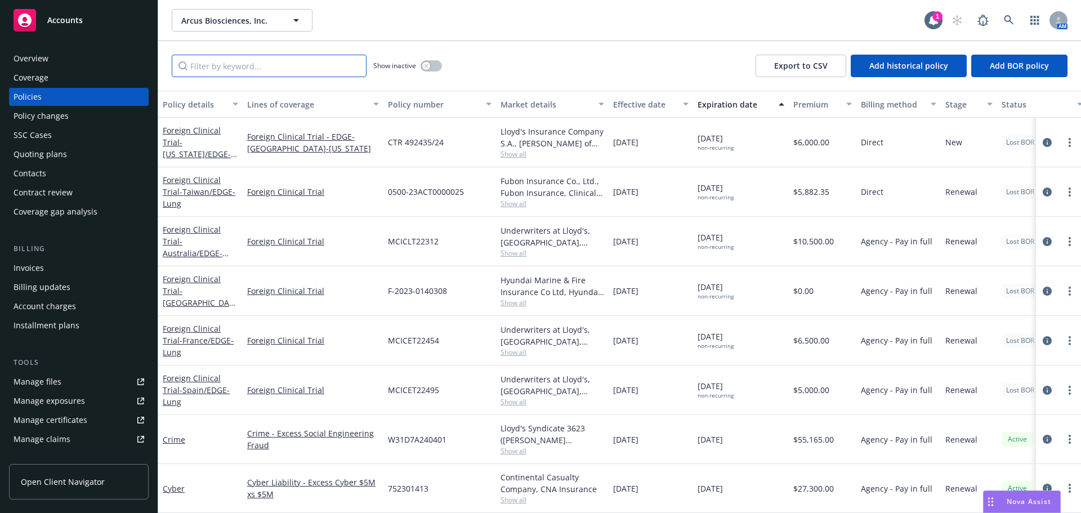
click at [230, 69] on input "Filter by keyword..." at bounding box center [269, 66] width 195 height 23
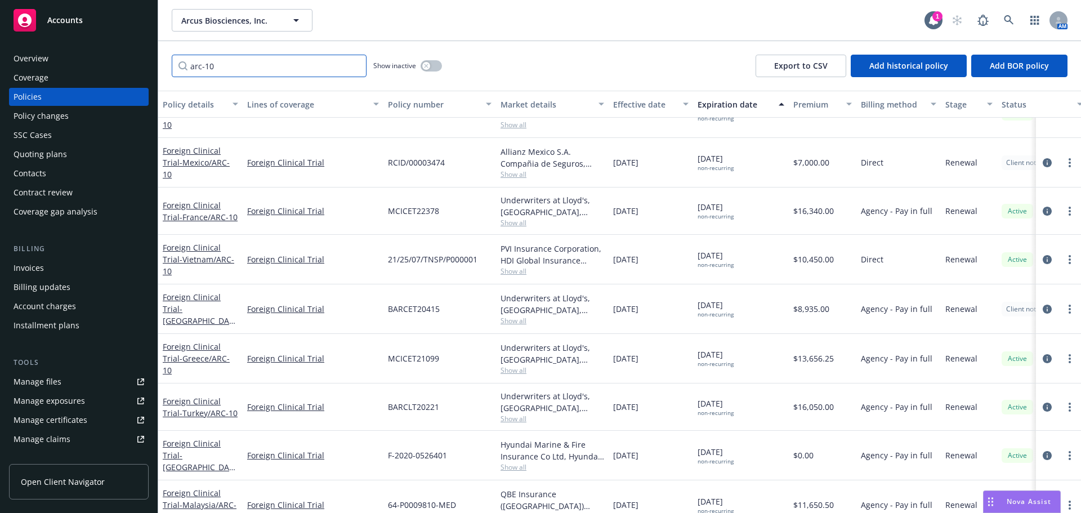
scroll to position [179, 0]
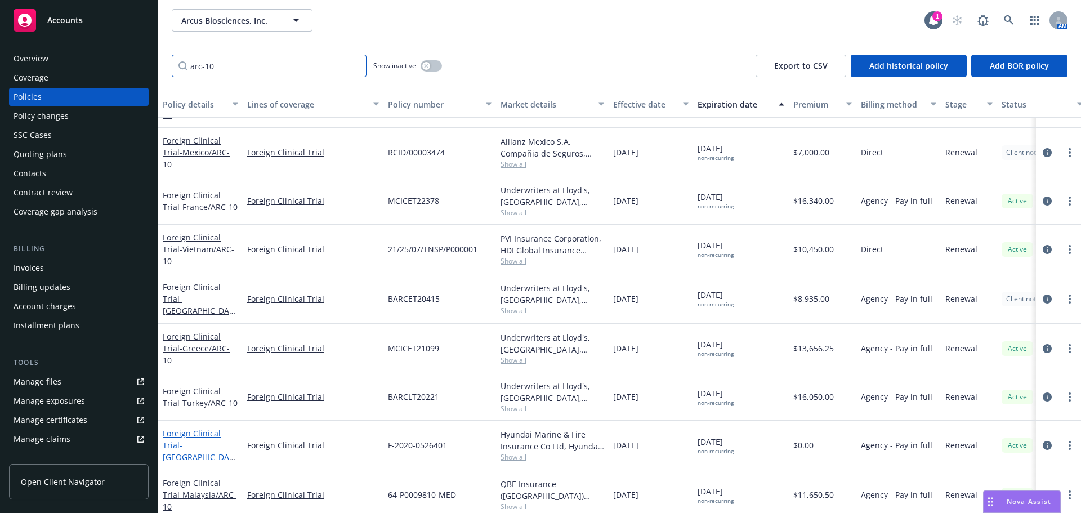
type input "arc-10"
click at [206, 440] on span "- South Korea/ ARC-10" at bounding box center [199, 457] width 73 height 34
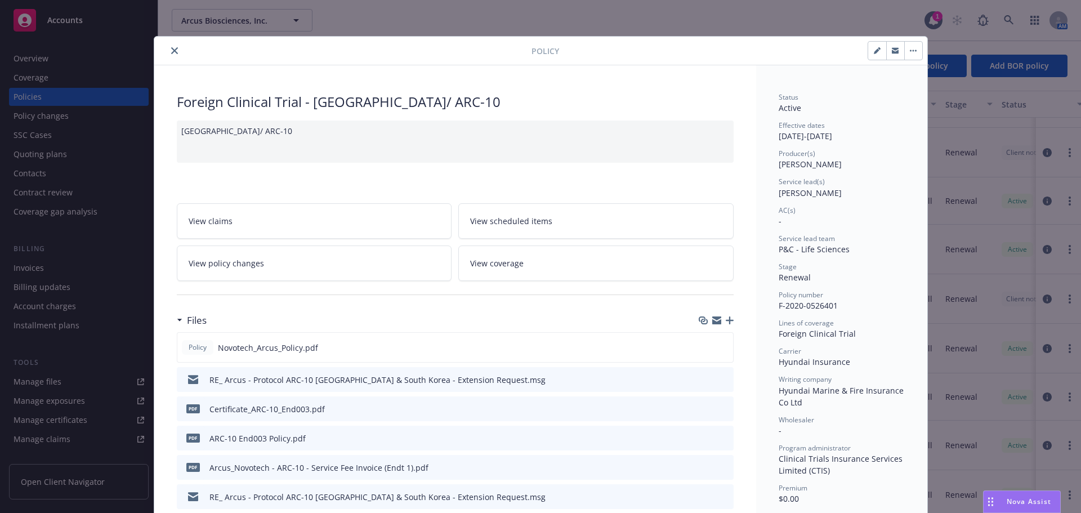
scroll to position [34, 0]
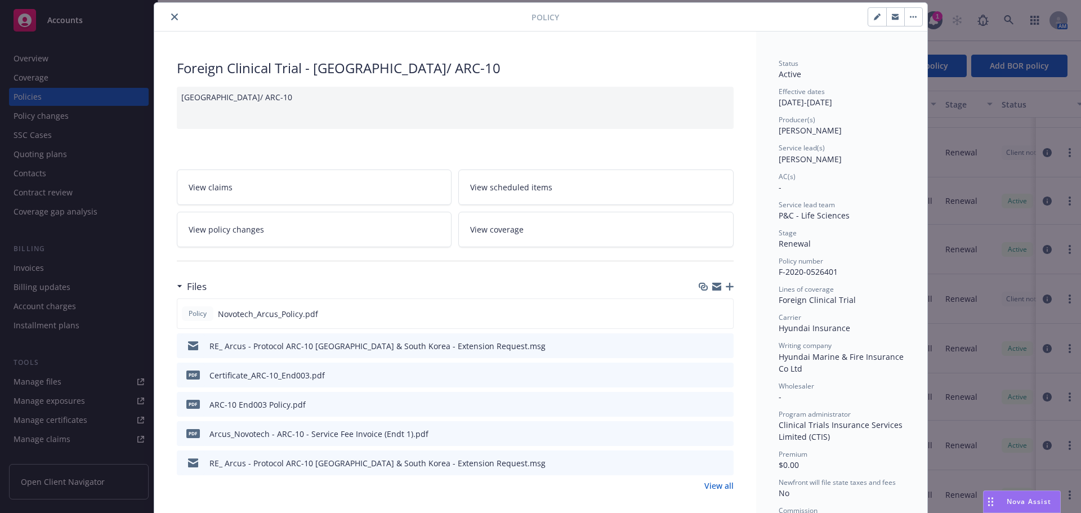
click at [725, 285] on icon "button" at bounding box center [729, 287] width 8 height 8
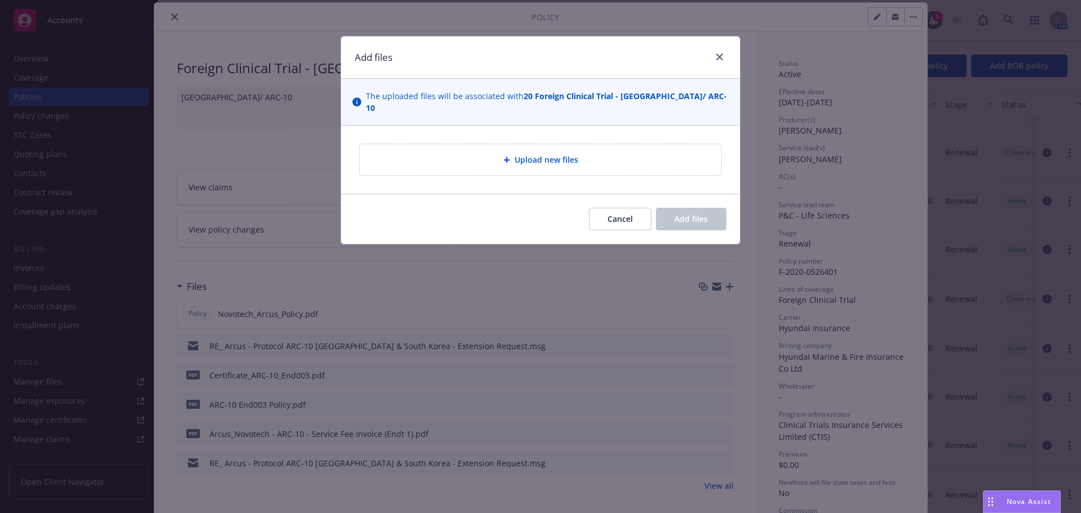
type textarea "x"
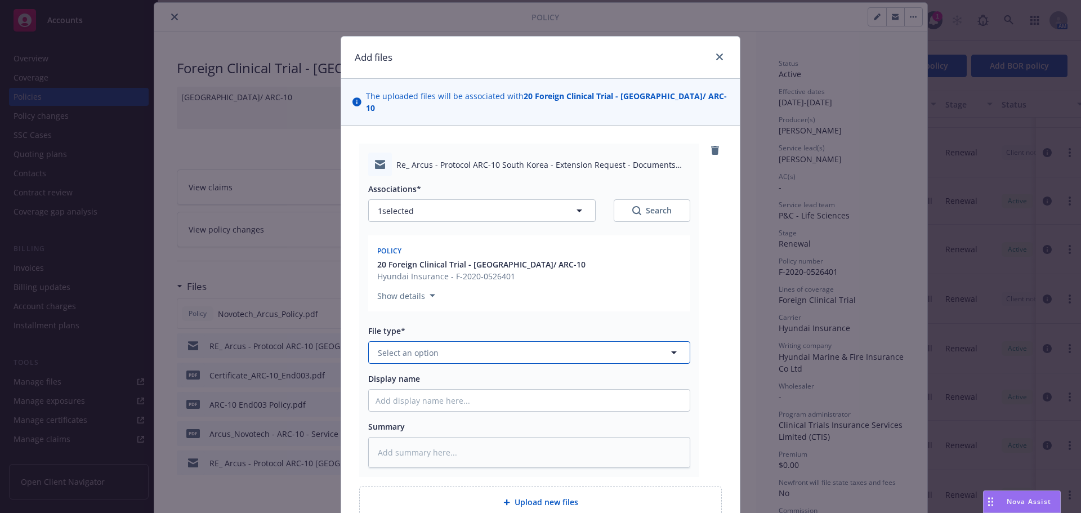
click at [406, 347] on span "Select an option" at bounding box center [408, 353] width 61 height 12
type input "em"
click at [383, 405] on div "Email" at bounding box center [389, 413] width 28 height 16
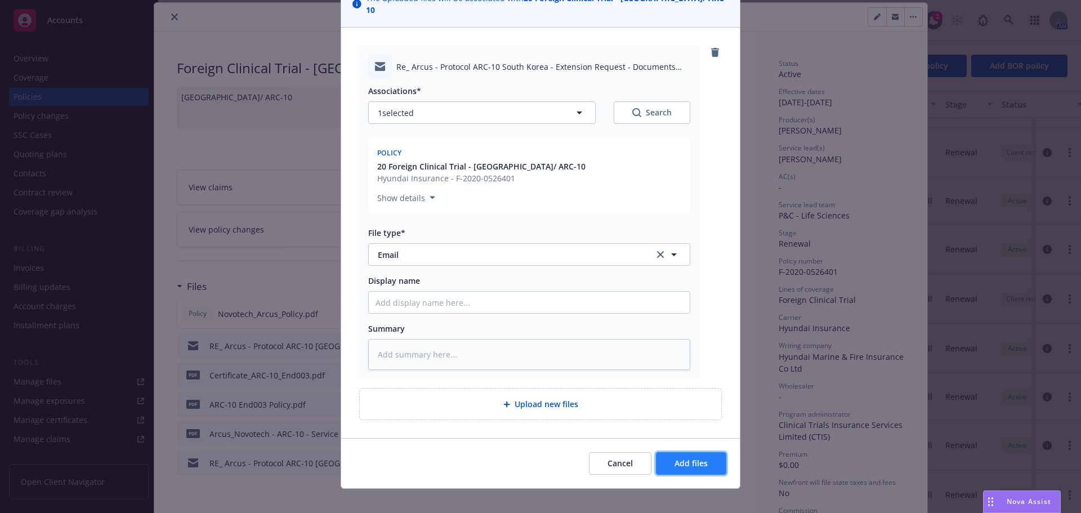
click at [692, 458] on span "Add files" at bounding box center [690, 463] width 33 height 11
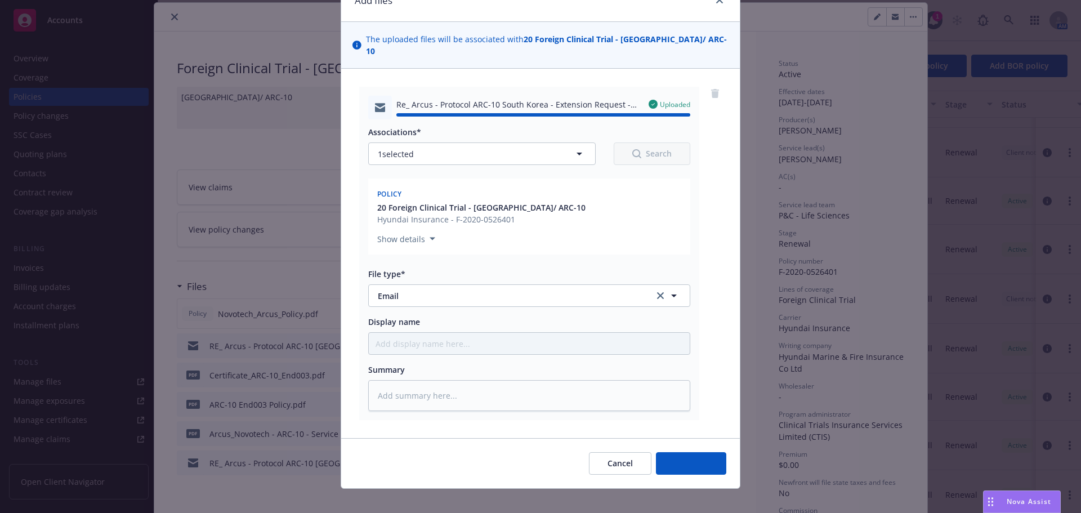
type textarea "x"
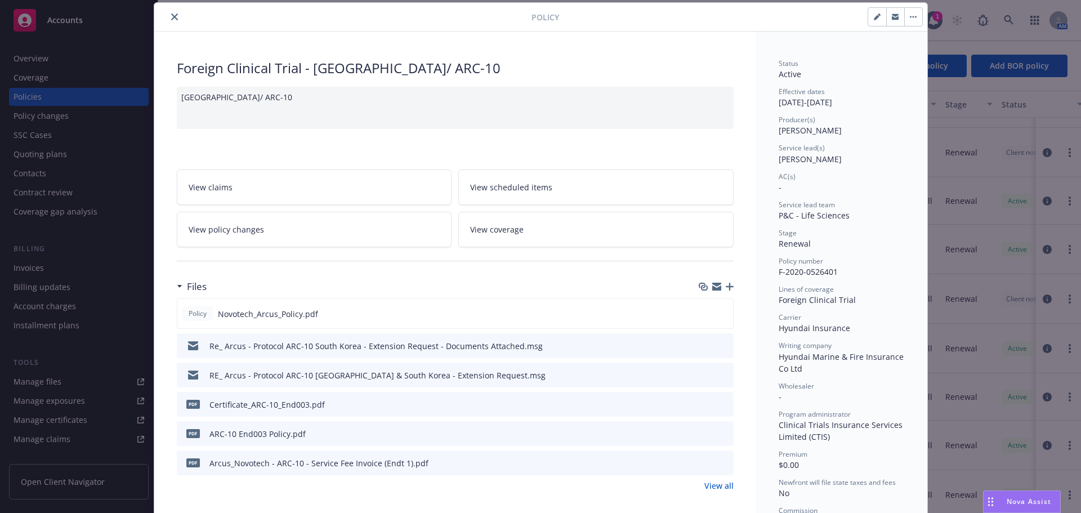
click at [162, 17] on div at bounding box center [345, 17] width 373 height 14
click at [172, 17] on icon "close" at bounding box center [174, 17] width 7 height 7
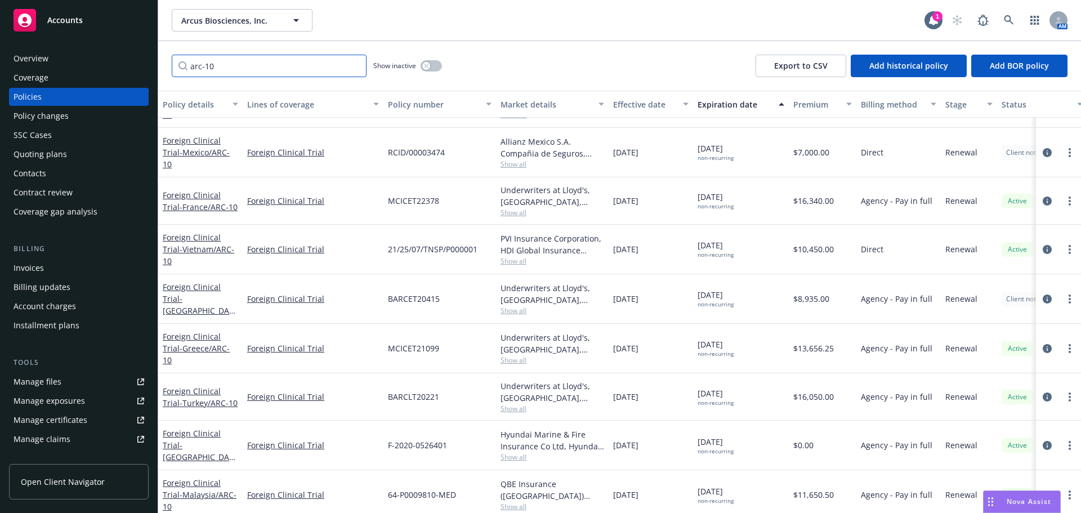
click at [351, 63] on input "arc-10" at bounding box center [269, 66] width 195 height 23
click at [357, 65] on input "arc-10" at bounding box center [269, 66] width 195 height 23
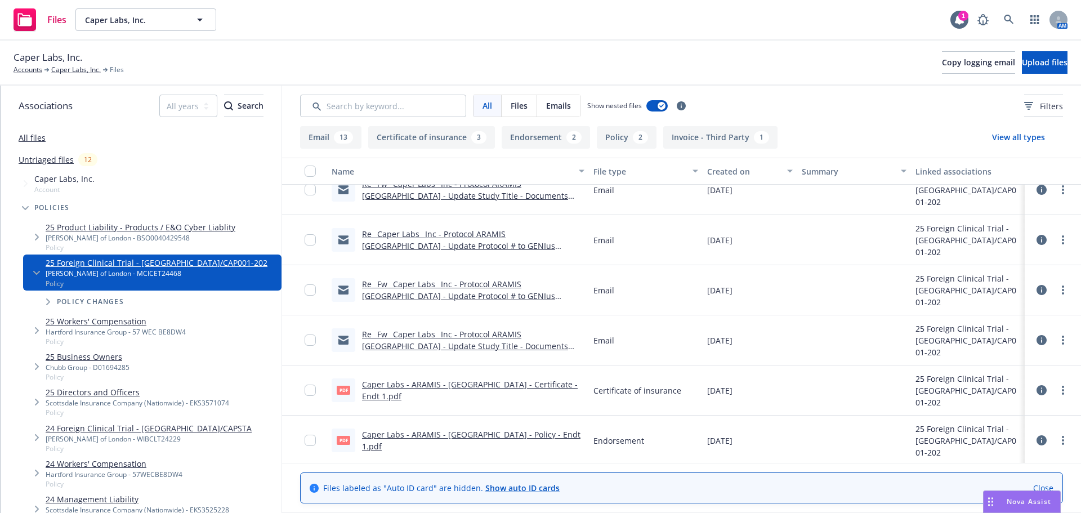
scroll to position [281, 0]
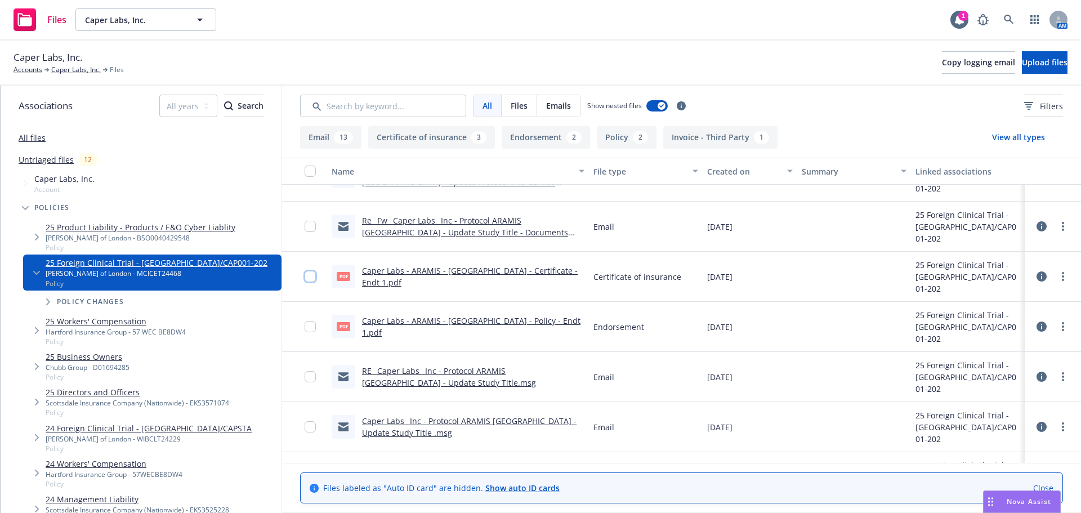
click at [311, 279] on input "checkbox" at bounding box center [309, 276] width 11 height 11
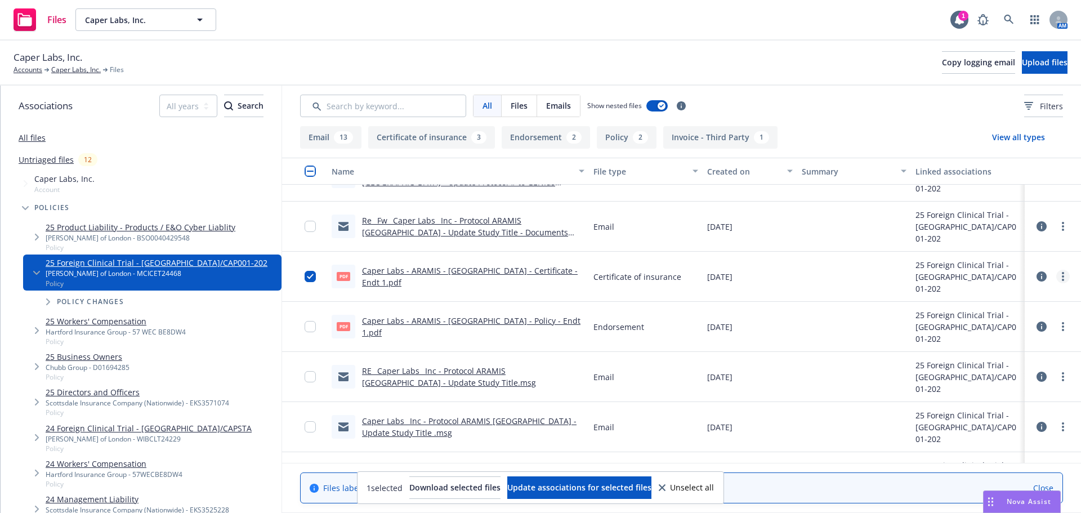
click at [1061, 276] on circle "more" at bounding box center [1062, 276] width 2 height 2
click at [990, 301] on link "Archive" at bounding box center [1004, 299] width 112 height 23
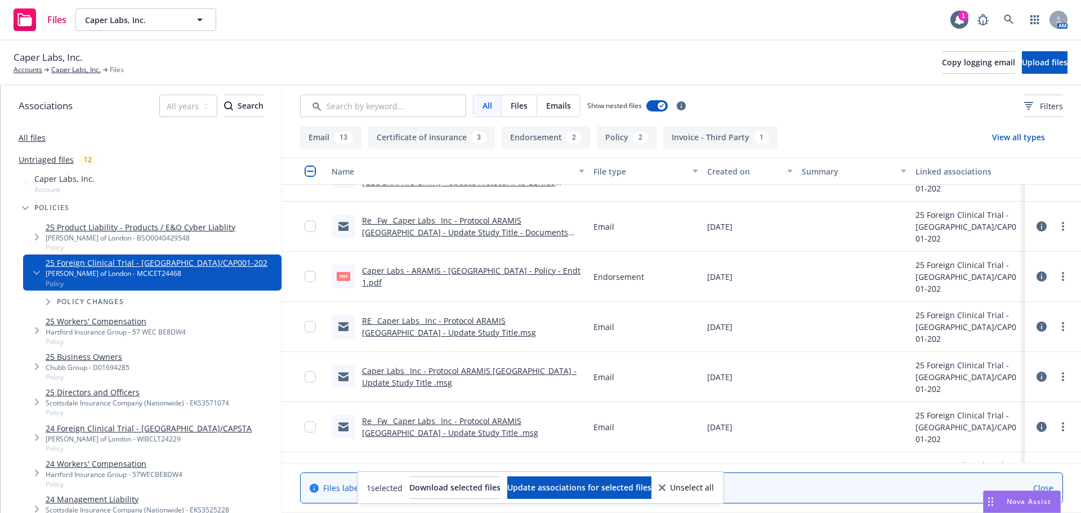
click at [1043, 278] on div at bounding box center [1053, 276] width 34 height 23
click at [1061, 276] on circle "more" at bounding box center [1062, 276] width 2 height 2
click at [996, 295] on link "Archive" at bounding box center [1004, 299] width 112 height 23
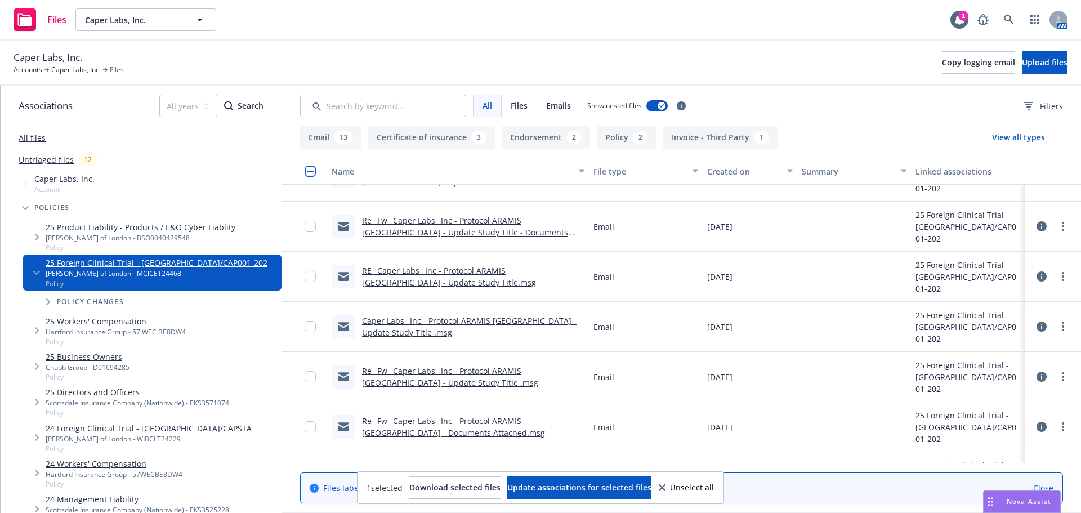
click at [714, 487] on span "Unselect all" at bounding box center [692, 487] width 44 height 8
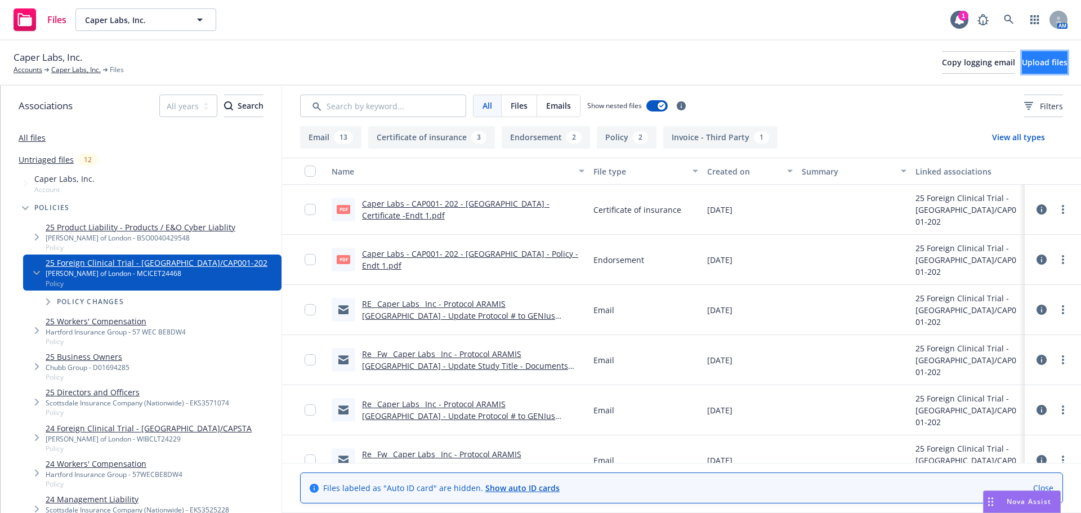
click at [1021, 56] on button "Upload files" at bounding box center [1044, 62] width 46 height 23
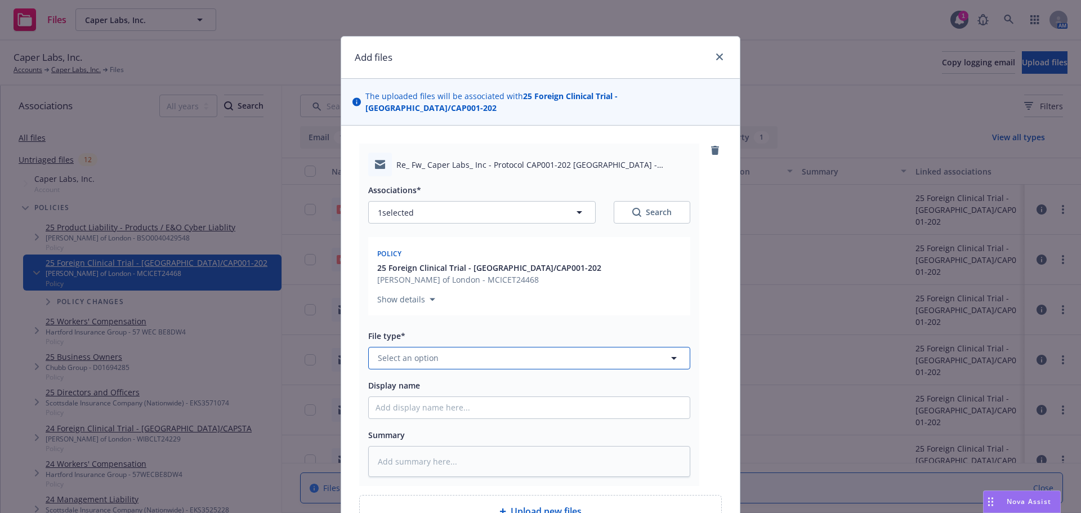
click at [423, 352] on span "Select an option" at bounding box center [408, 358] width 61 height 12
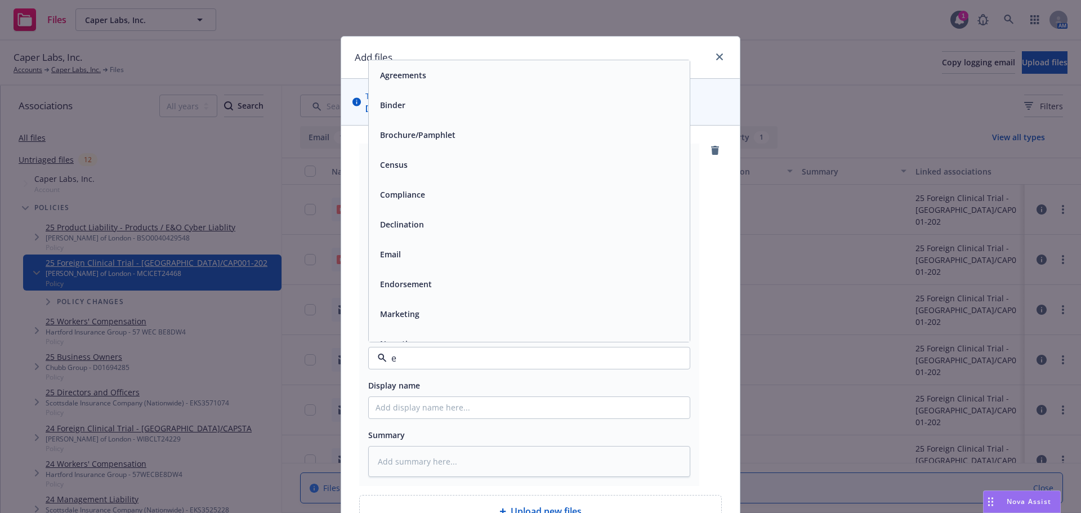
type input "em"
drag, startPoint x: 416, startPoint y: 92, endPoint x: 441, endPoint y: 124, distance: 41.3
click at [416, 97] on div "Email" at bounding box center [528, 105] width 307 height 16
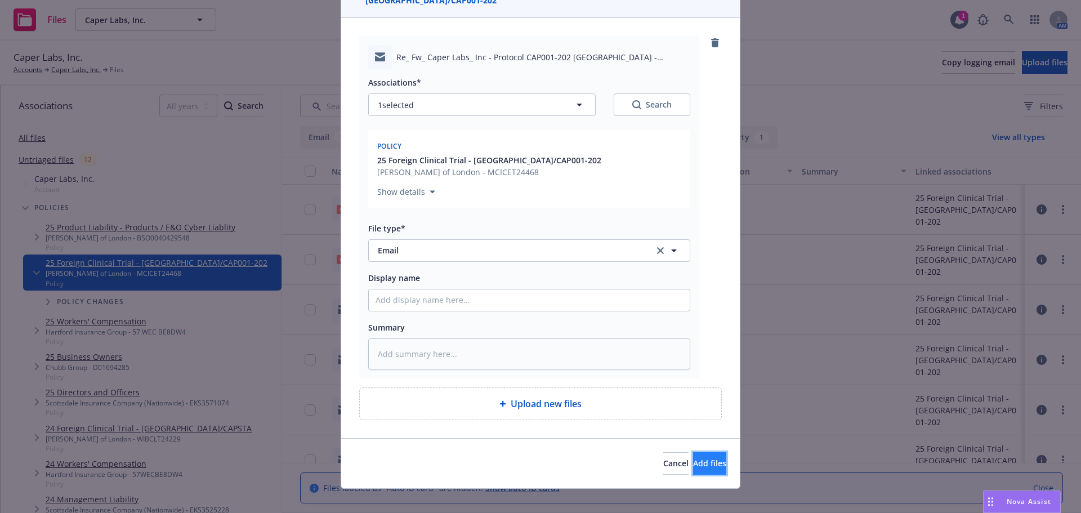
click at [693, 458] on span "Add files" at bounding box center [709, 463] width 33 height 11
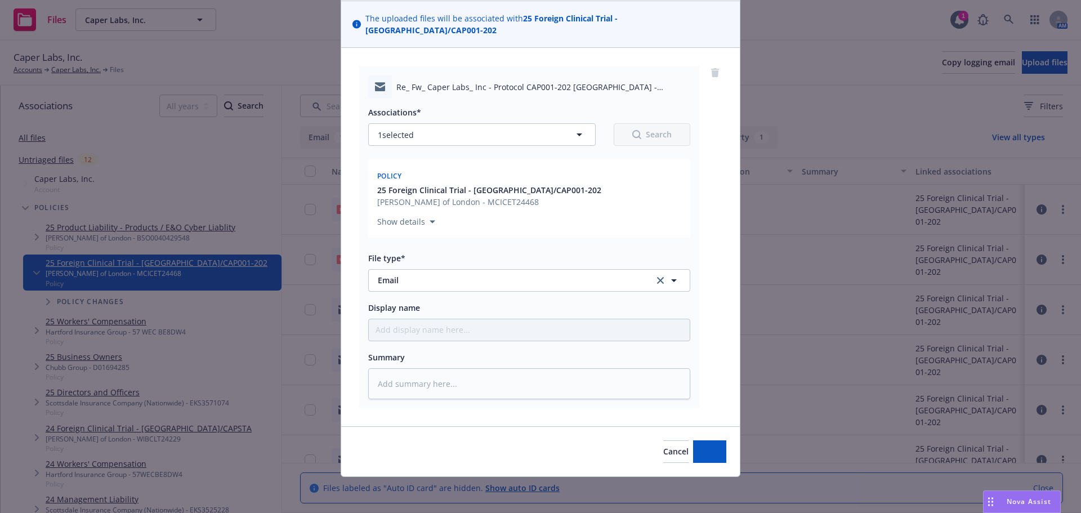
scroll to position [66, 0]
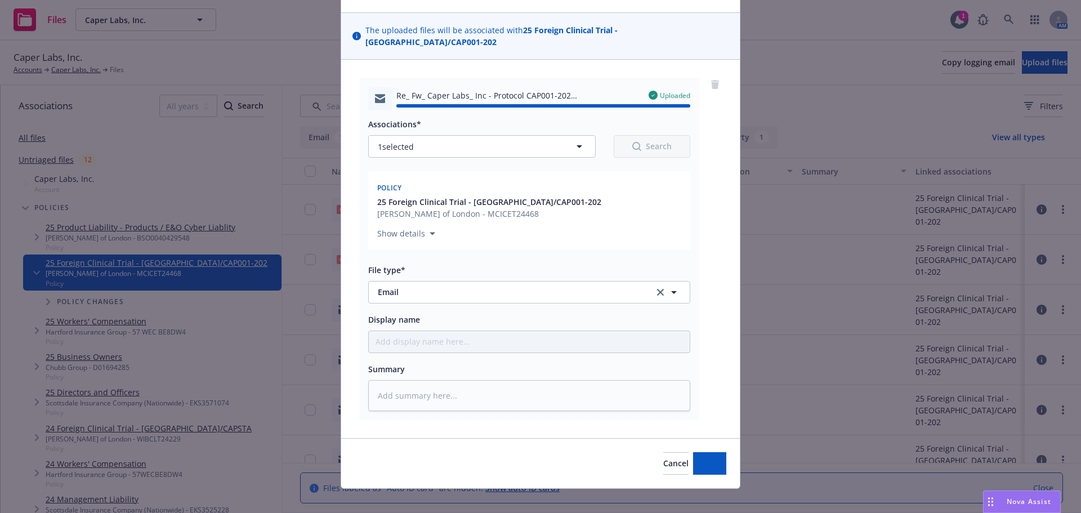
type textarea "x"
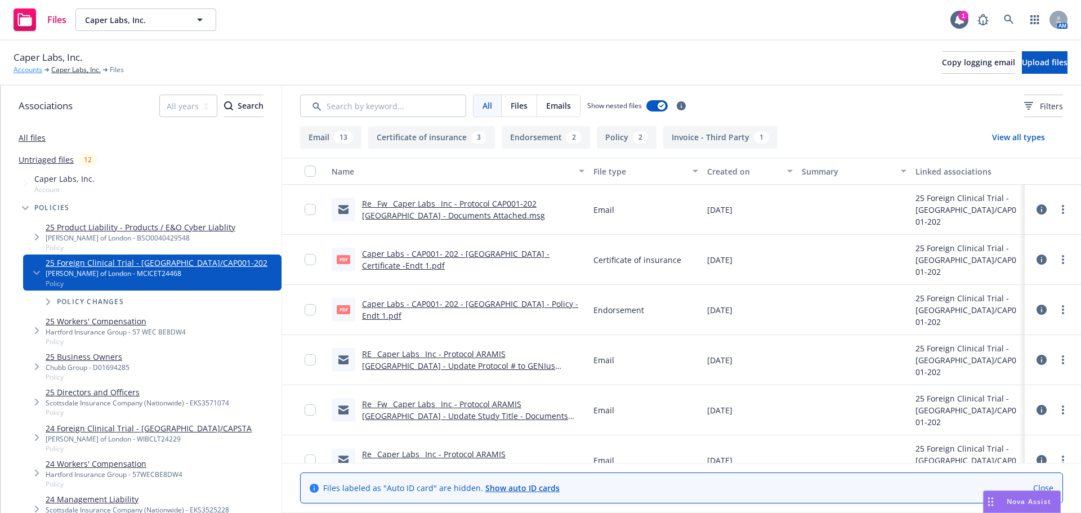
click at [24, 71] on link "Accounts" at bounding box center [28, 70] width 29 height 10
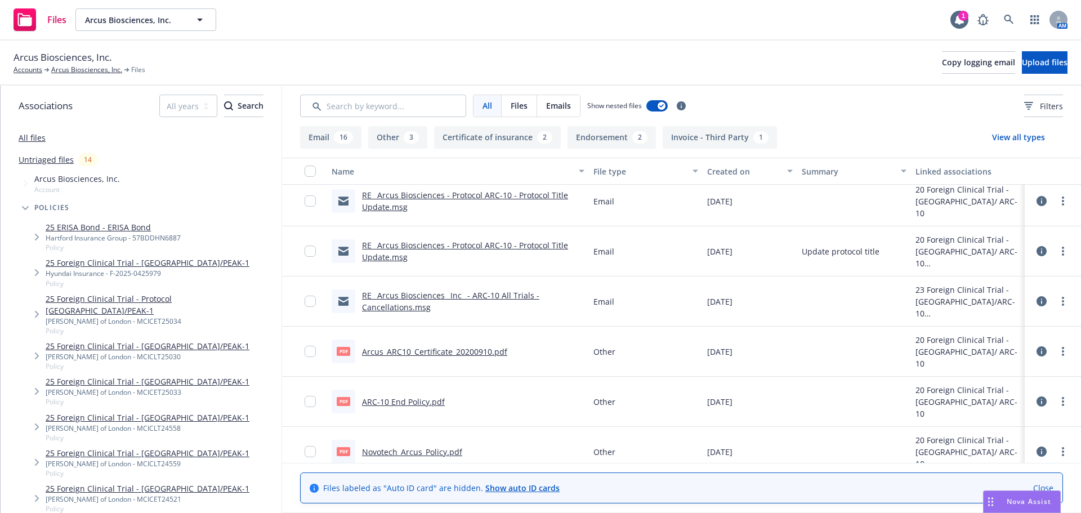
scroll to position [915, 0]
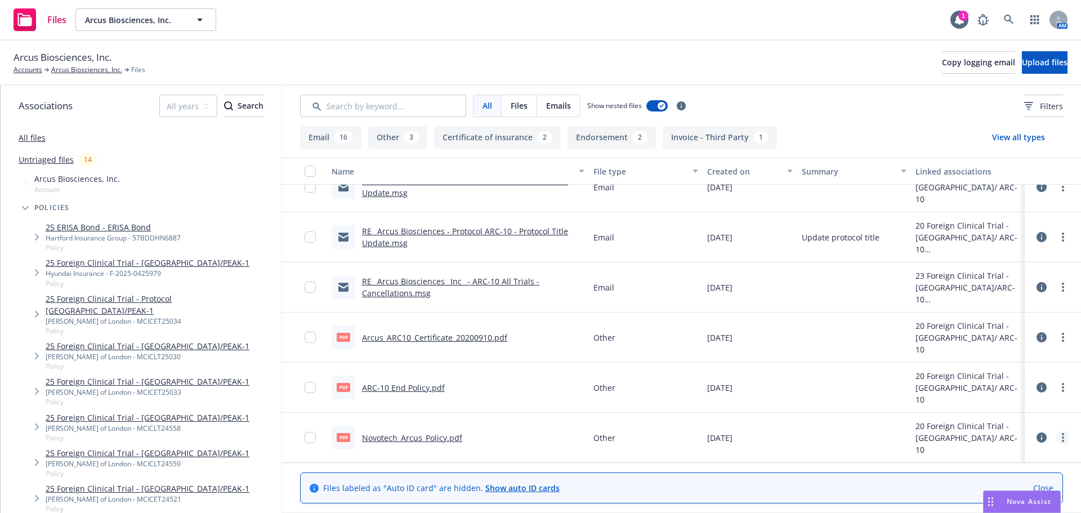
click at [1061, 437] on circle "more" at bounding box center [1062, 437] width 2 height 2
click at [990, 400] on link "Edit" at bounding box center [1013, 400] width 112 height 23
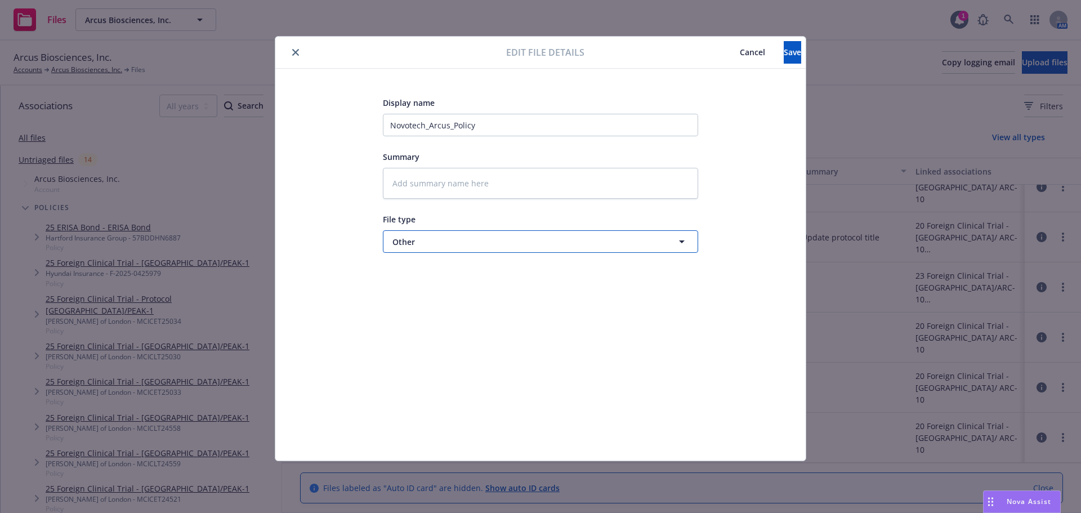
click at [440, 234] on button "Other" at bounding box center [540, 241] width 315 height 23
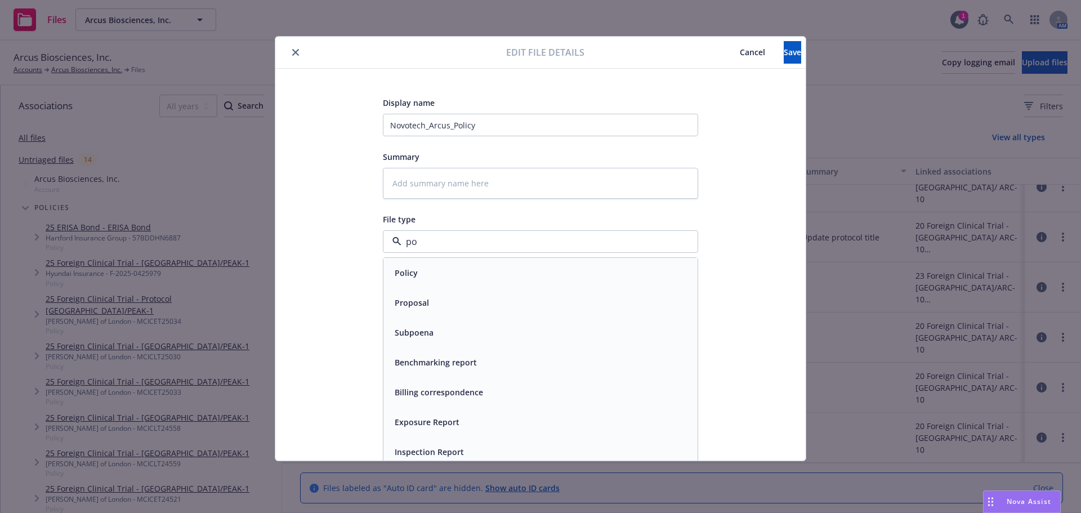
type input "pol"
click at [459, 274] on div "Policy" at bounding box center [540, 273] width 301 height 16
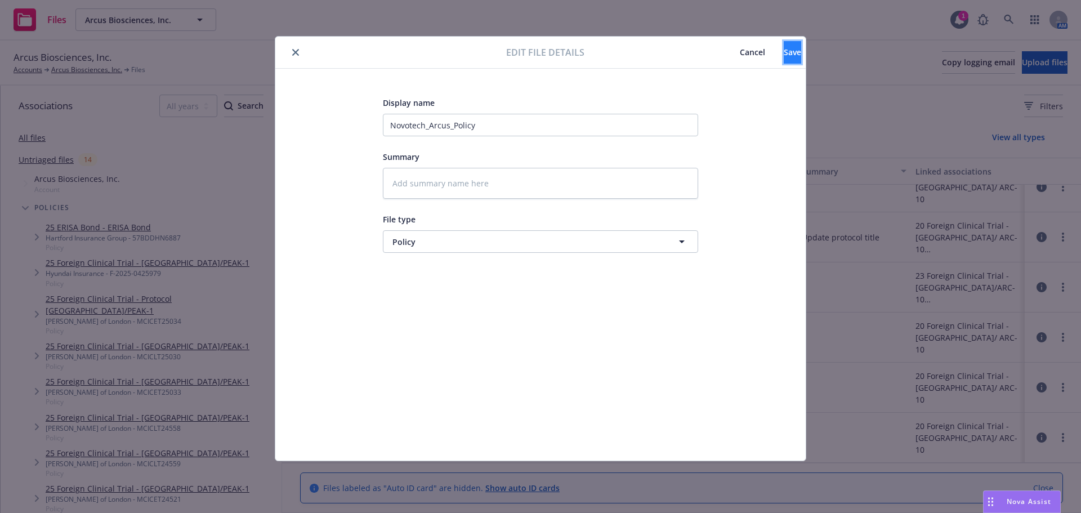
click at [783, 43] on button "Save" at bounding box center [791, 52] width 17 height 23
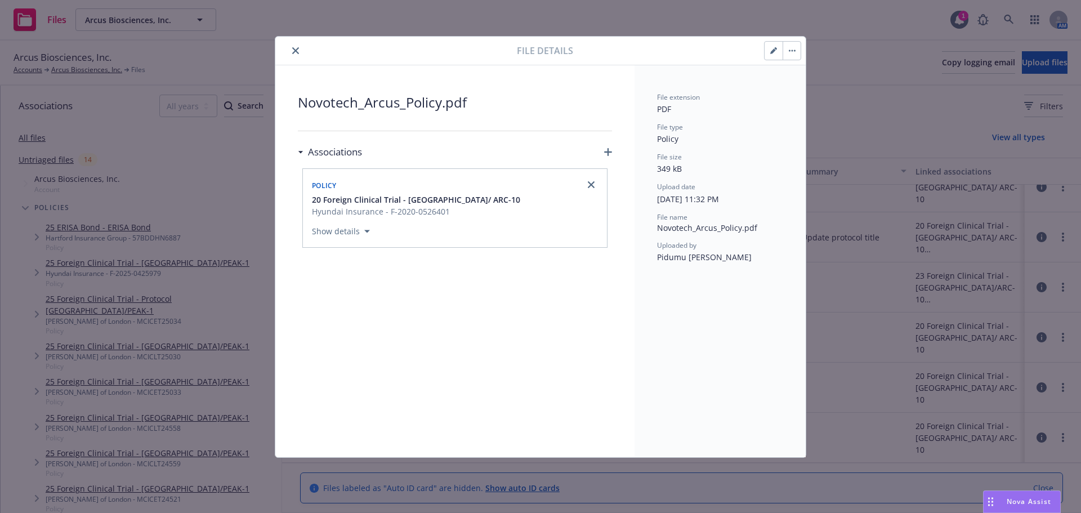
click at [302, 50] on div at bounding box center [398, 51] width 237 height 14
click at [301, 47] on button "close" at bounding box center [296, 51] width 14 height 14
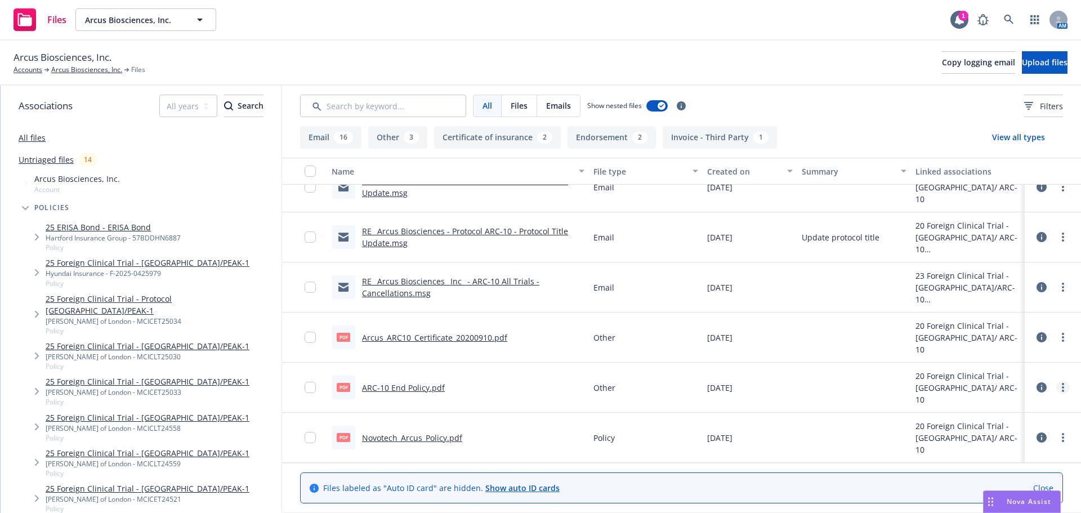
click at [1056, 389] on link "more" at bounding box center [1063, 387] width 14 height 14
click at [998, 452] on link "Edit" at bounding box center [1004, 455] width 112 height 23
type textarea "x"
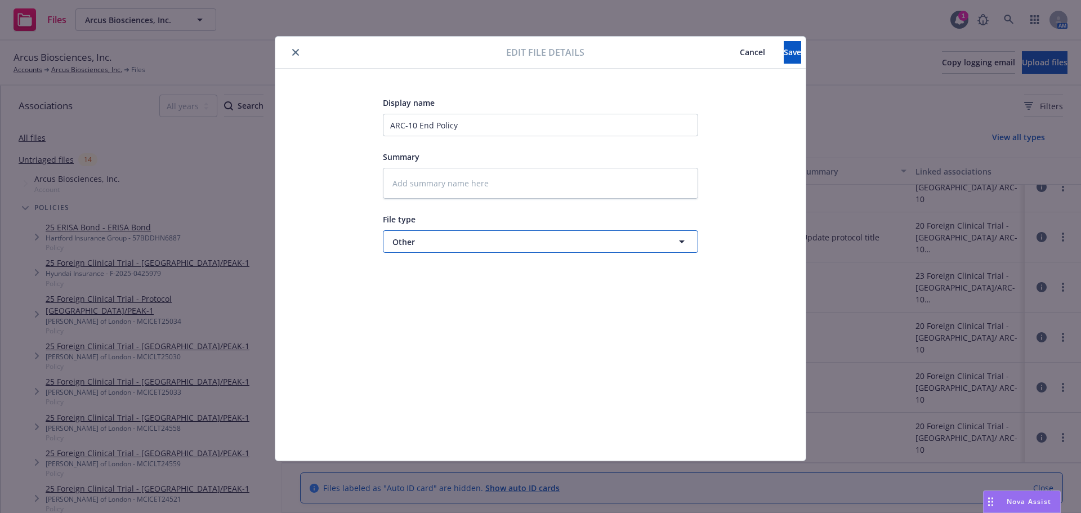
click at [432, 239] on span "Other" at bounding box center [519, 242] width 254 height 12
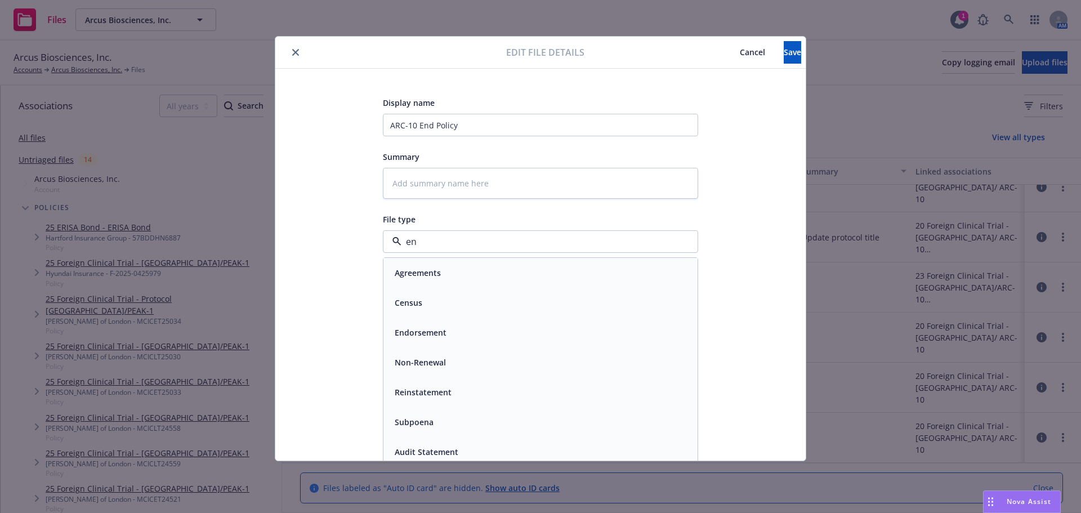
type input "end"
click at [510, 272] on div "Endorsement" at bounding box center [540, 273] width 301 height 16
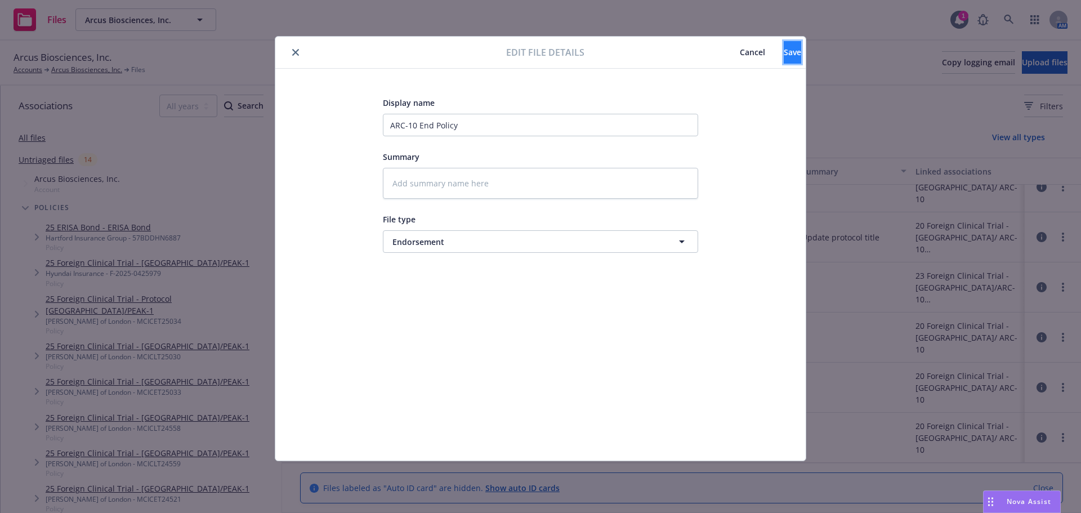
click at [783, 50] on span "Save" at bounding box center [791, 52] width 17 height 11
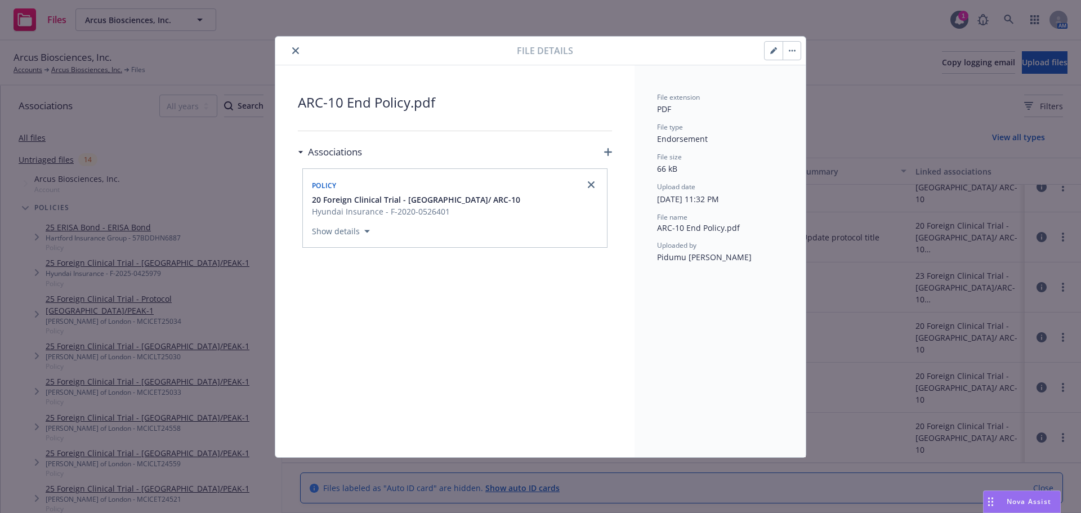
click at [292, 50] on button "close" at bounding box center [296, 51] width 14 height 14
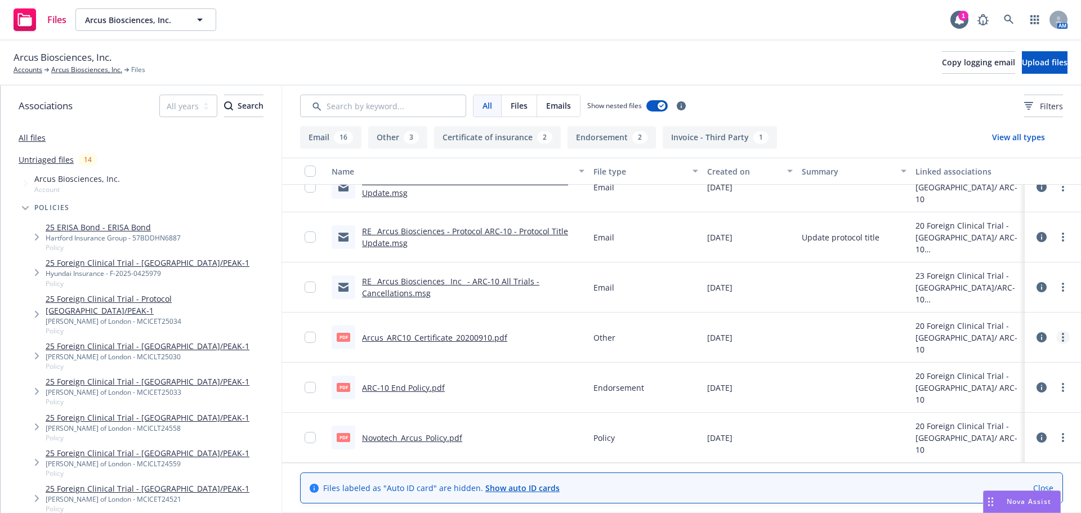
click at [1056, 335] on link "more" at bounding box center [1063, 337] width 14 height 14
click at [989, 406] on link "Edit" at bounding box center [1004, 405] width 112 height 23
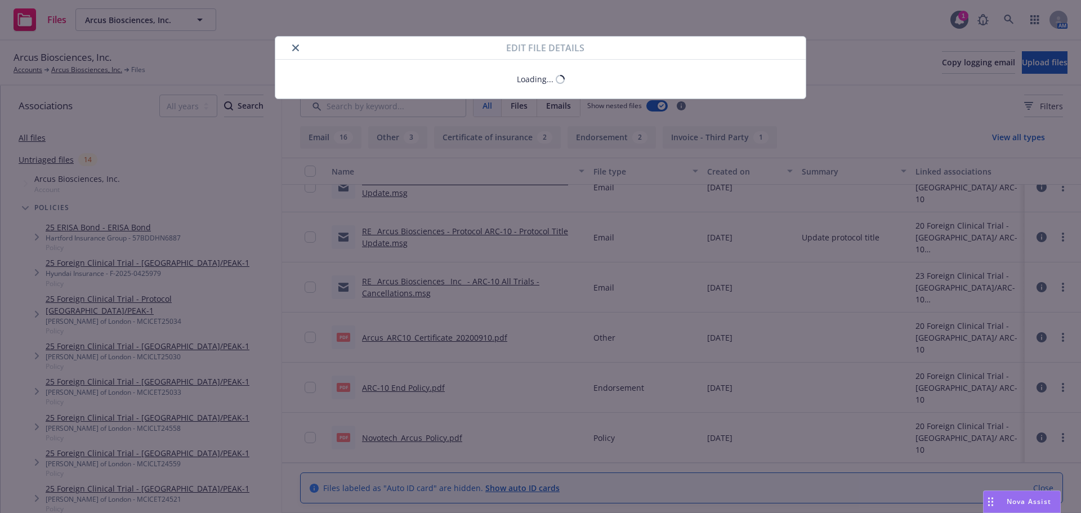
type textarea "x"
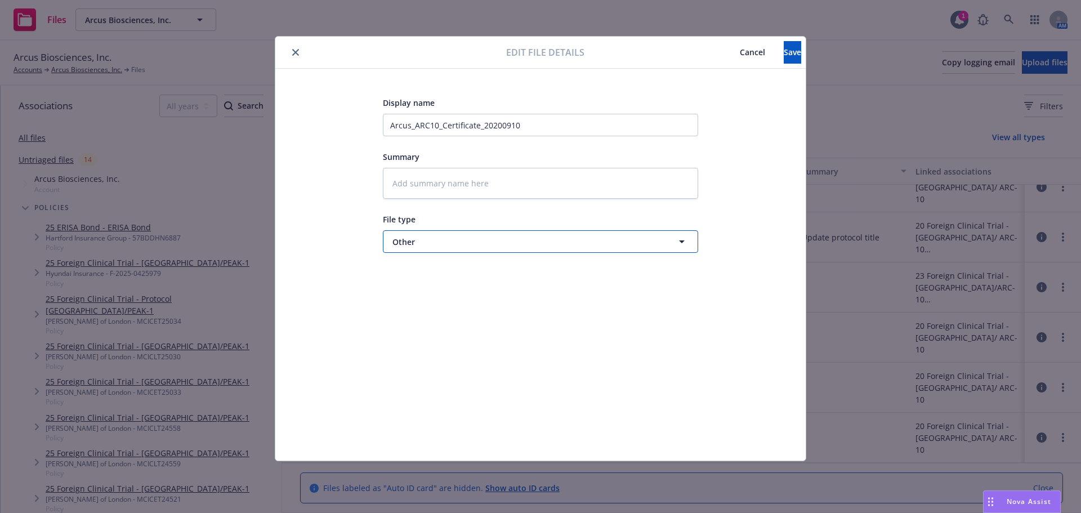
click at [431, 240] on span "Other" at bounding box center [519, 242] width 254 height 12
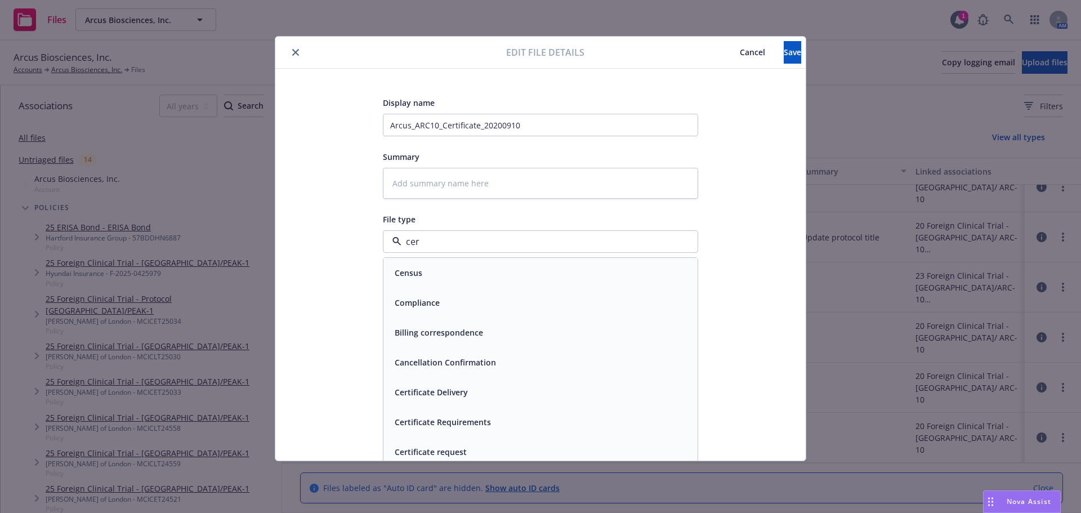
type input "cert"
click at [522, 419] on div "Certificate of insurance" at bounding box center [540, 422] width 301 height 16
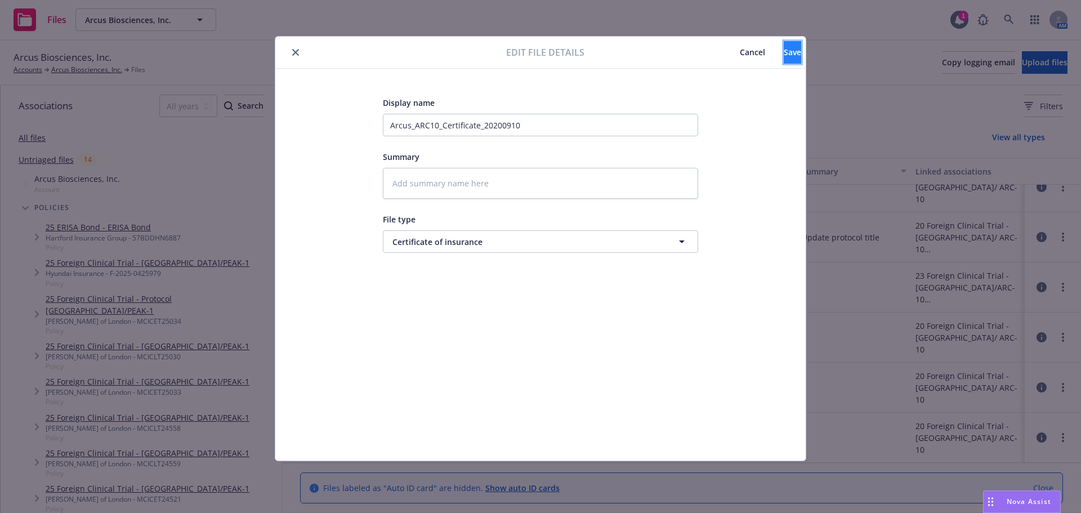
click at [785, 53] on button "Save" at bounding box center [791, 52] width 17 height 23
type textarea "x"
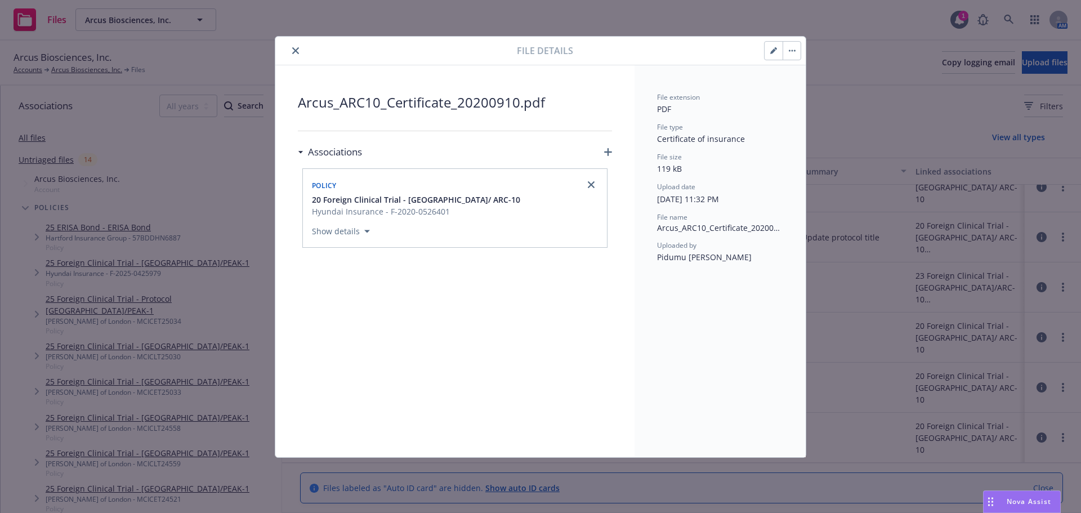
click at [297, 47] on icon "close" at bounding box center [295, 50] width 7 height 7
